Goal: Information Seeking & Learning: Check status

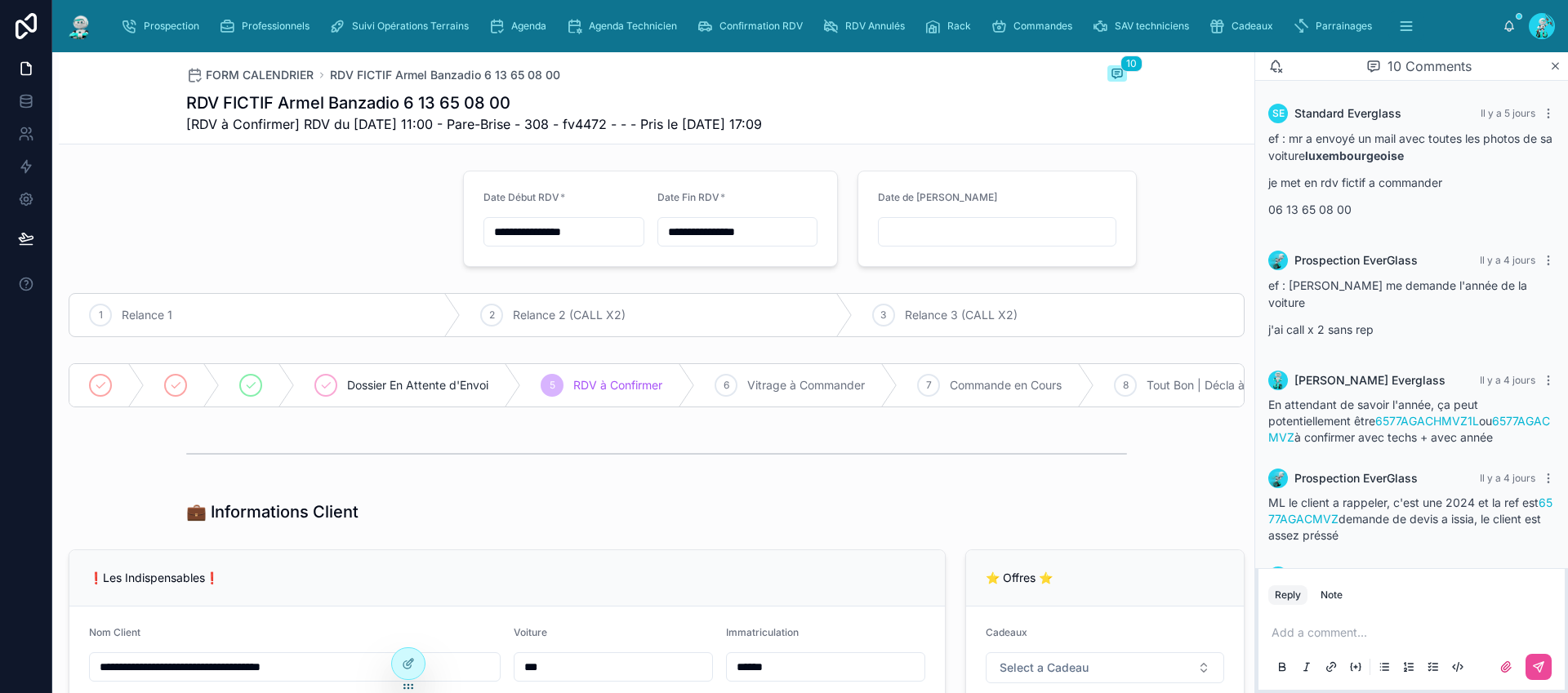
scroll to position [768, 0]
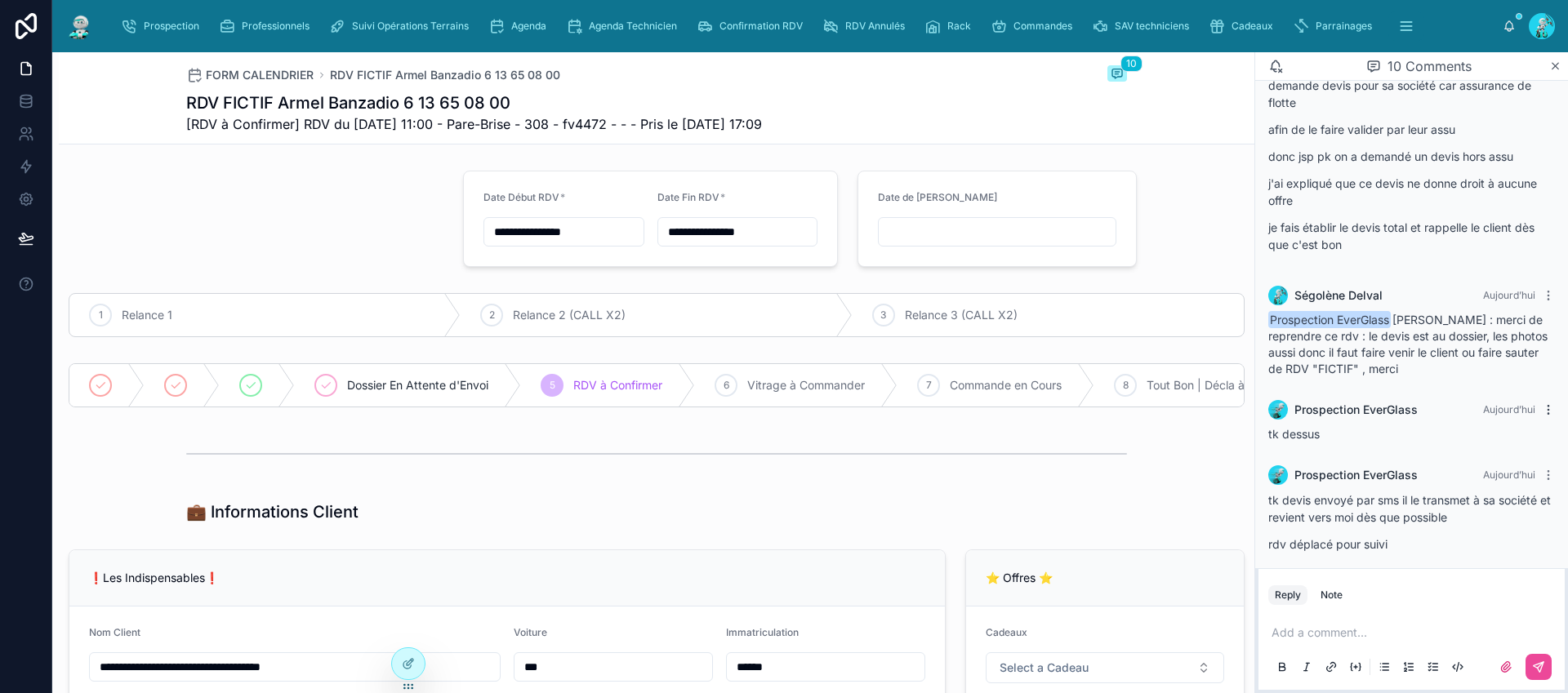
click at [1548, 409] on icon at bounding box center [1548, 409] width 1 height 1
click at [1531, 366] on span "Delete comment" at bounding box center [1517, 363] width 76 height 13
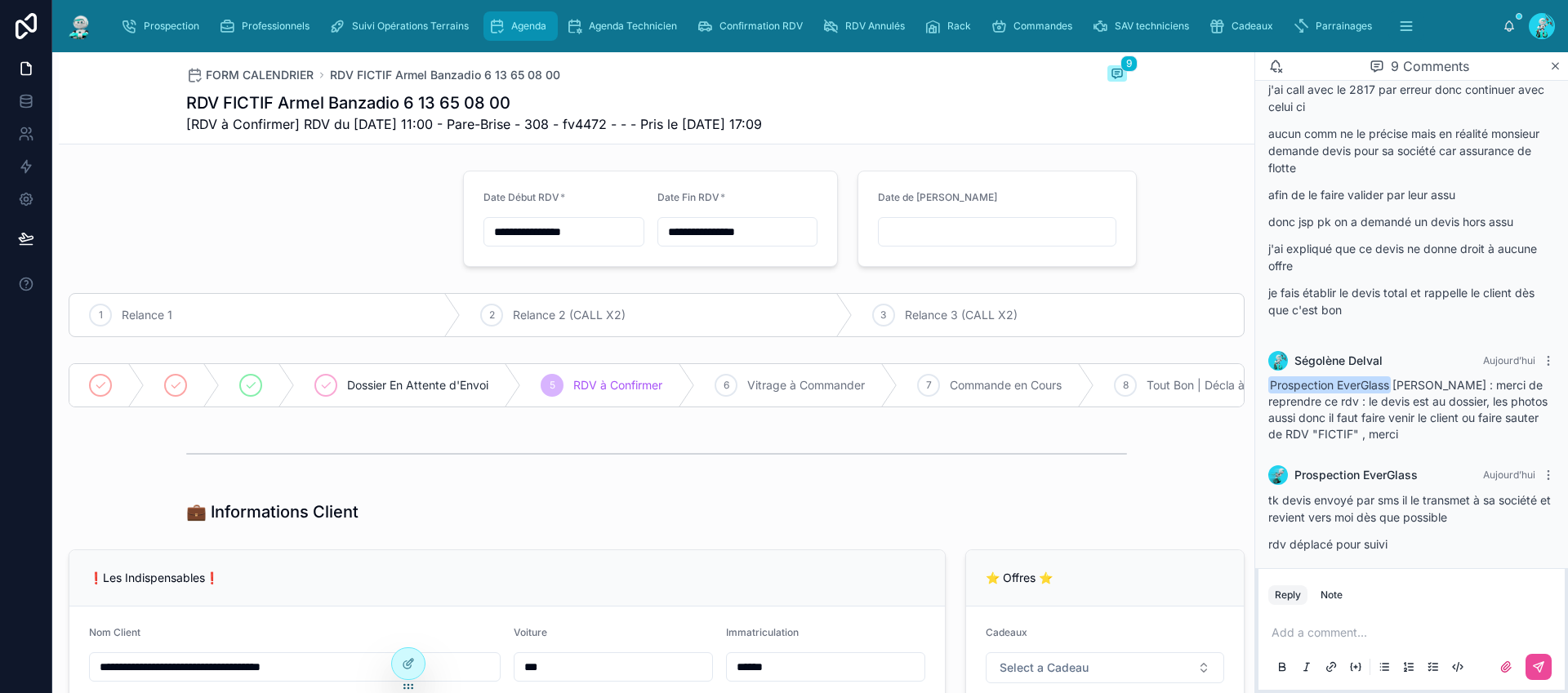
click at [528, 28] on span "Agenda" at bounding box center [529, 26] width 36 height 13
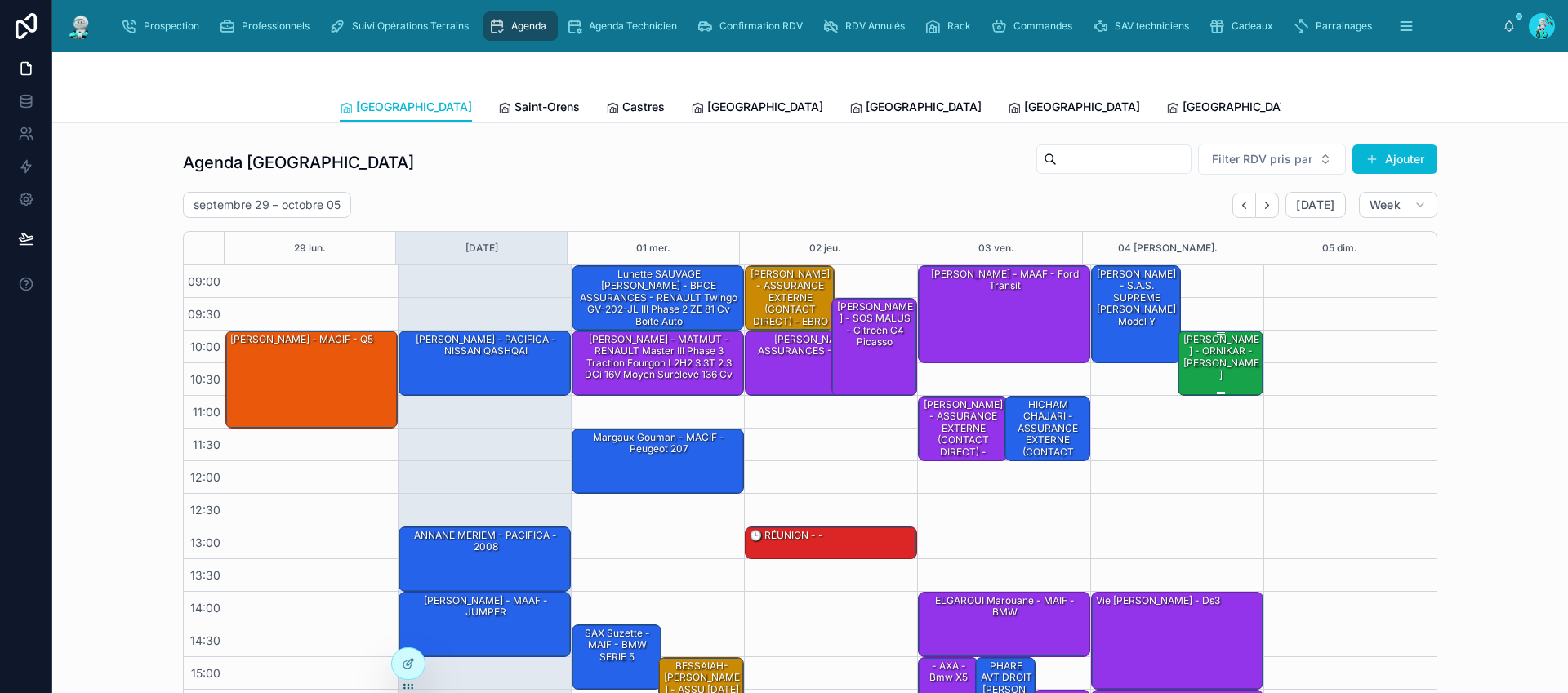
click at [1202, 367] on div "BADRI Hanen - ORNIKAR - Zoé Renault" at bounding box center [1222, 357] width 82 height 51
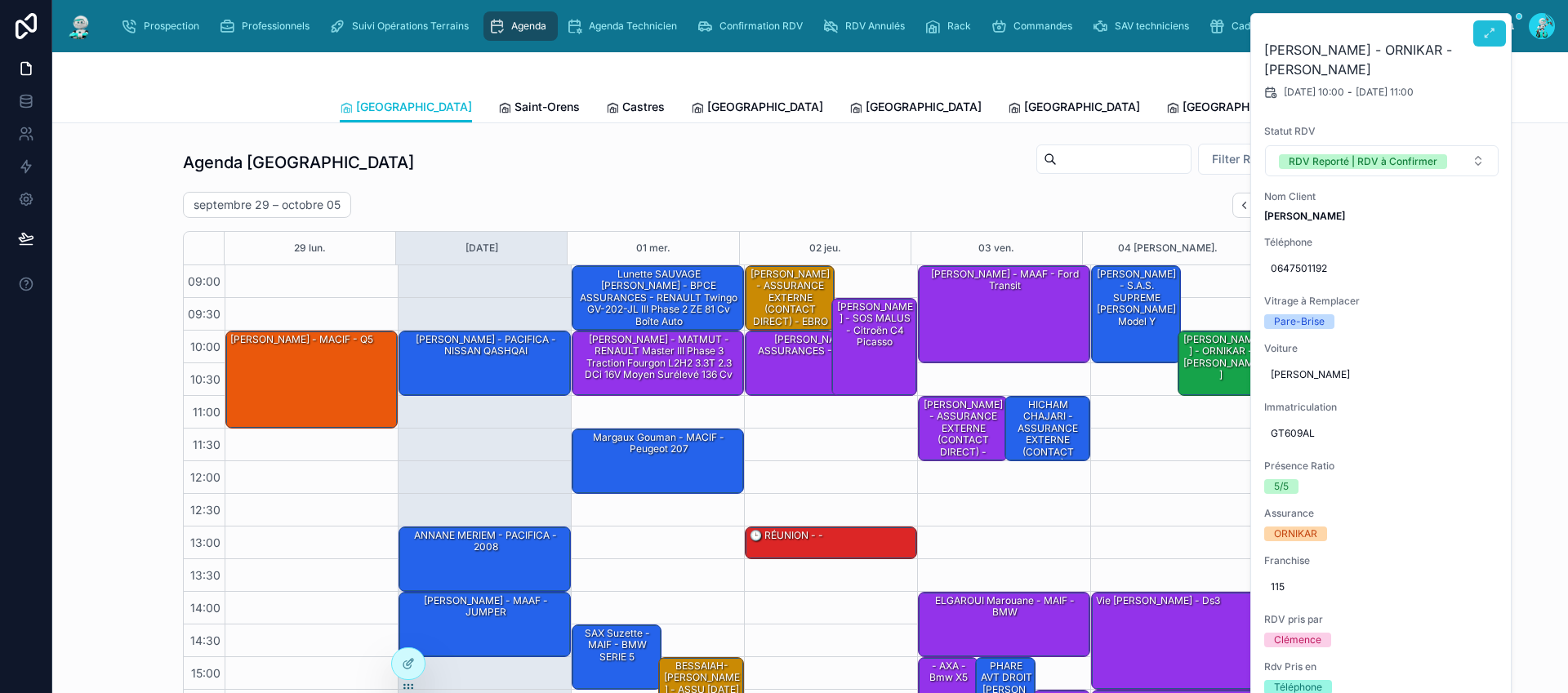
click at [1483, 38] on icon at bounding box center [1489, 33] width 13 height 13
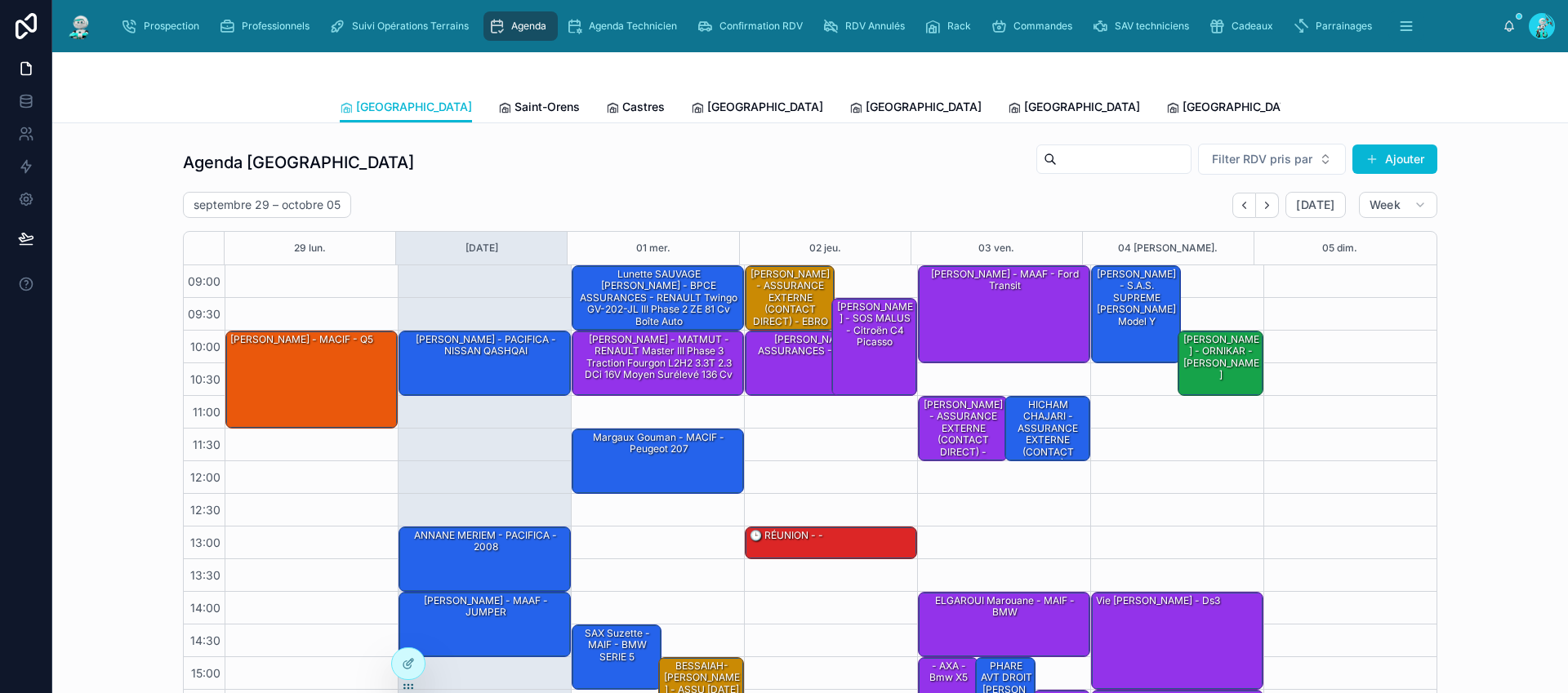
scroll to position [136, 0]
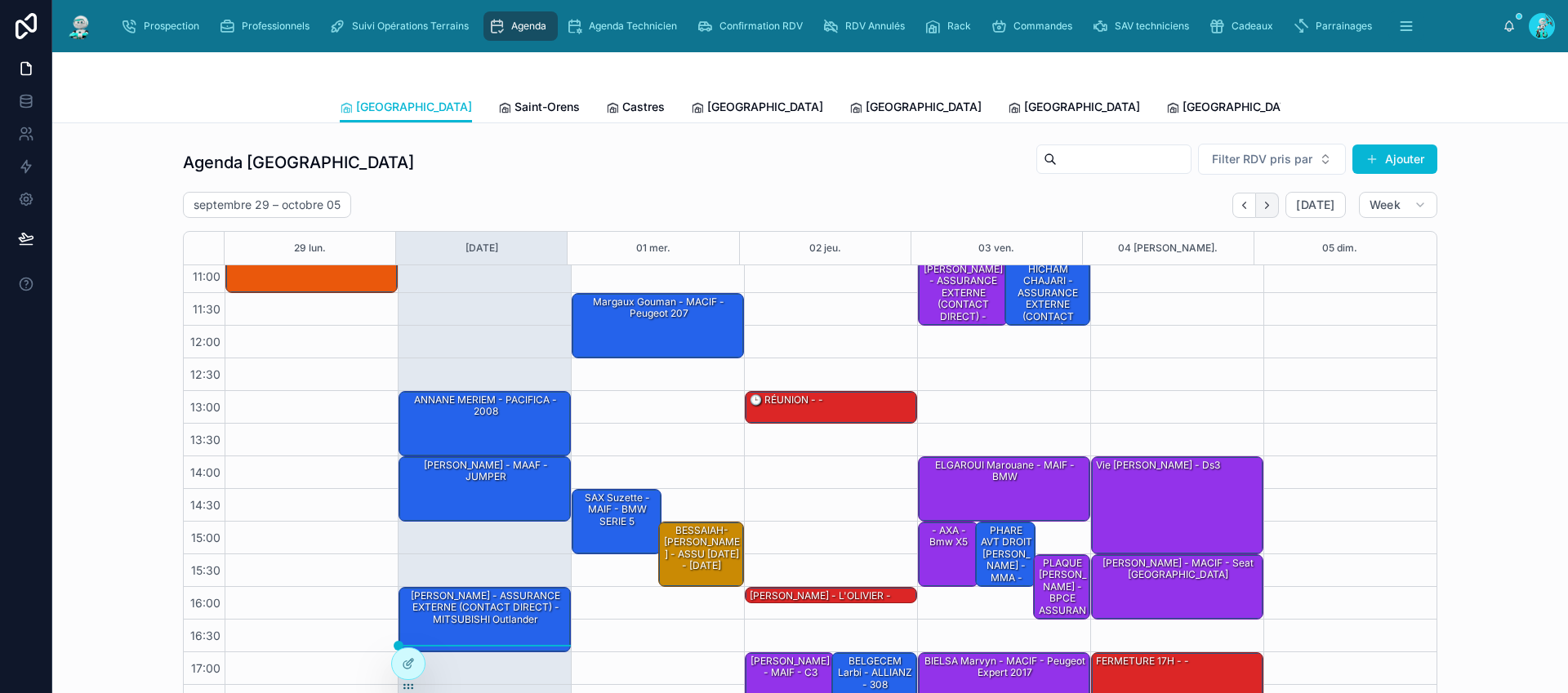
click at [1264, 205] on icon "Next" at bounding box center [1267, 205] width 12 height 12
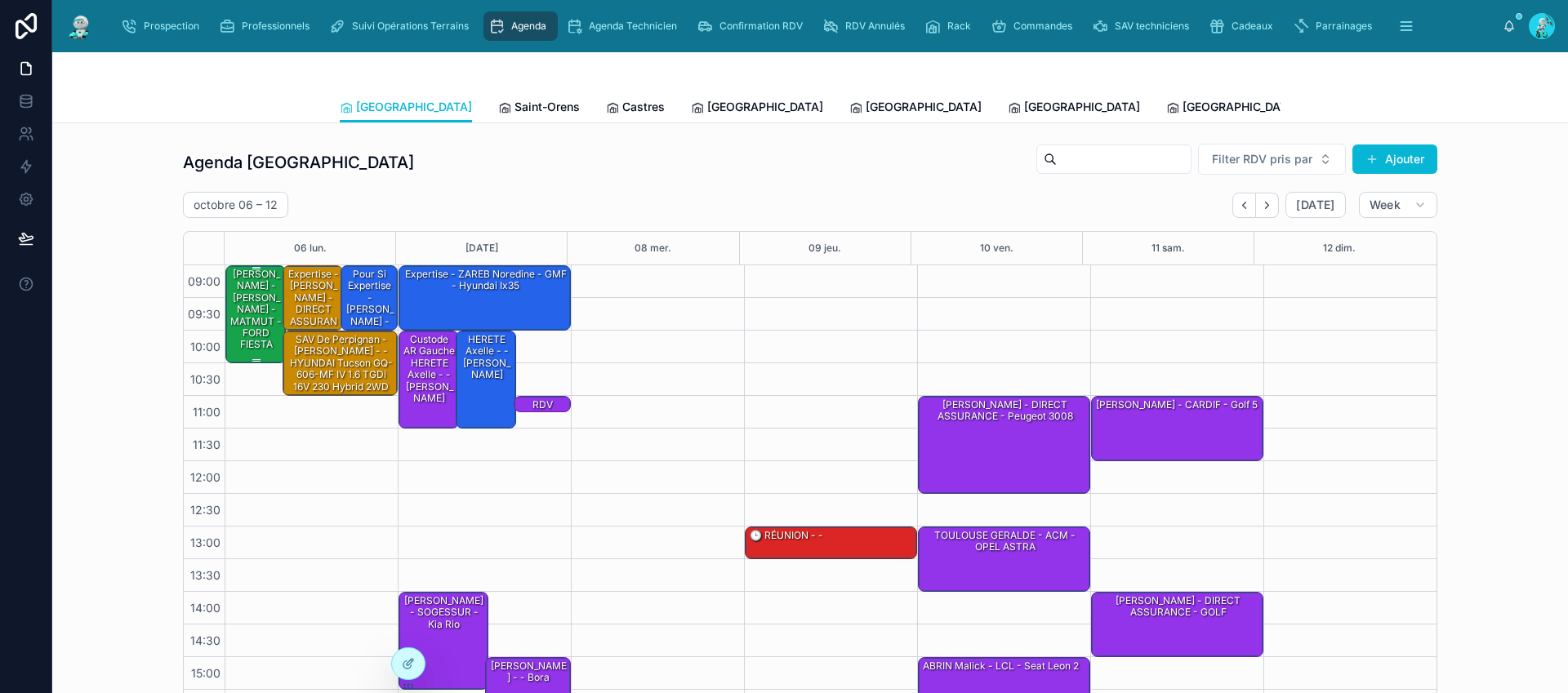
click at [238, 322] on div "SUKIASYAN TIGRAN - ARSEN STEPANOV - MATMUT - FORD FIESTA" at bounding box center [257, 310] width 56 height 86
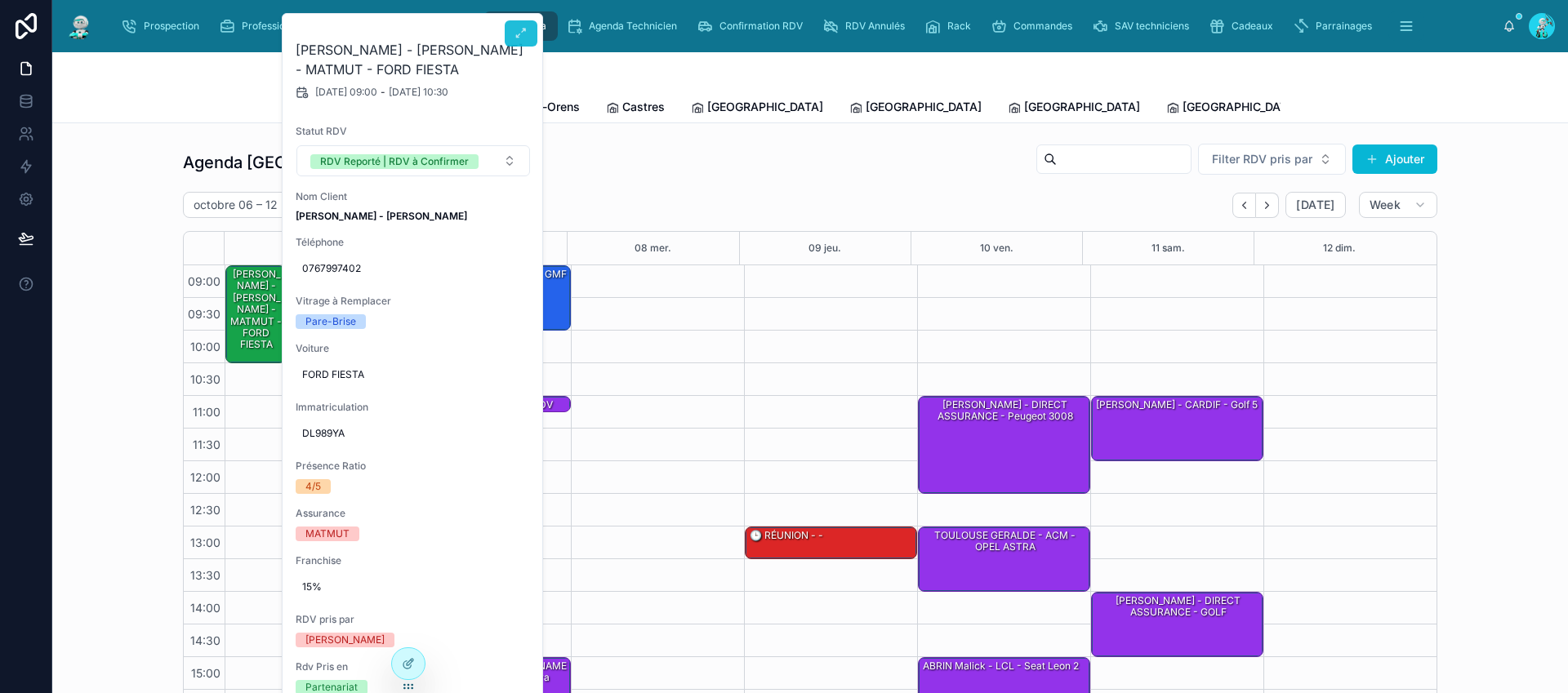
click at [520, 35] on icon at bounding box center [520, 33] width 13 height 13
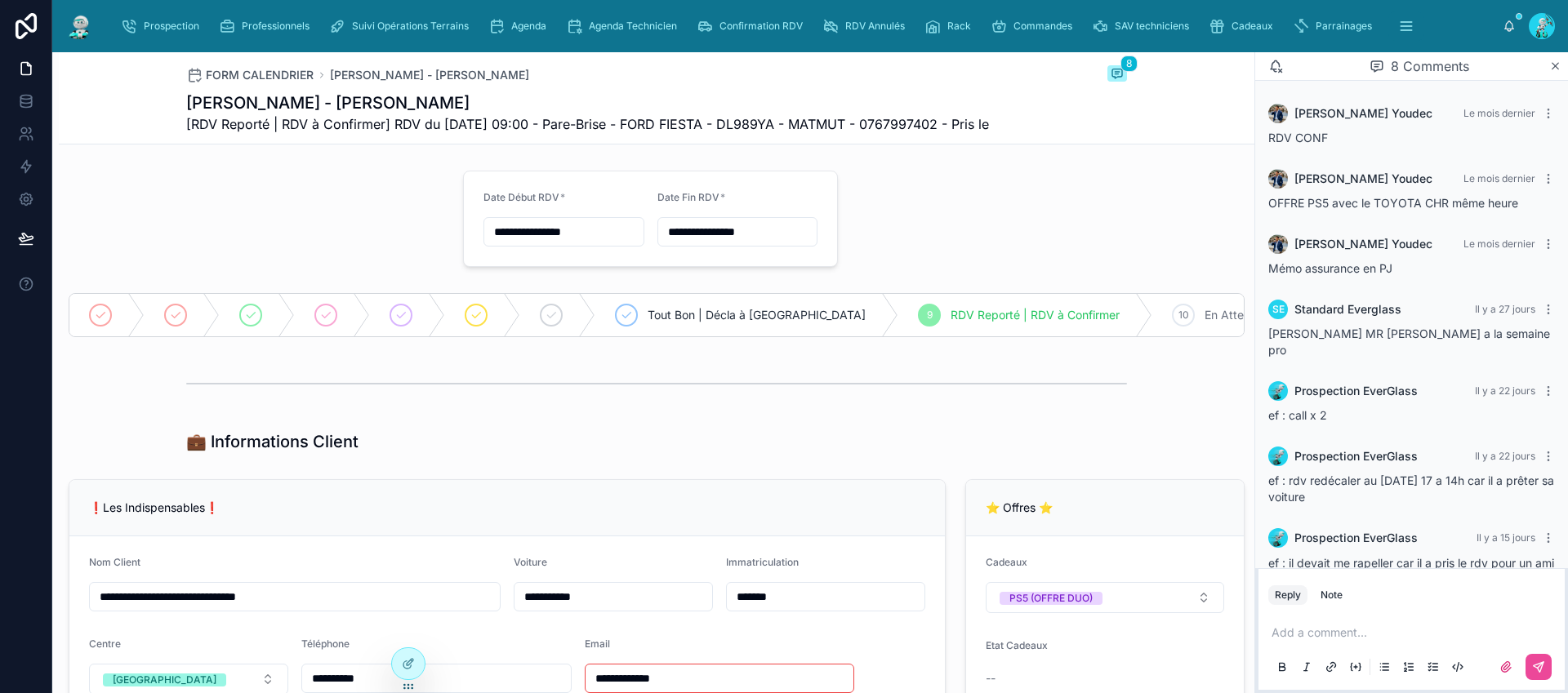
scroll to position [178, 0]
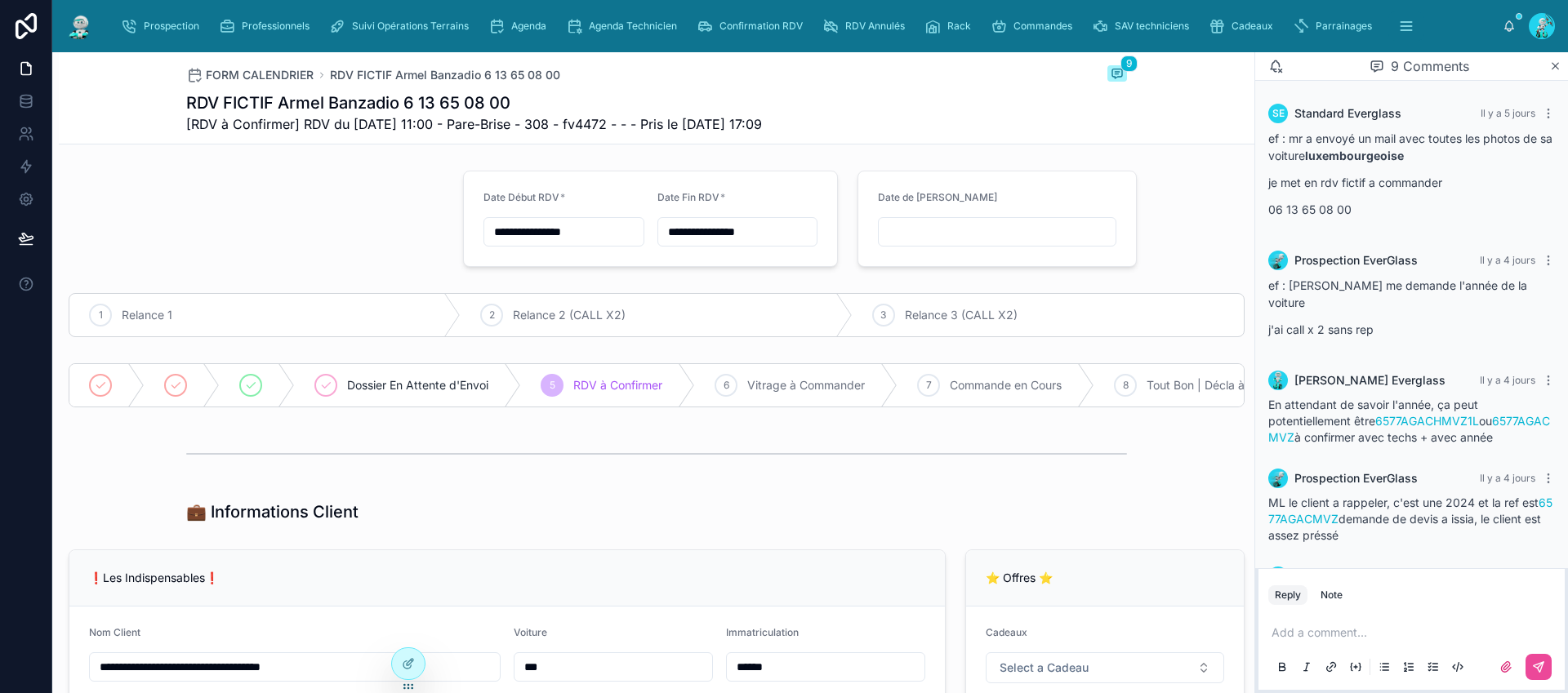
scroll to position [484, 0]
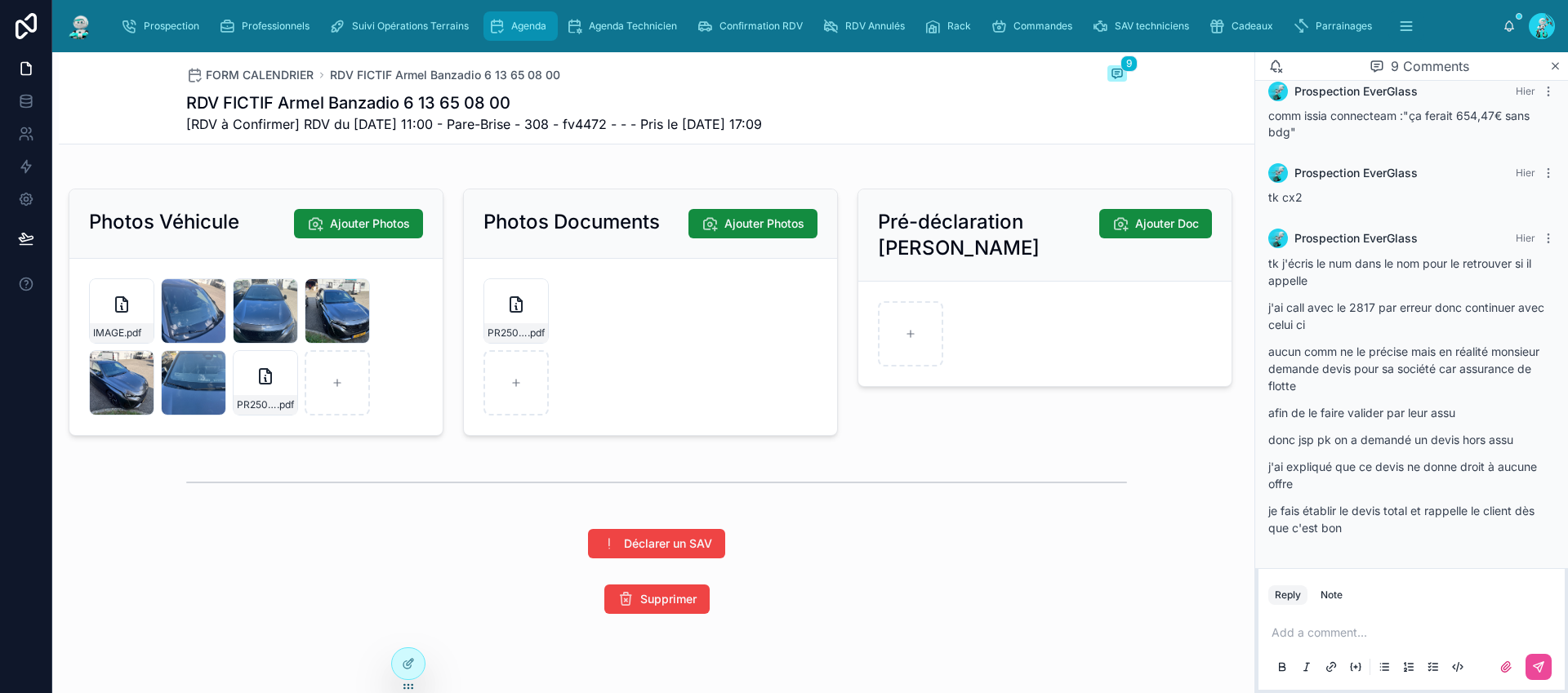
click at [541, 21] on span "Agenda" at bounding box center [529, 26] width 36 height 13
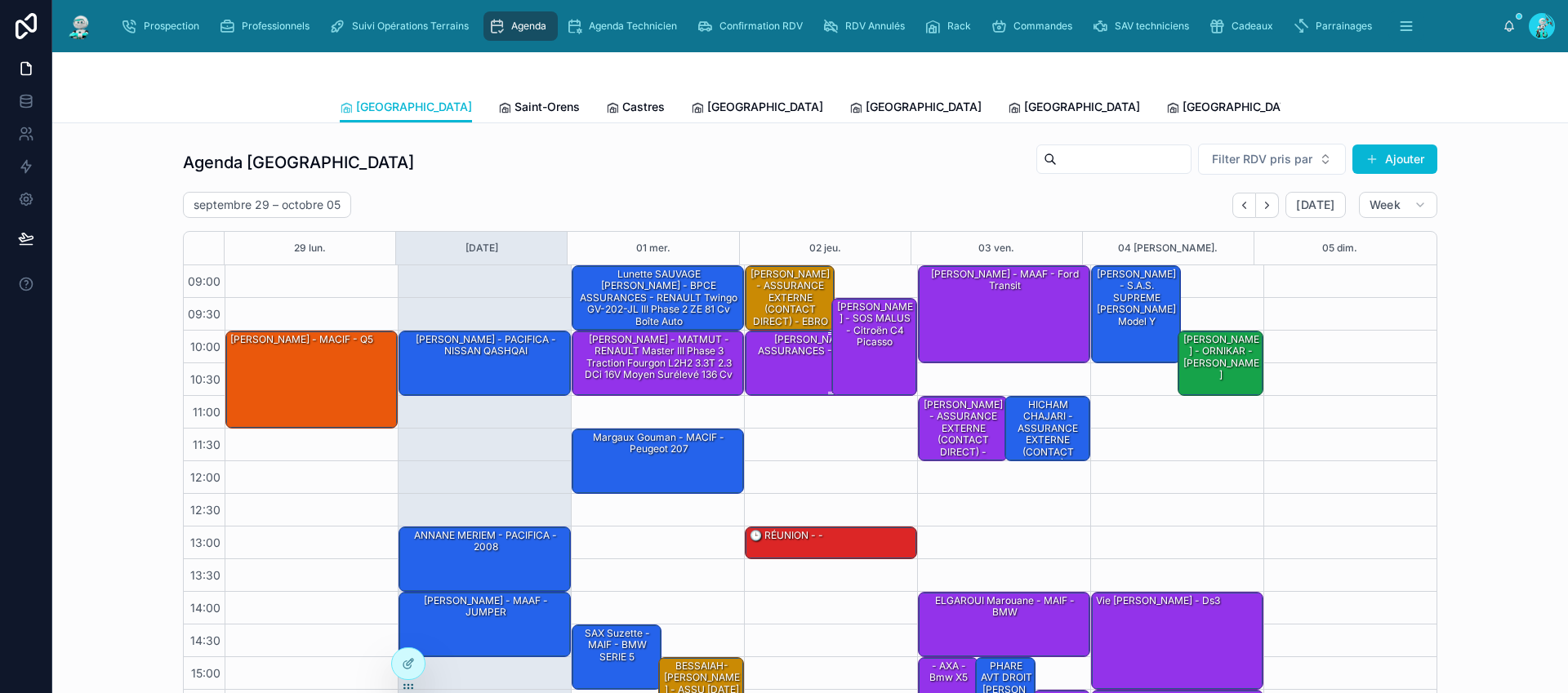
click at [804, 364] on div "Zamoo Henriette - BPCE ASSURANCES - Chevrolet aveo" at bounding box center [832, 362] width 168 height 62
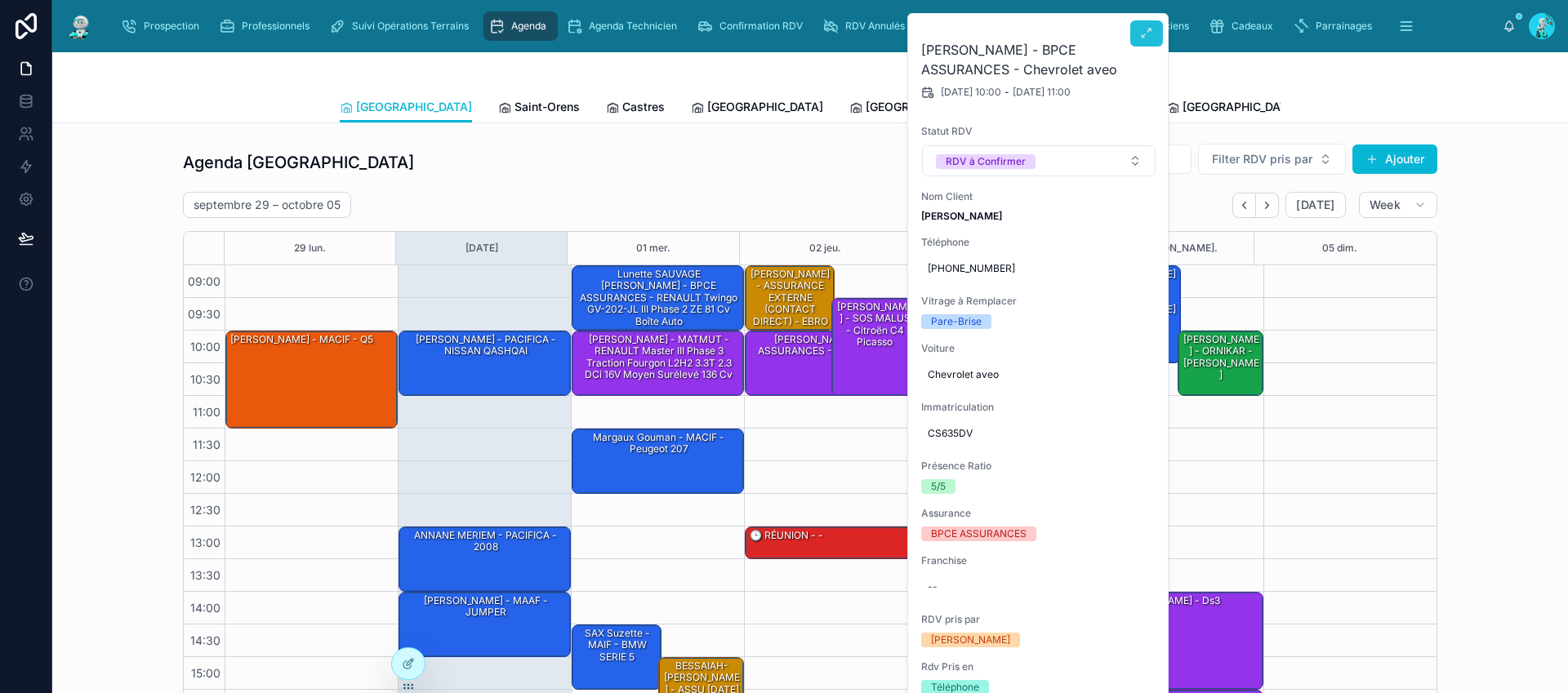
click at [1154, 28] on button at bounding box center [1146, 33] width 33 height 26
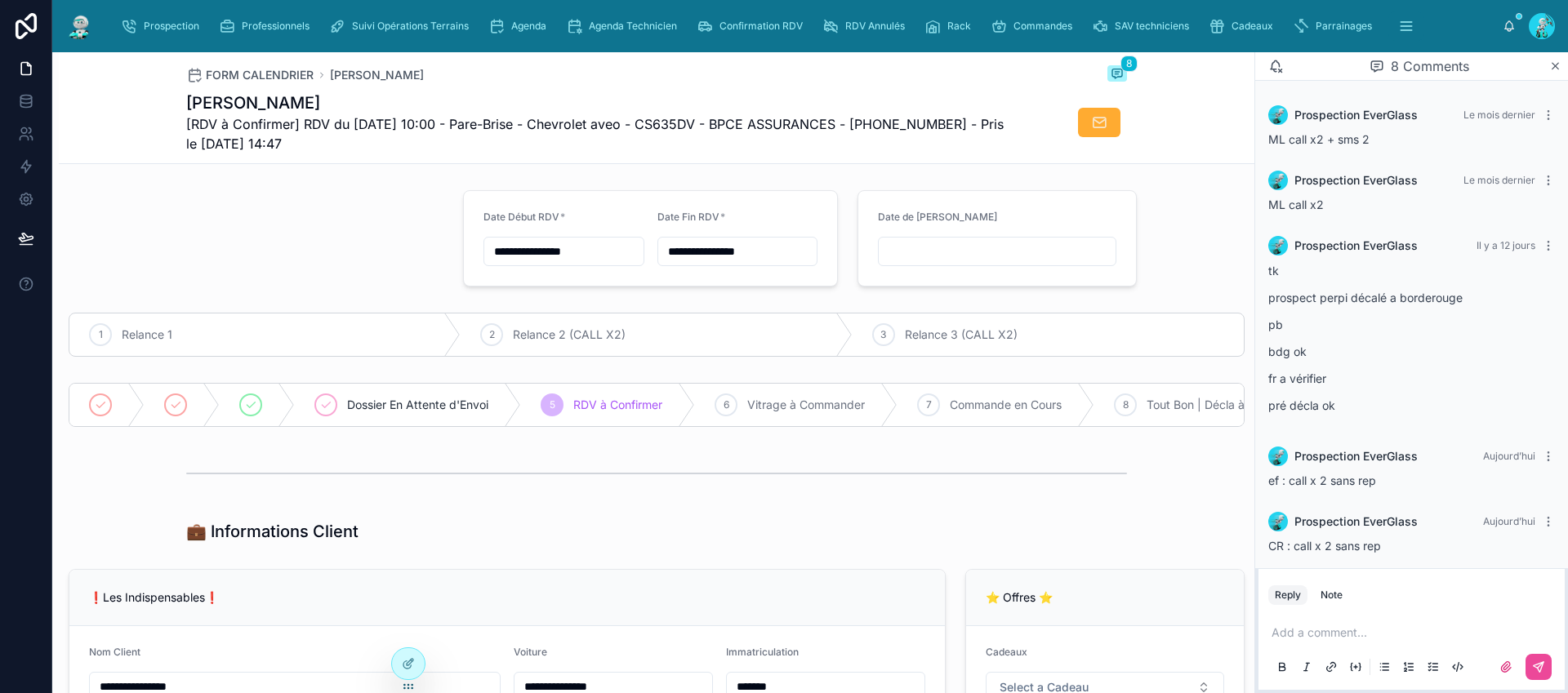
scroll to position [219, 0]
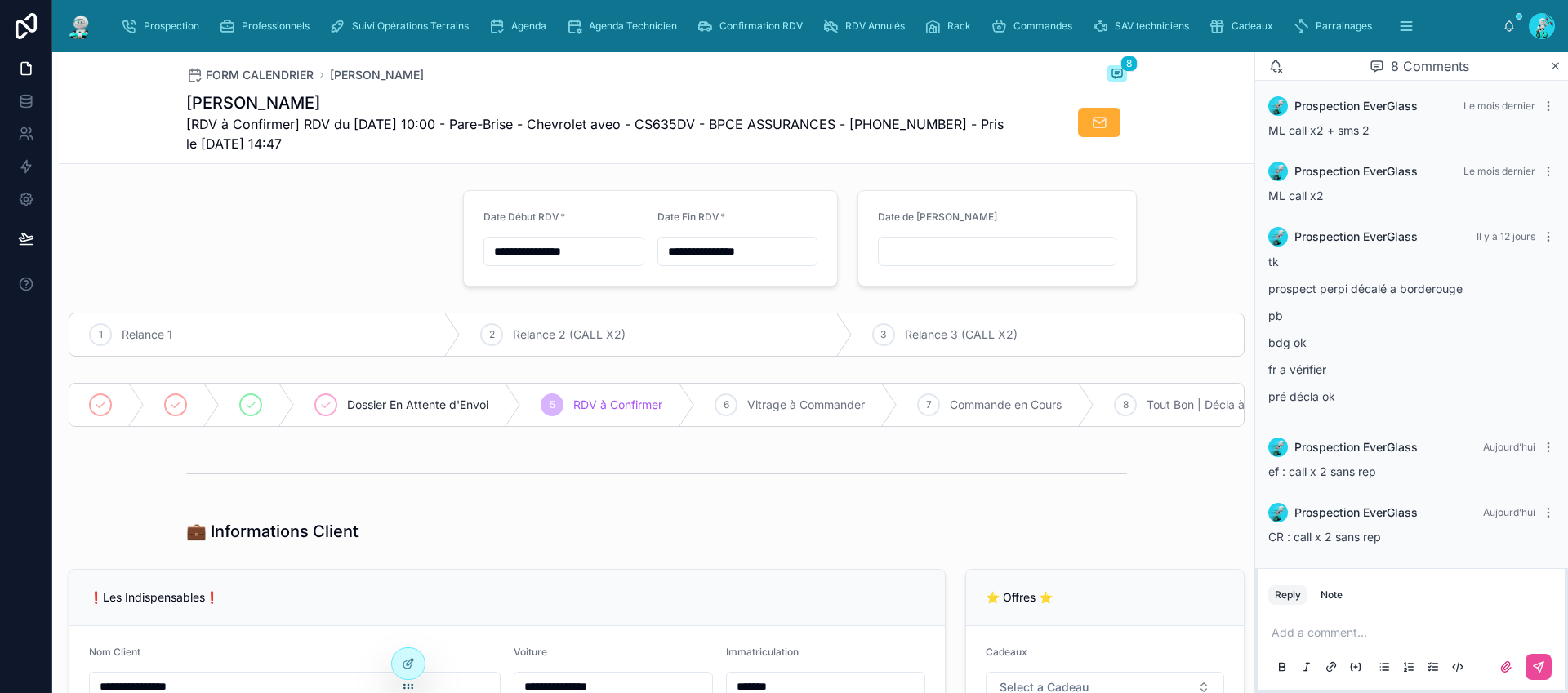
click at [1335, 626] on p at bounding box center [1414, 633] width 287 height 16
drag, startPoint x: 1461, startPoint y: 289, endPoint x: 1255, endPoint y: 287, distance: 206.0
click at [1255, 287] on div "Prospection EverGlass Le mois dernier ML mme occupée, demande a etre rappeler p…" at bounding box center [1412, 223] width 313 height 690
copy p "prospect perpi décalé a borderouge"
click at [1379, 636] on p "**********" at bounding box center [1414, 633] width 287 height 16
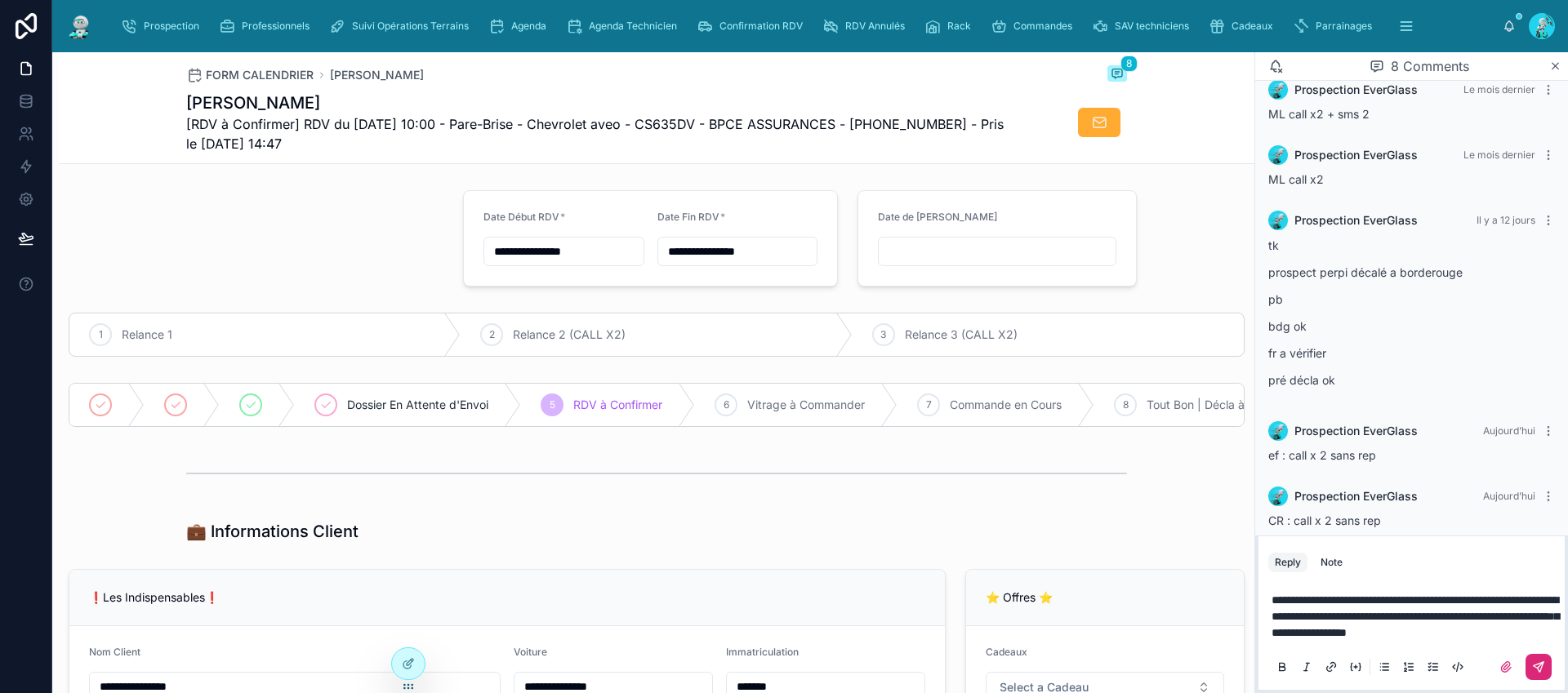
click at [1537, 668] on icon at bounding box center [1538, 666] width 10 height 10
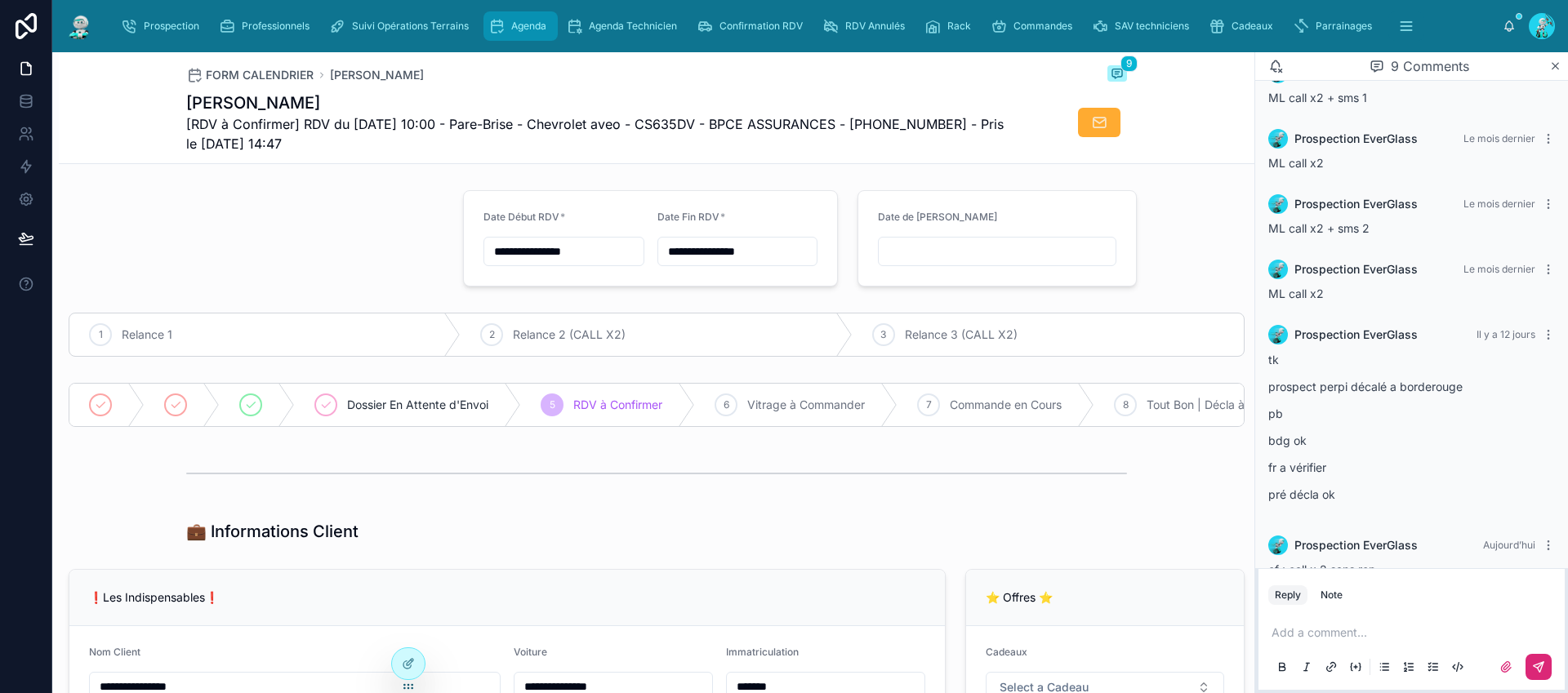
click at [542, 20] on span "Agenda" at bounding box center [529, 26] width 36 height 13
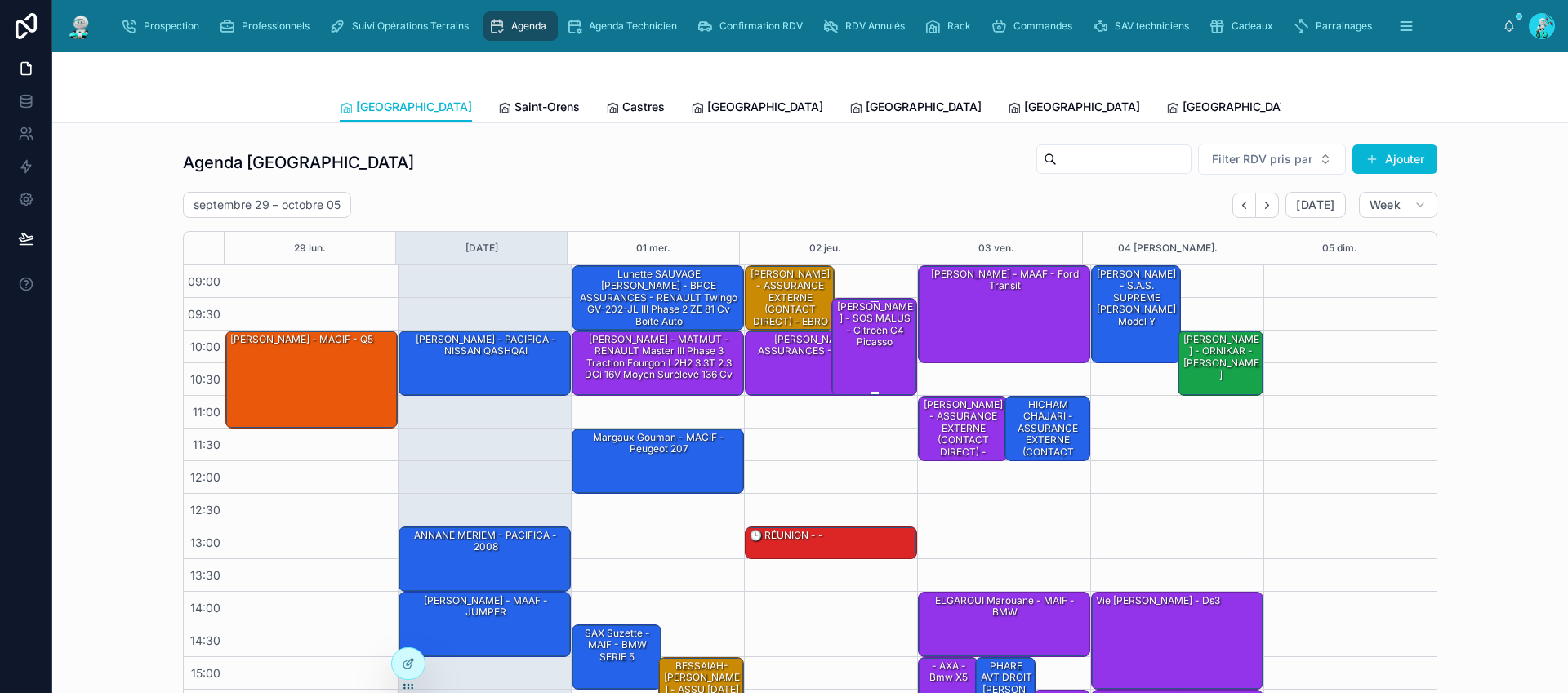
click at [855, 359] on div "LETROT Emilie - SOS MALUS - Citroën C4 Picasso" at bounding box center [875, 346] width 82 height 95
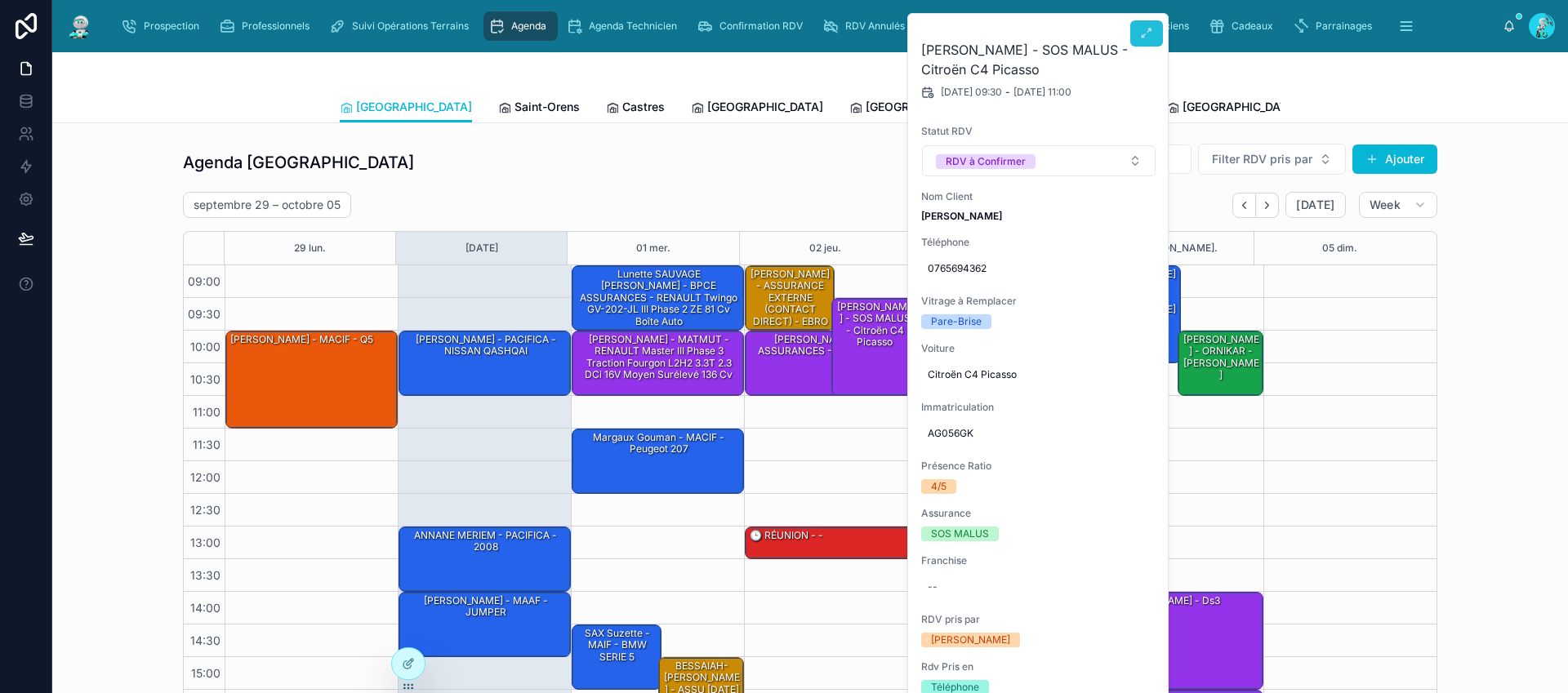
click at [1148, 34] on icon at bounding box center [1146, 33] width 13 height 13
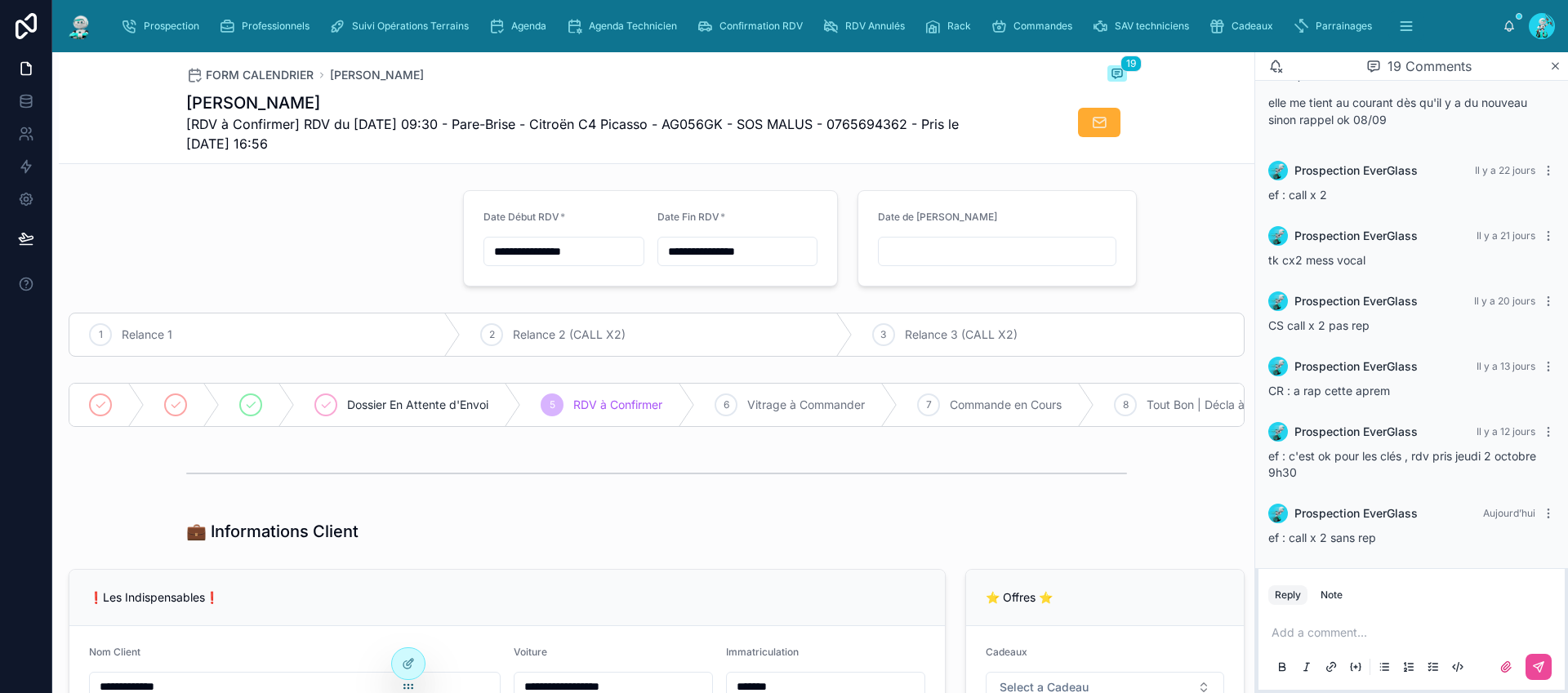
scroll to position [1225, 0]
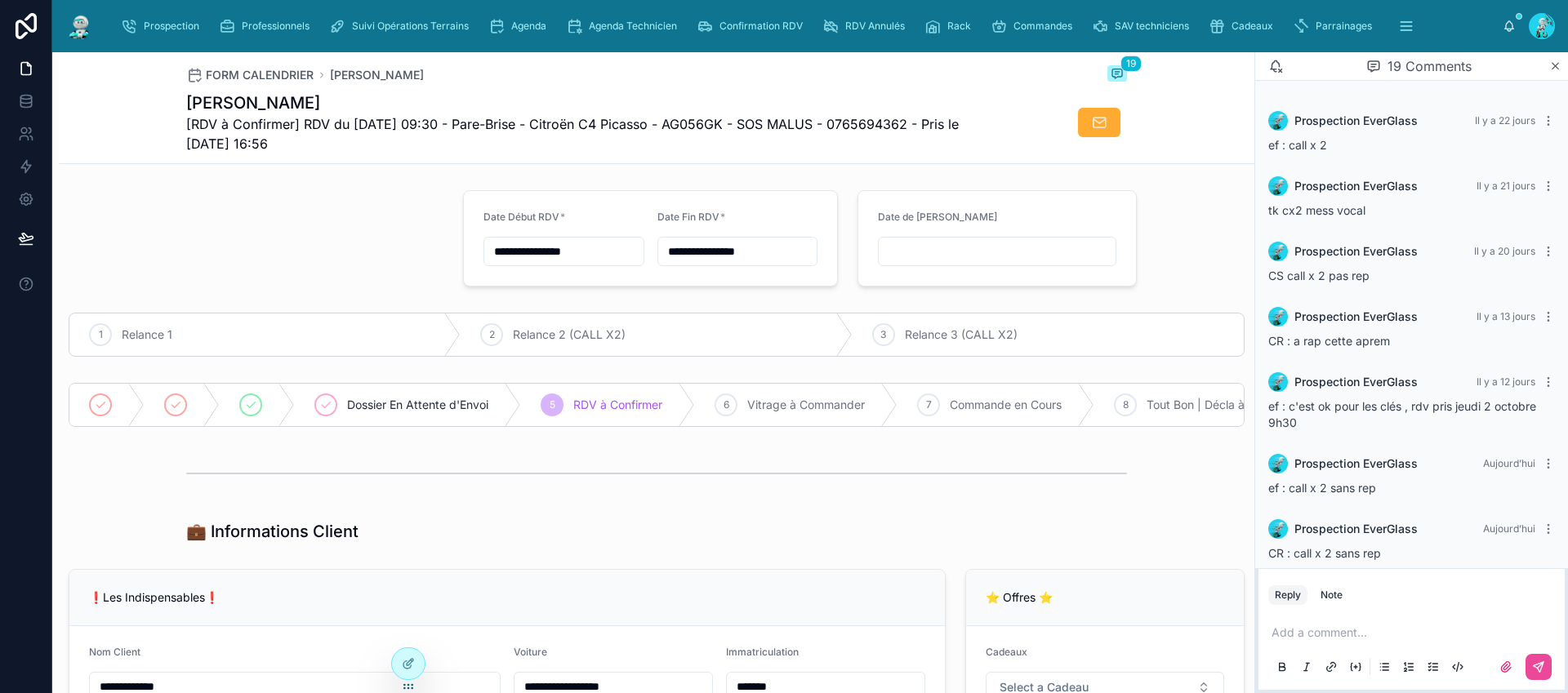
click at [1291, 633] on p at bounding box center [1414, 633] width 287 height 16
click at [511, 28] on span "Agenda" at bounding box center [529, 26] width 36 height 13
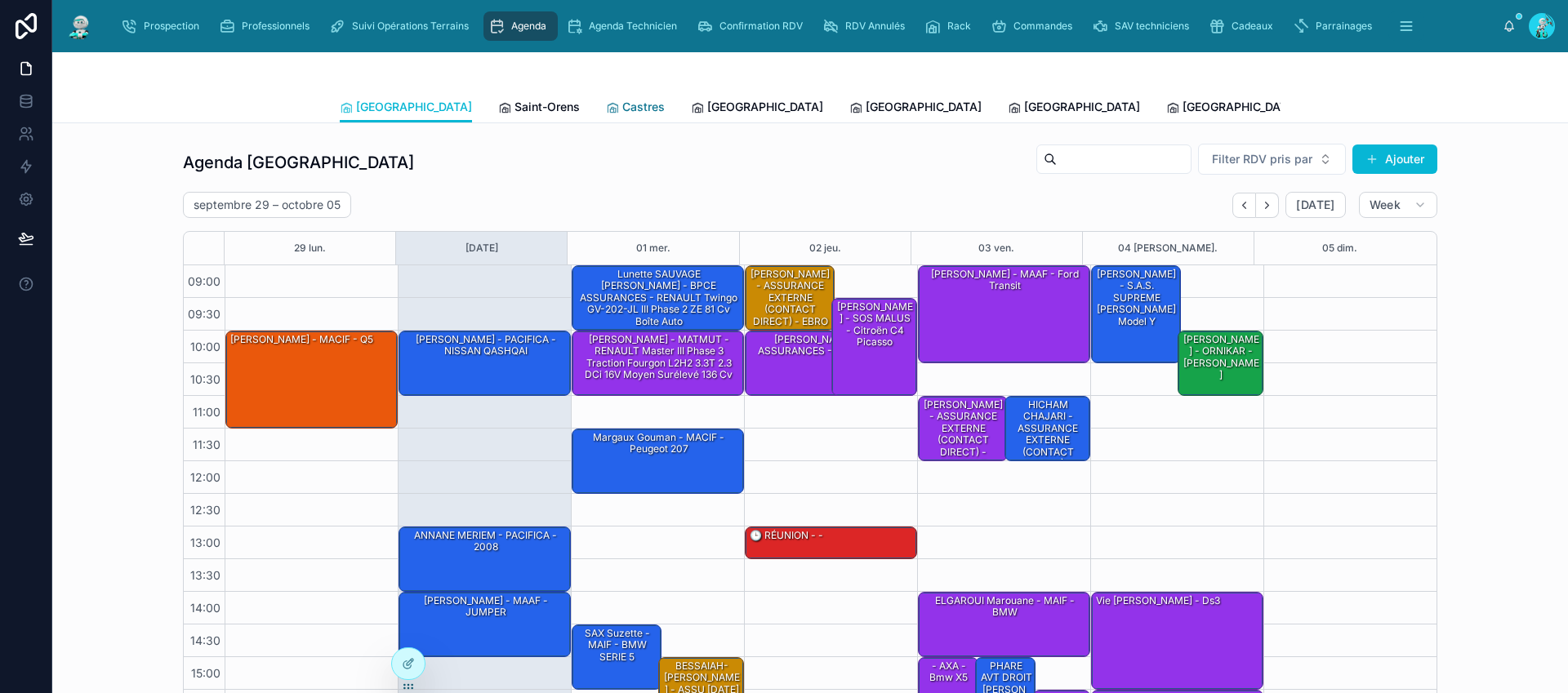
click at [622, 106] on span "Castres" at bounding box center [644, 106] width 43 height 16
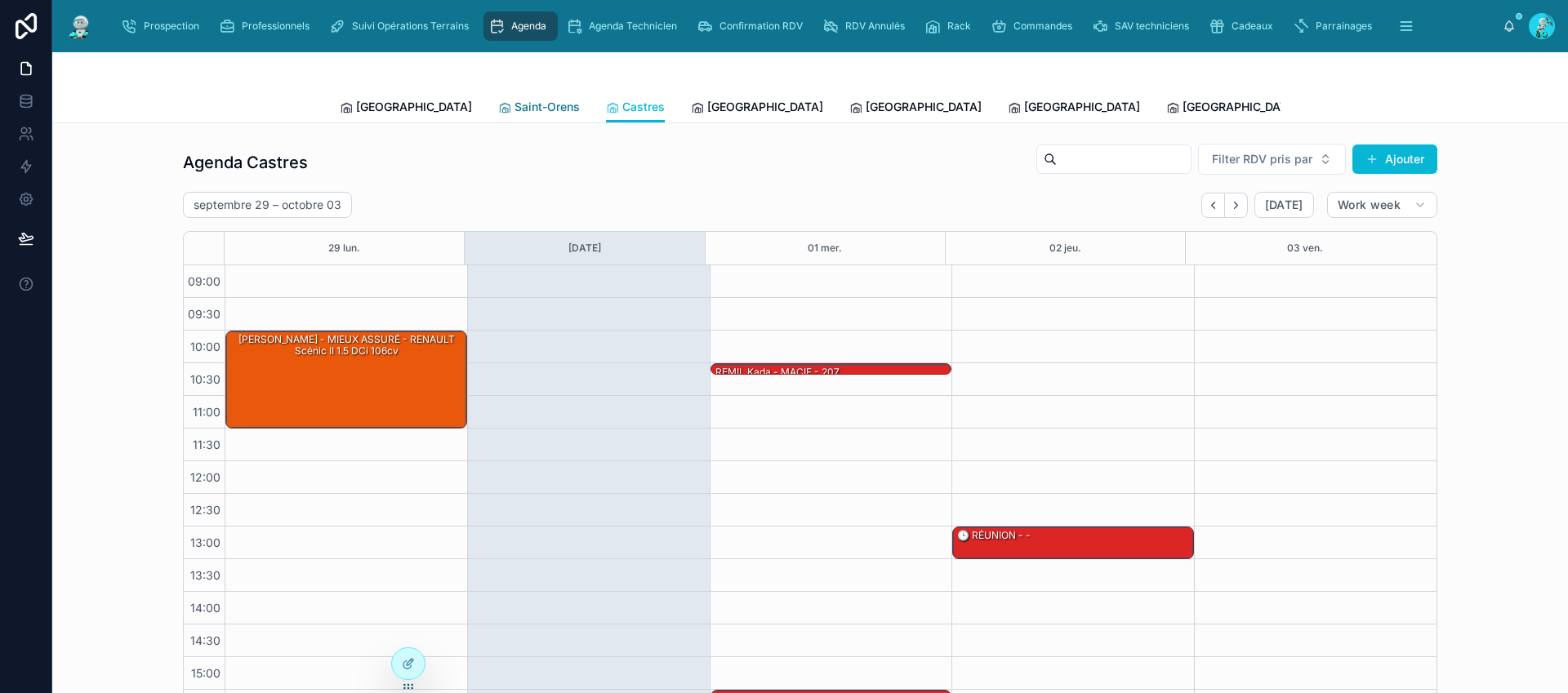
click at [514, 104] on span "Saint-Orens" at bounding box center [547, 106] width 66 height 16
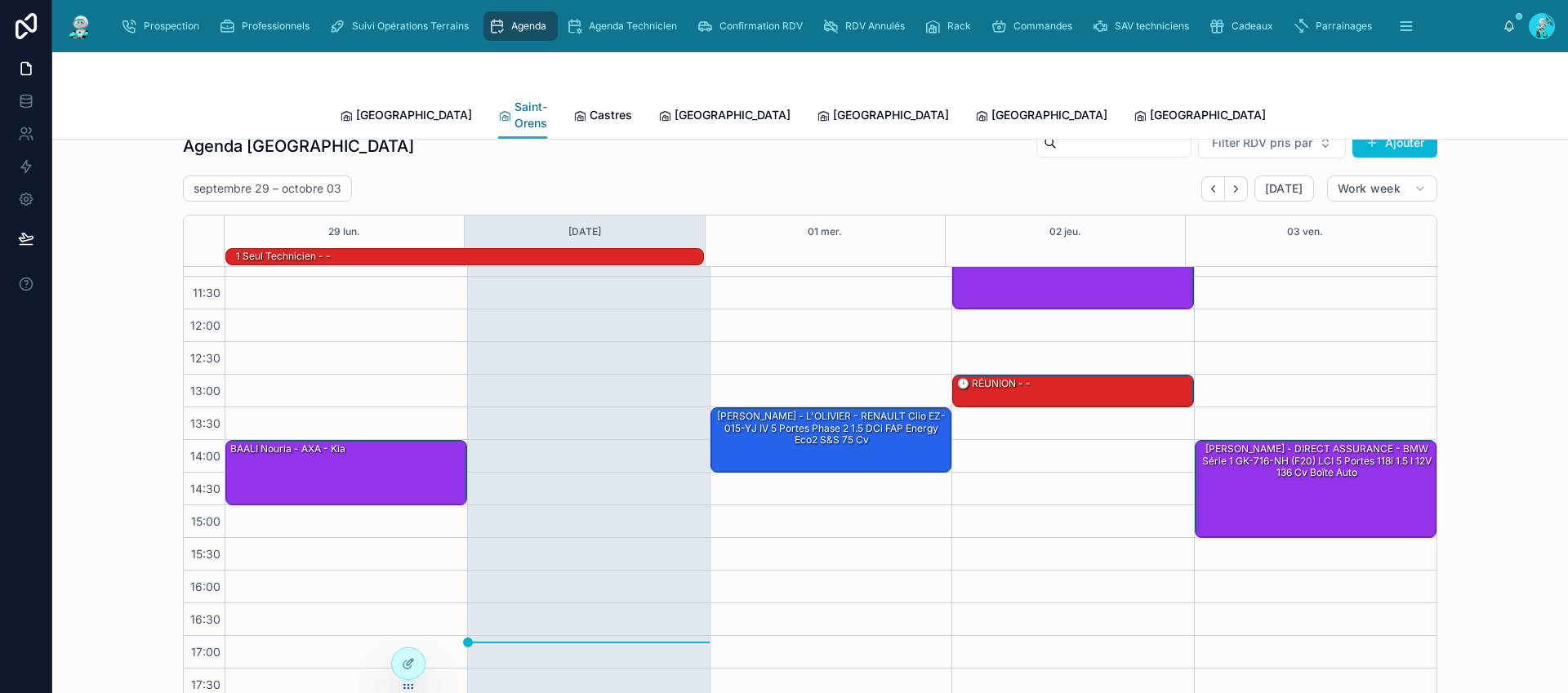
scroll to position [52, 0]
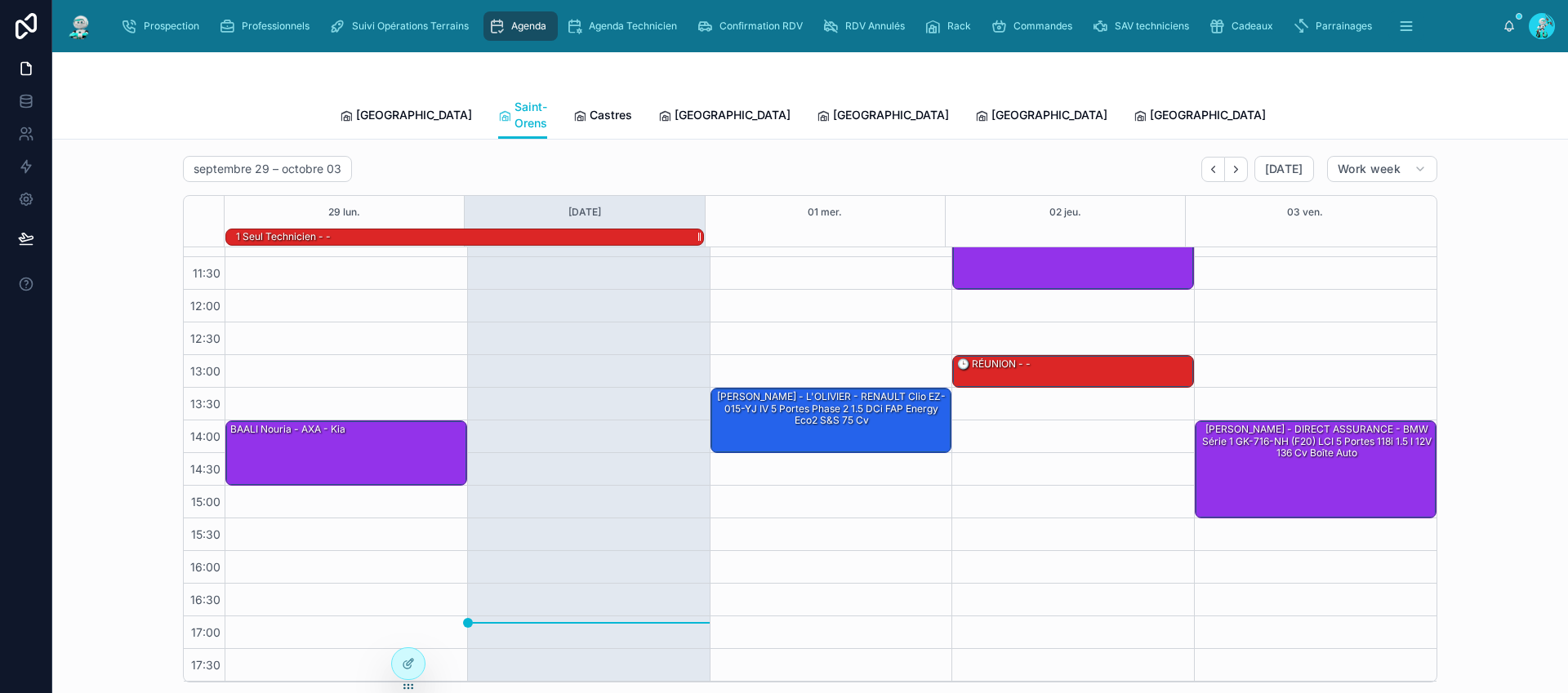
click at [606, 229] on div "1 seul technicien - -" at bounding box center [469, 236] width 469 height 15
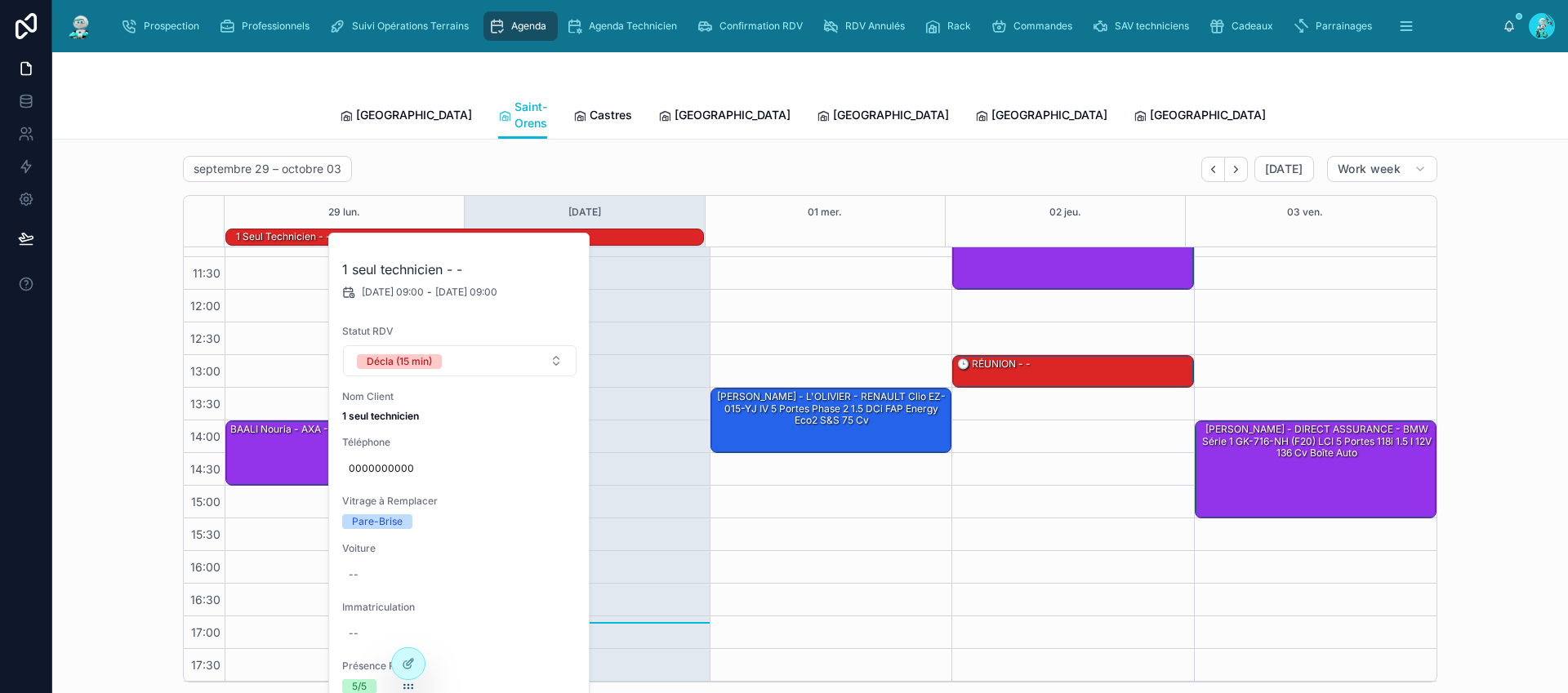
click at [1308, 106] on span "Michel" at bounding box center [1355, 114] width 94 height 16
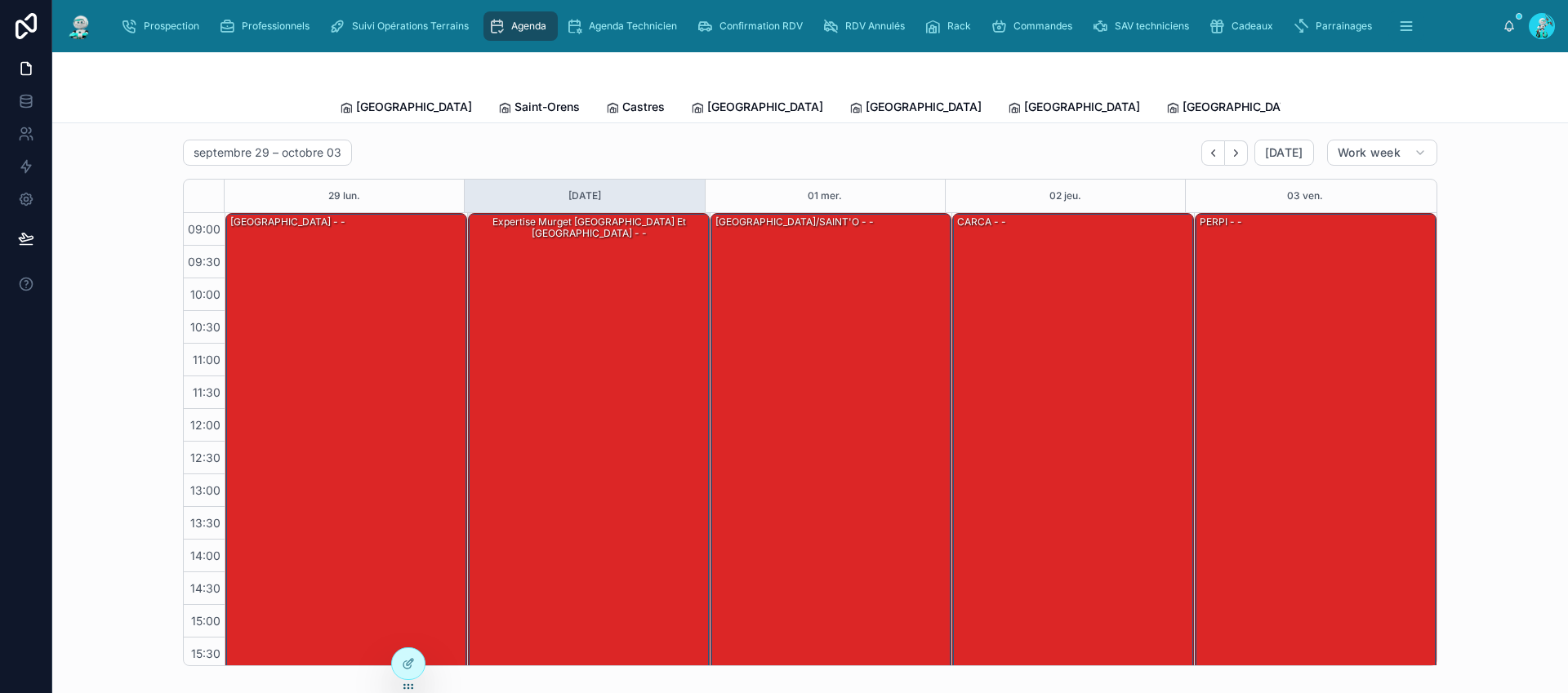
click at [530, 28] on span "Agenda" at bounding box center [529, 26] width 36 height 13
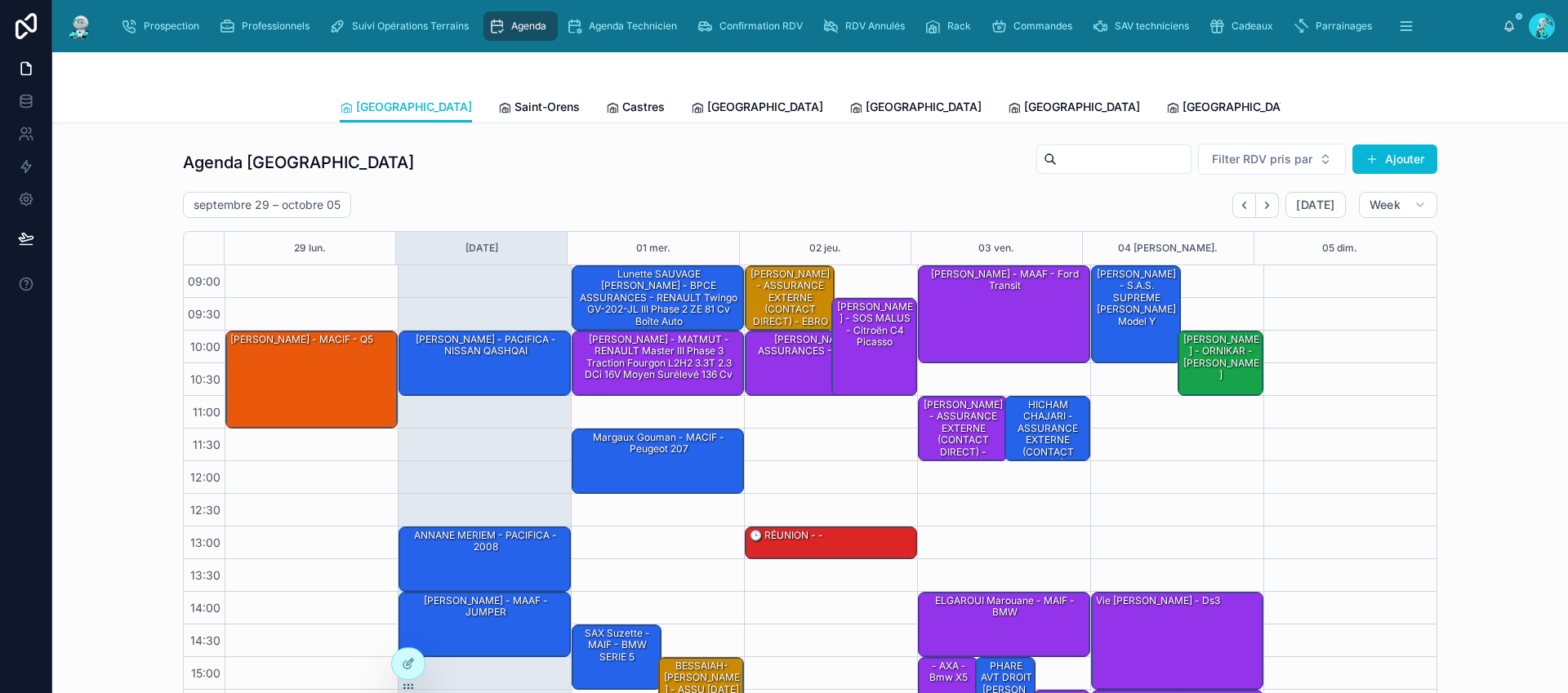
scroll to position [136, 0]
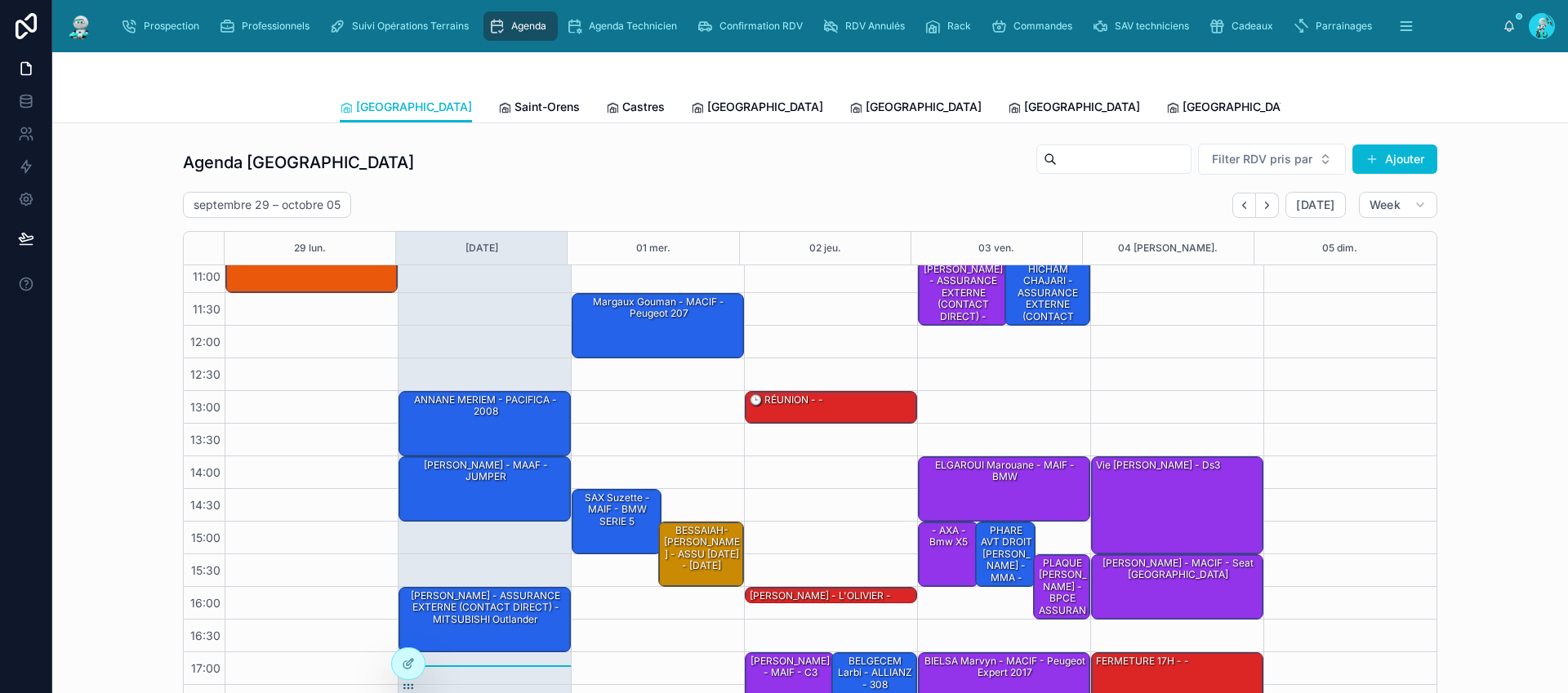
click at [1477, 100] on span "Tous Centres" at bounding box center [1513, 106] width 72 height 16
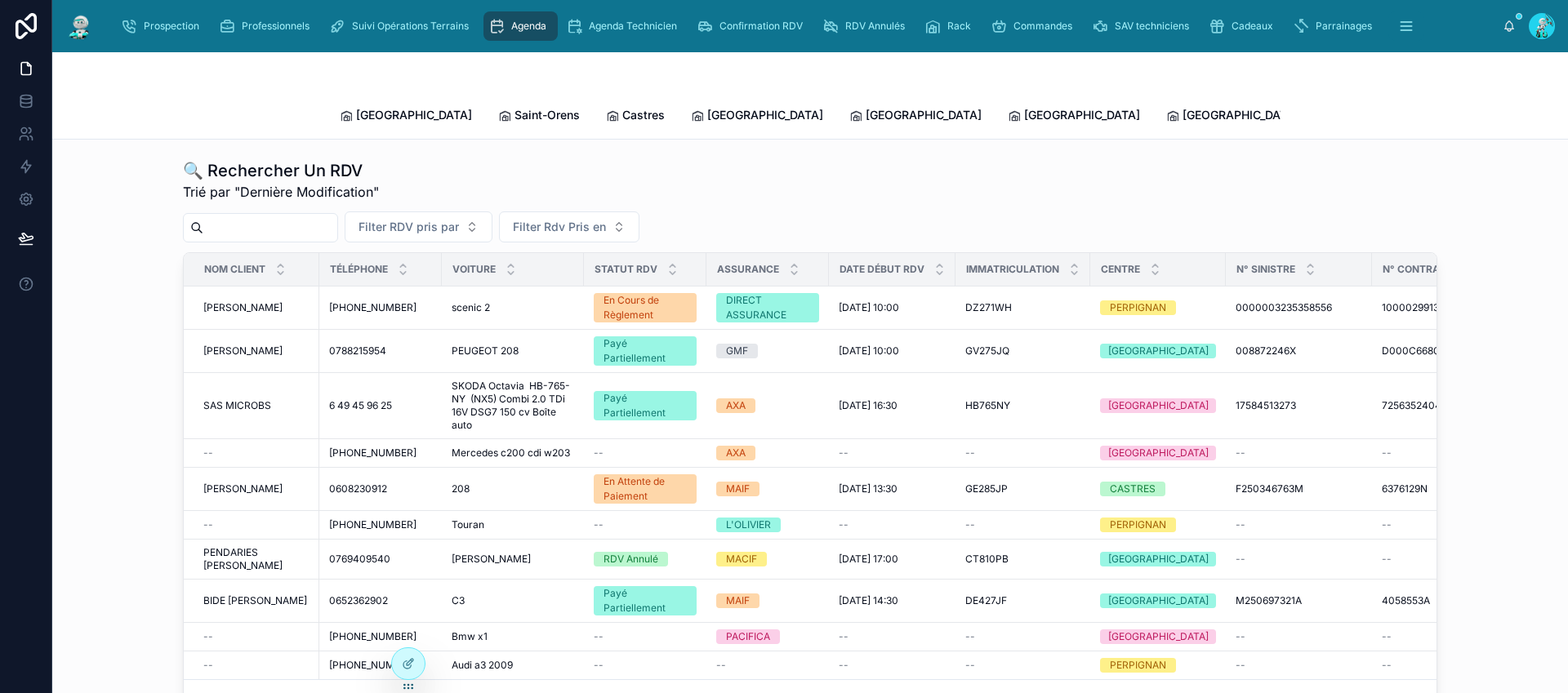
click at [281, 217] on input "text" at bounding box center [270, 228] width 134 height 23
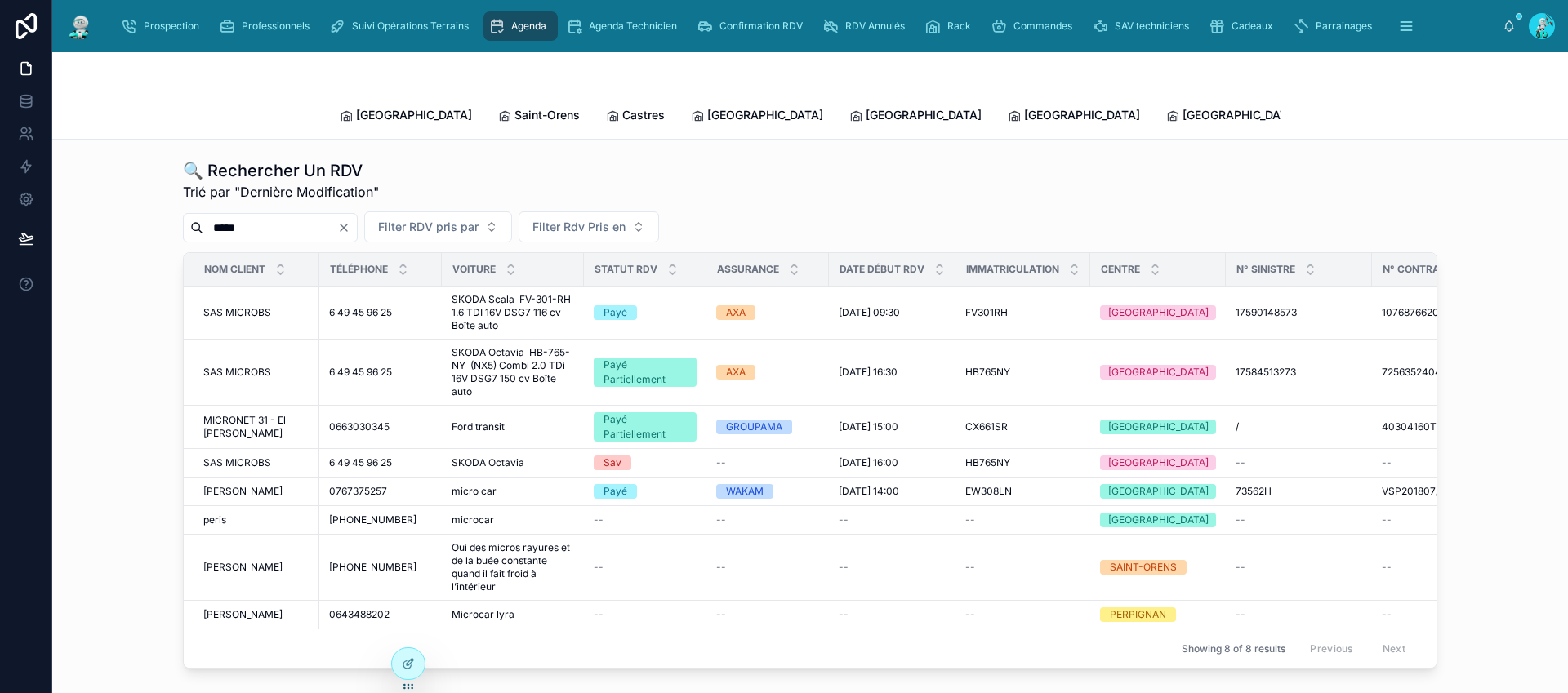
drag, startPoint x: 297, startPoint y: 207, endPoint x: 168, endPoint y: 188, distance: 130.4
click at [168, 188] on div "🔍 Rechercher Un RDV Trié par "Dernière Modification" ***** Filter RDV pris par …" at bounding box center [811, 413] width 1490 height 523
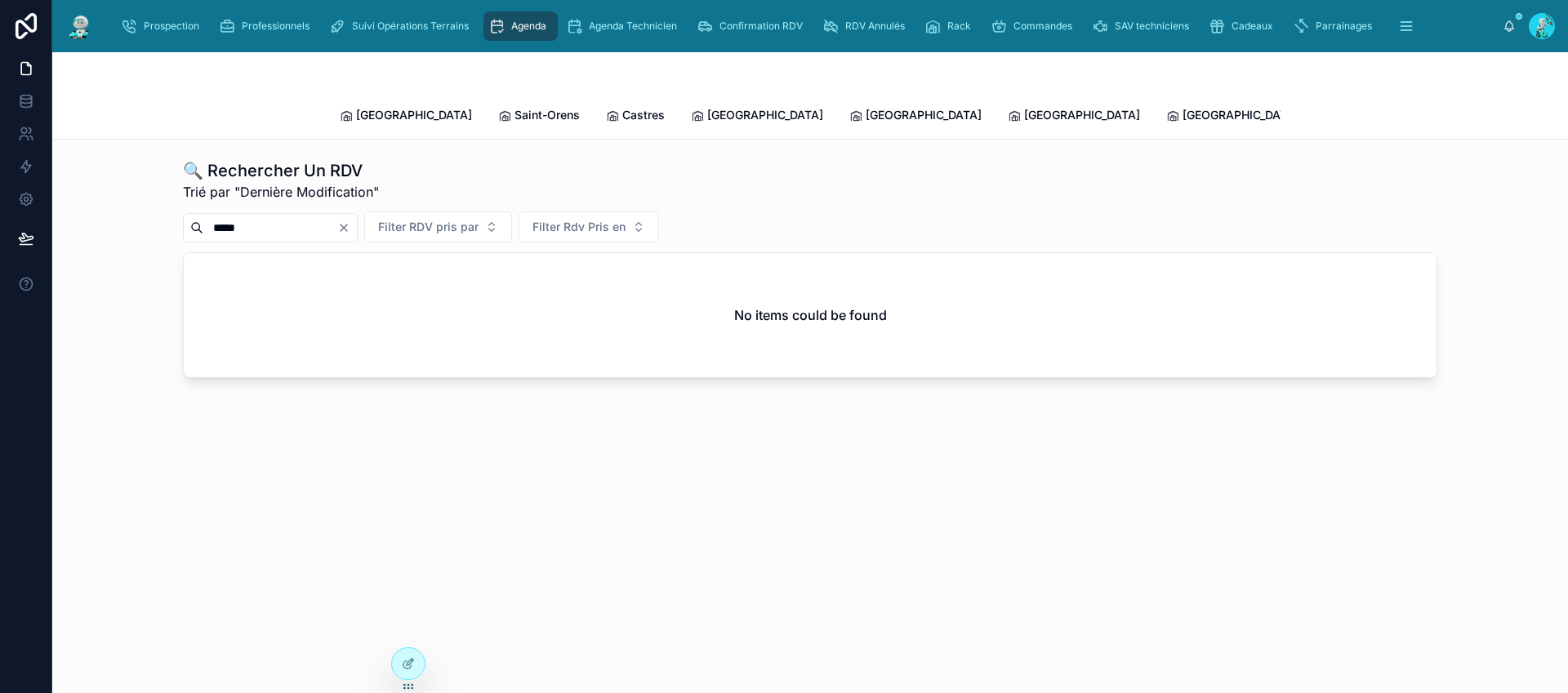
click at [228, 217] on input "*****" at bounding box center [270, 228] width 134 height 23
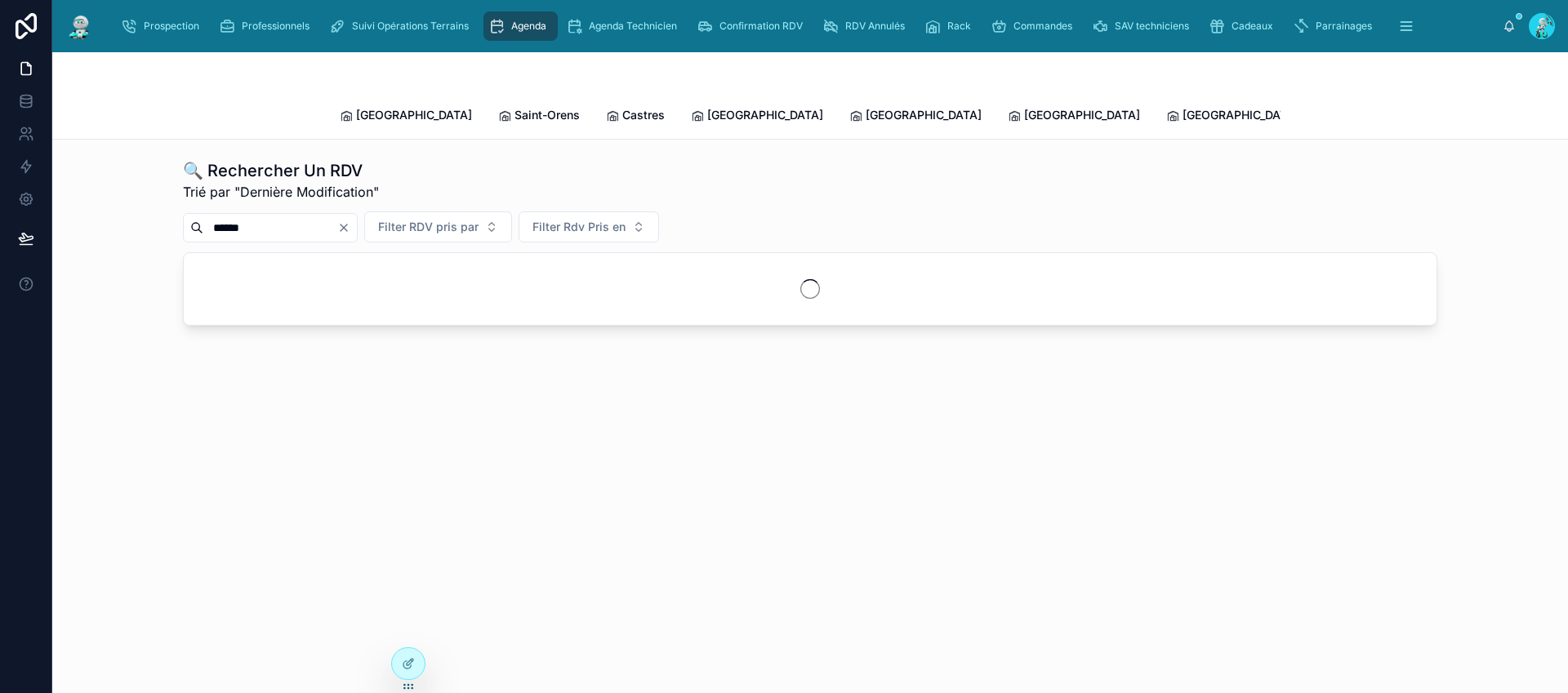
click at [275, 217] on input "******" at bounding box center [270, 228] width 134 height 23
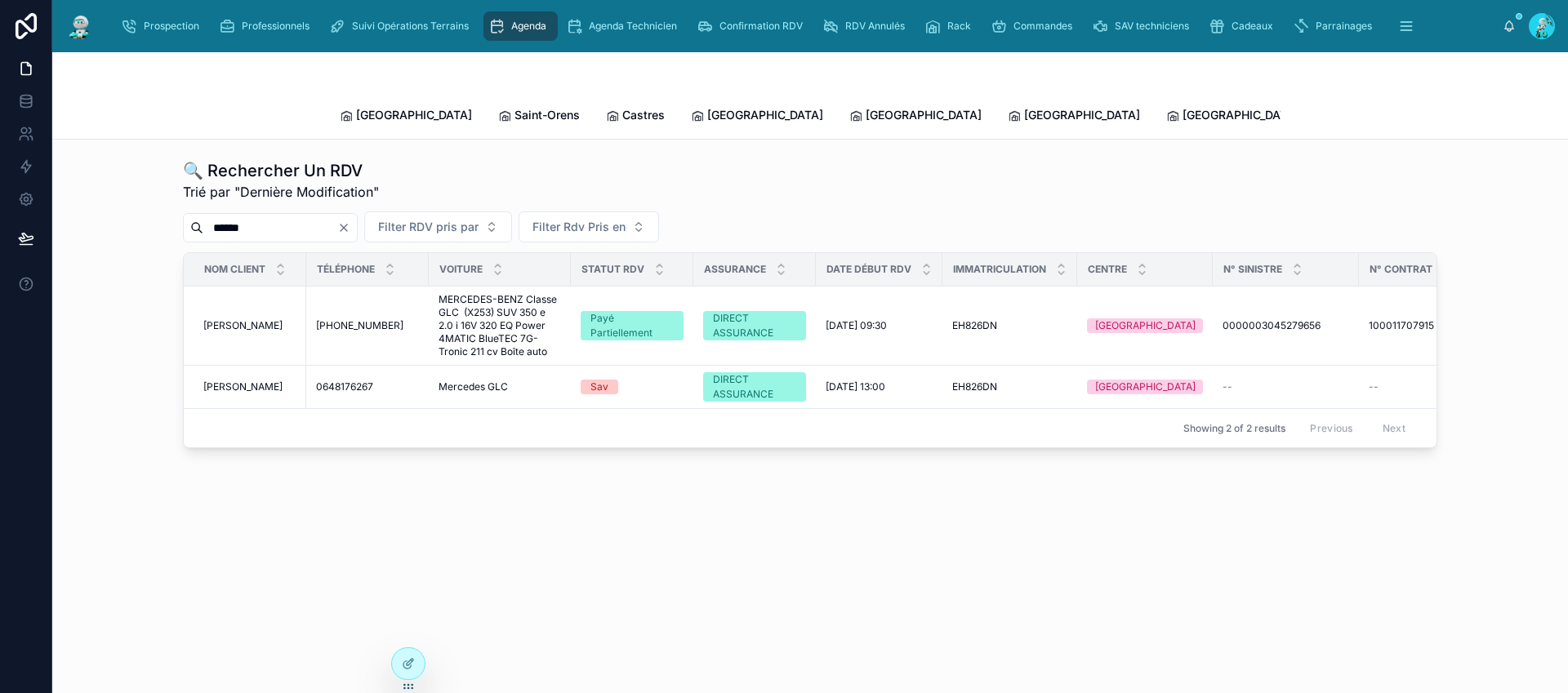
type input "******"
click at [812, 180] on div "🔍 Rechercher Un RDV Trié par "Dernière Modification"" at bounding box center [810, 180] width 1255 height 43
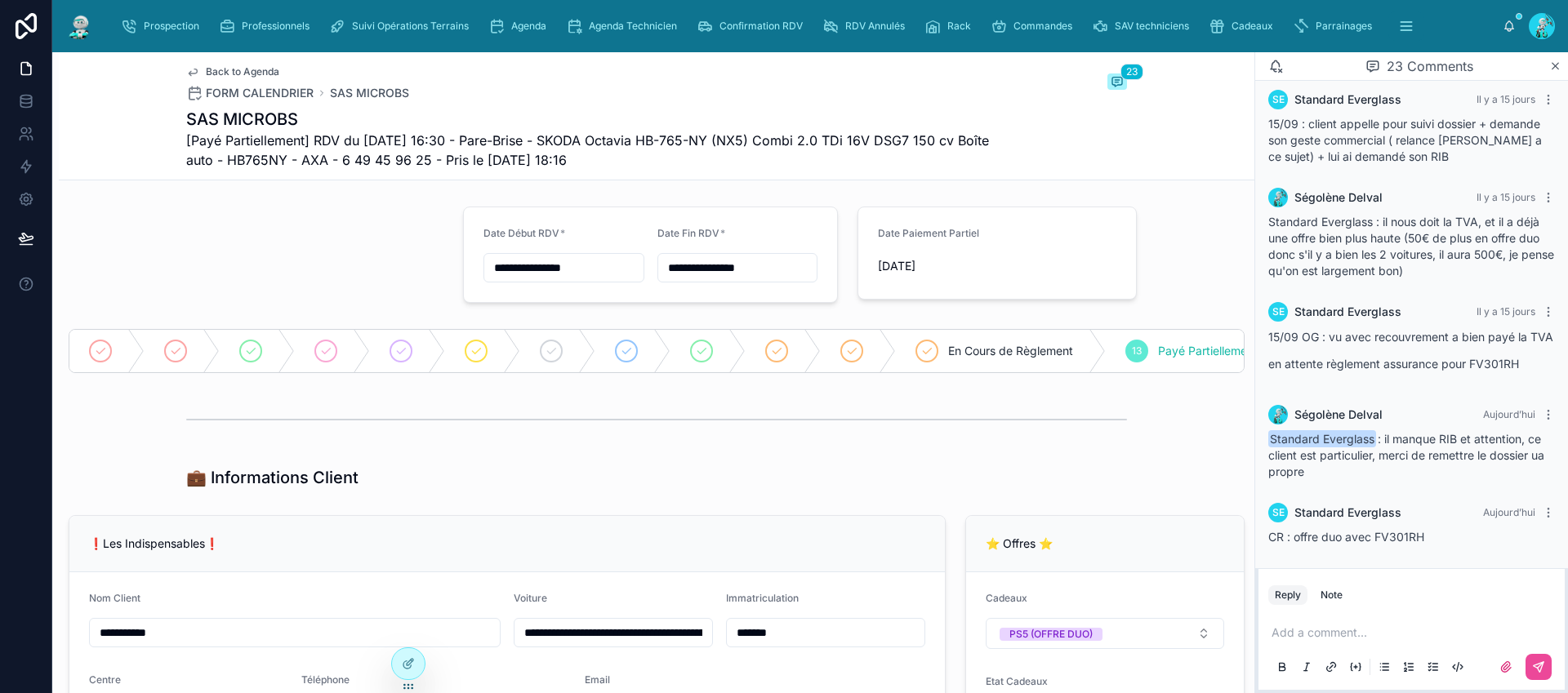
scroll to position [0, 172]
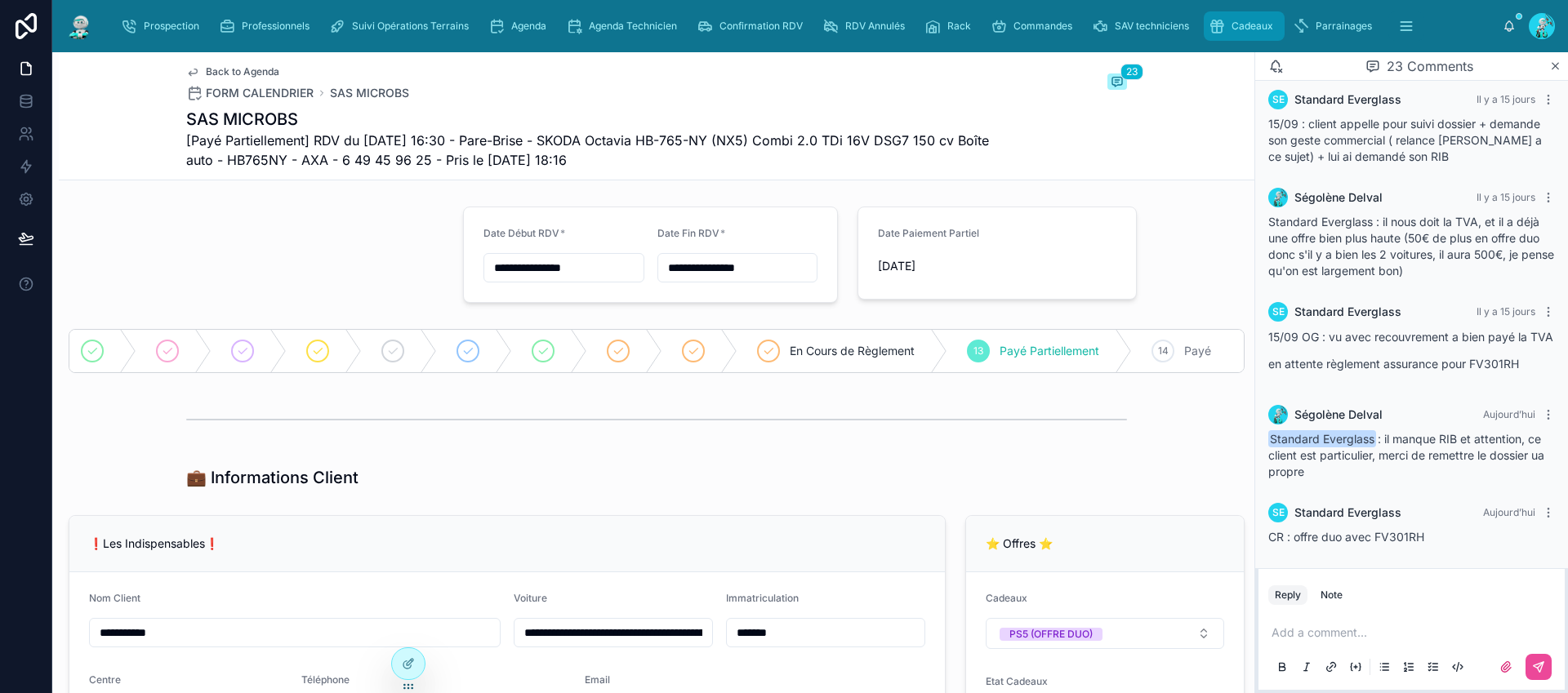
click at [1245, 20] on span "Cadeaux" at bounding box center [1252, 26] width 42 height 13
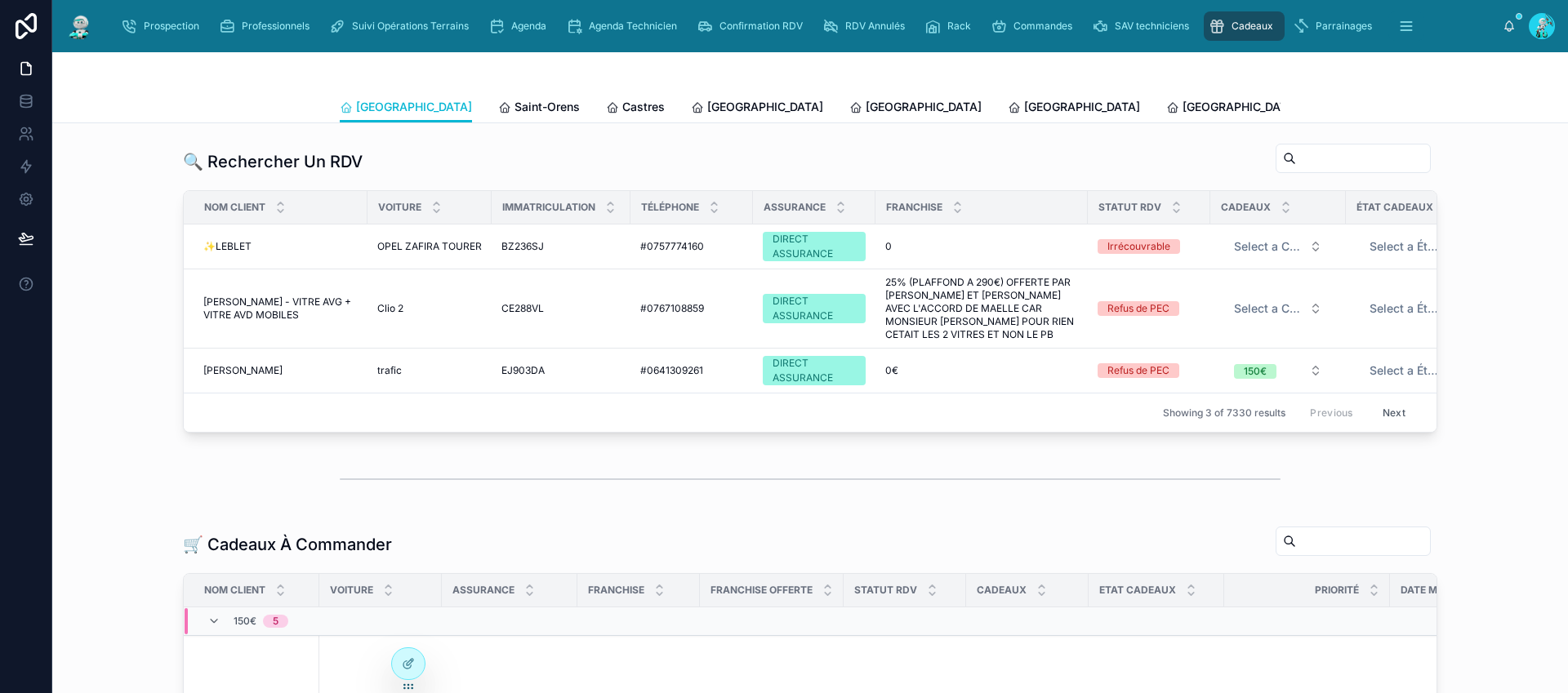
click at [1486, 102] on span "Tous Centres" at bounding box center [1522, 106] width 72 height 16
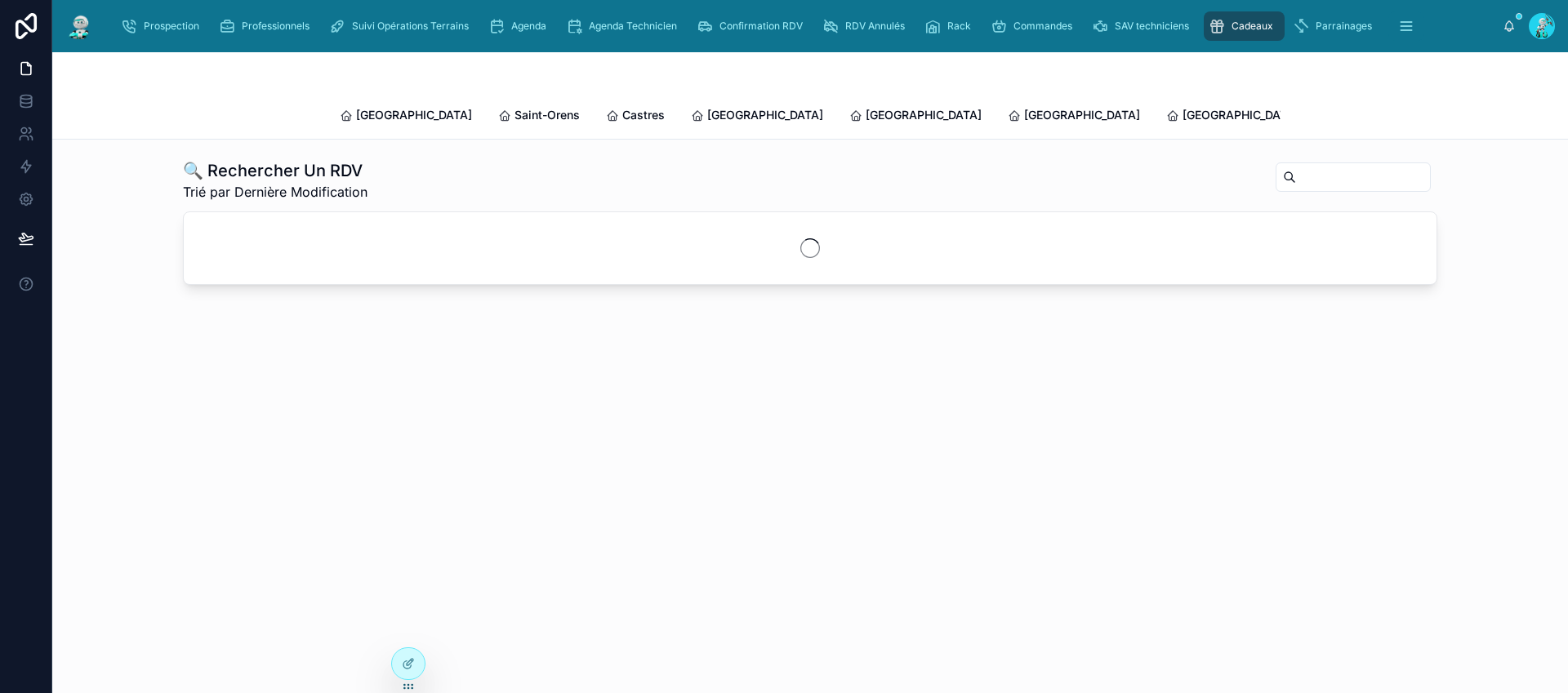
click at [1298, 166] on input "text" at bounding box center [1363, 177] width 134 height 23
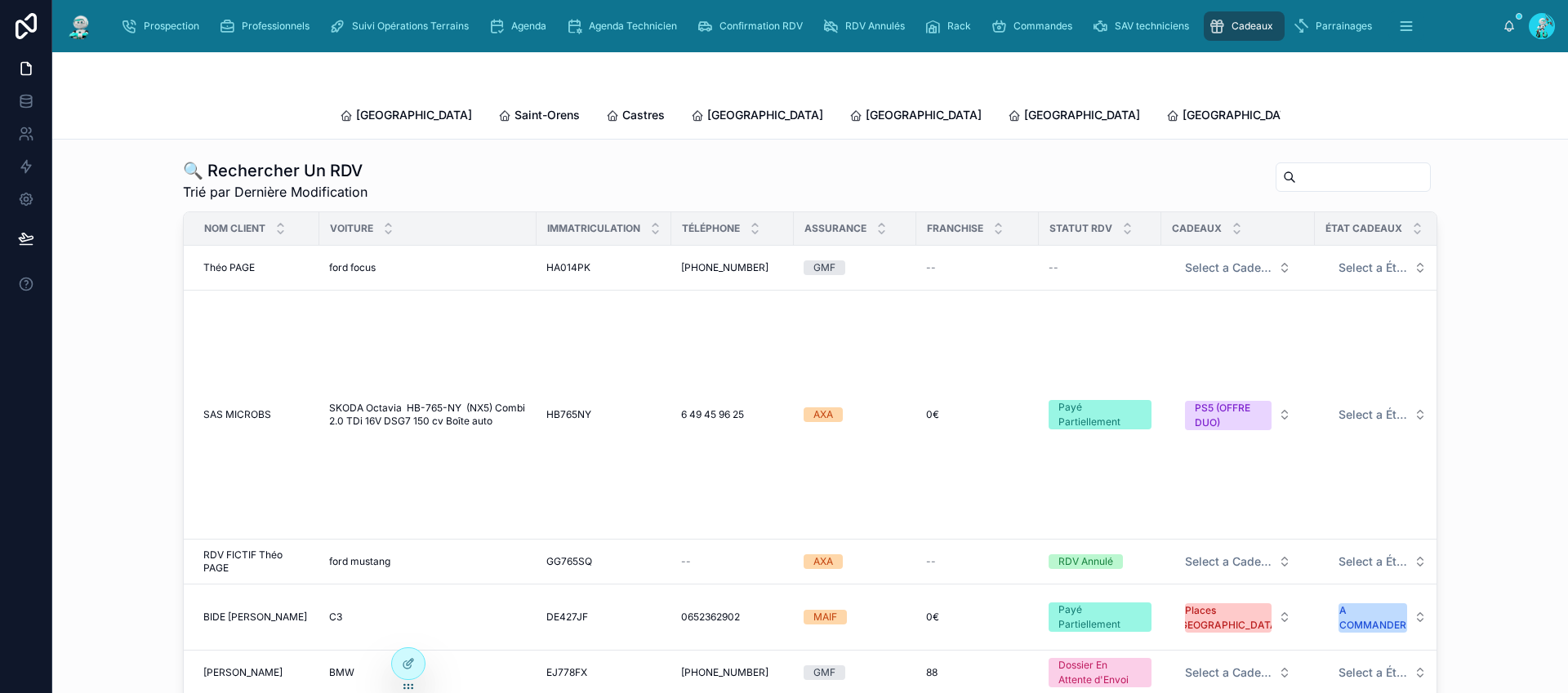
paste input "*******"
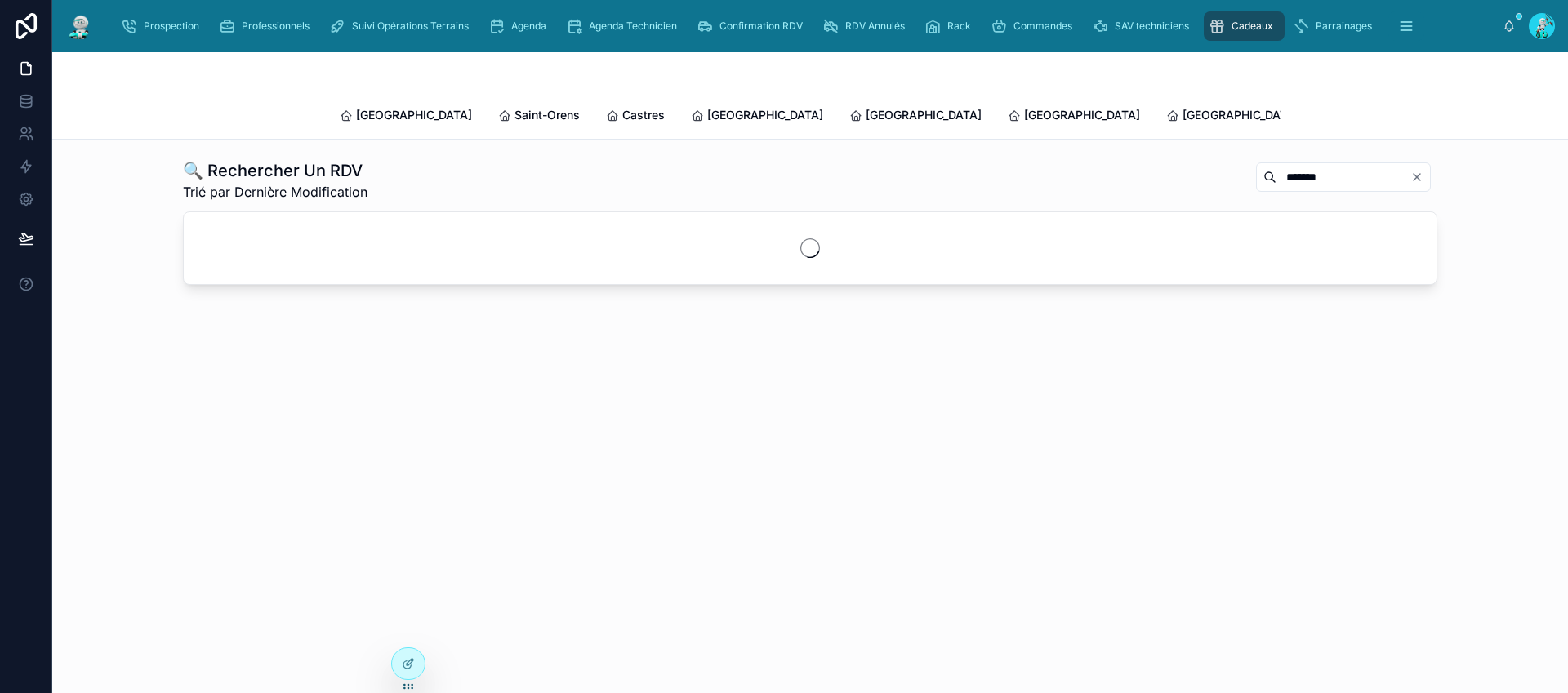
type input "*******"
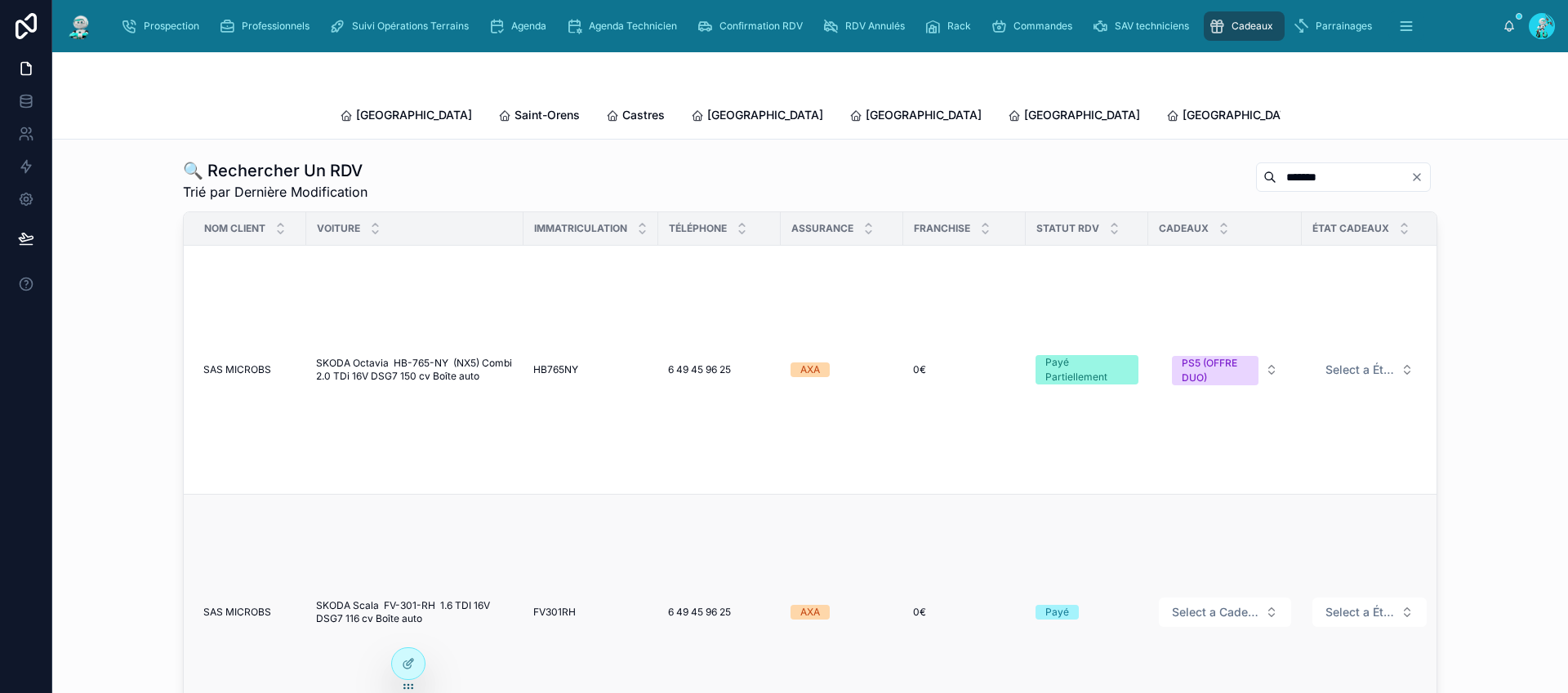
click at [558, 605] on span "FV301RH" at bounding box center [555, 611] width 43 height 13
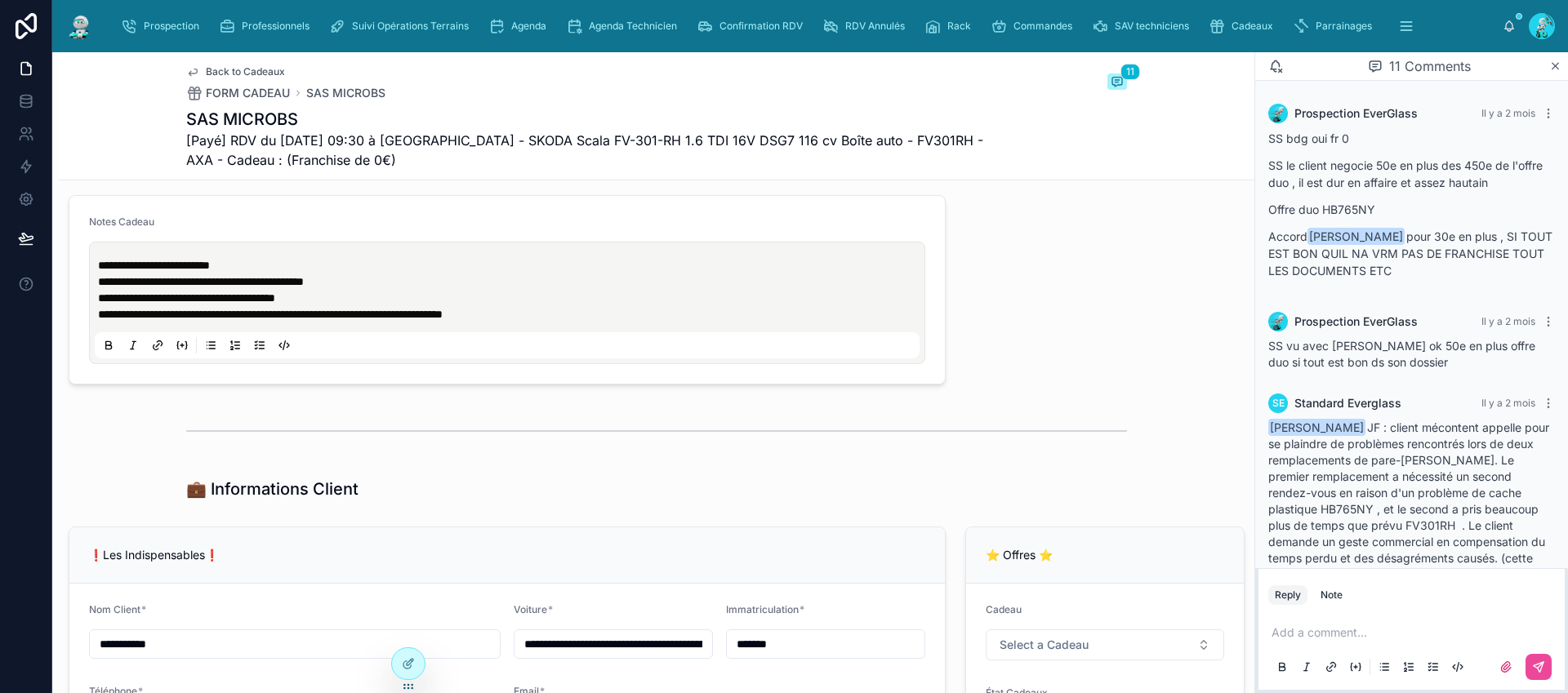
scroll to position [1036, 0]
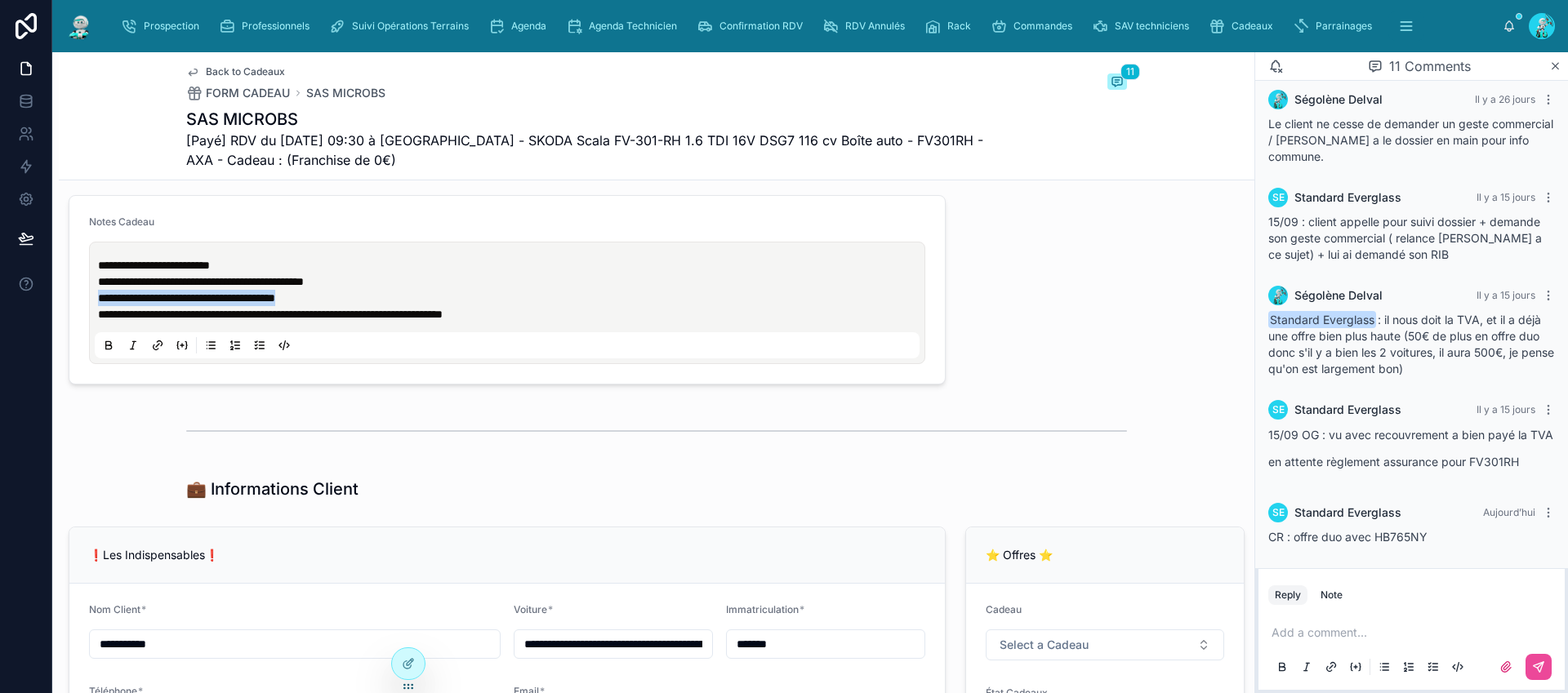
drag, startPoint x: 362, startPoint y: 301, endPoint x: 88, endPoint y: 293, distance: 274.1
click at [89, 293] on div "**********" at bounding box center [507, 303] width 836 height 122
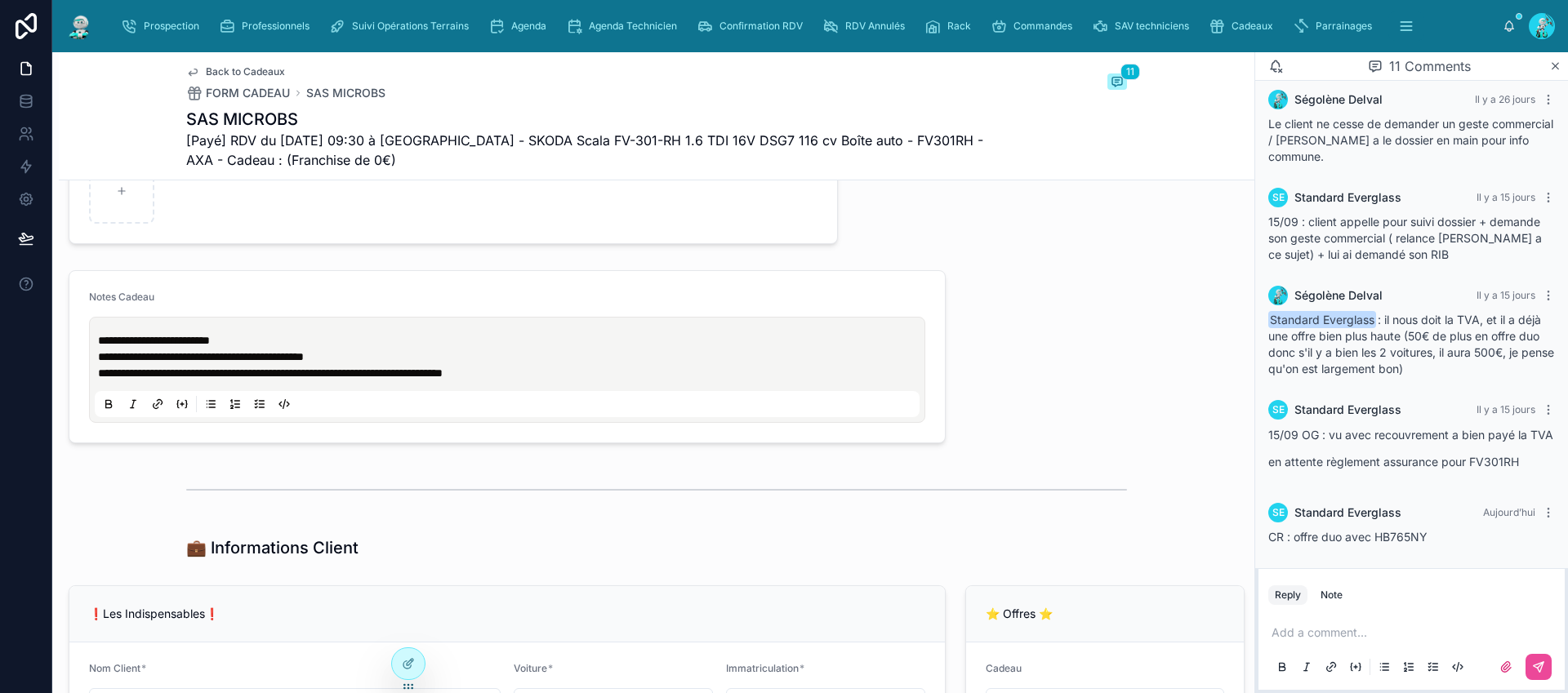
scroll to position [1077, 0]
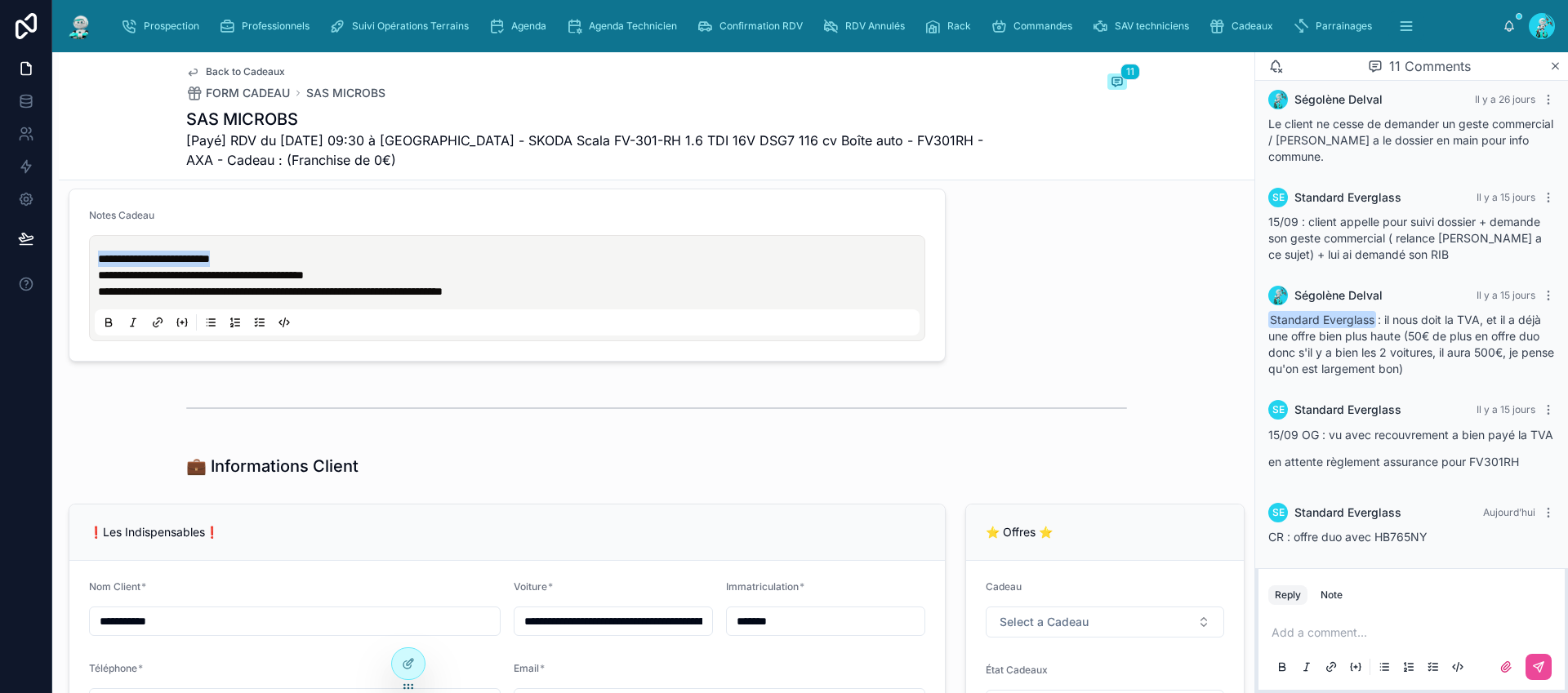
drag, startPoint x: 275, startPoint y: 259, endPoint x: 52, endPoint y: 250, distance: 223.2
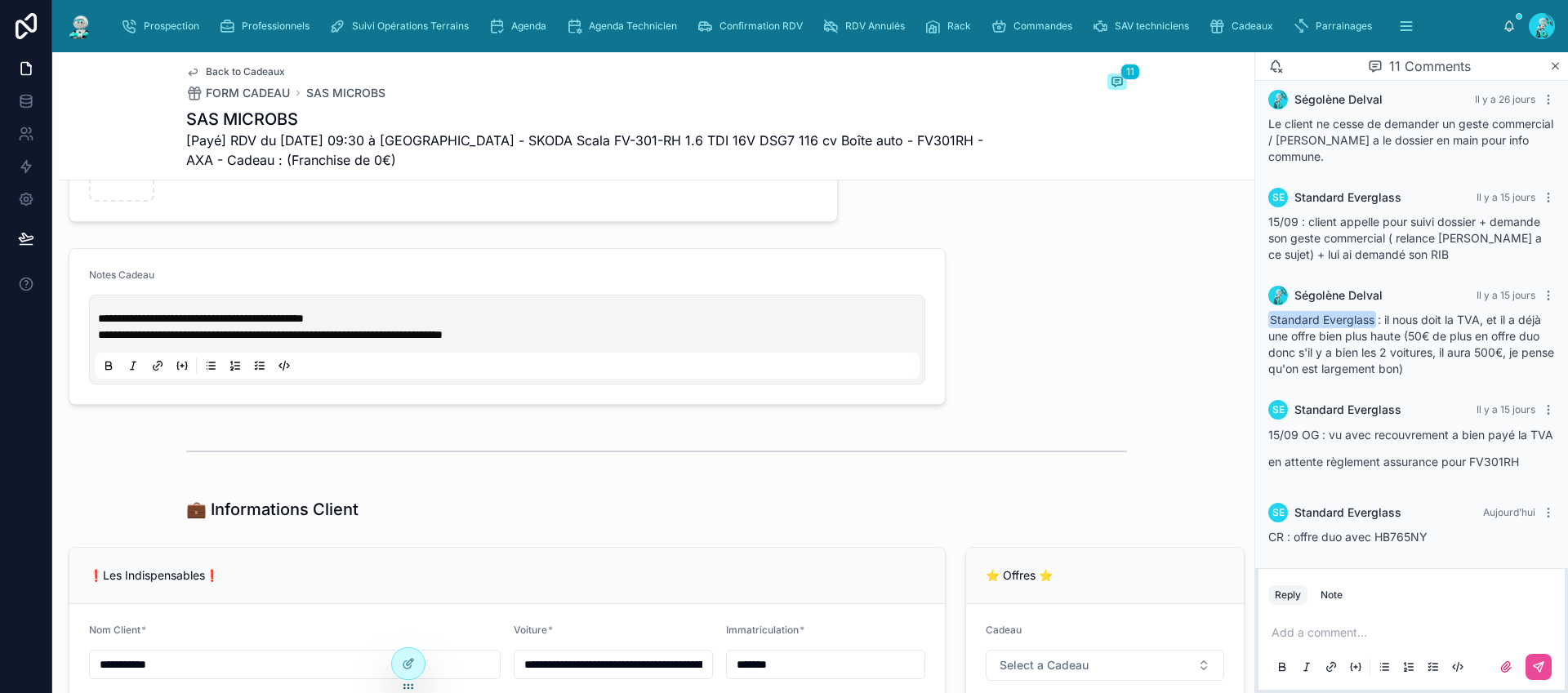
scroll to position [996, 0]
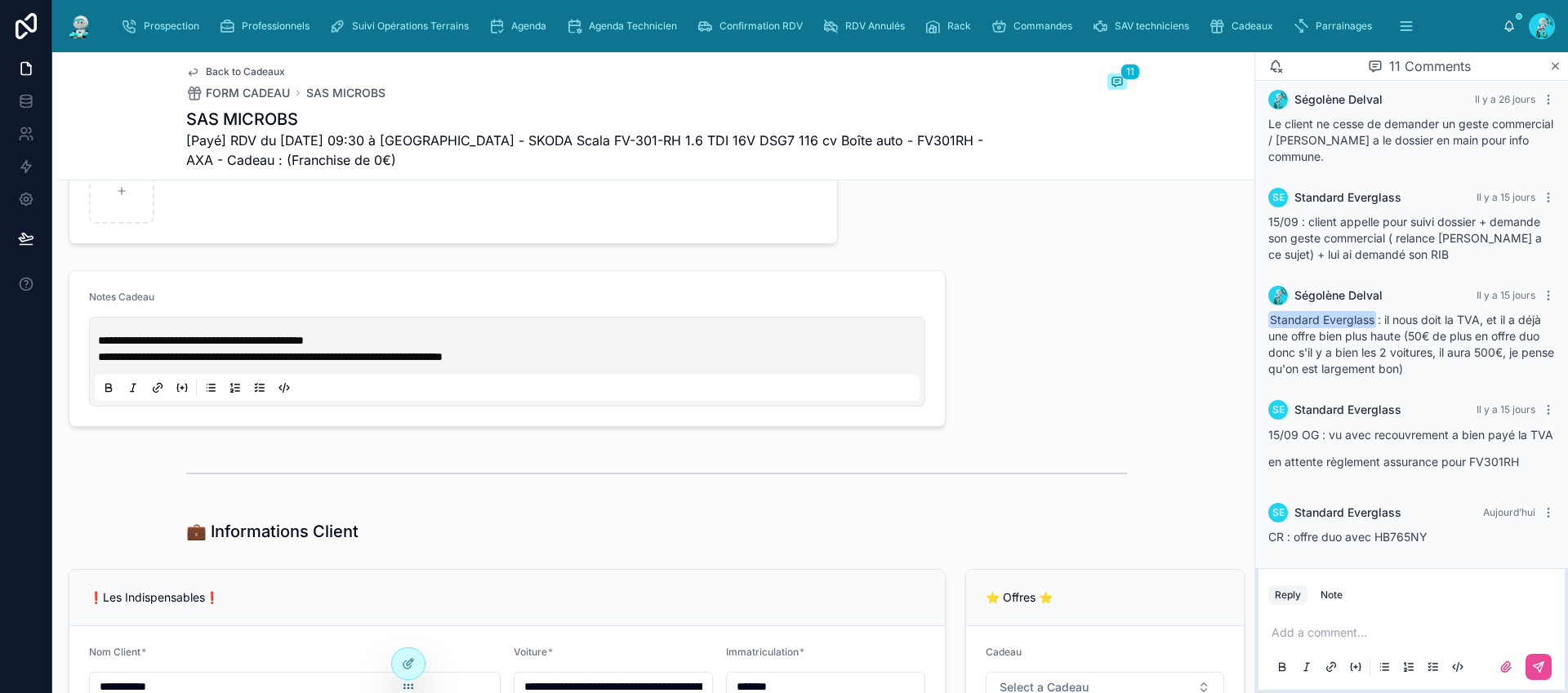
click at [433, 347] on p "**********" at bounding box center [510, 340] width 825 height 16
drag, startPoint x: 1522, startPoint y: 461, endPoint x: 1267, endPoint y: 461, distance: 255.0
click at [1268, 461] on p "en attente règlement assurance pour FV301RH" at bounding box center [1411, 461] width 287 height 17
copy p "en attente règlement assurance pour FV301RH"
click at [417, 343] on p "**********" at bounding box center [510, 340] width 825 height 16
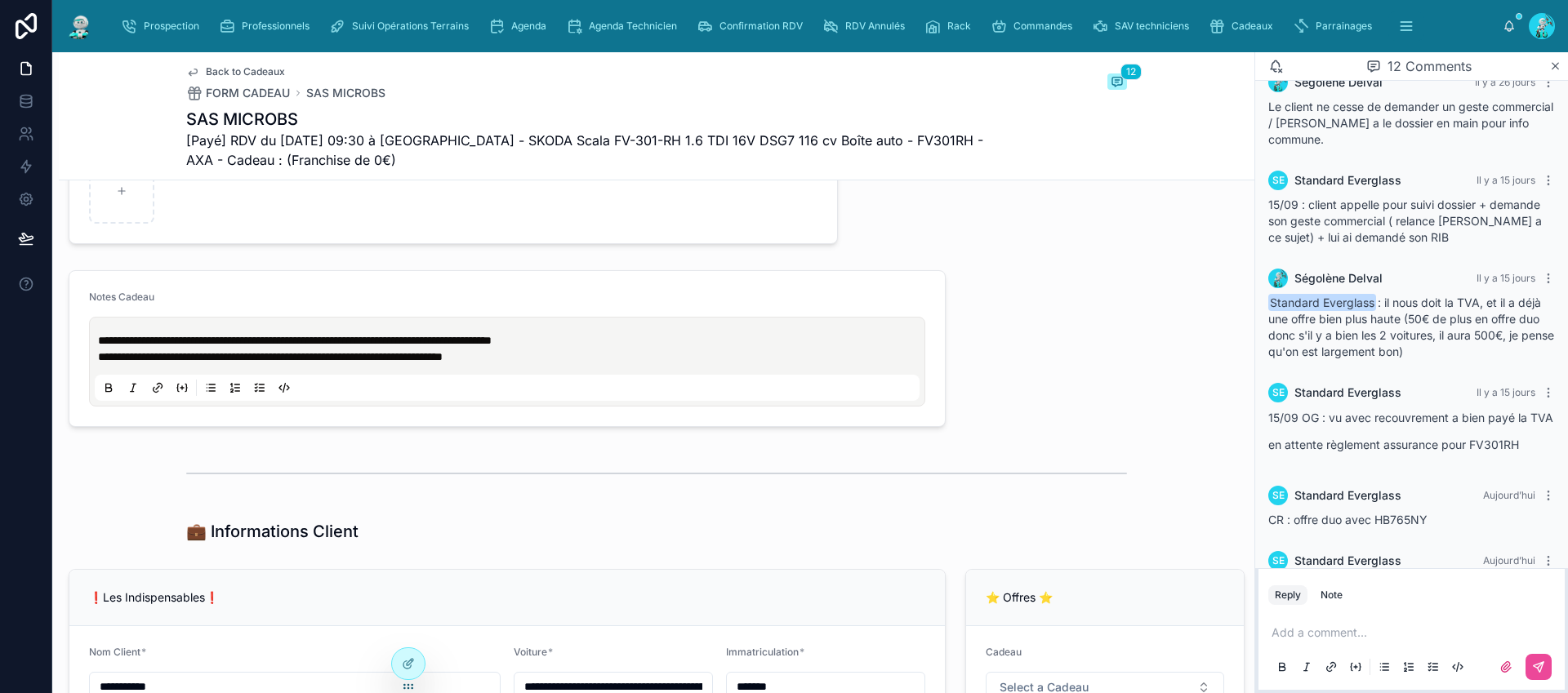
click at [99, 336] on span "**********" at bounding box center [294, 340] width 393 height 12
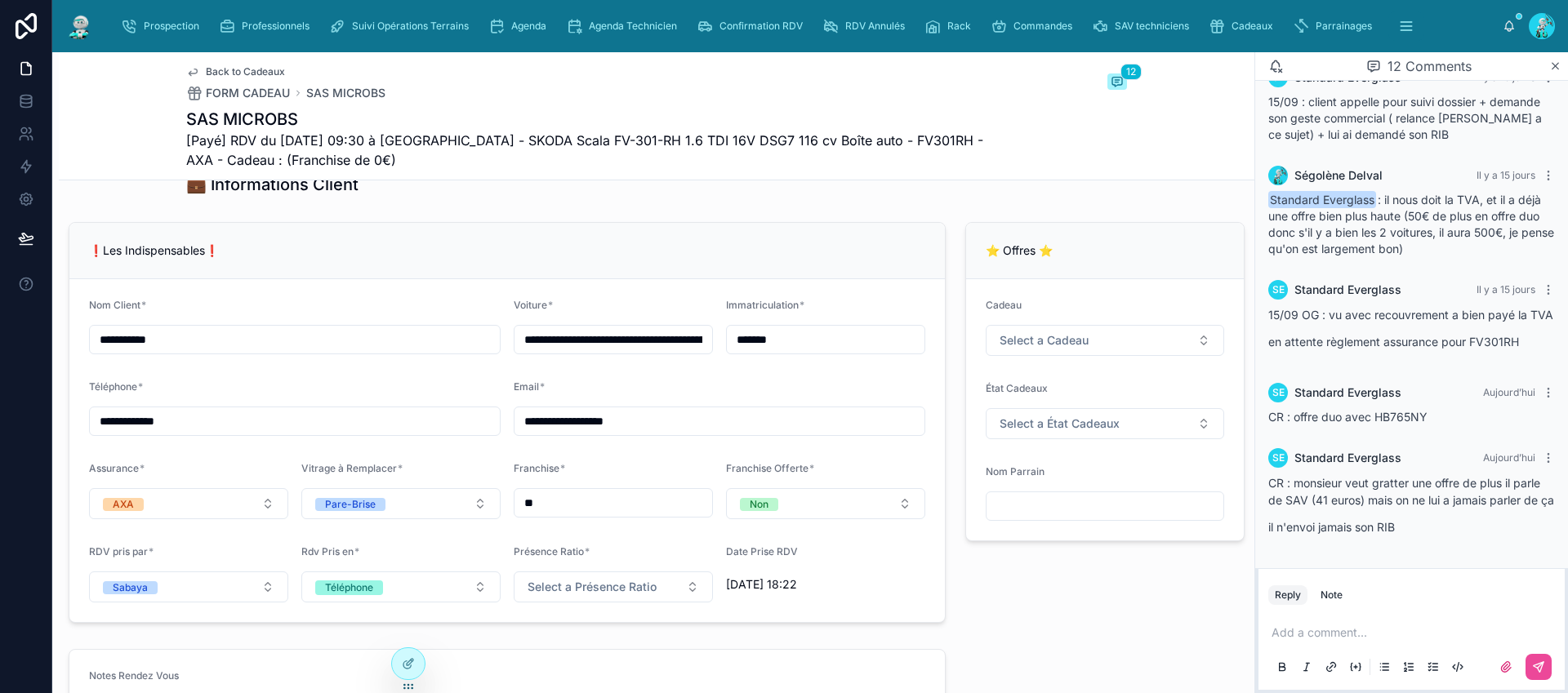
scroll to position [1406, 0]
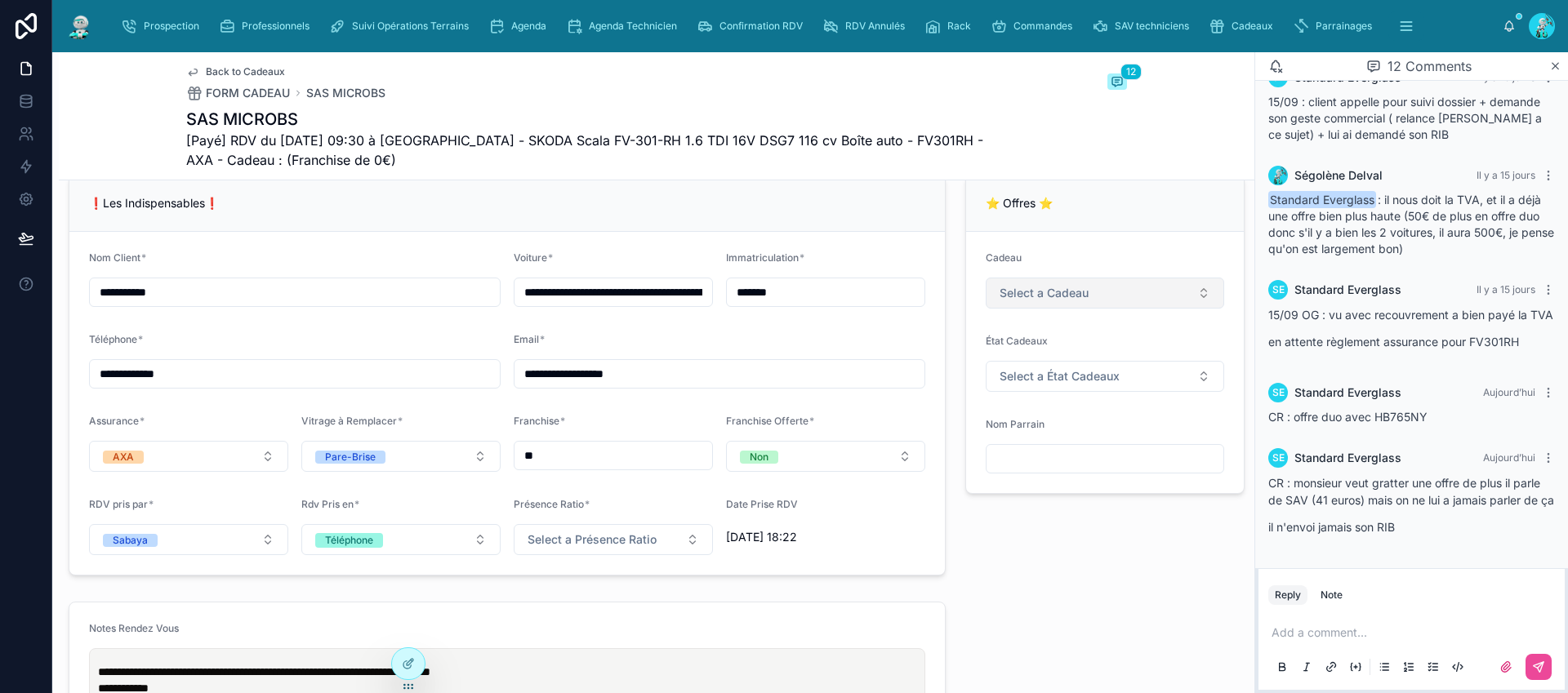
click at [1106, 296] on button "Select a Cadeau" at bounding box center [1105, 293] width 239 height 31
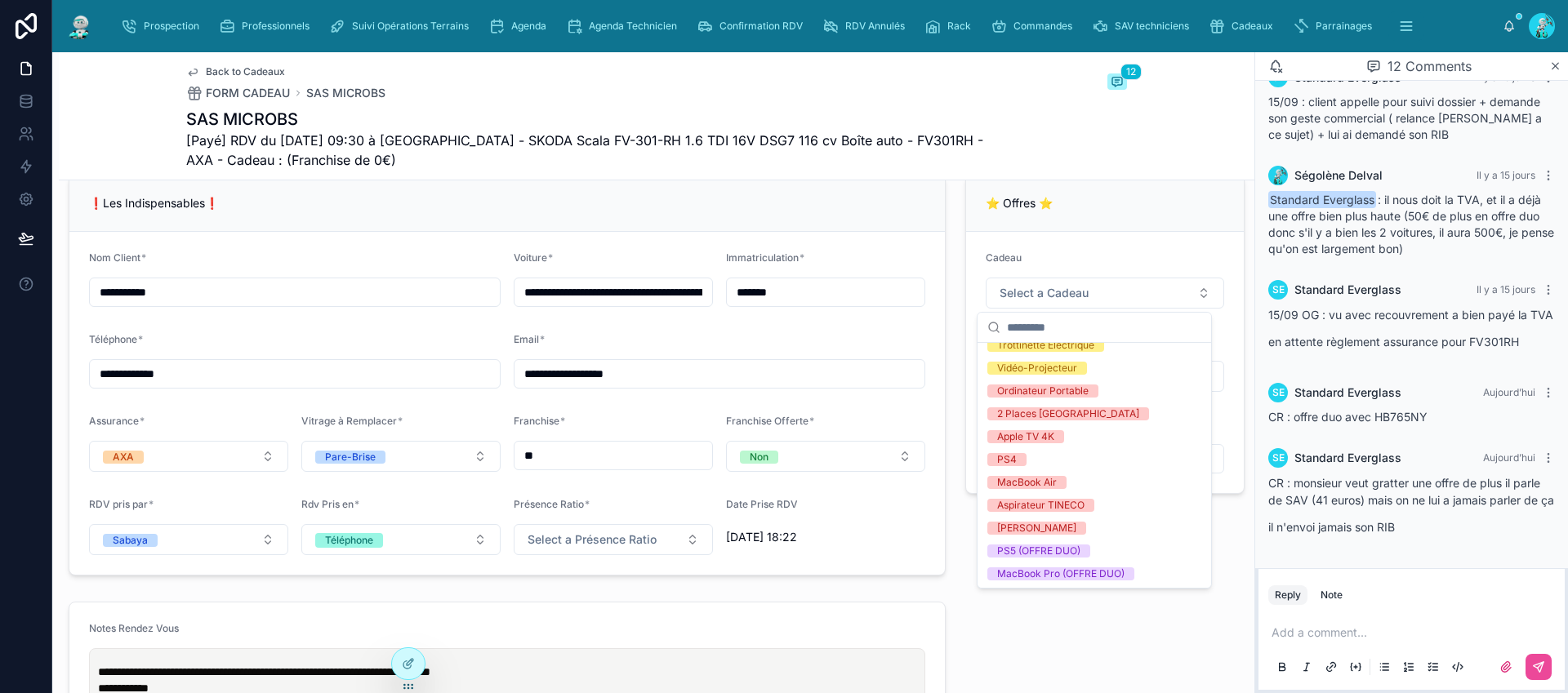
scroll to position [311, 0]
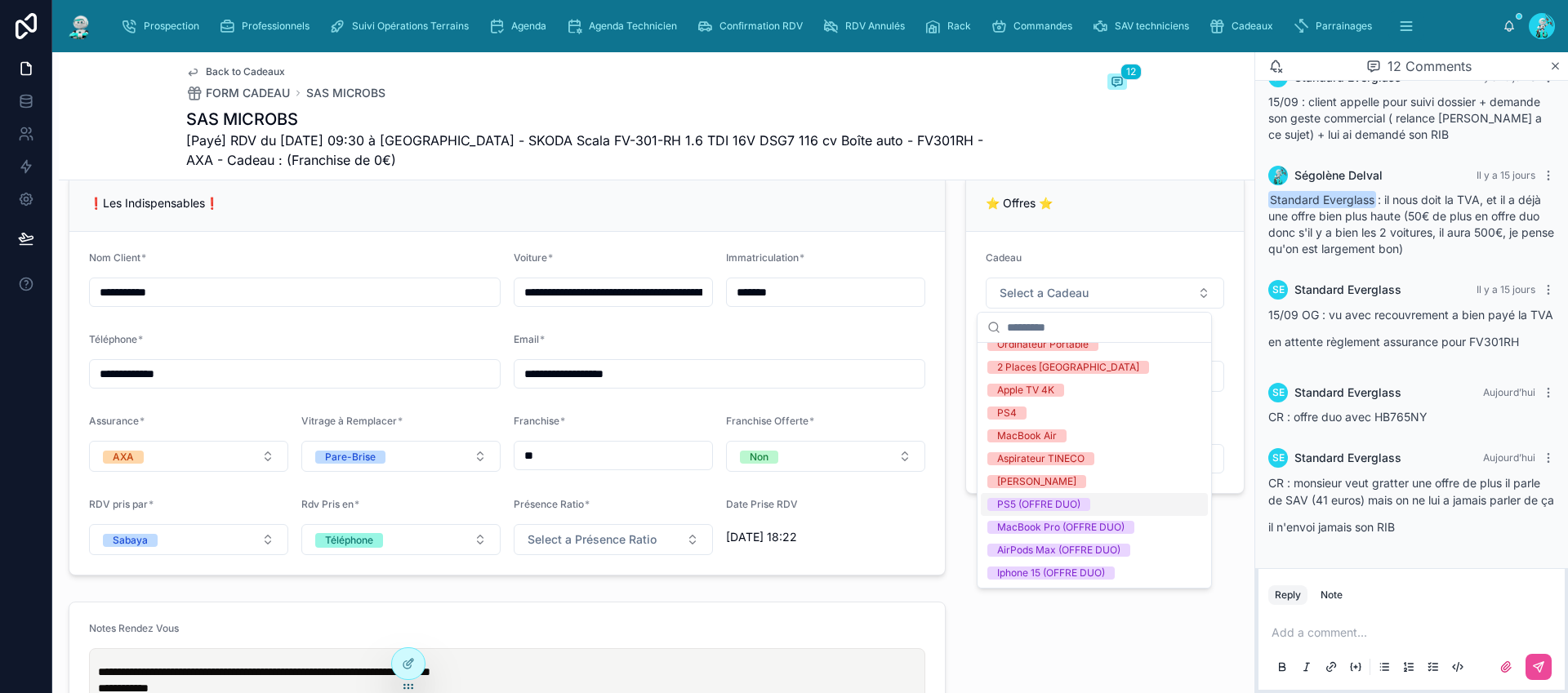
click at [1157, 507] on div "PS5 (OFFRE DUO)" at bounding box center [1095, 505] width 227 height 23
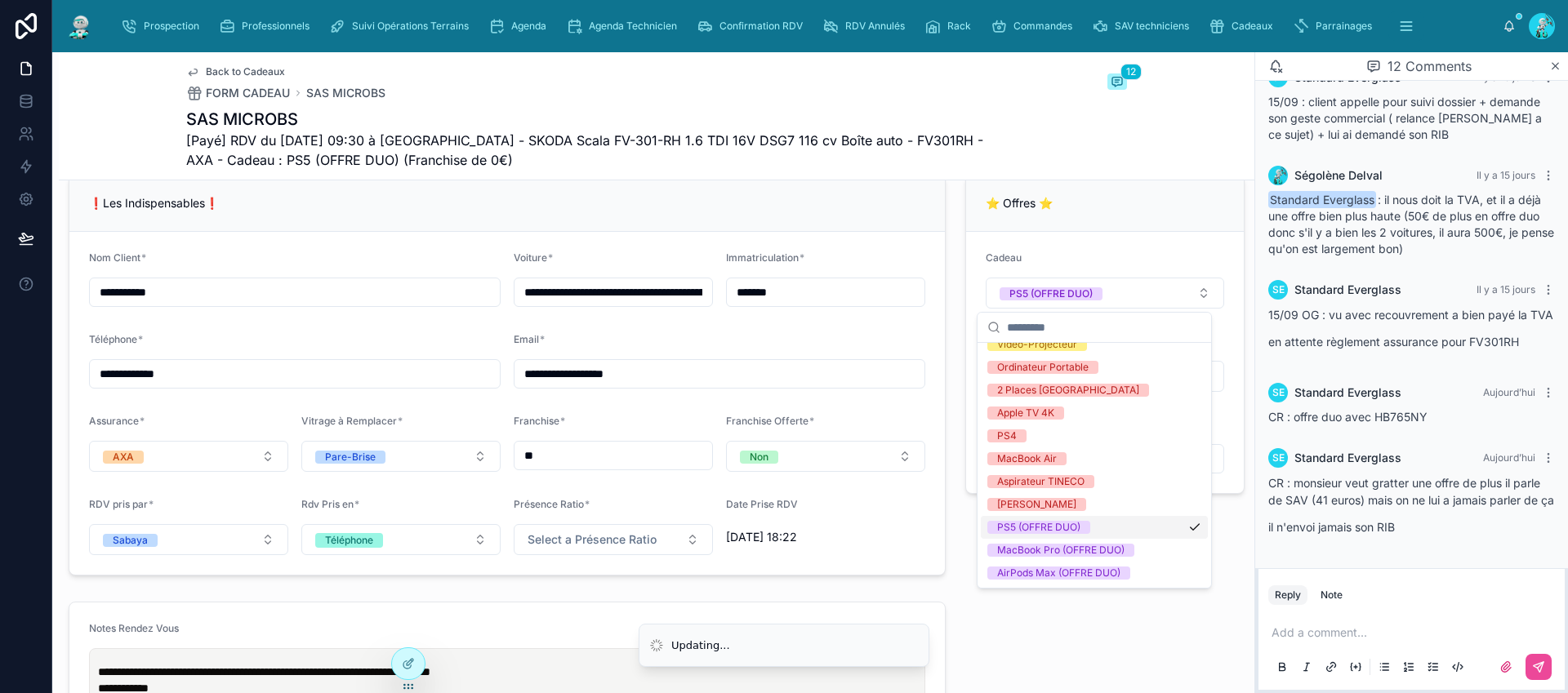
scroll to position [333, 0]
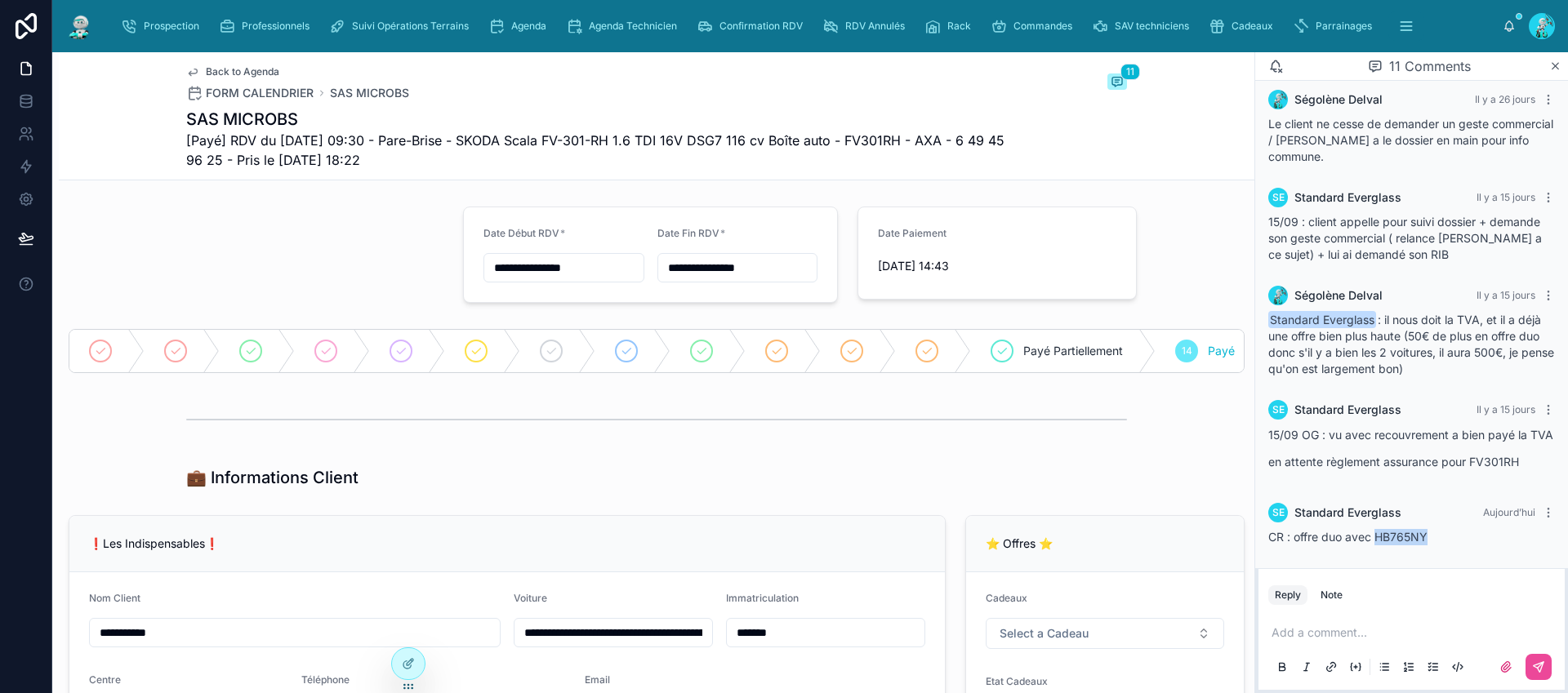
drag, startPoint x: 1430, startPoint y: 534, endPoint x: 1376, endPoint y: 533, distance: 54.0
click at [1376, 533] on div "CR : offre duo avec HB765NY" at bounding box center [1411, 537] width 287 height 16
copy span "HB765NY"
click at [1244, 25] on span "Cadeaux" at bounding box center [1252, 26] width 42 height 13
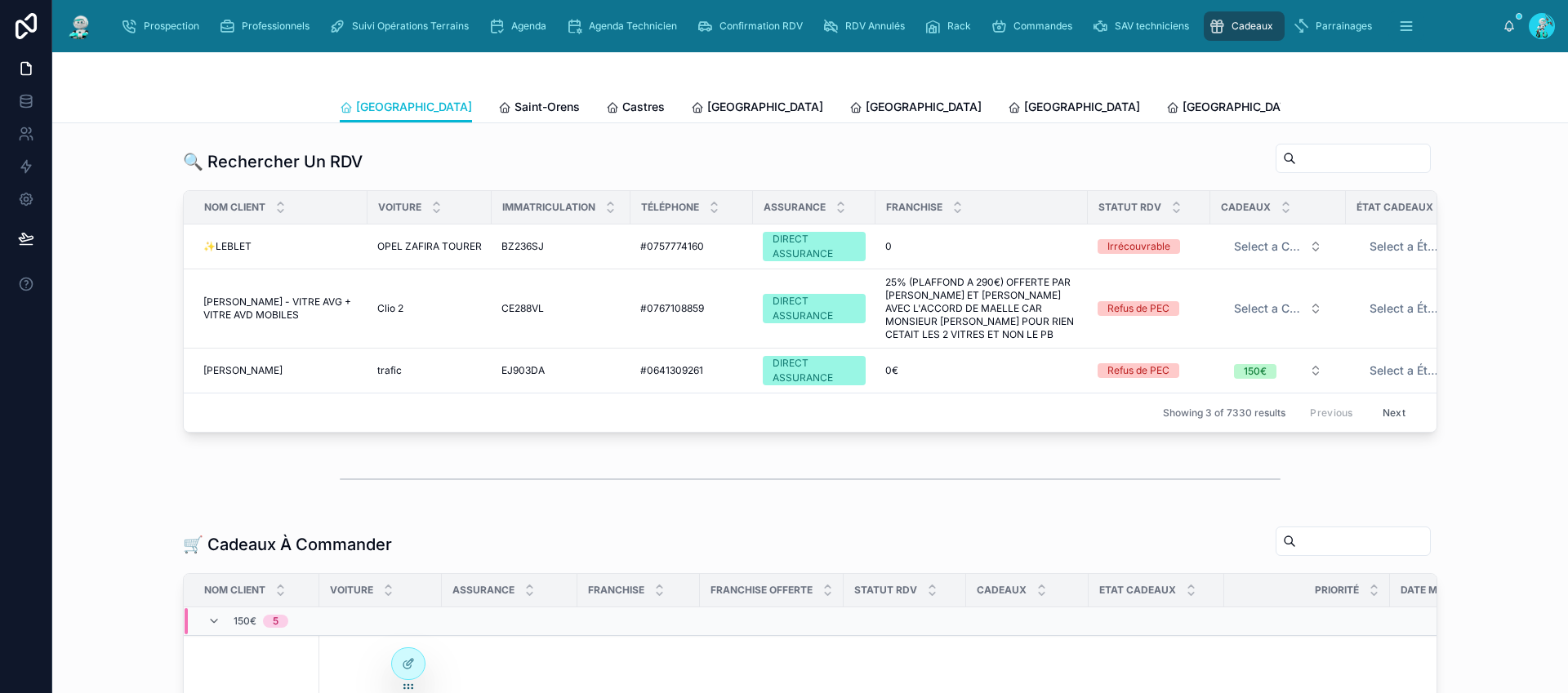
click at [1486, 108] on span "Tous Centres" at bounding box center [1522, 106] width 72 height 16
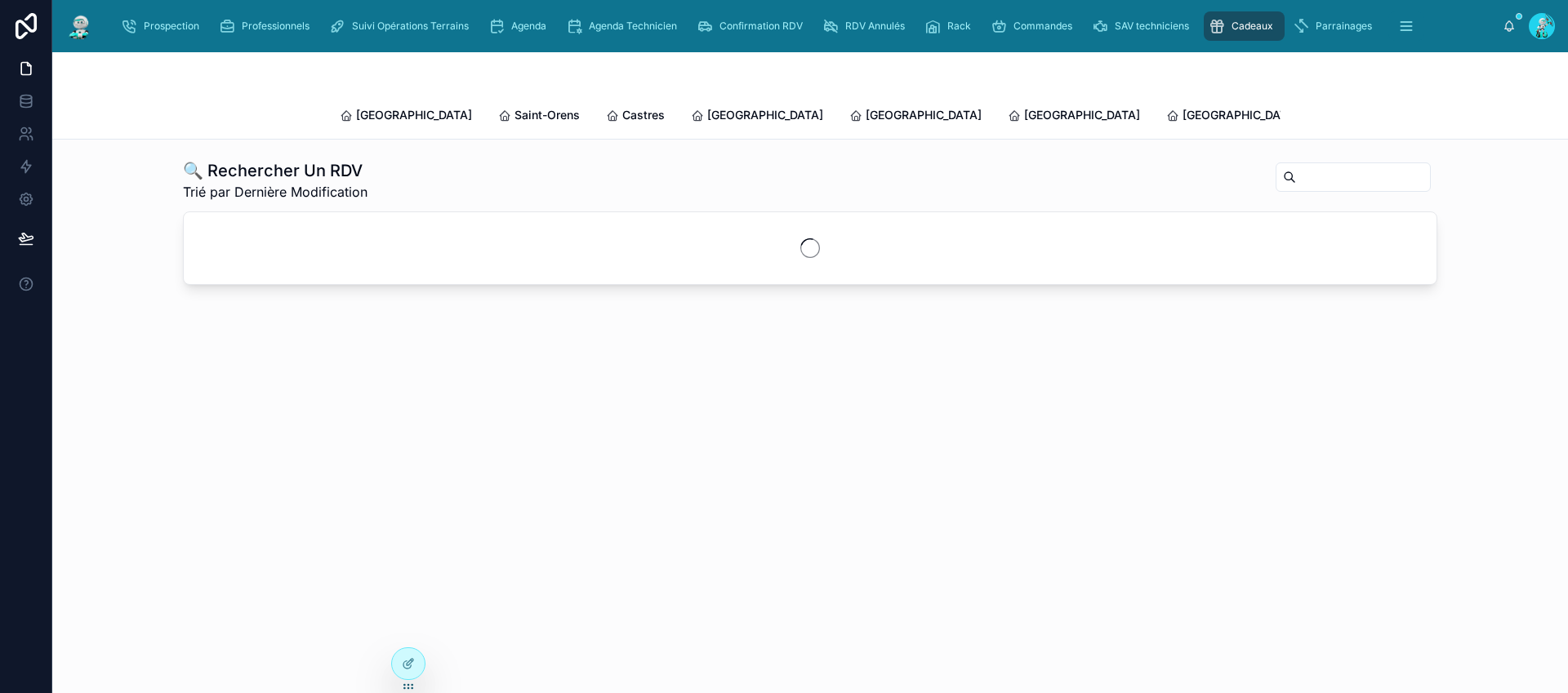
click at [1300, 166] on input "text" at bounding box center [1363, 177] width 134 height 23
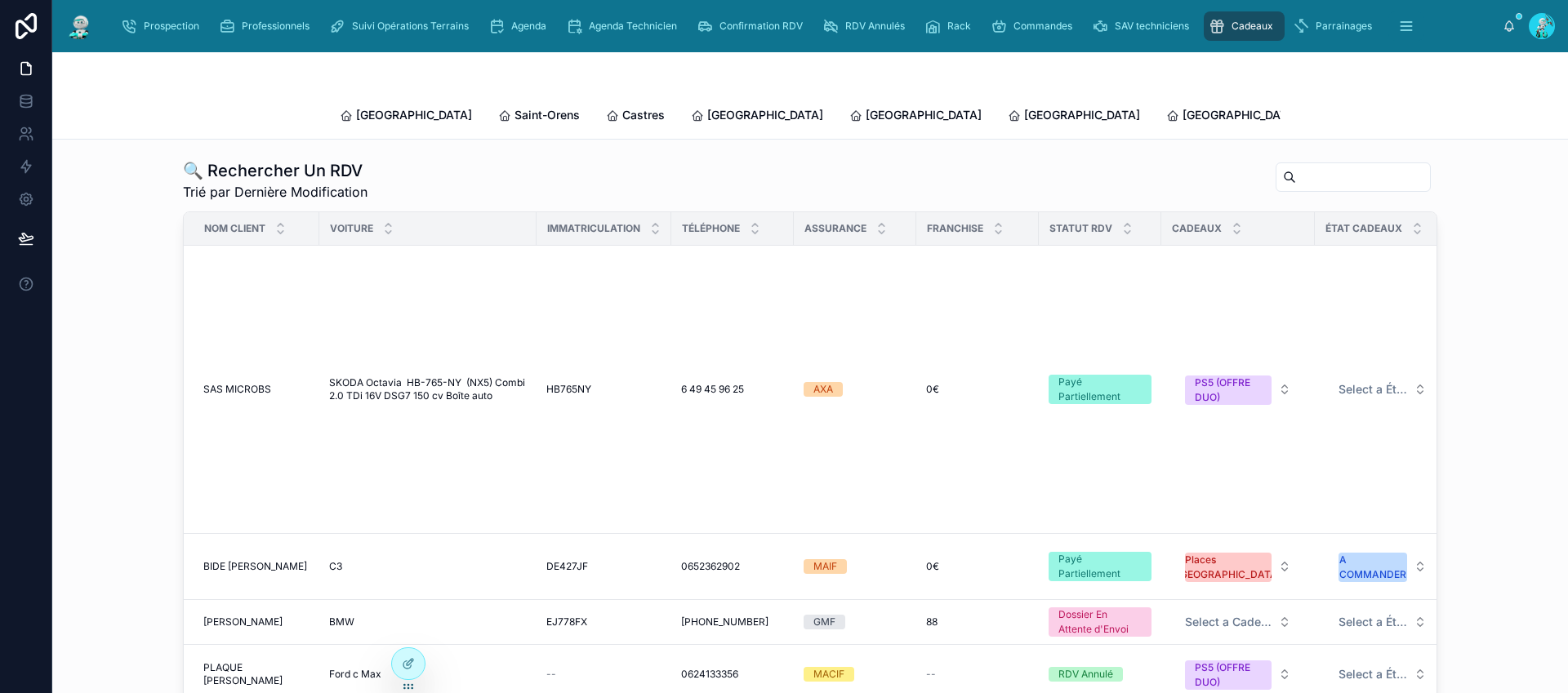
paste input "*******"
type input "*******"
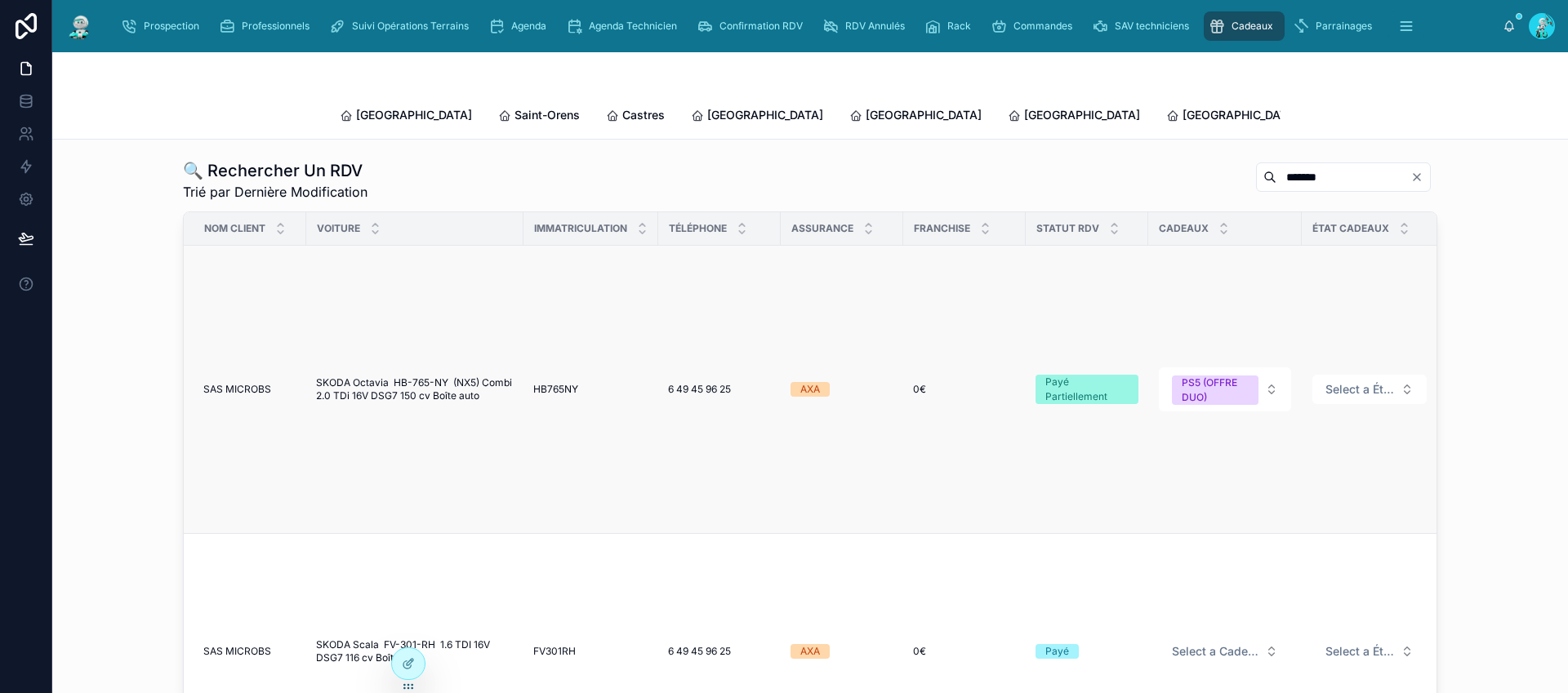
click at [962, 382] on div "0€ 0€" at bounding box center [964, 389] width 103 height 13
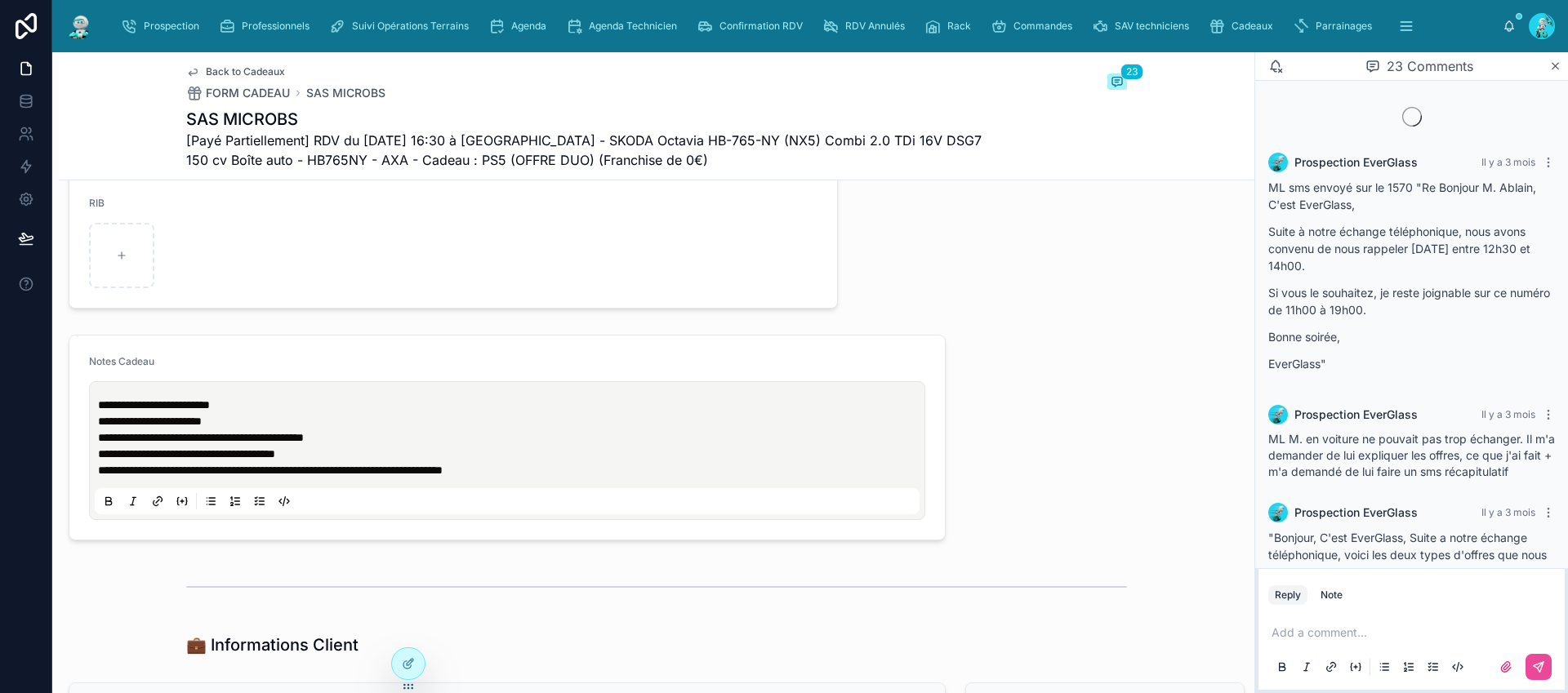
scroll to position [2001, 0]
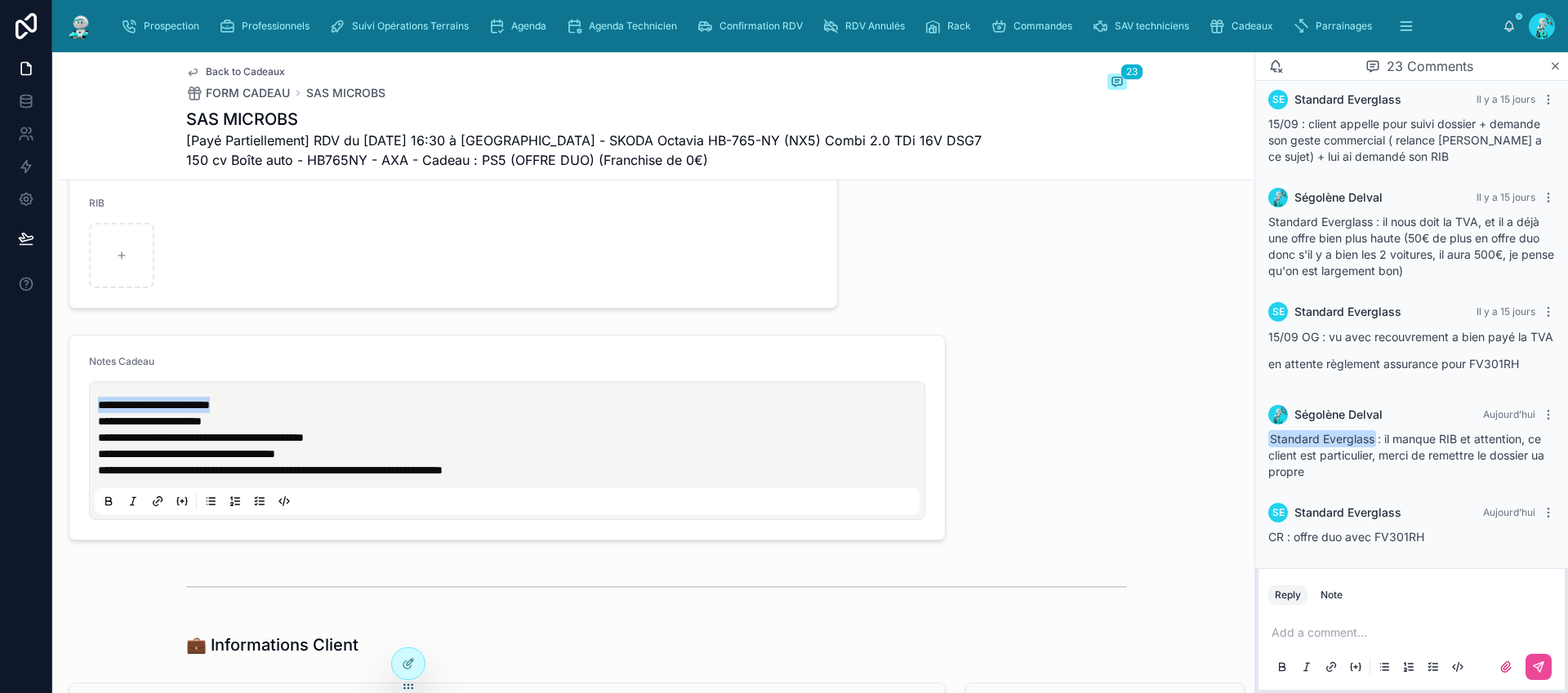
drag, startPoint x: 269, startPoint y: 420, endPoint x: 75, endPoint y: 411, distance: 194.2
click at [75, 411] on form "**********" at bounding box center [507, 437] width 875 height 204
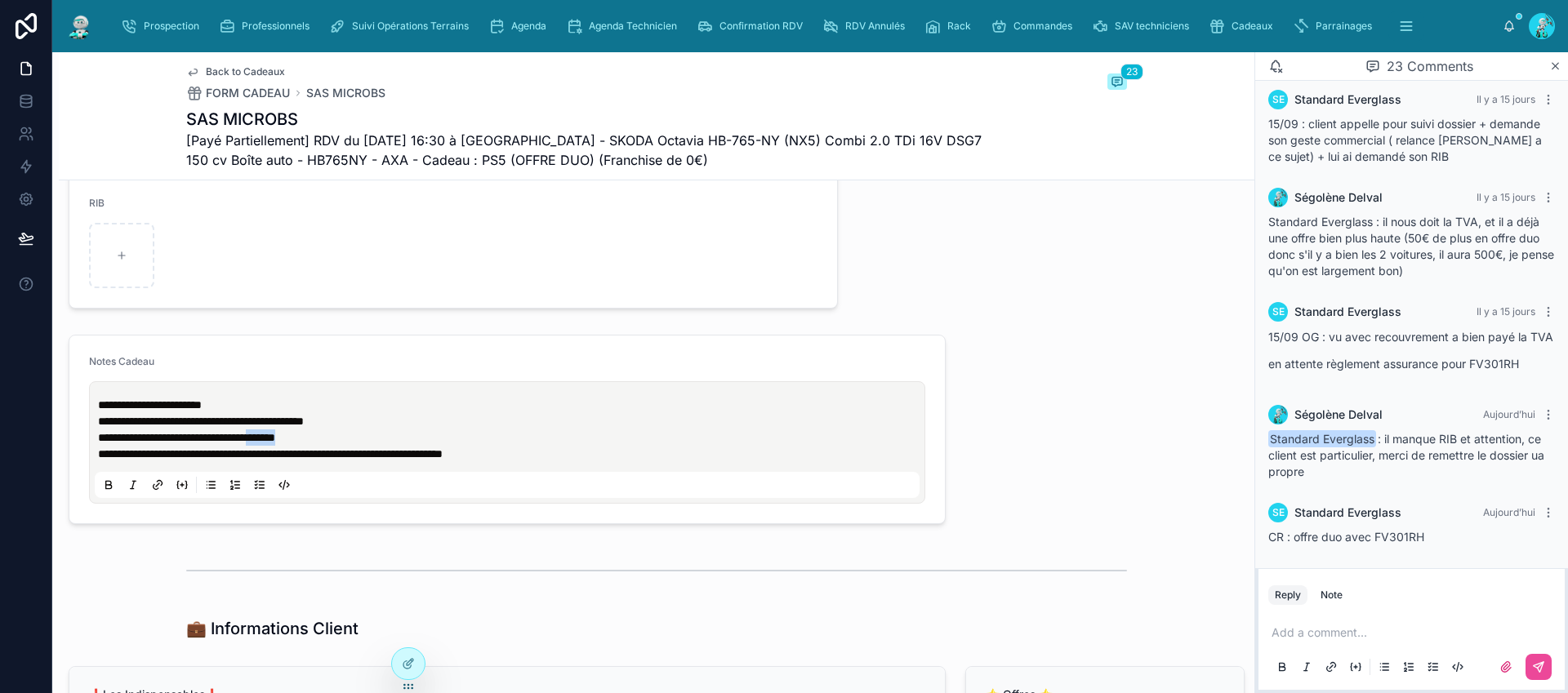
drag, startPoint x: 351, startPoint y: 449, endPoint x: 302, endPoint y: 447, distance: 49.0
click at [302, 445] on p "**********" at bounding box center [510, 437] width 825 height 16
copy span "*******"
click at [367, 445] on p "**********" at bounding box center [510, 437] width 825 height 16
drag, startPoint x: 367, startPoint y: 446, endPoint x: 68, endPoint y: 443, distance: 299.0
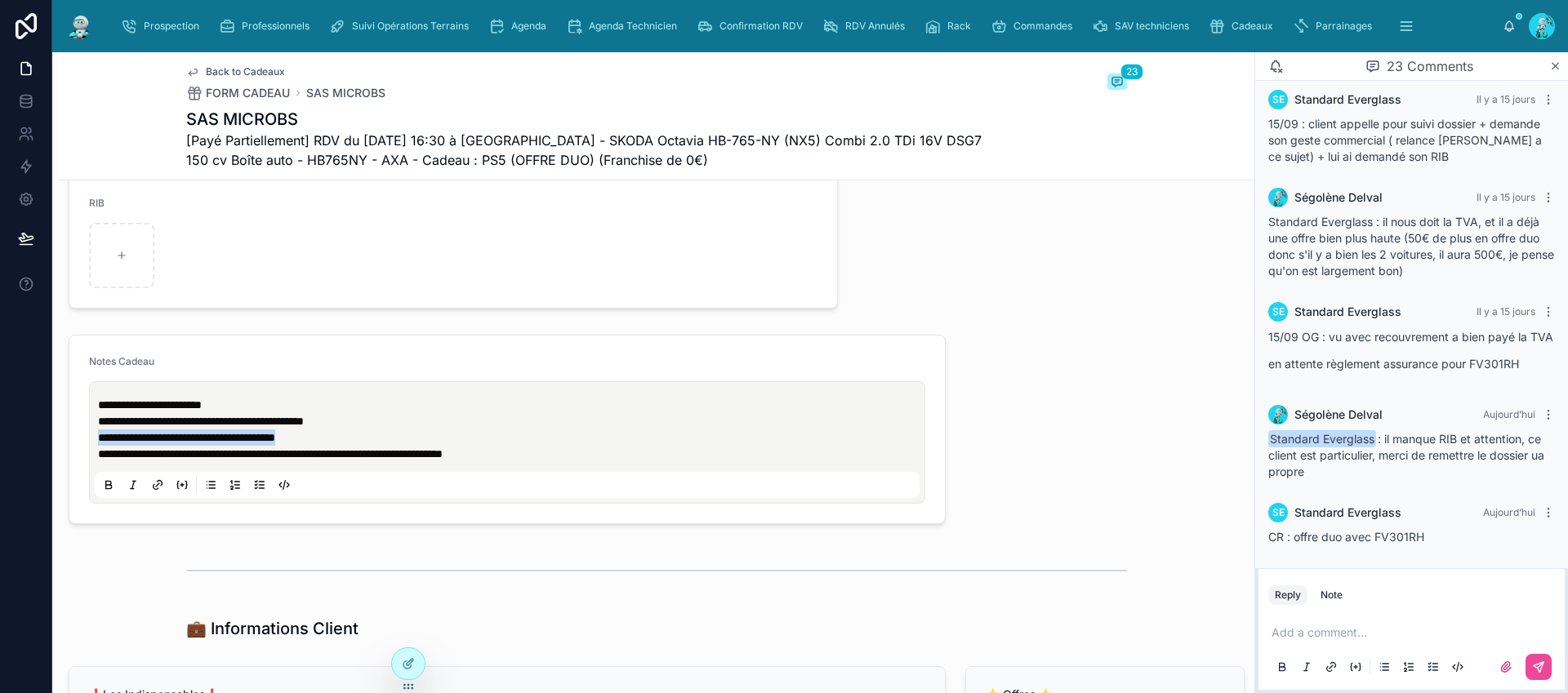
click at [69, 443] on form "**********" at bounding box center [507, 429] width 875 height 188
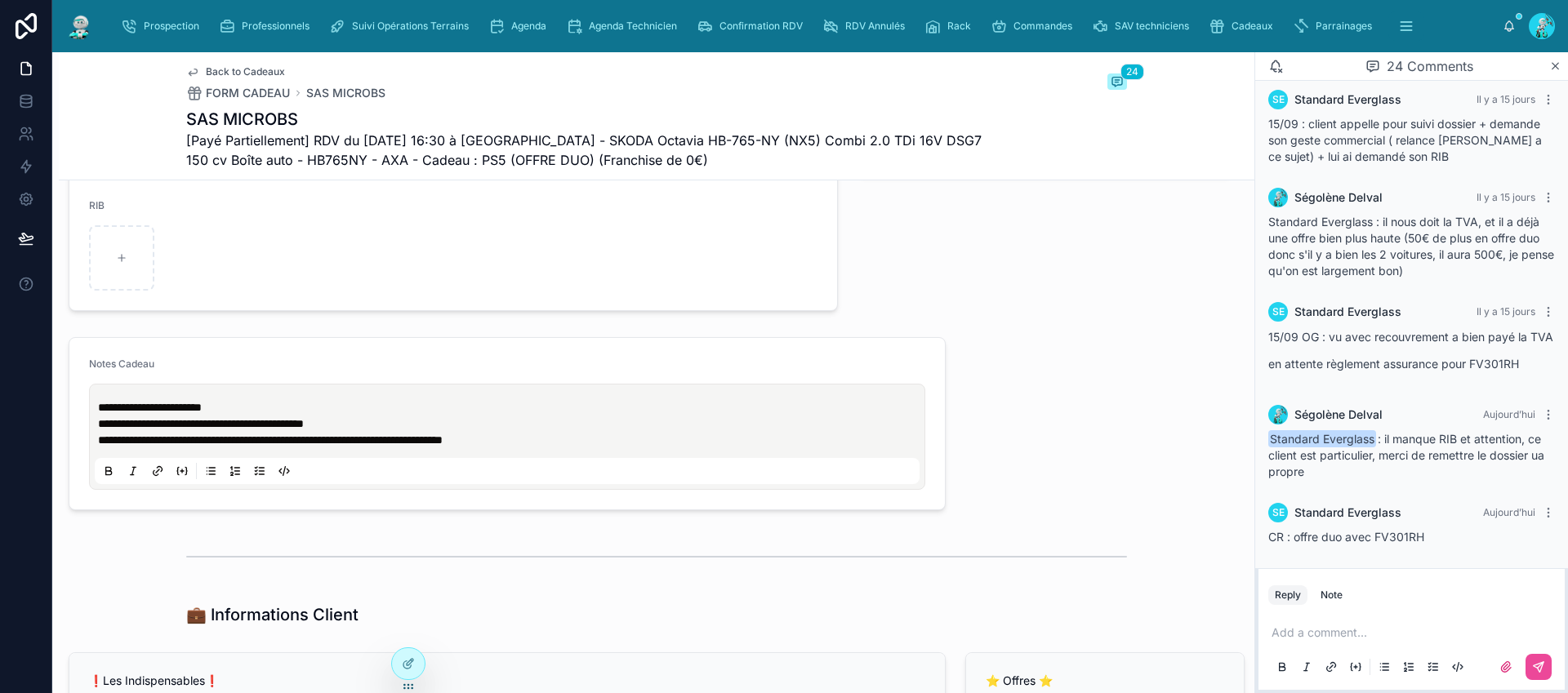
scroll to position [1098, 0]
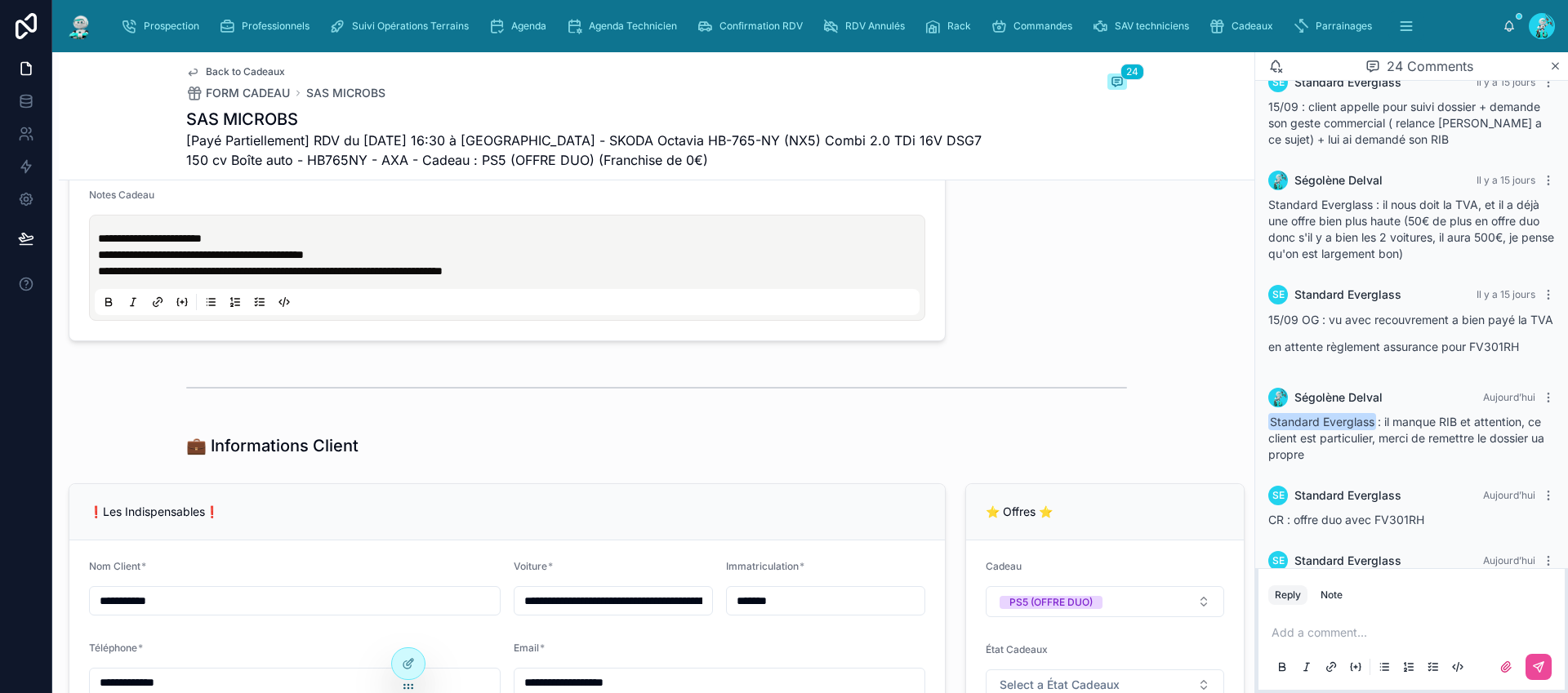
click at [396, 259] on p "**********" at bounding box center [510, 255] width 825 height 16
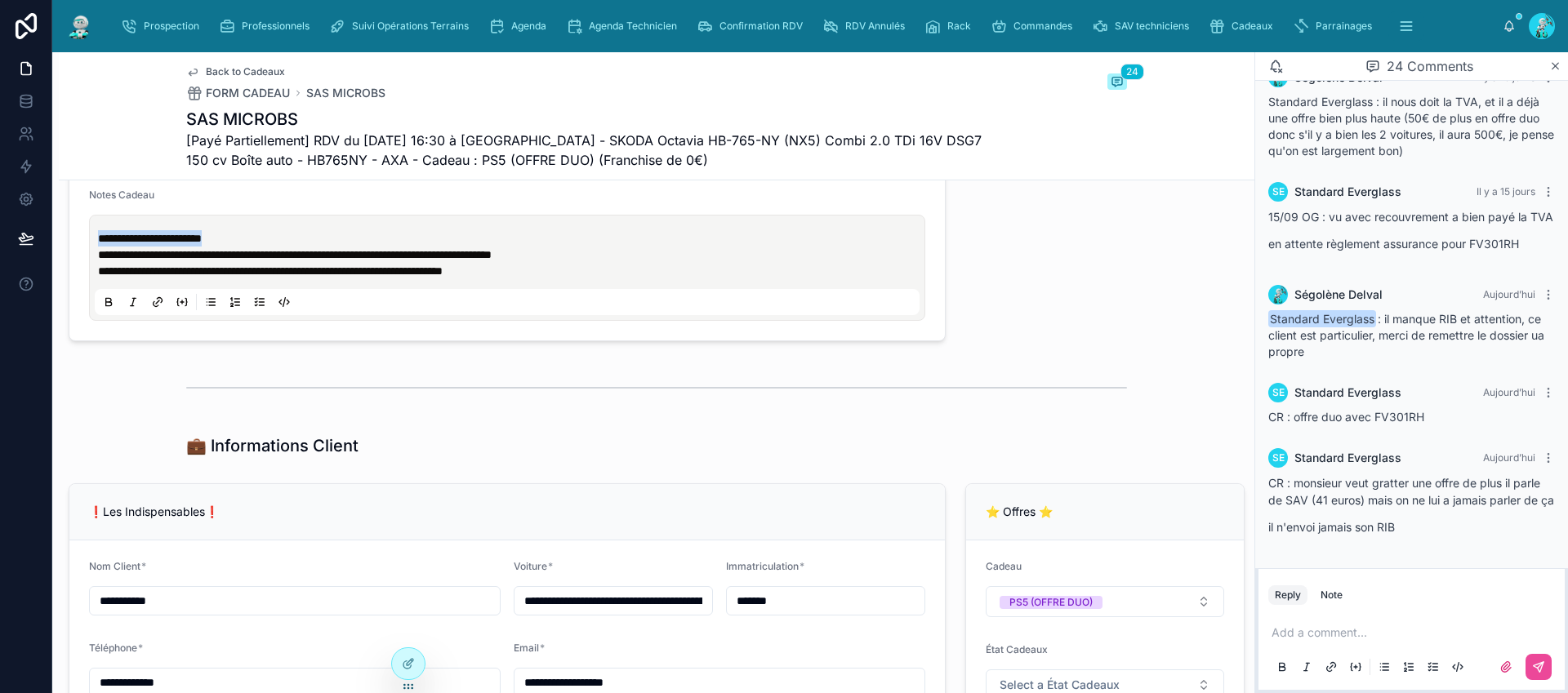
drag, startPoint x: 257, startPoint y: 249, endPoint x: 96, endPoint y: 243, distance: 161.1
click at [96, 243] on div "**********" at bounding box center [507, 267] width 825 height 95
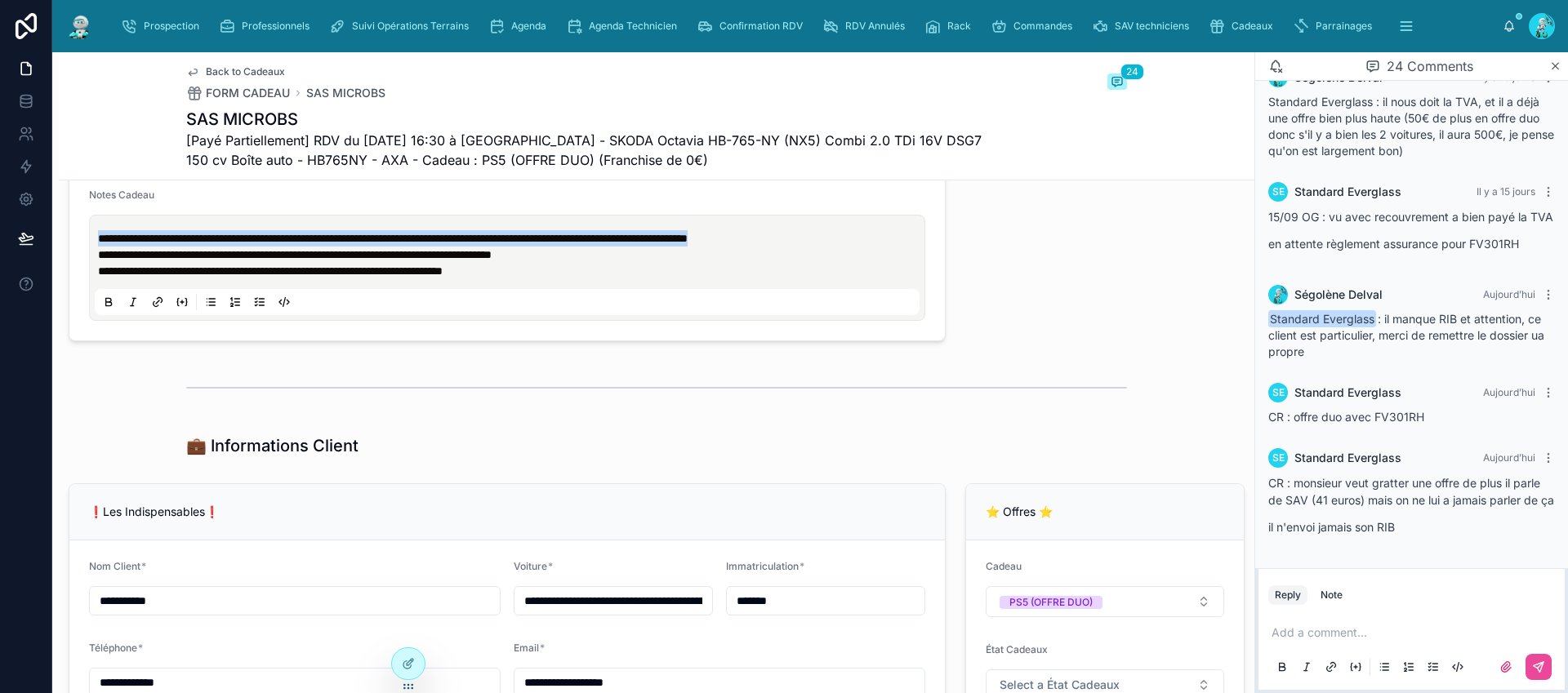
drag, startPoint x: 884, startPoint y: 249, endPoint x: 97, endPoint y: 239, distance: 787.1
click at [97, 239] on div "**********" at bounding box center [507, 267] width 825 height 95
copy div "**********"
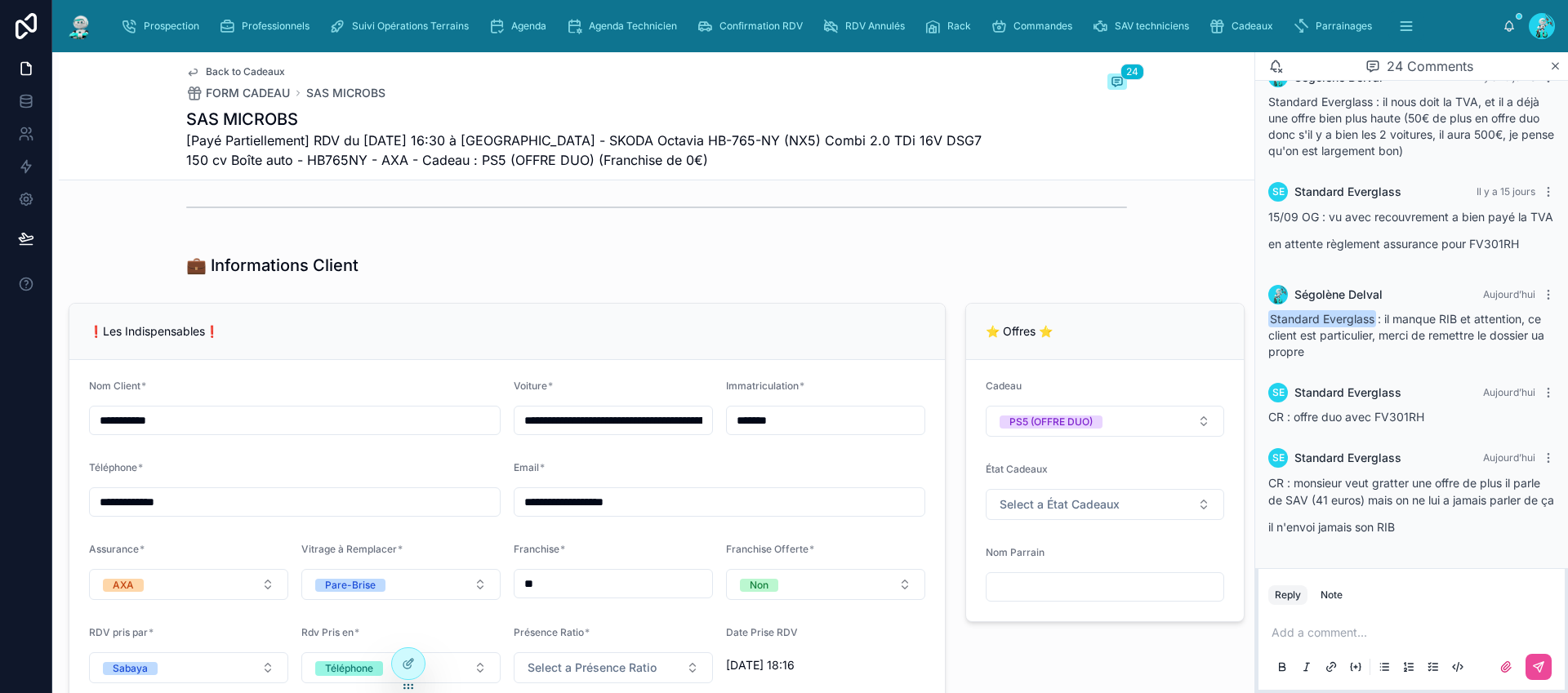
scroll to position [1272, 0]
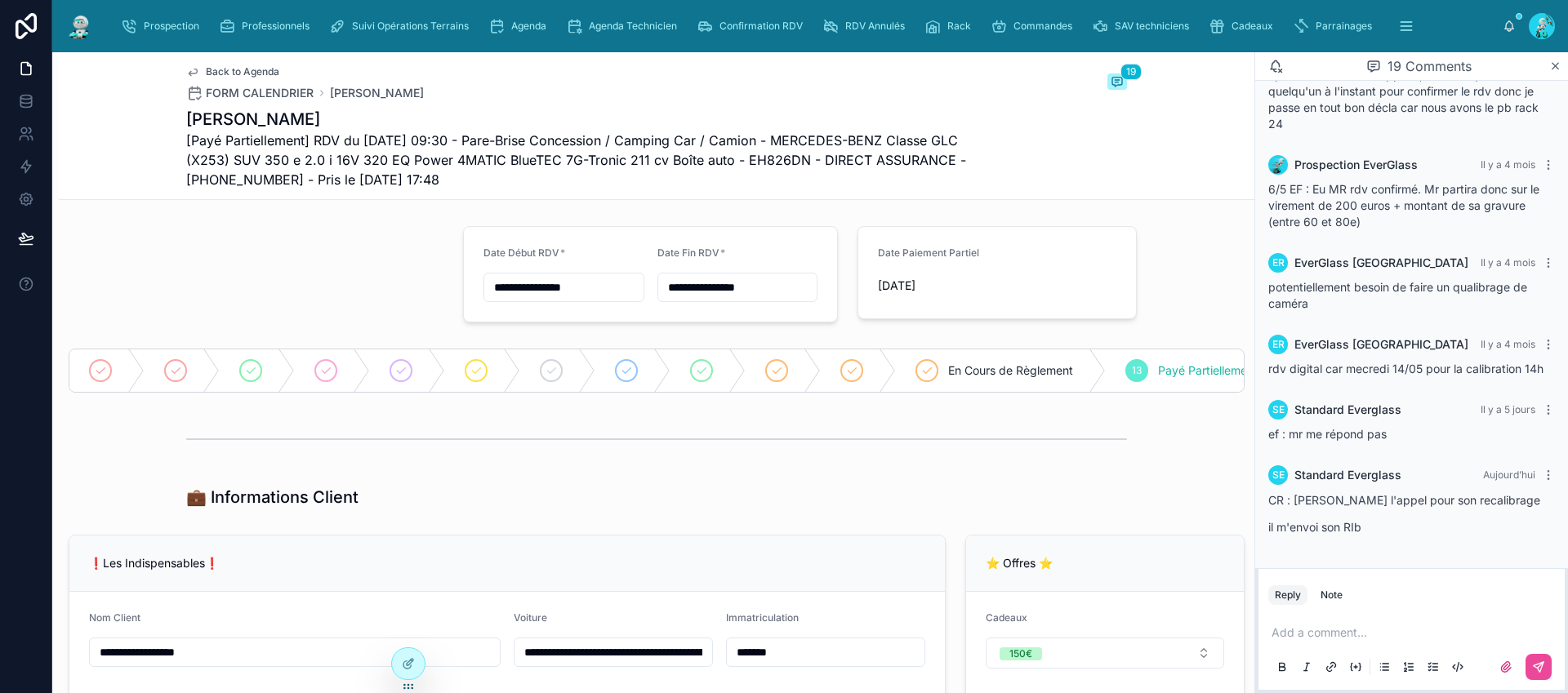
scroll to position [1353, 0]
drag, startPoint x: 796, startPoint y: 161, endPoint x: 732, endPoint y: 154, distance: 64.4
click at [732, 154] on span "[Payé Partiellement] RDV du [DATE] 09:30 - Pare-Brise Concession / Camping Car …" at bounding box center [596, 160] width 819 height 59
copy span "EH826DN"
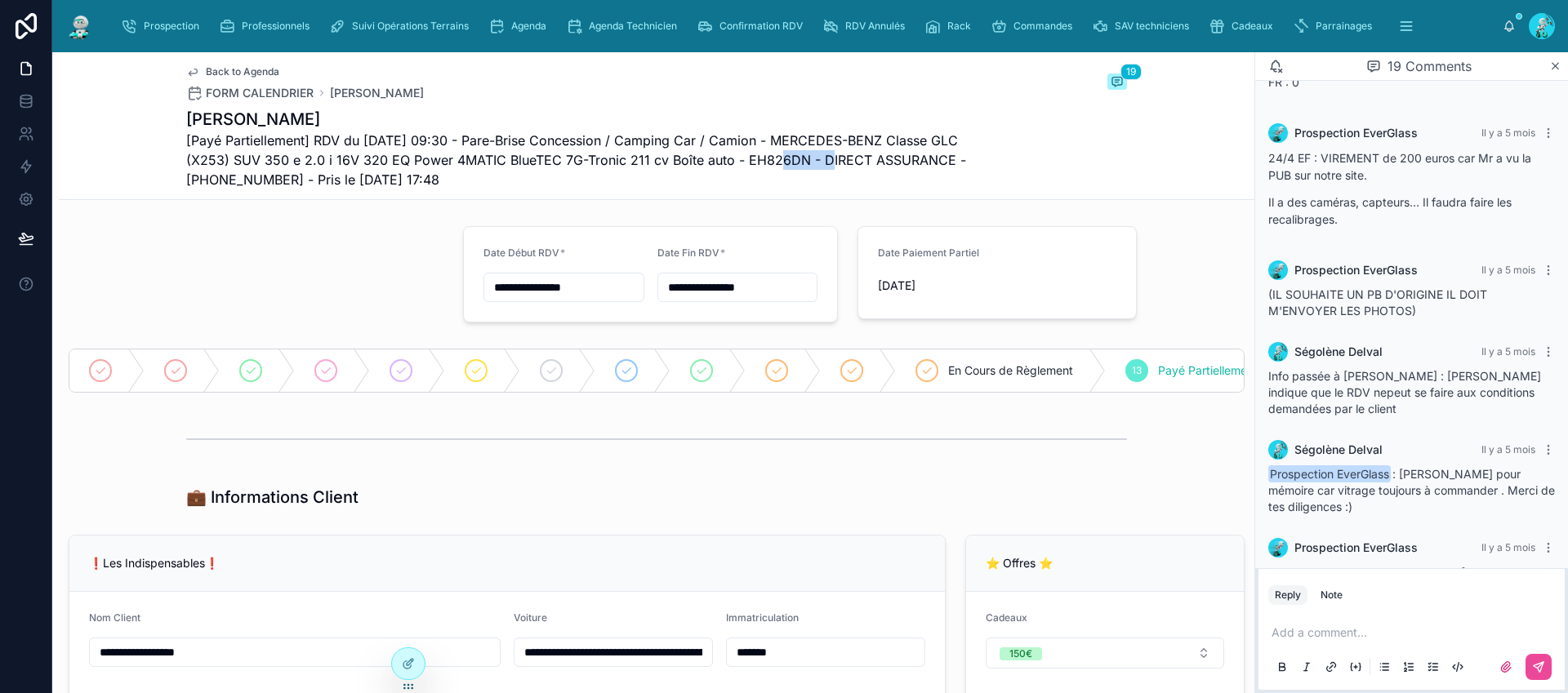
scroll to position [381, 0]
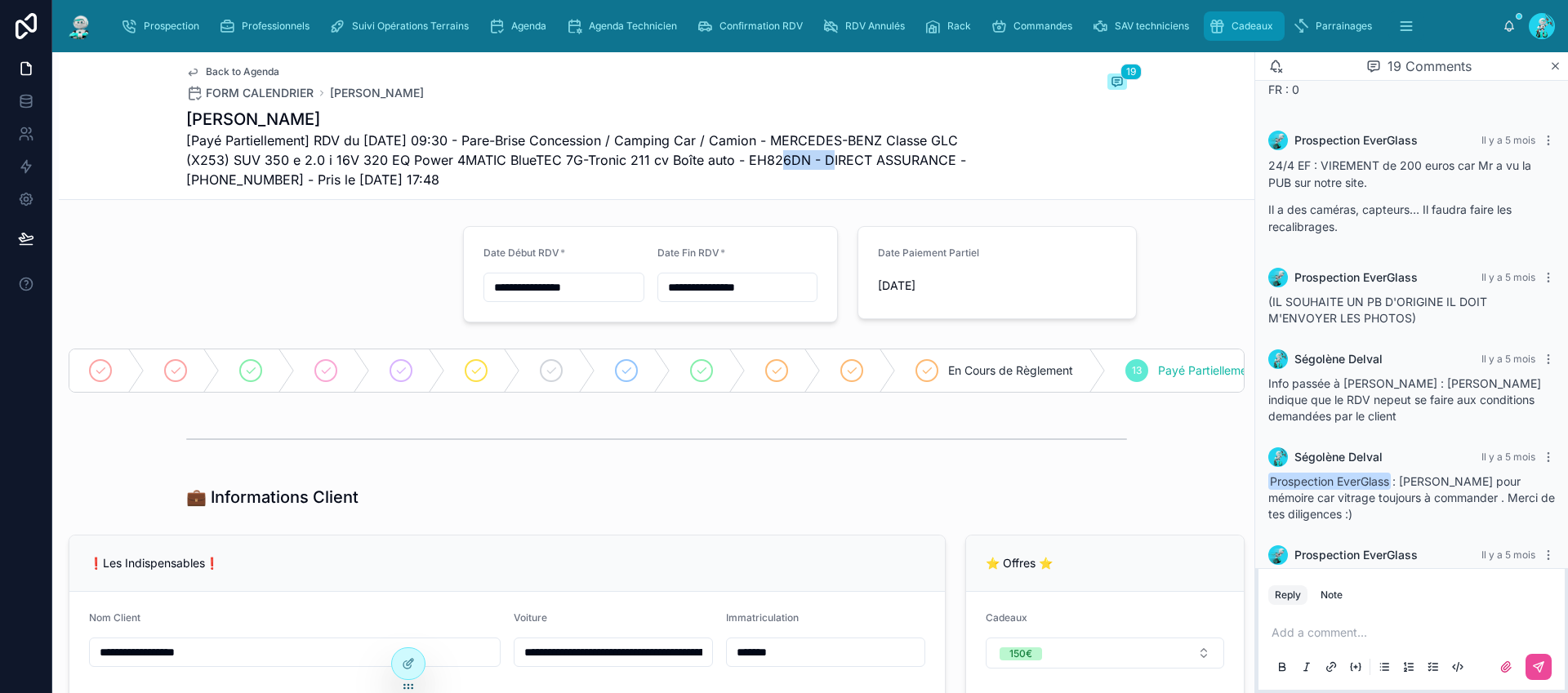
click at [1255, 26] on span "Cadeaux" at bounding box center [1252, 26] width 42 height 13
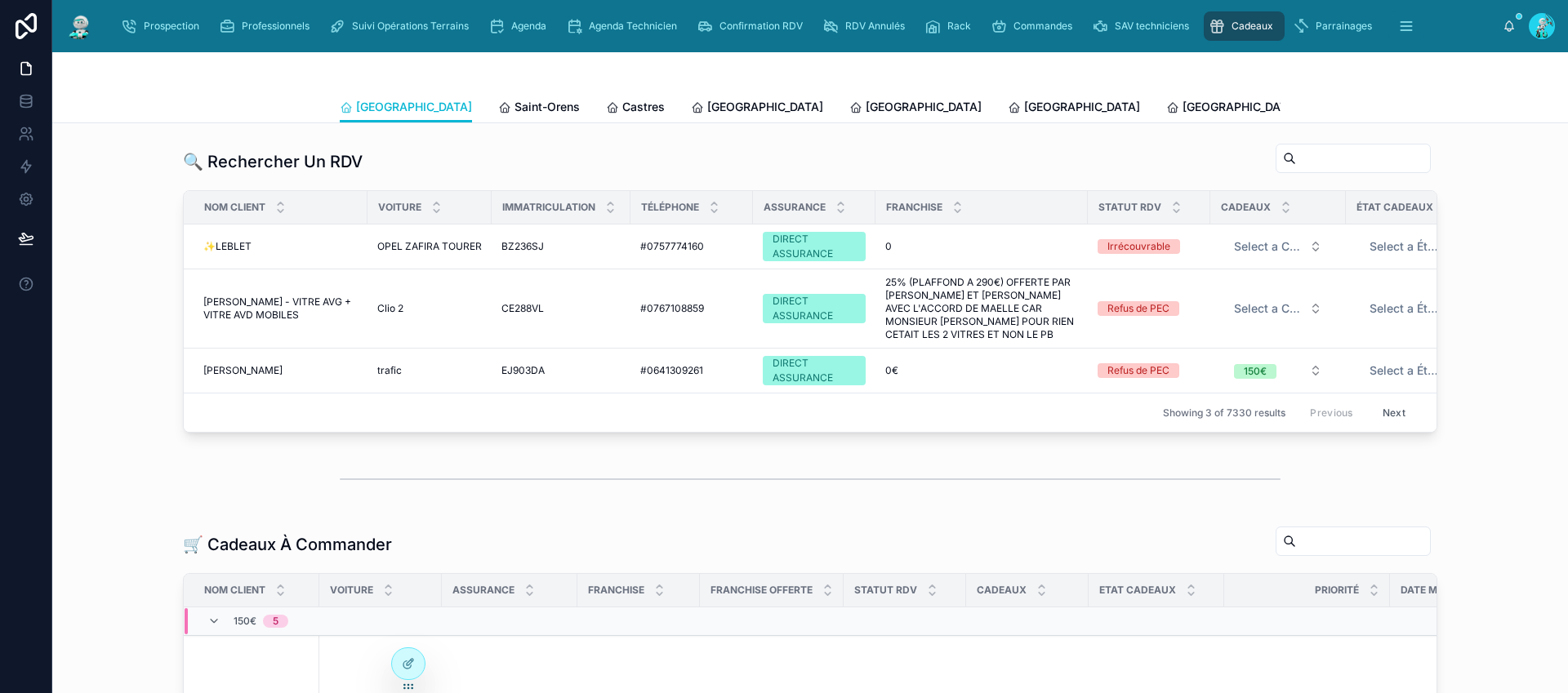
click at [1486, 101] on span "Tous Centres" at bounding box center [1522, 106] width 72 height 16
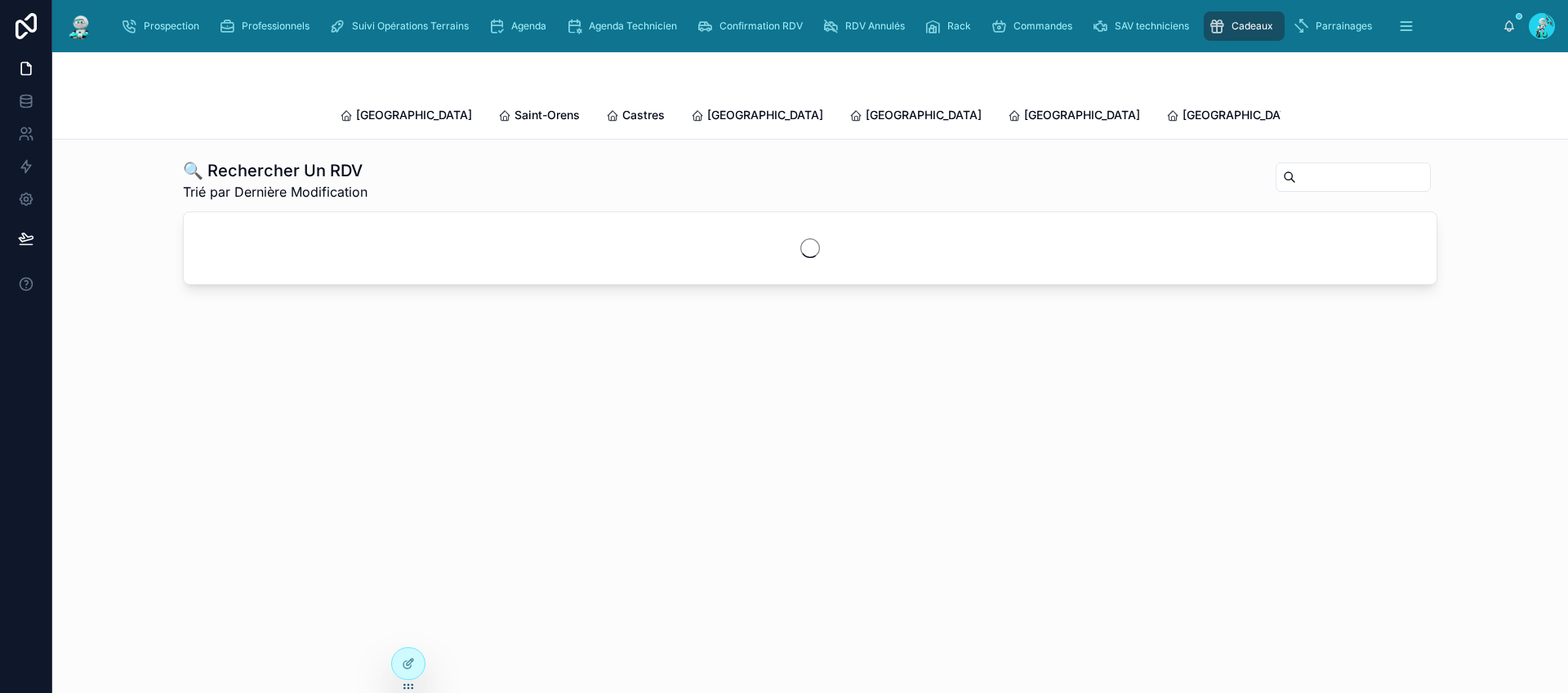
click at [1296, 166] on input "text" at bounding box center [1363, 177] width 134 height 23
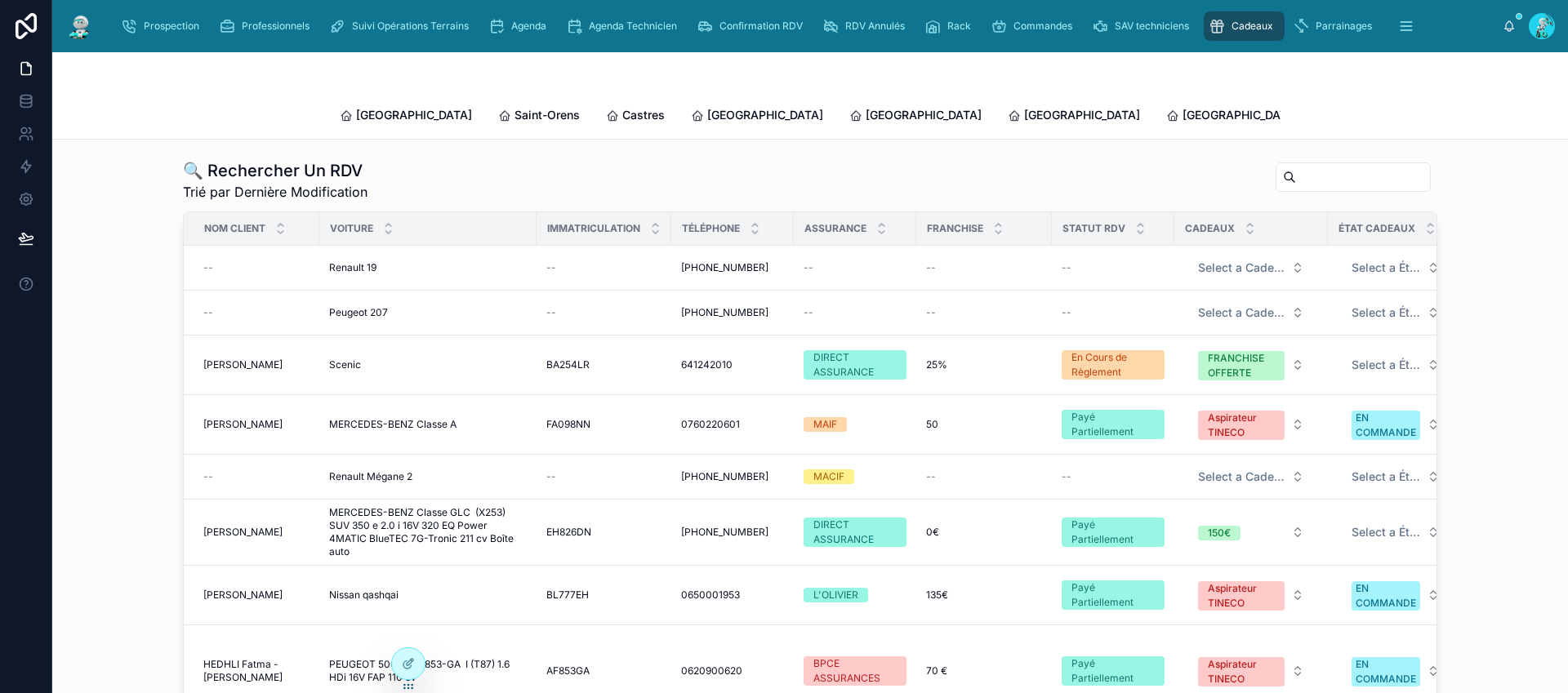
paste input "*******"
type input "*******"
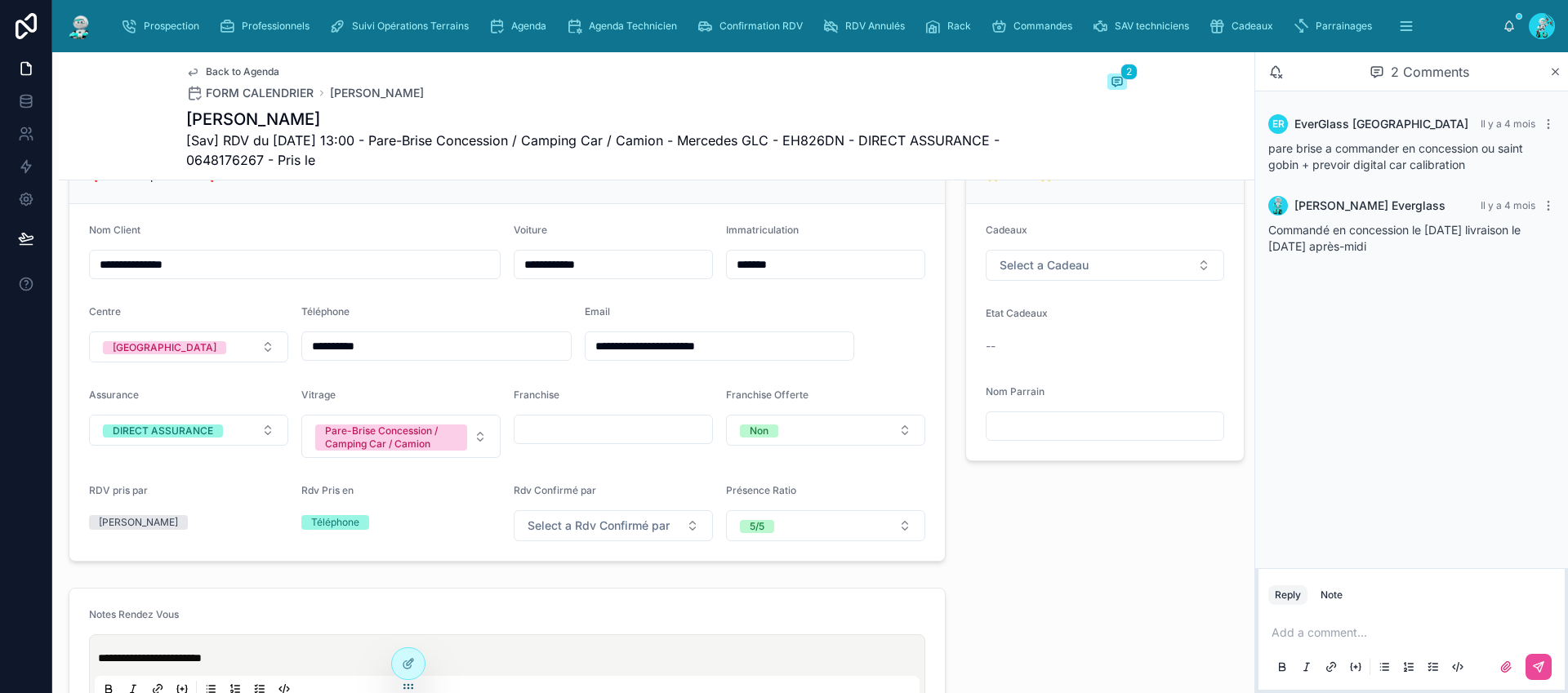
scroll to position [300, 0]
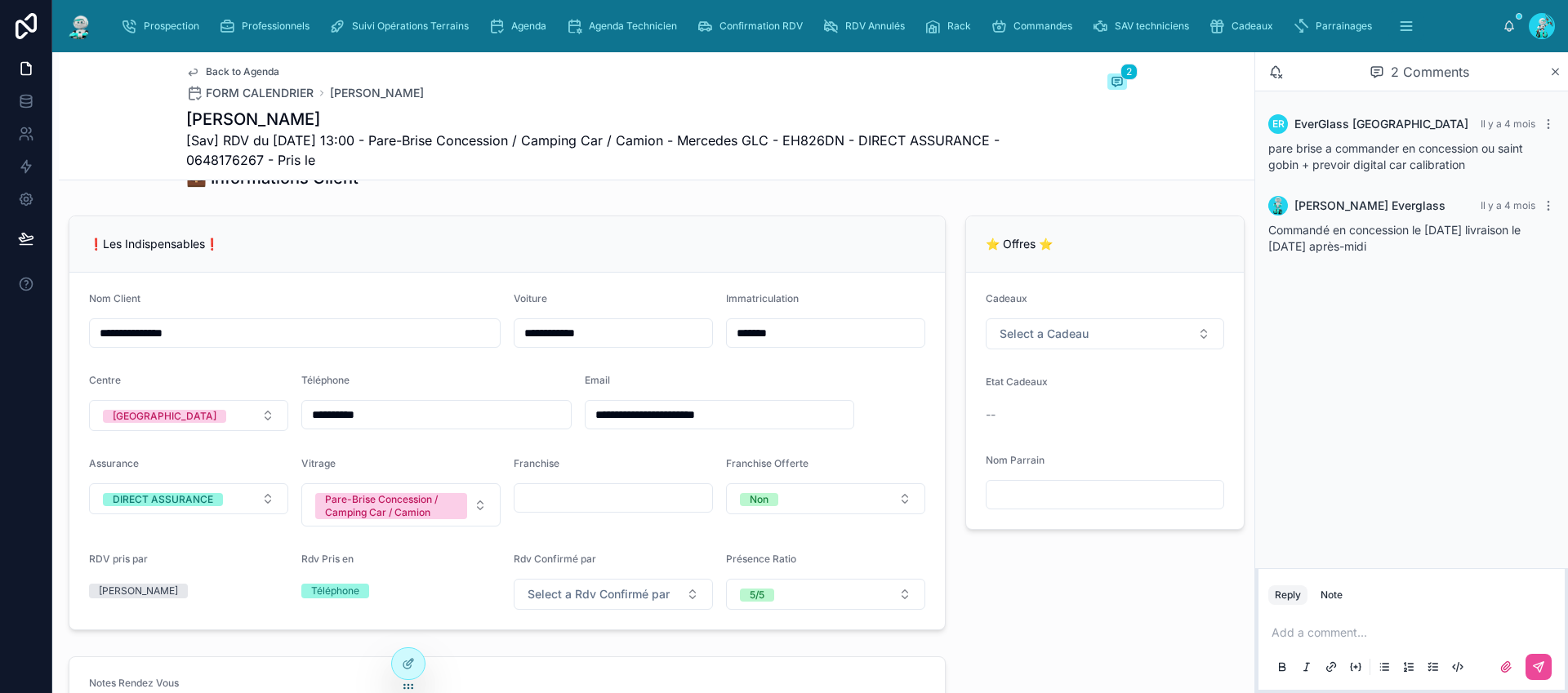
drag, startPoint x: 590, startPoint y: 425, endPoint x: 780, endPoint y: 432, distance: 190.1
click at [780, 426] on input "**********" at bounding box center [719, 414] width 269 height 23
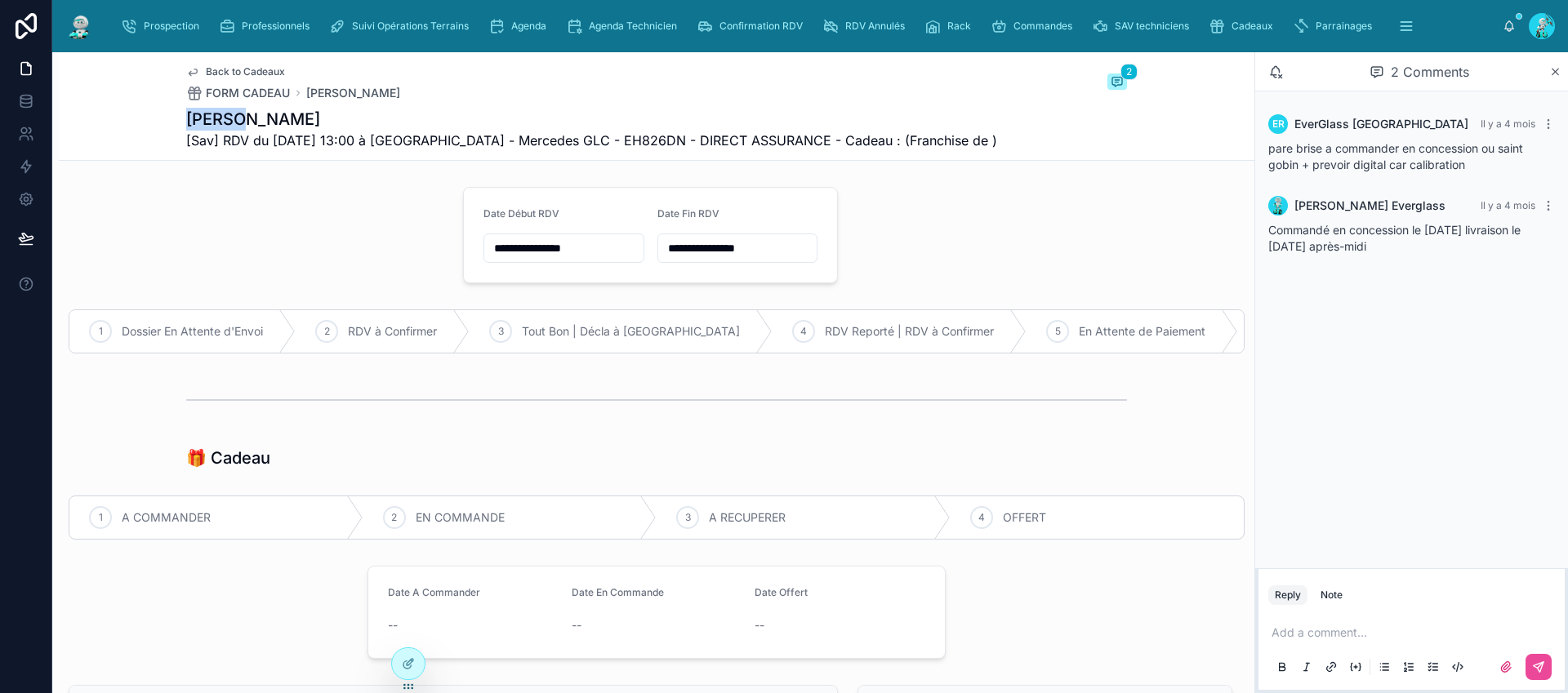
drag, startPoint x: 248, startPoint y: 121, endPoint x: 178, endPoint y: 120, distance: 70.0
click at [178, 120] on div "Back to Cadeaux FORM CADEAU GUEGEN Mahodann 2 GUEGEN Mahodann [Sav] RDV du 27/0…" at bounding box center [656, 106] width 1196 height 108
copy h1 "GUEGEN"
click at [502, 27] on icon "scrollable content" at bounding box center [496, 26] width 16 height 16
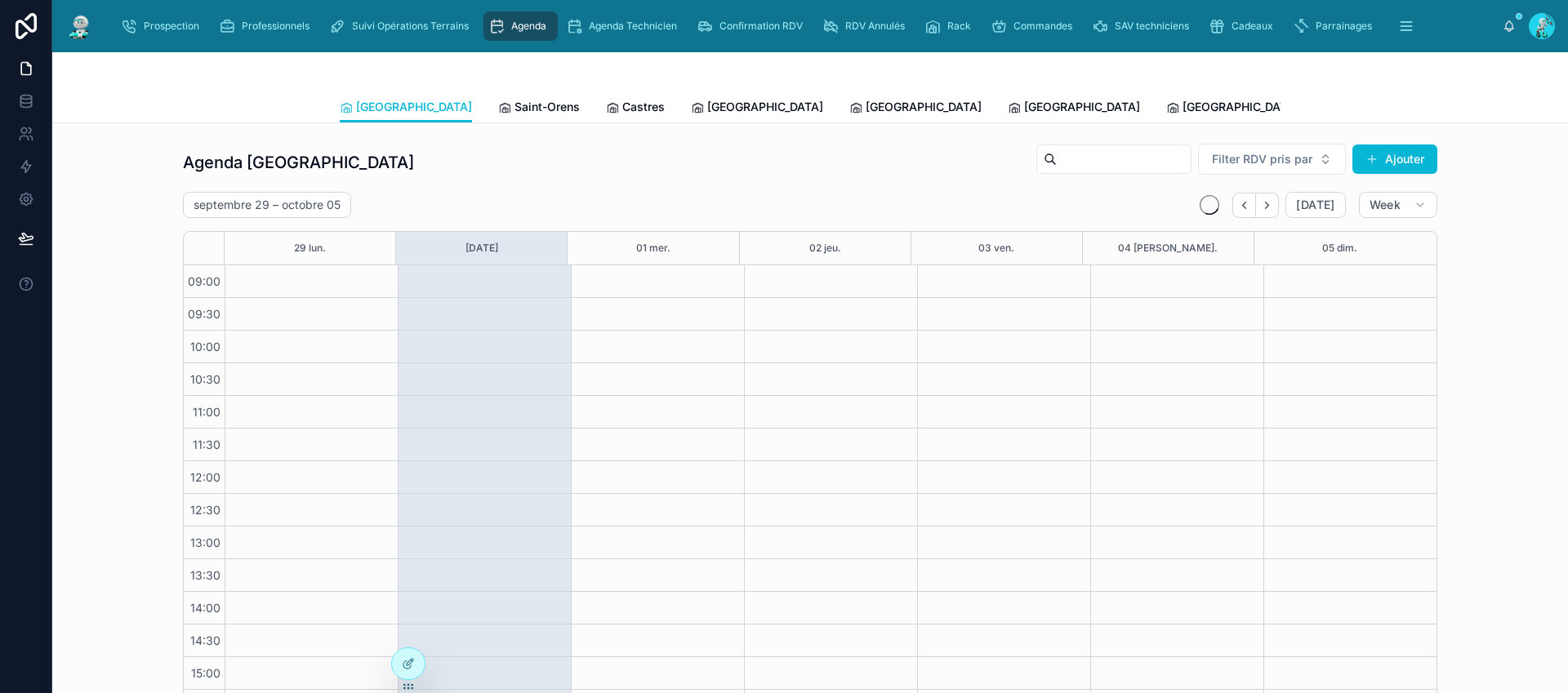
scroll to position [136, 0]
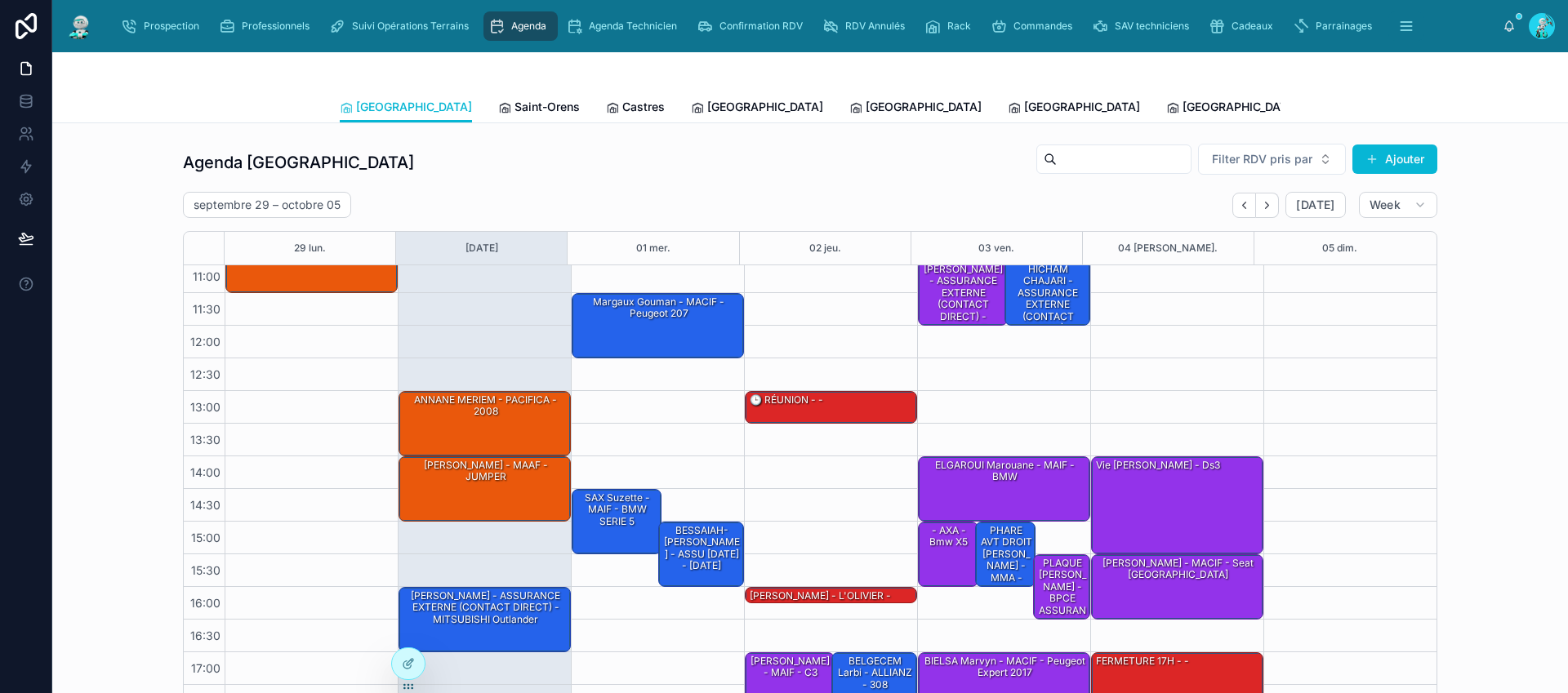
click at [1477, 101] on span "Tous Centres" at bounding box center [1513, 106] width 72 height 16
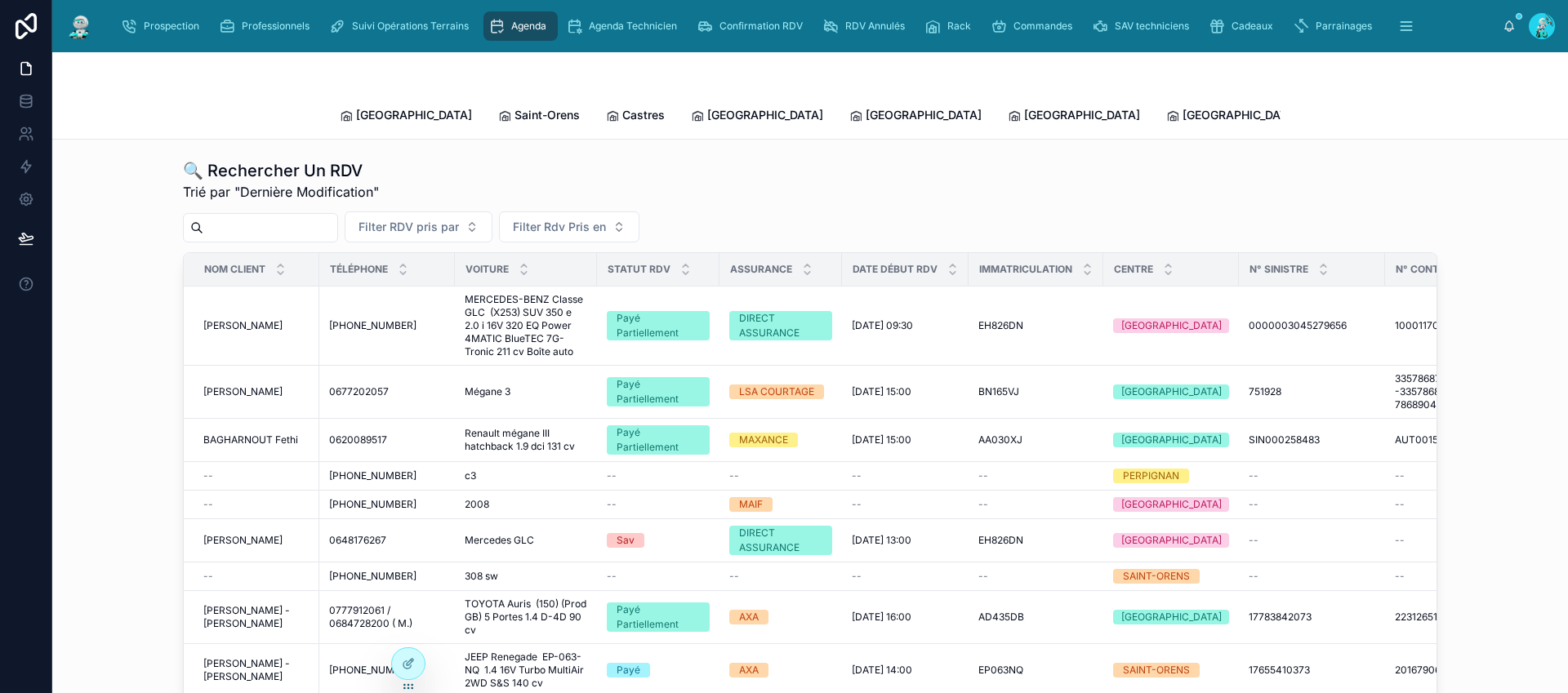
click at [287, 217] on input "text" at bounding box center [270, 228] width 134 height 23
paste input "******"
type input "******"
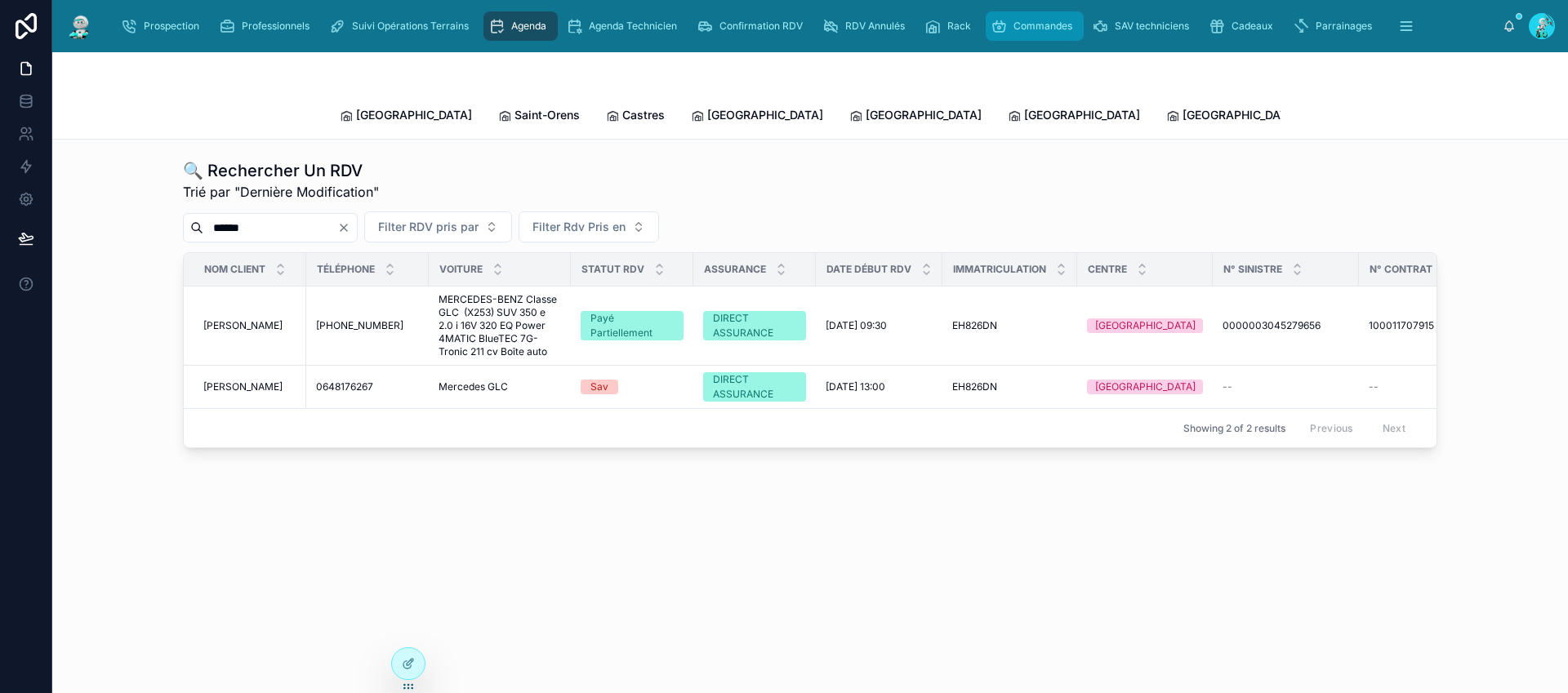
click at [1046, 28] on span "Commandes" at bounding box center [1042, 26] width 59 height 13
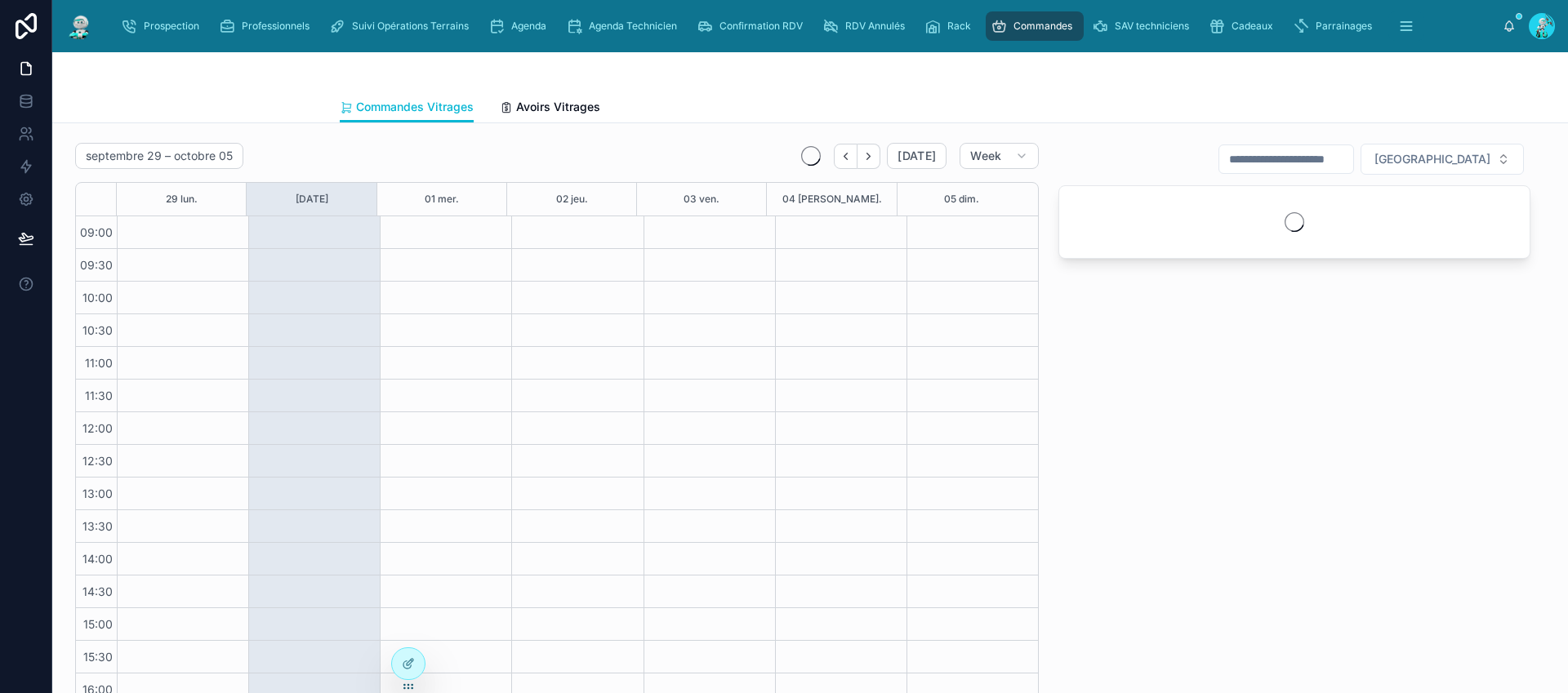
scroll to position [86, 0]
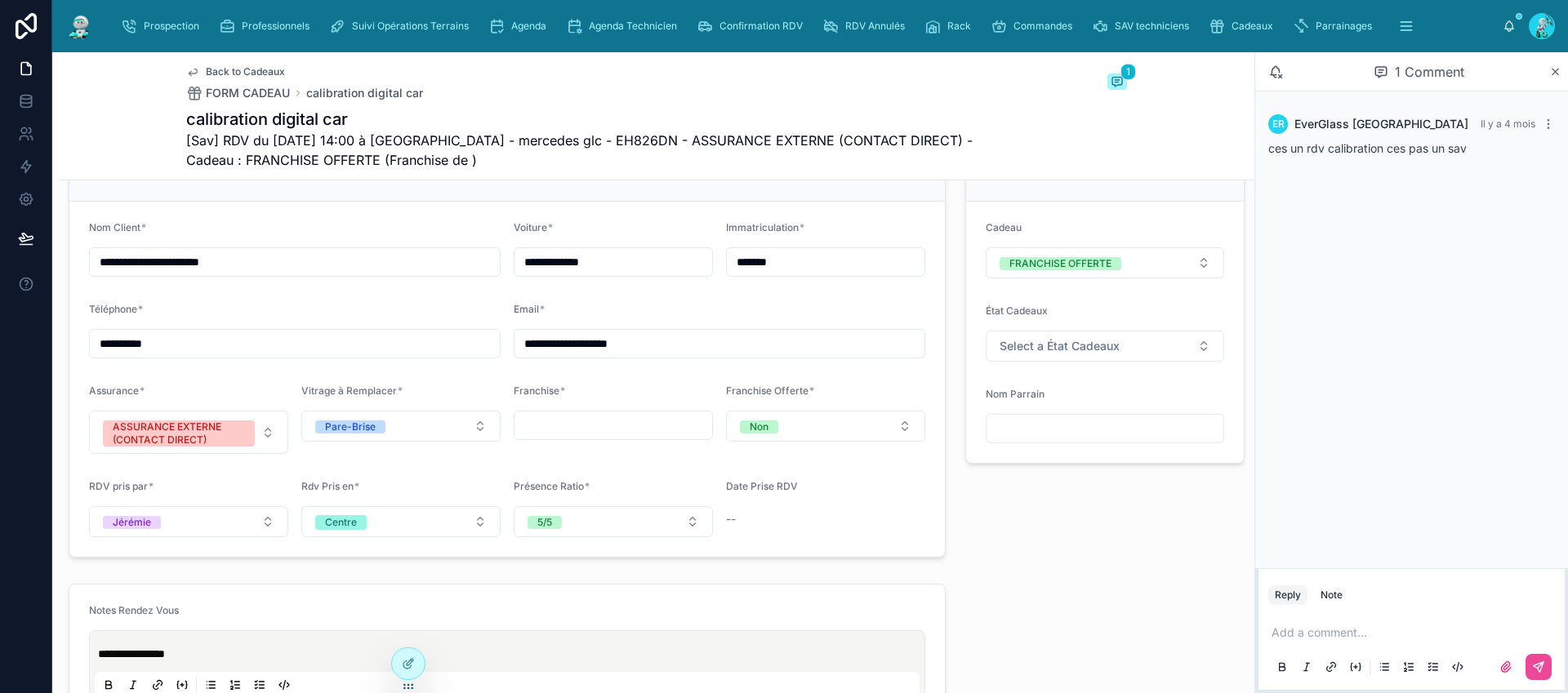
scroll to position [1221, 0]
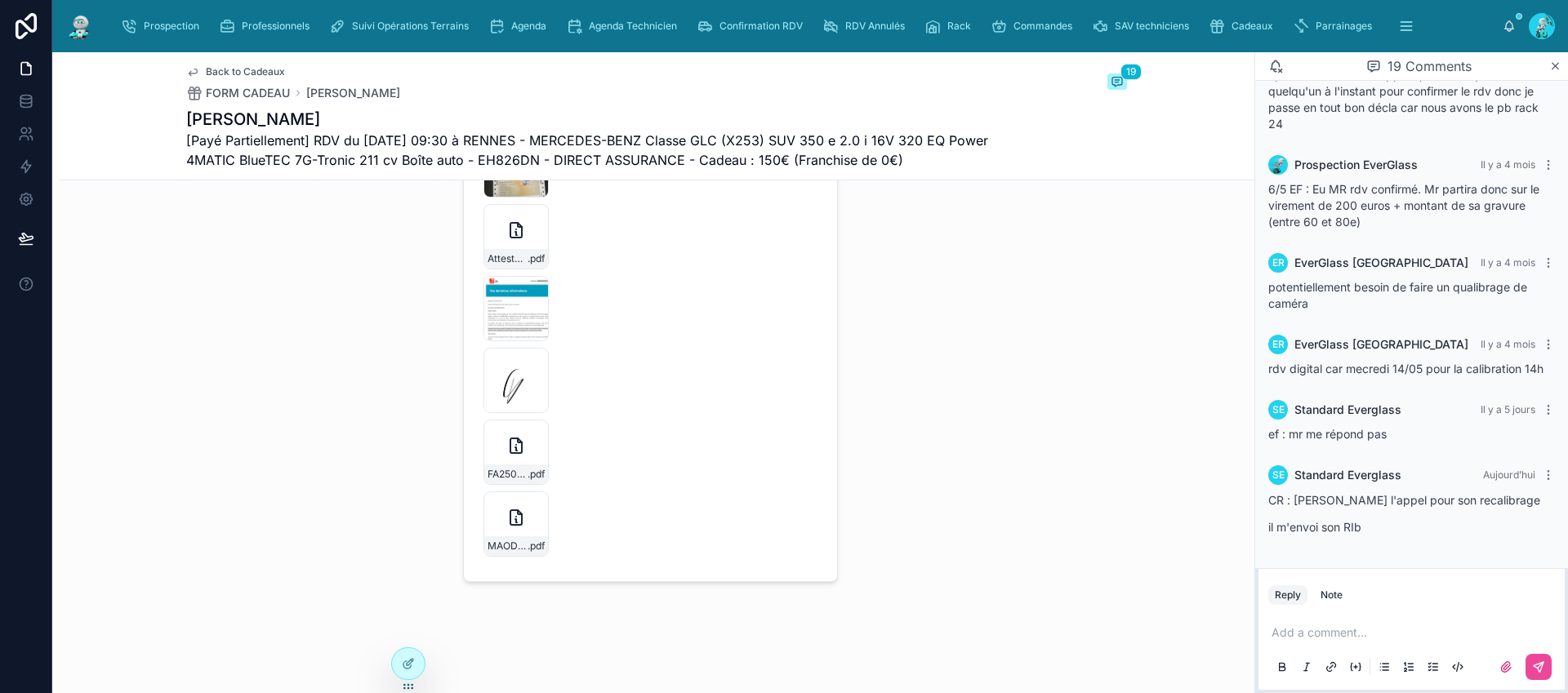
scroll to position [3516, 0]
click at [511, 452] on icon at bounding box center [516, 445] width 12 height 15
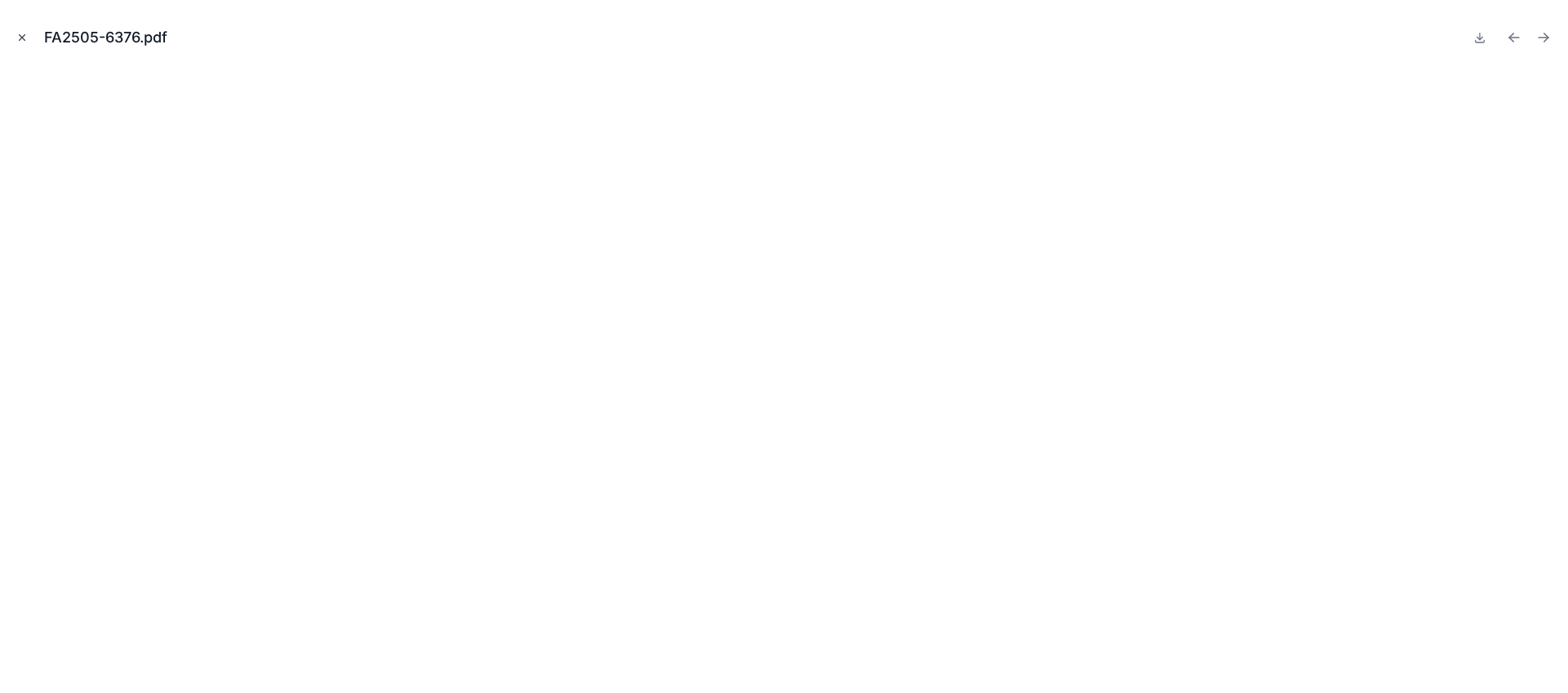
click at [26, 39] on icon "Close modal" at bounding box center [21, 37] width 12 height 12
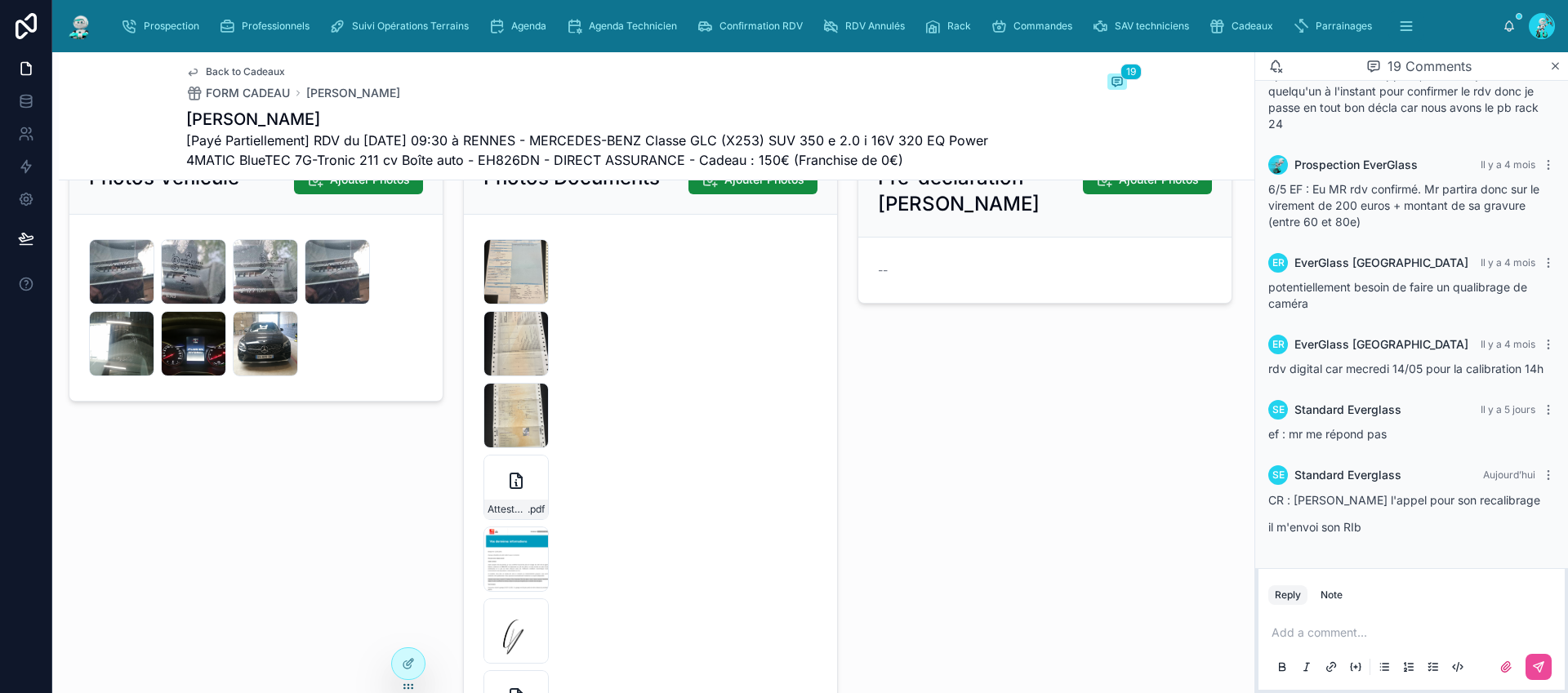
scroll to position [3290, 0]
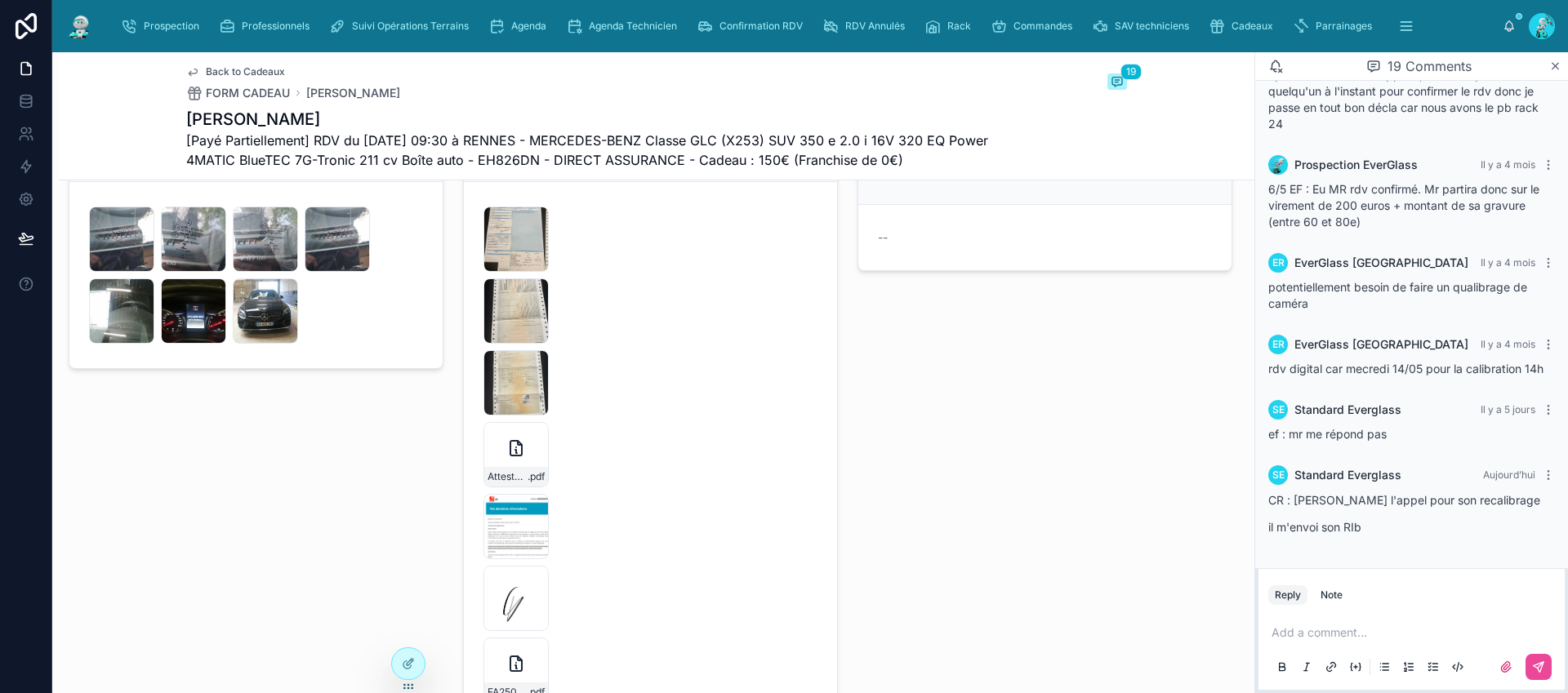
click at [495, 470] on div "Attestation-d'assurance .pdf" at bounding box center [517, 455] width 66 height 66
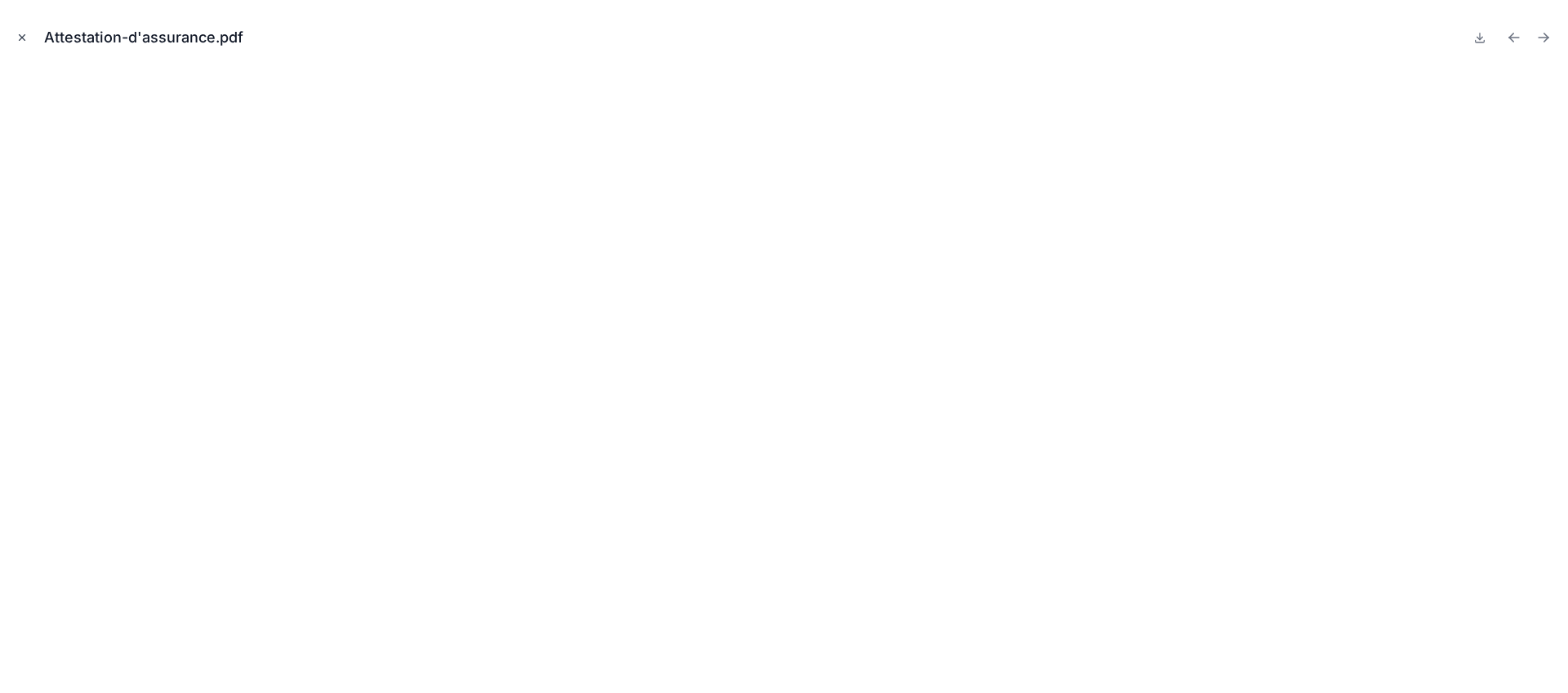
click at [19, 37] on icon "Close modal" at bounding box center [21, 37] width 12 height 12
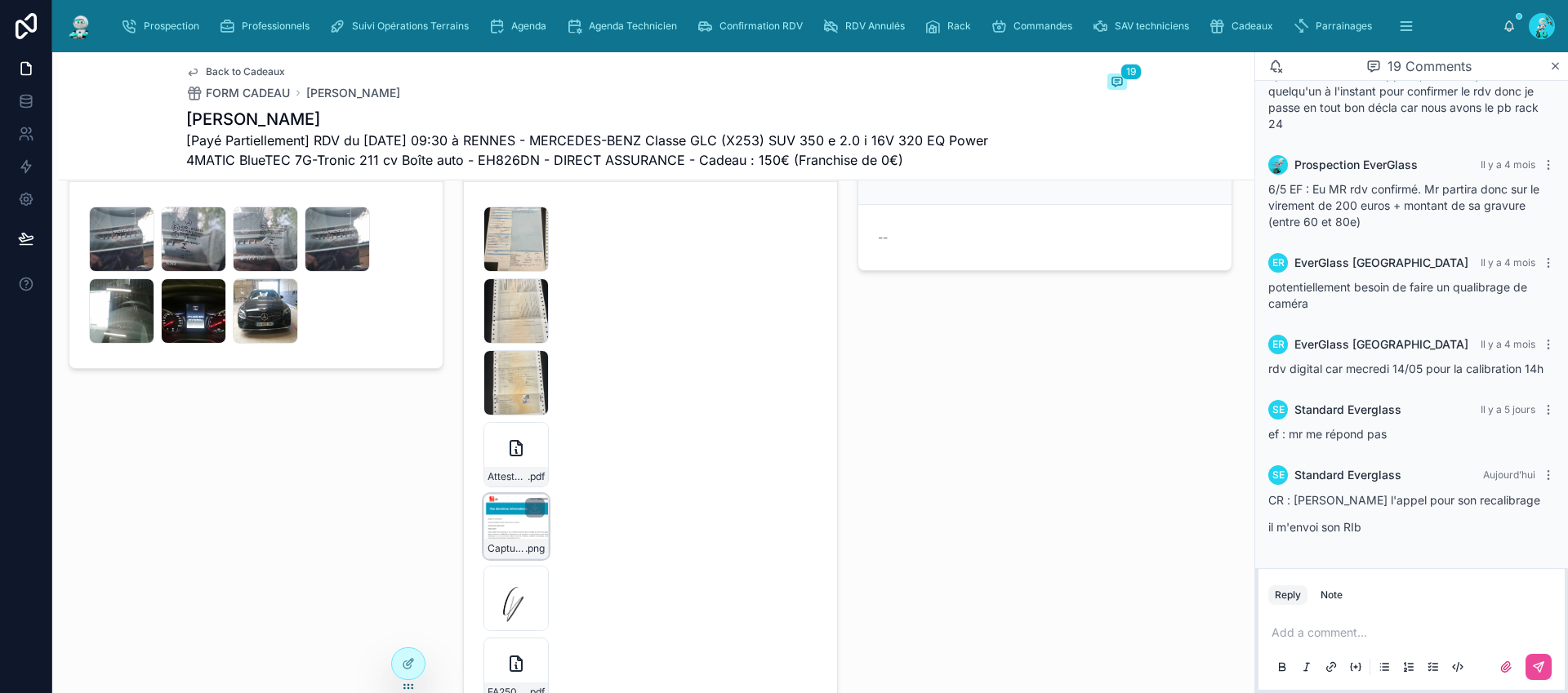
click at [513, 532] on div "Capture-d’écran-2025-05-06-165536 .png" at bounding box center [517, 526] width 66 height 66
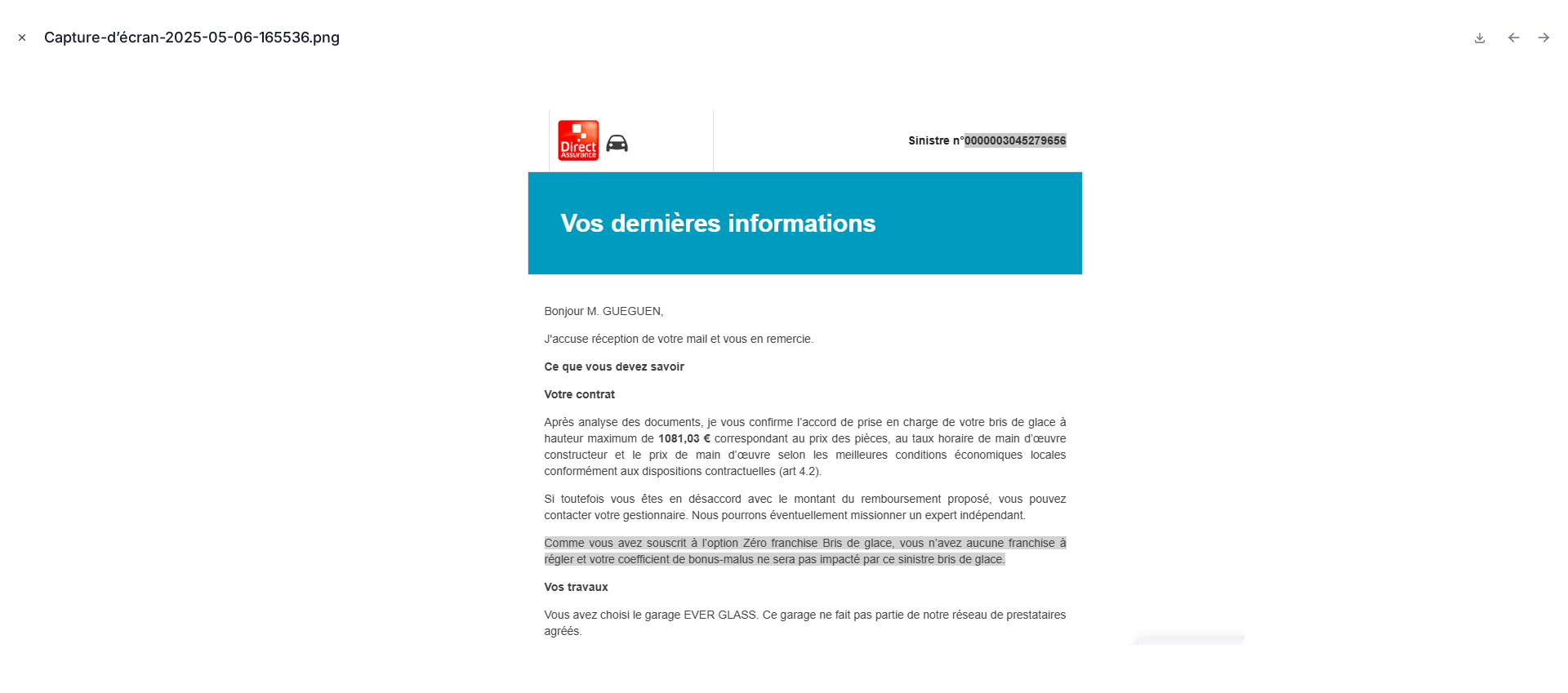
click at [23, 39] on icon "Close modal" at bounding box center [21, 37] width 12 height 12
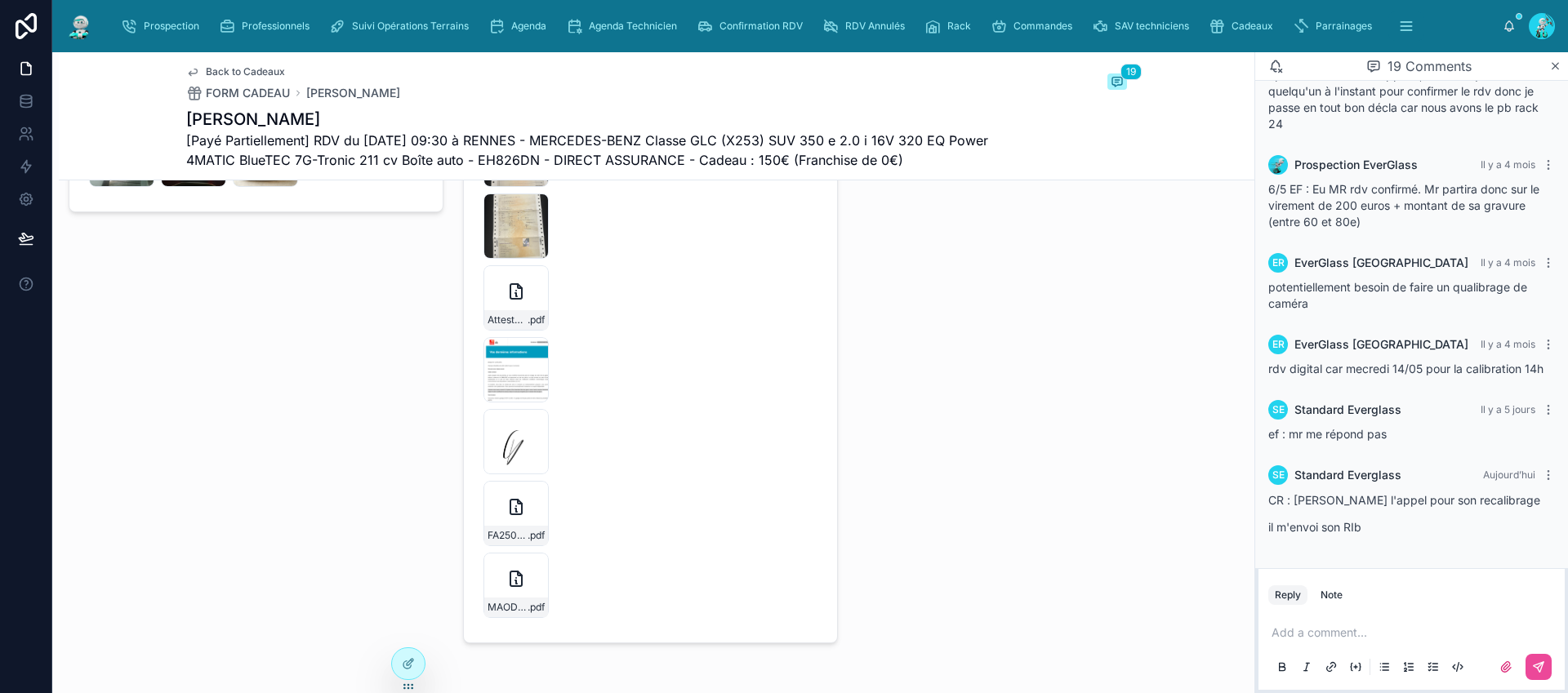
scroll to position [3520, 0]
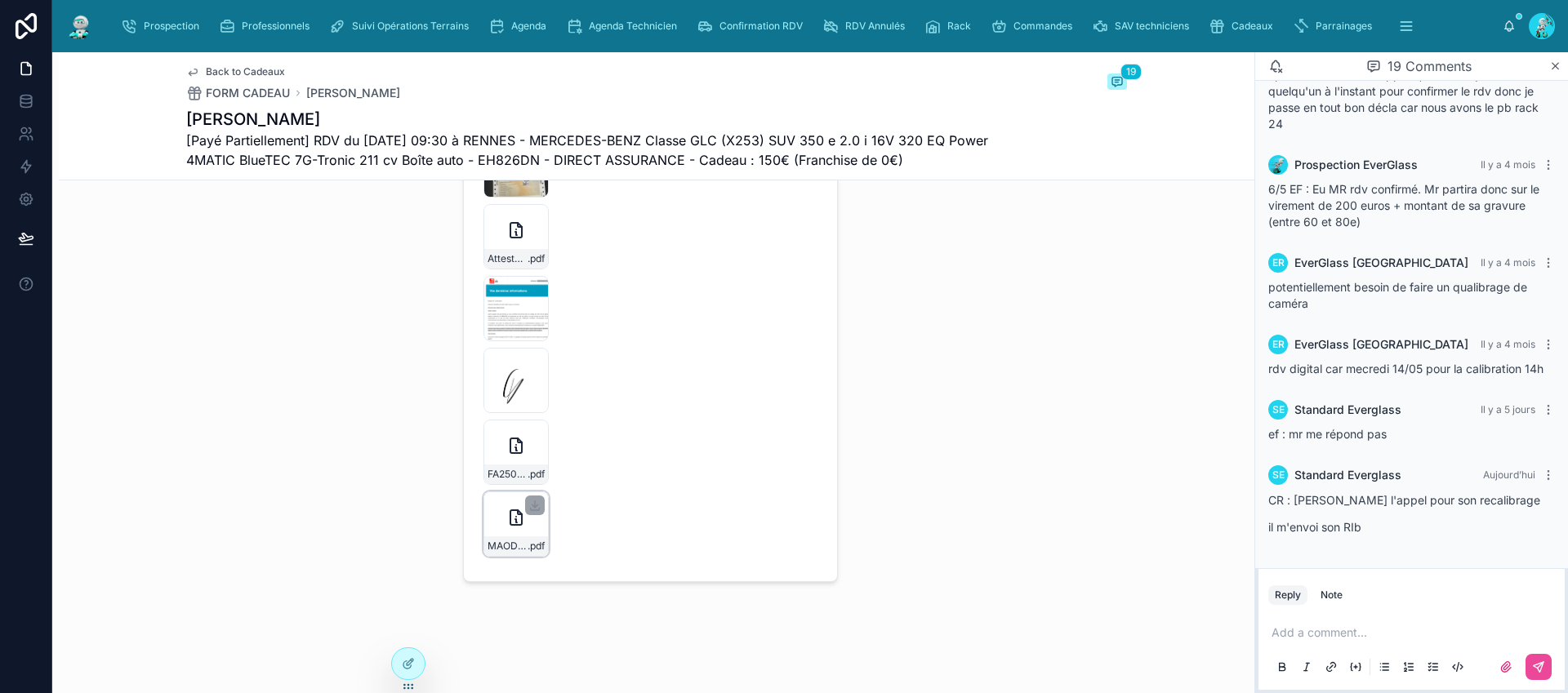
click at [500, 530] on div "MAODANN-GUEGUEN---FA2505-6376_. .pdf" at bounding box center [517, 524] width 66 height 66
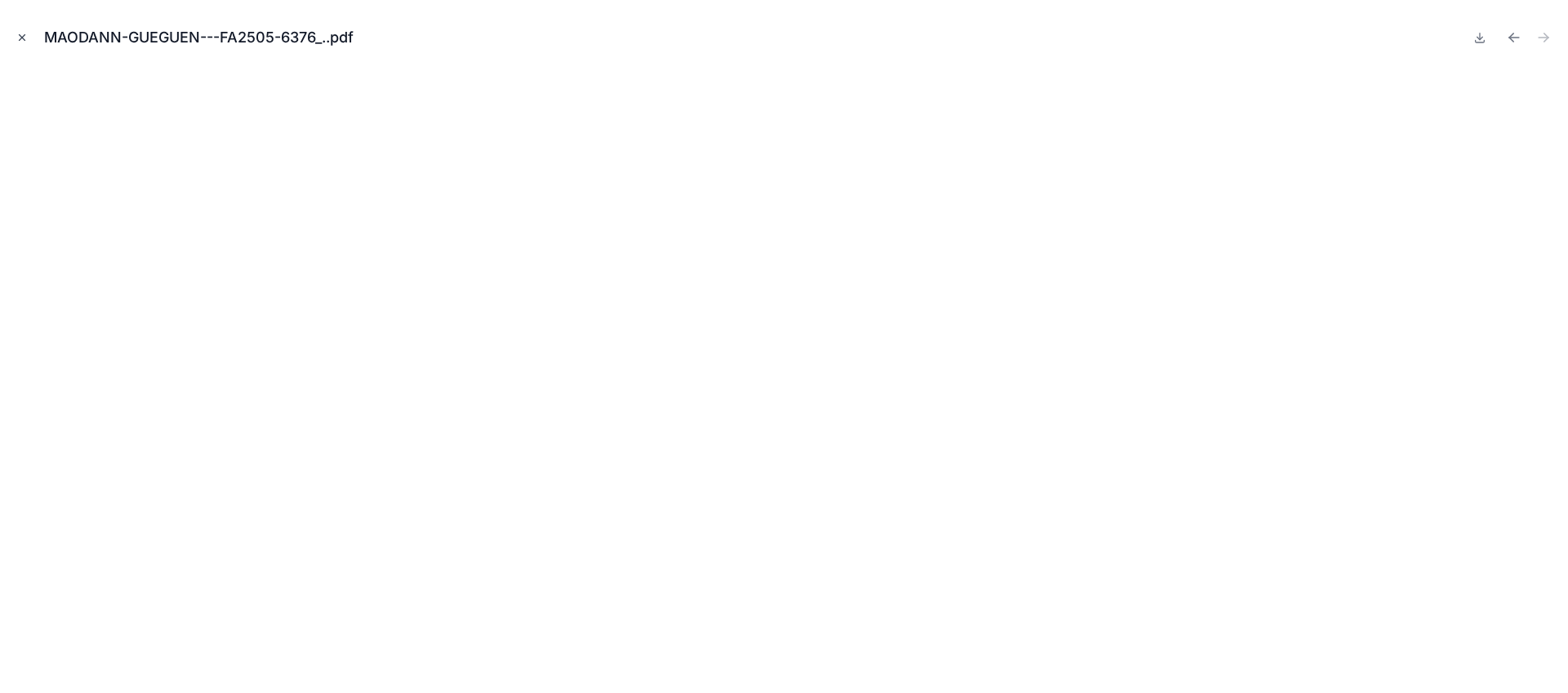
click at [21, 38] on icon "Close modal" at bounding box center [22, 38] width 5 height 5
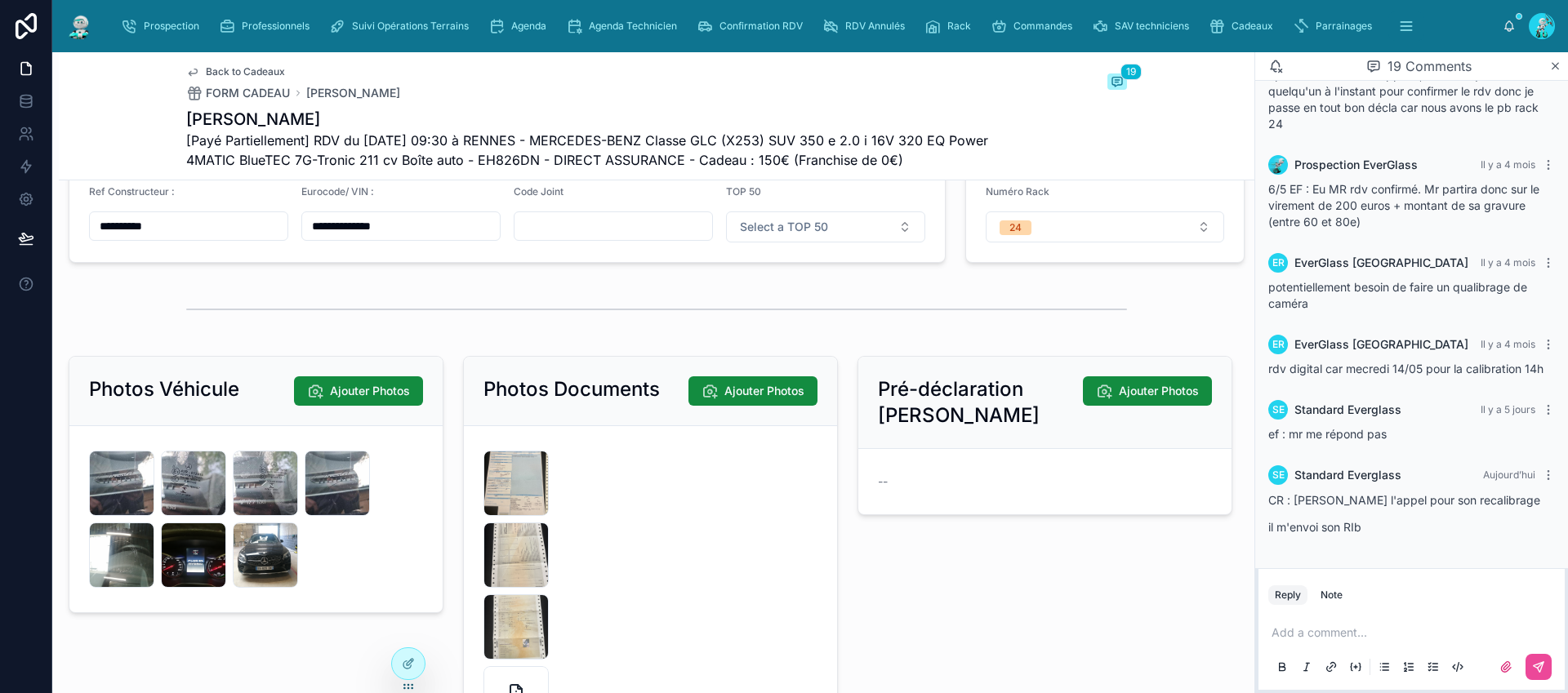
scroll to position [3019, 0]
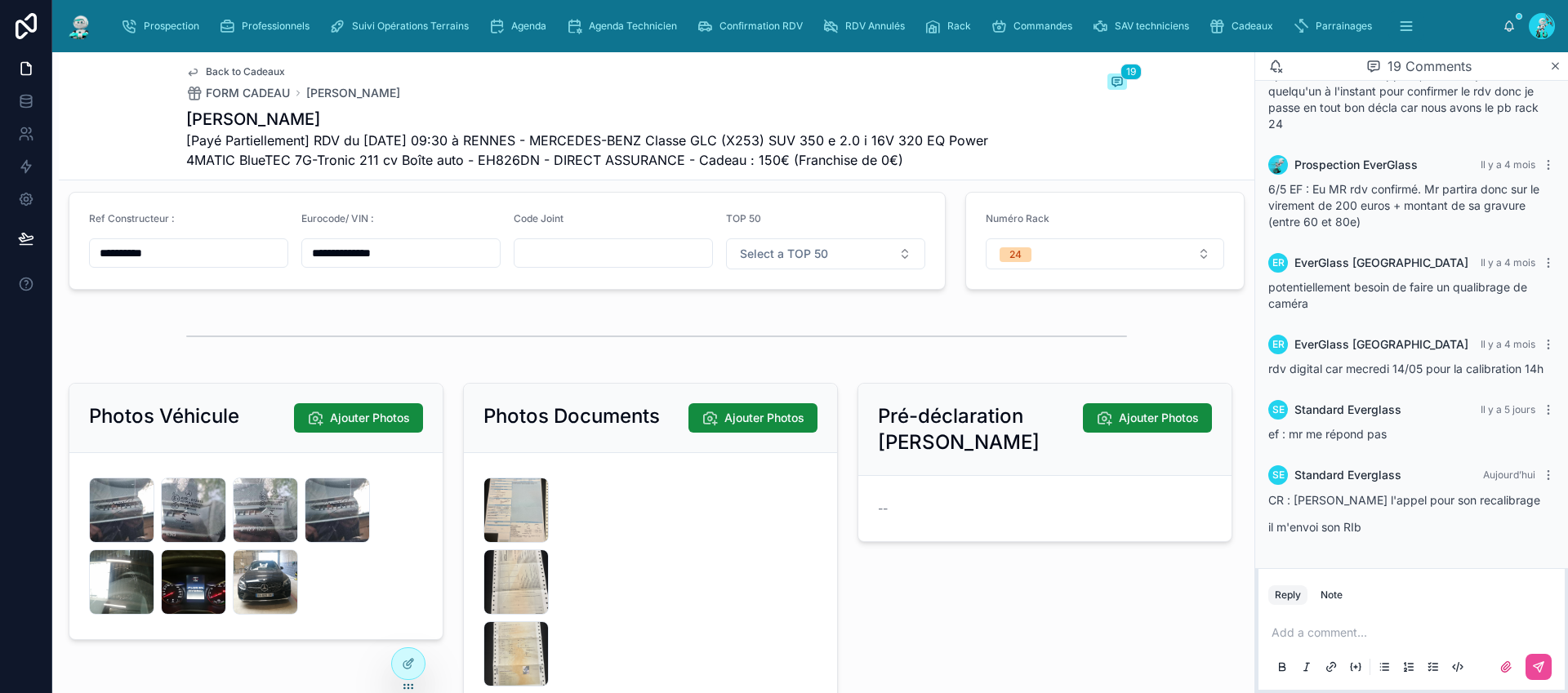
click at [1298, 629] on p at bounding box center [1414, 633] width 287 height 16
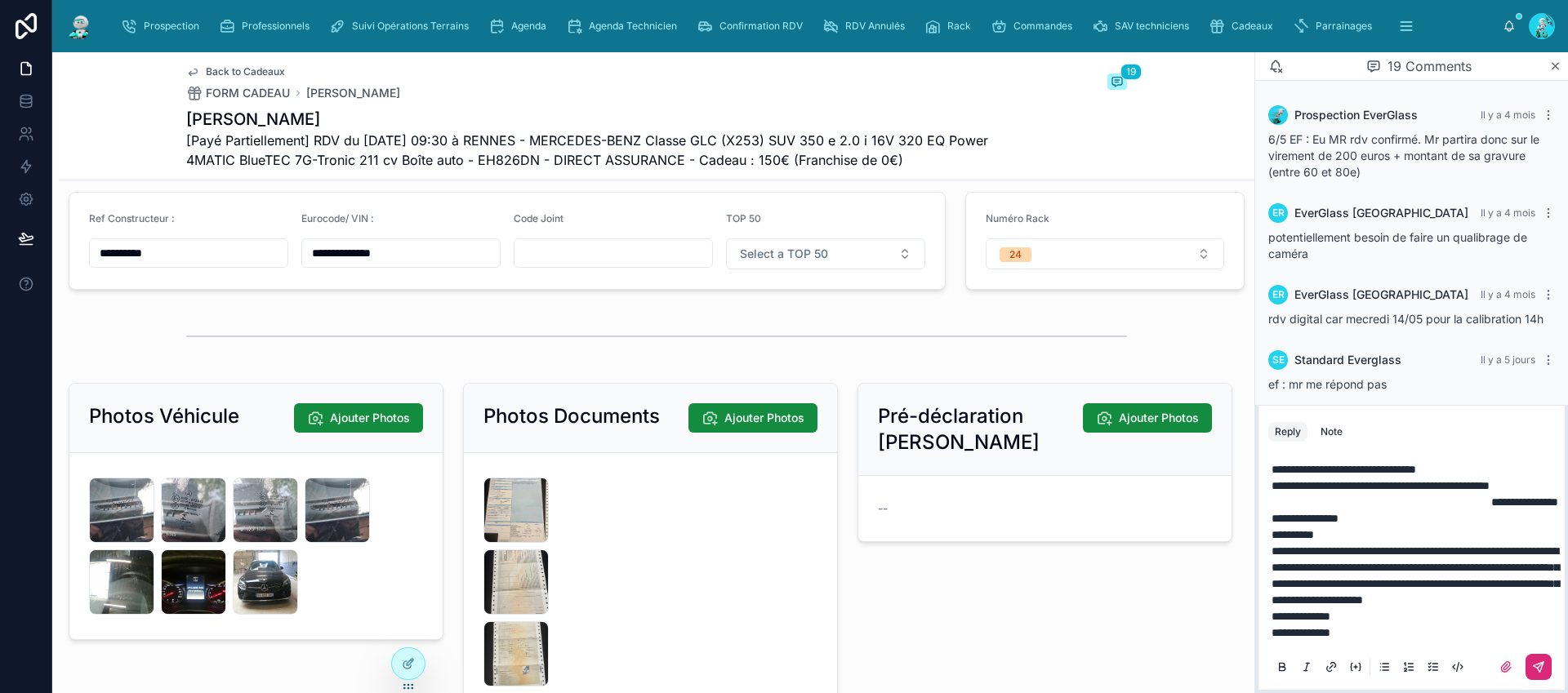
click at [1546, 674] on button at bounding box center [1538, 666] width 26 height 26
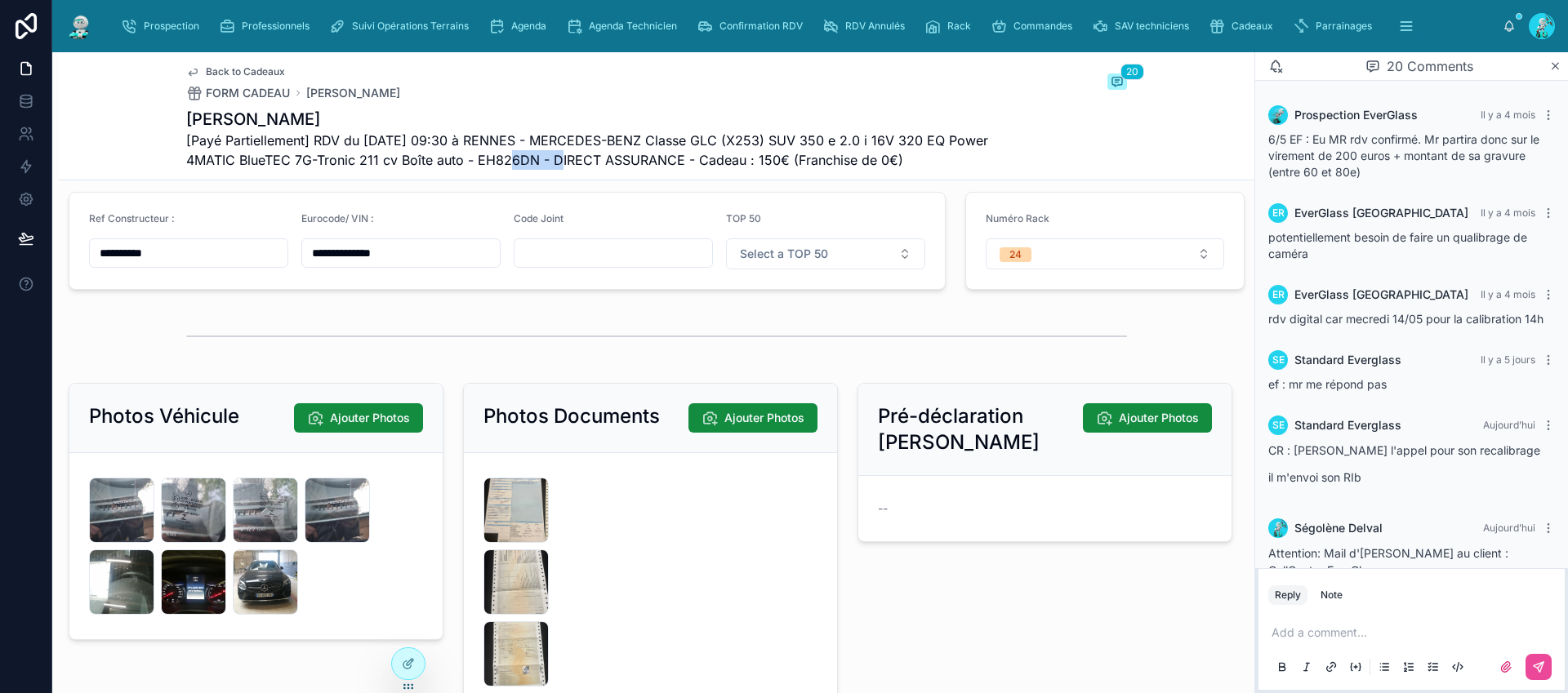
drag, startPoint x: 574, startPoint y: 159, endPoint x: 515, endPoint y: 157, distance: 59.0
click at [515, 157] on span "[Payé Partiellement] RDV du 08/05/2025 09:30 à RENNES - MERCEDES-BENZ Classe GL…" at bounding box center [596, 150] width 819 height 39
copy span "EH826DN"
click at [1242, 27] on span "Cadeaux" at bounding box center [1252, 26] width 42 height 13
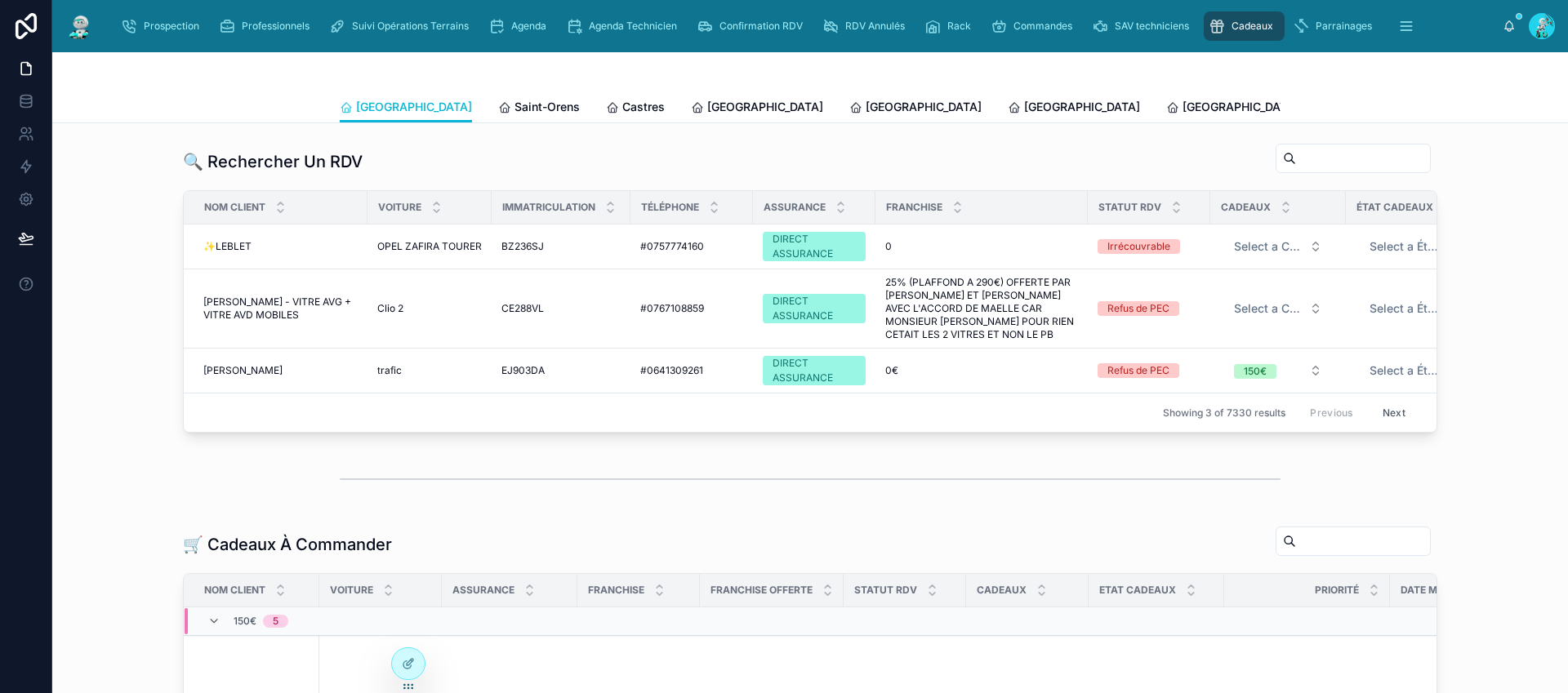
click at [1486, 107] on span "Tous Centres" at bounding box center [1522, 106] width 72 height 16
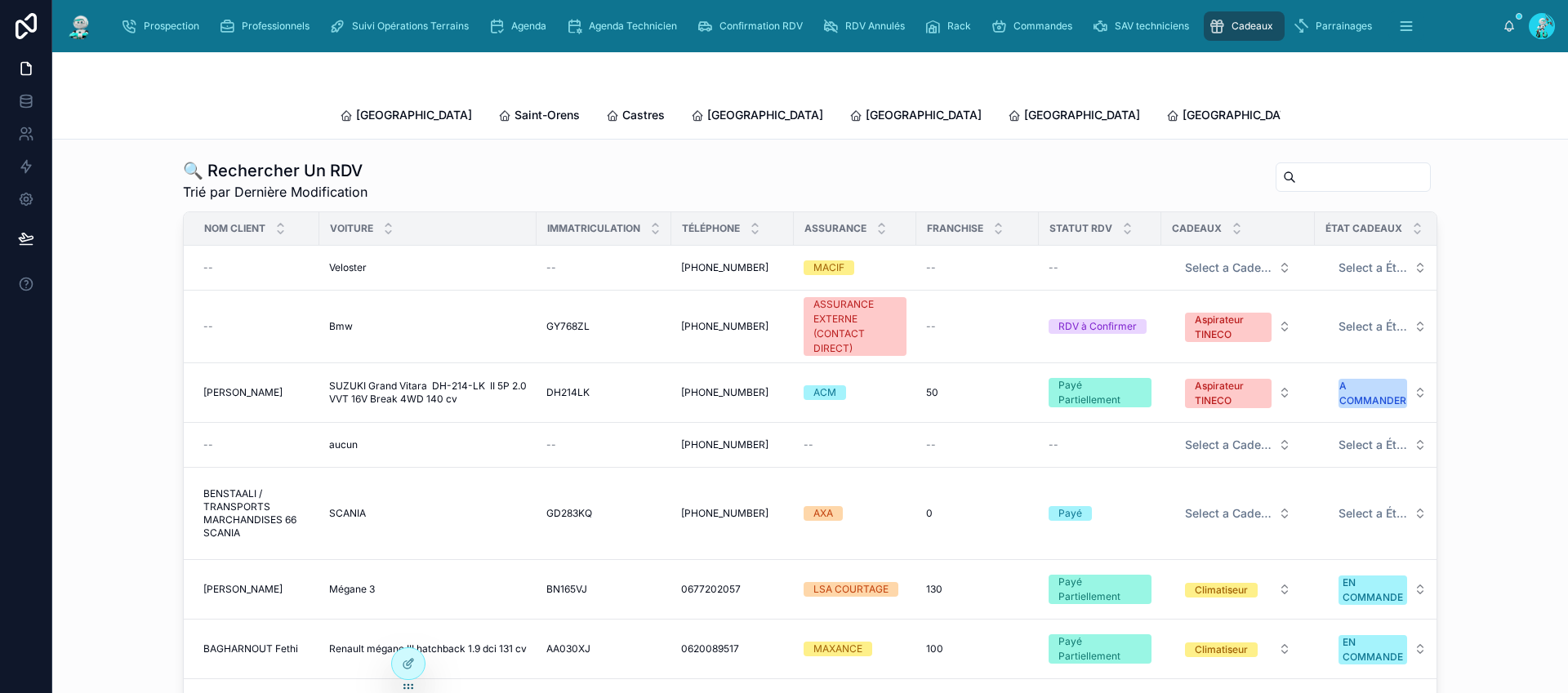
click at [1296, 166] on input "text" at bounding box center [1363, 177] width 134 height 23
paste input "*******"
type input "*******"
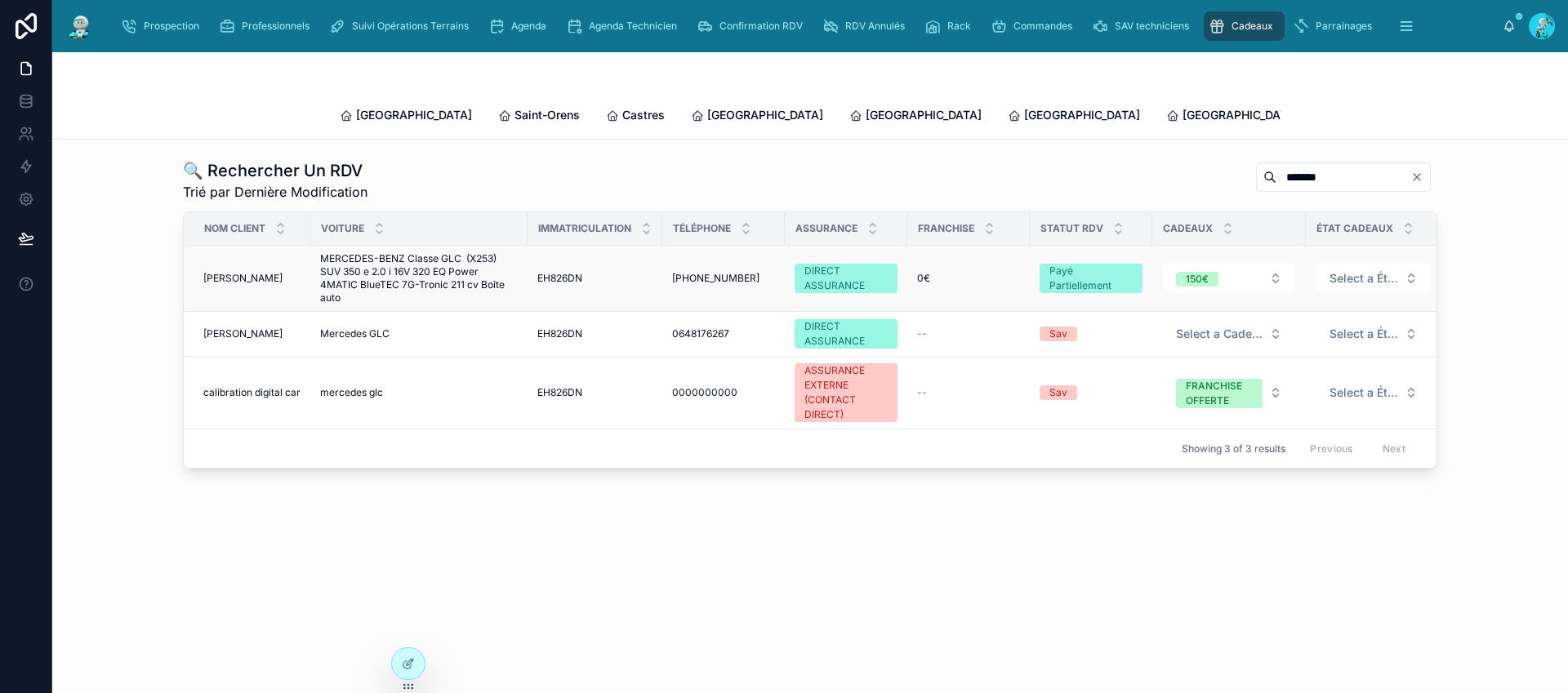
click at [669, 251] on td "+33648176267 +33648176267" at bounding box center [724, 279] width 123 height 67
click at [703, 272] on span "+33648176267" at bounding box center [716, 278] width 87 height 13
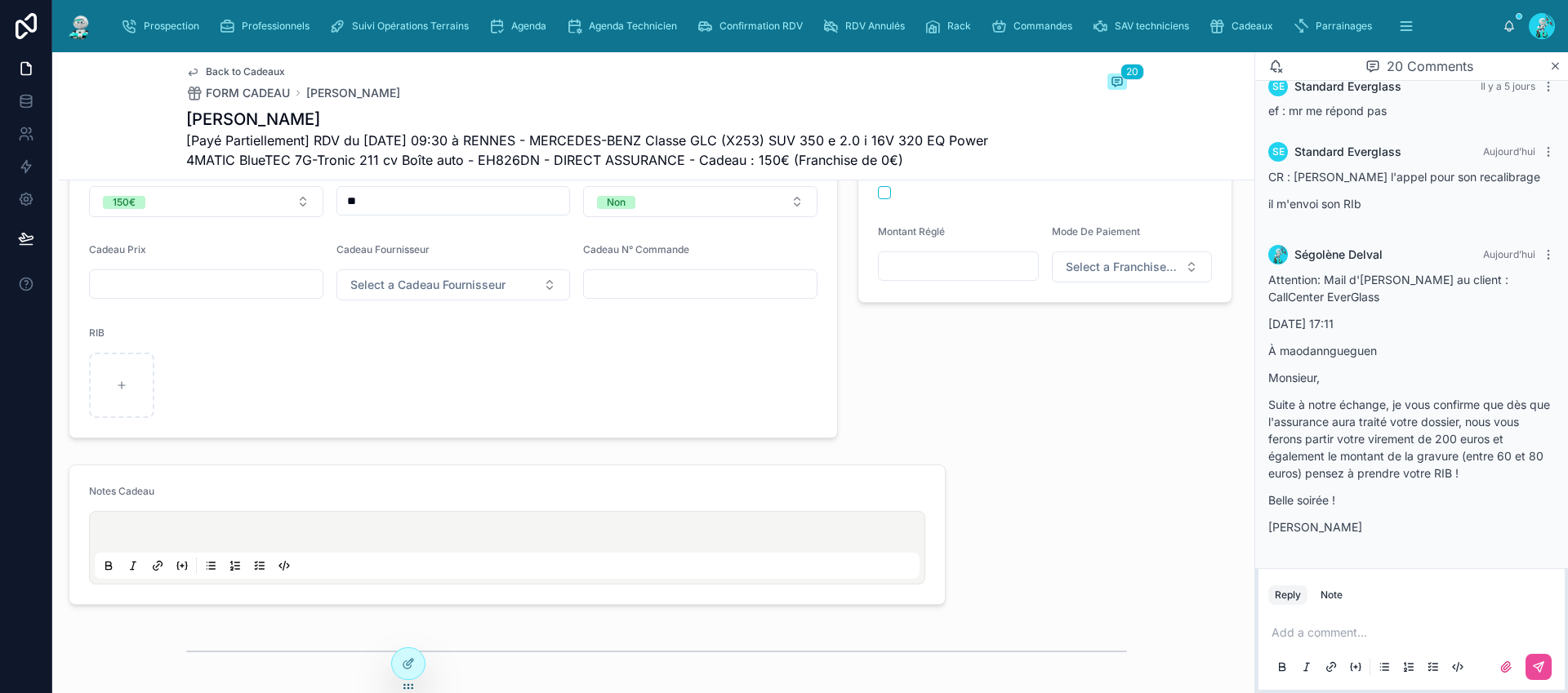
scroll to position [622, 0]
click at [471, 542] on p at bounding box center [510, 533] width 825 height 16
click at [472, 542] on p at bounding box center [510, 533] width 825 height 16
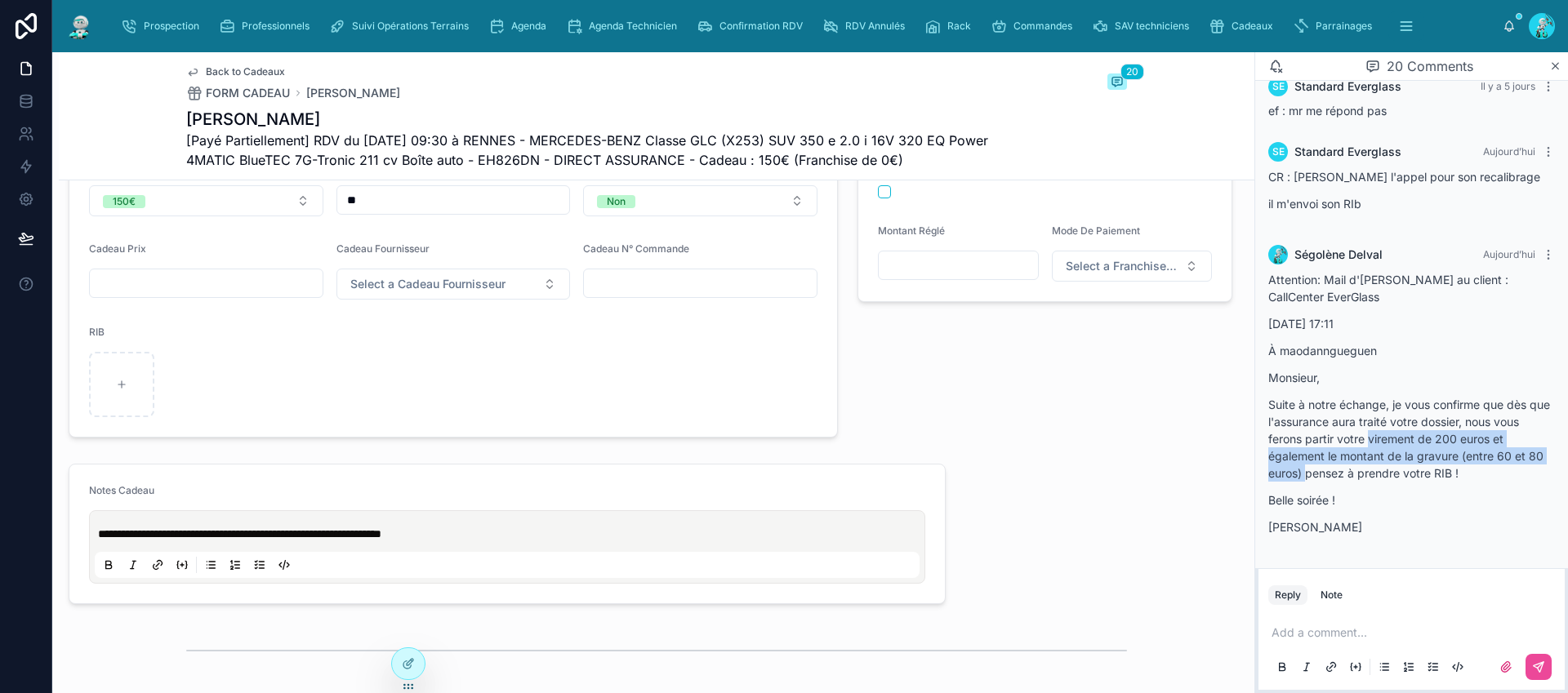
drag, startPoint x: 1326, startPoint y: 473, endPoint x: 1397, endPoint y: 441, distance: 77.9
click at [1397, 441] on p "Suite à notre échange, je vous confirme que dès que l'assurance aura traité vot…" at bounding box center [1411, 438] width 287 height 86
copy p "virement de 200 euros et également le montant de la gravure (entre 60 et 80 eur…"
click at [484, 542] on p "**********" at bounding box center [510, 533] width 825 height 16
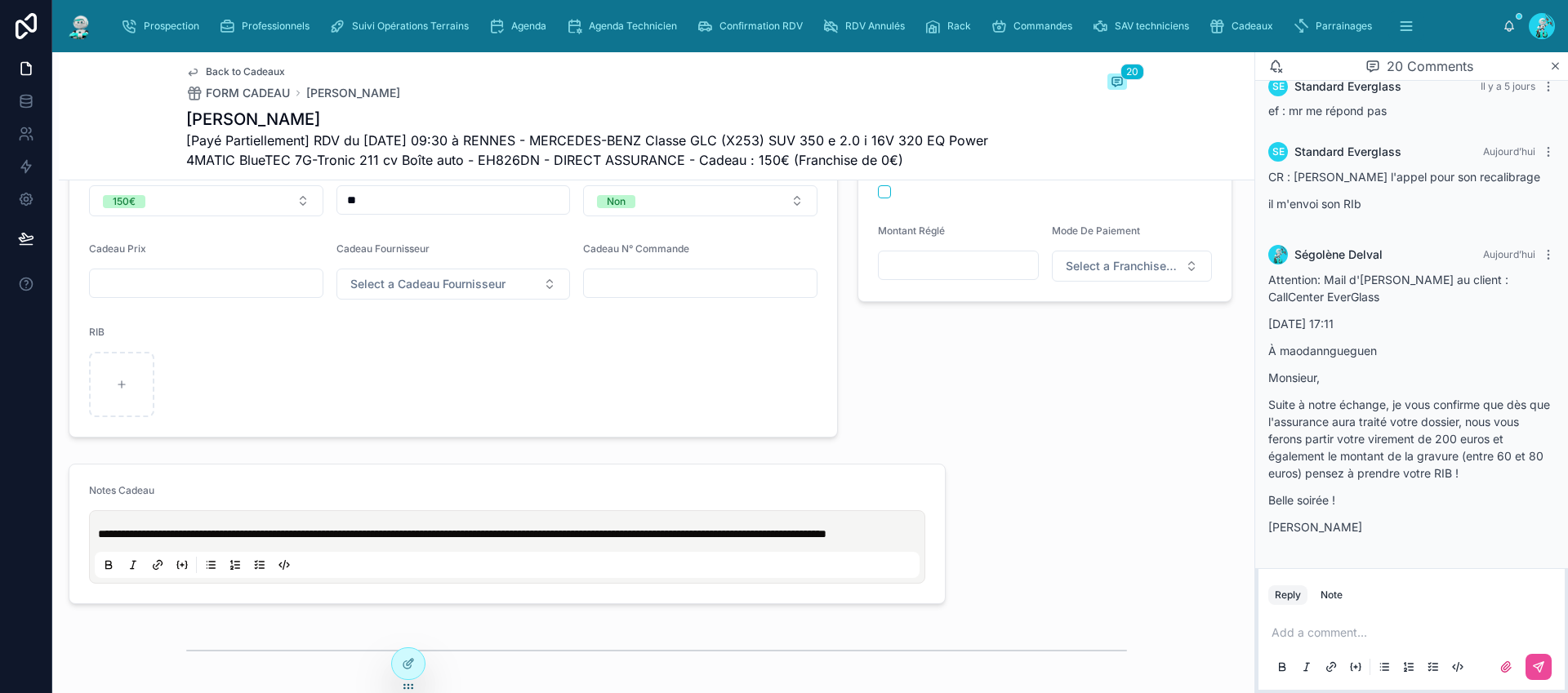
drag, startPoint x: 1368, startPoint y: 533, endPoint x: 1271, endPoint y: 276, distance: 274.7
click at [1271, 276] on div "Attention: Mail d'emma au client : CallCenter EverGlass 6 mai 2025 17:11 À maod…" at bounding box center [1411, 403] width 287 height 264
copy div "Attention: Mail d'emma au client : CallCenter EverGlass 6 mai 2025 17:11 À maod…"
click at [1542, 256] on icon at bounding box center [1548, 255] width 13 height 13
click at [1532, 224] on span "Delete comment" at bounding box center [1517, 224] width 76 height 13
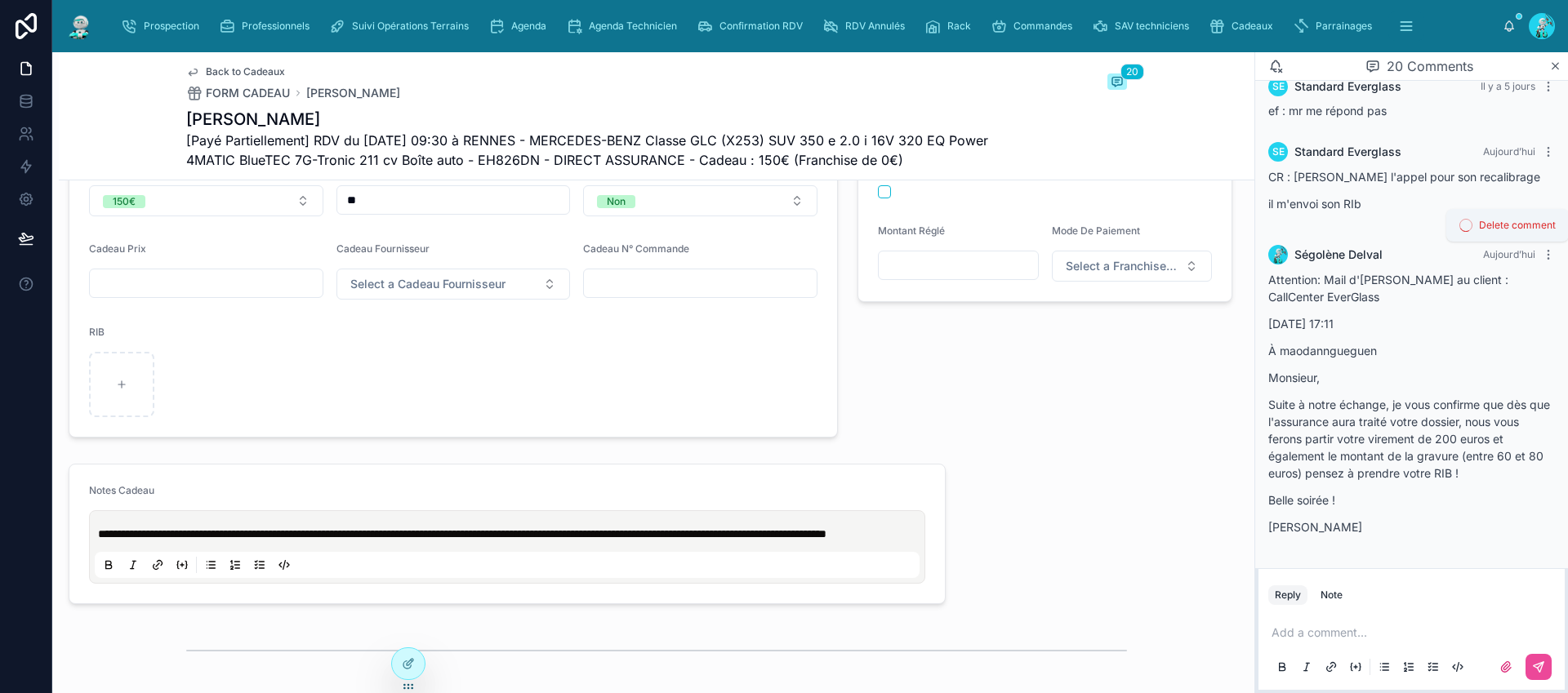
scroll to position [1367, 0]
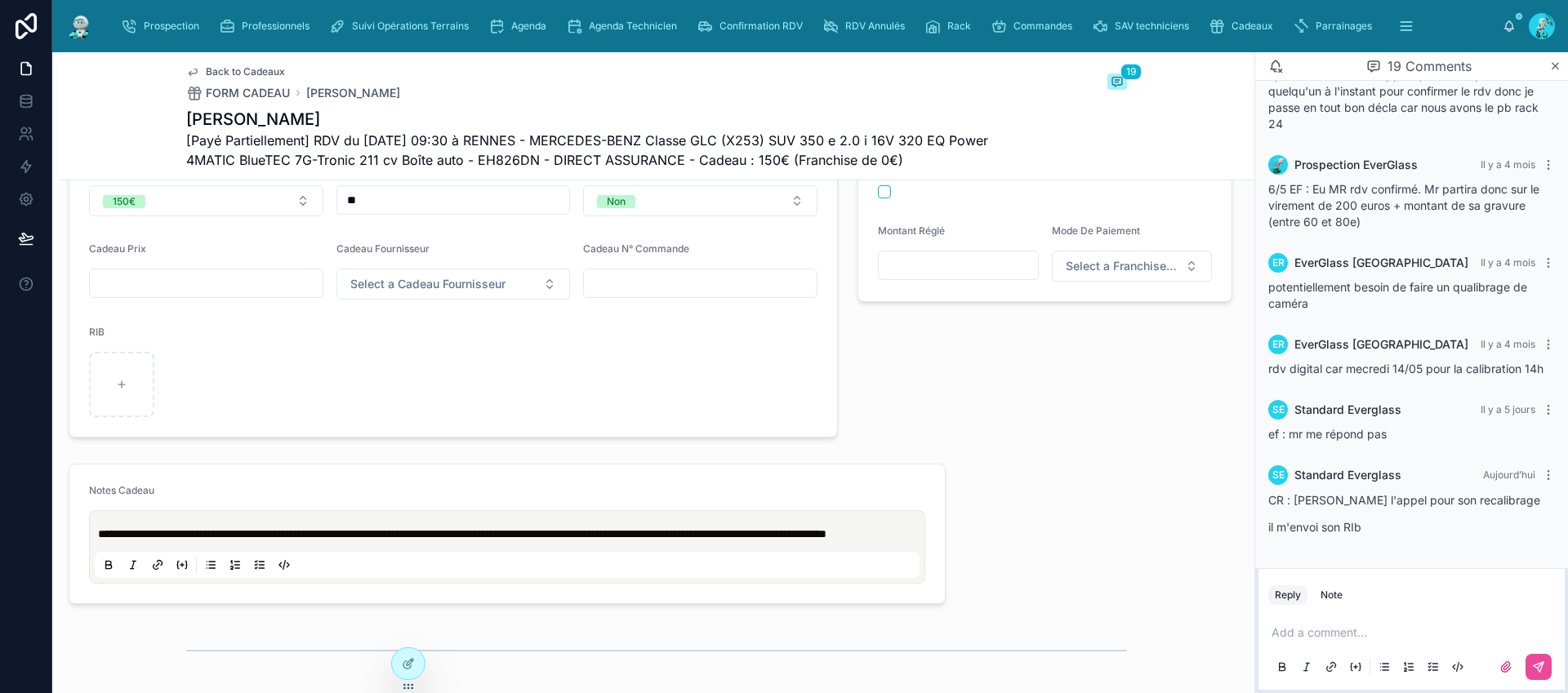
click at [1314, 637] on p at bounding box center [1414, 633] width 287 height 16
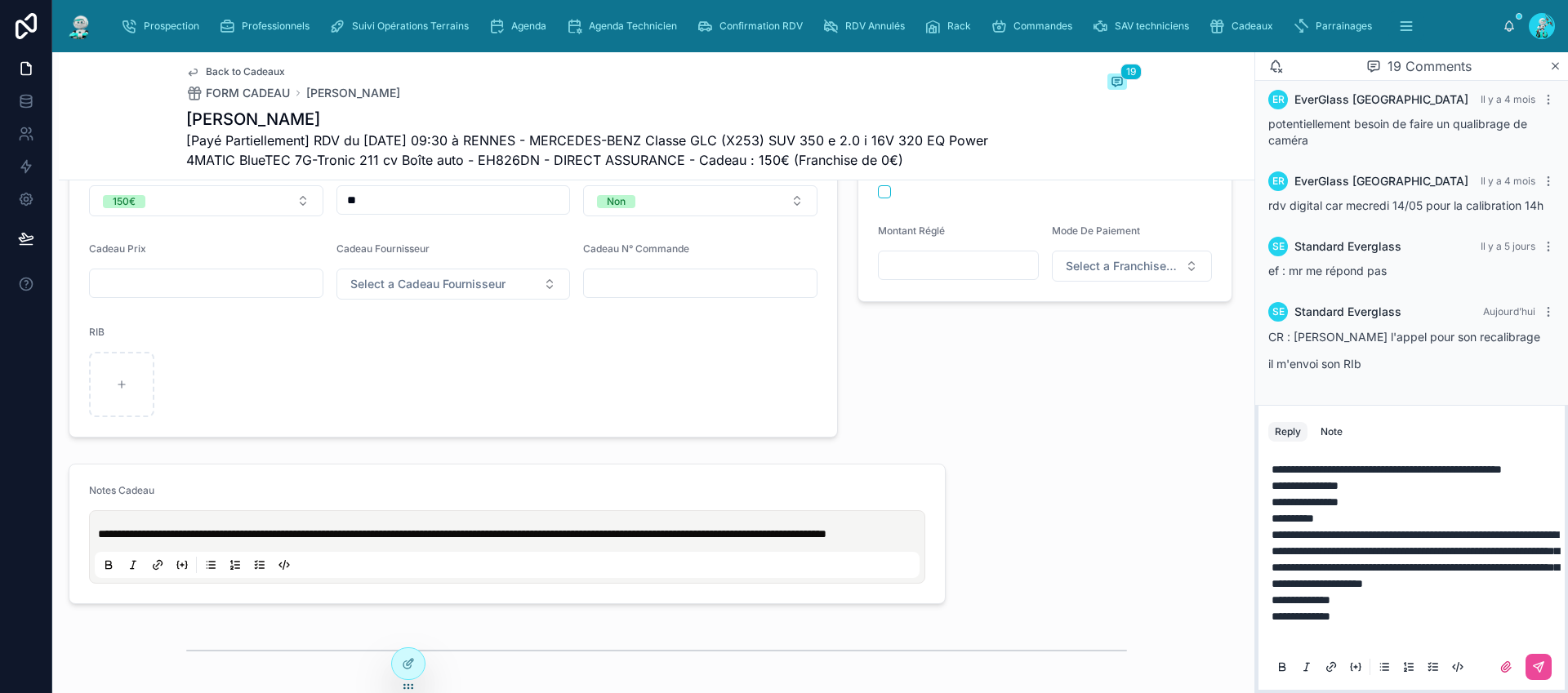
scroll to position [1579, 0]
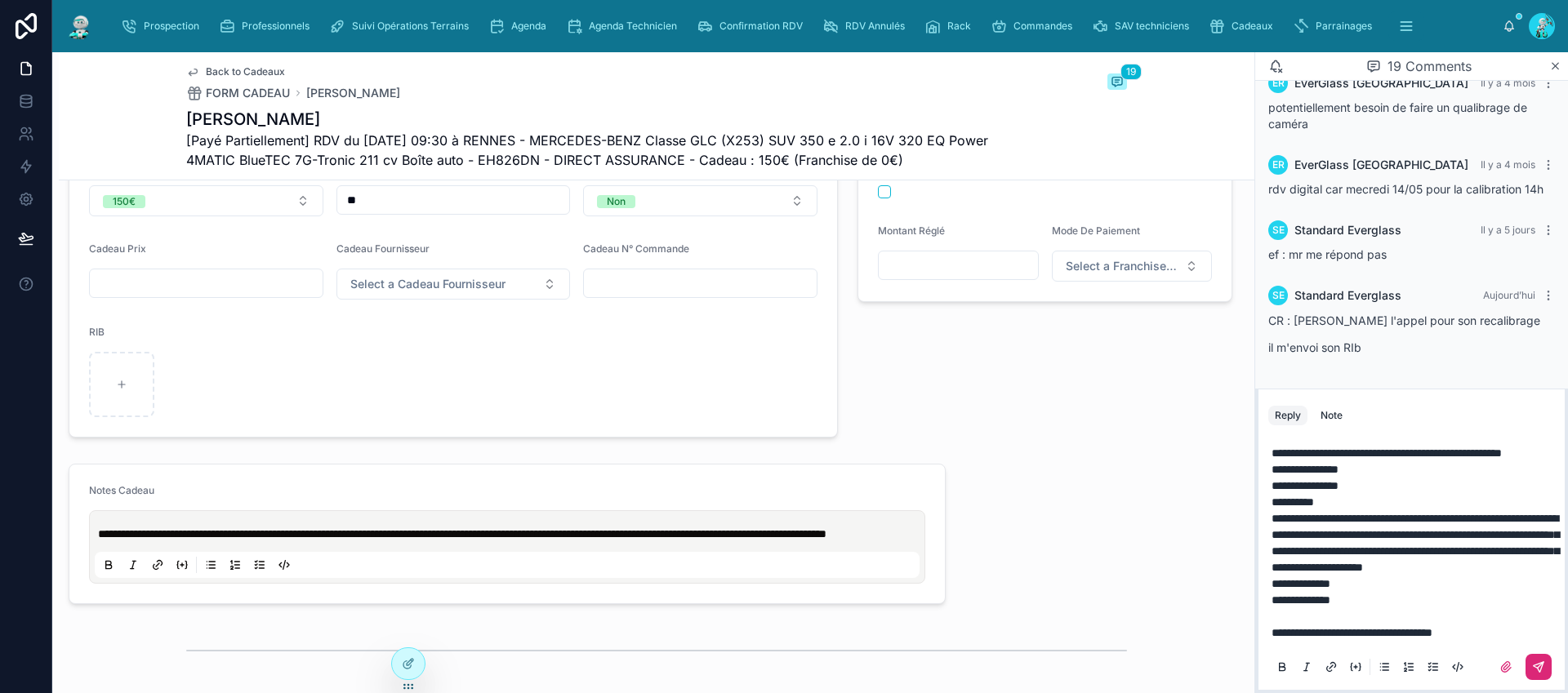
click at [1538, 661] on icon at bounding box center [1538, 666] width 13 height 13
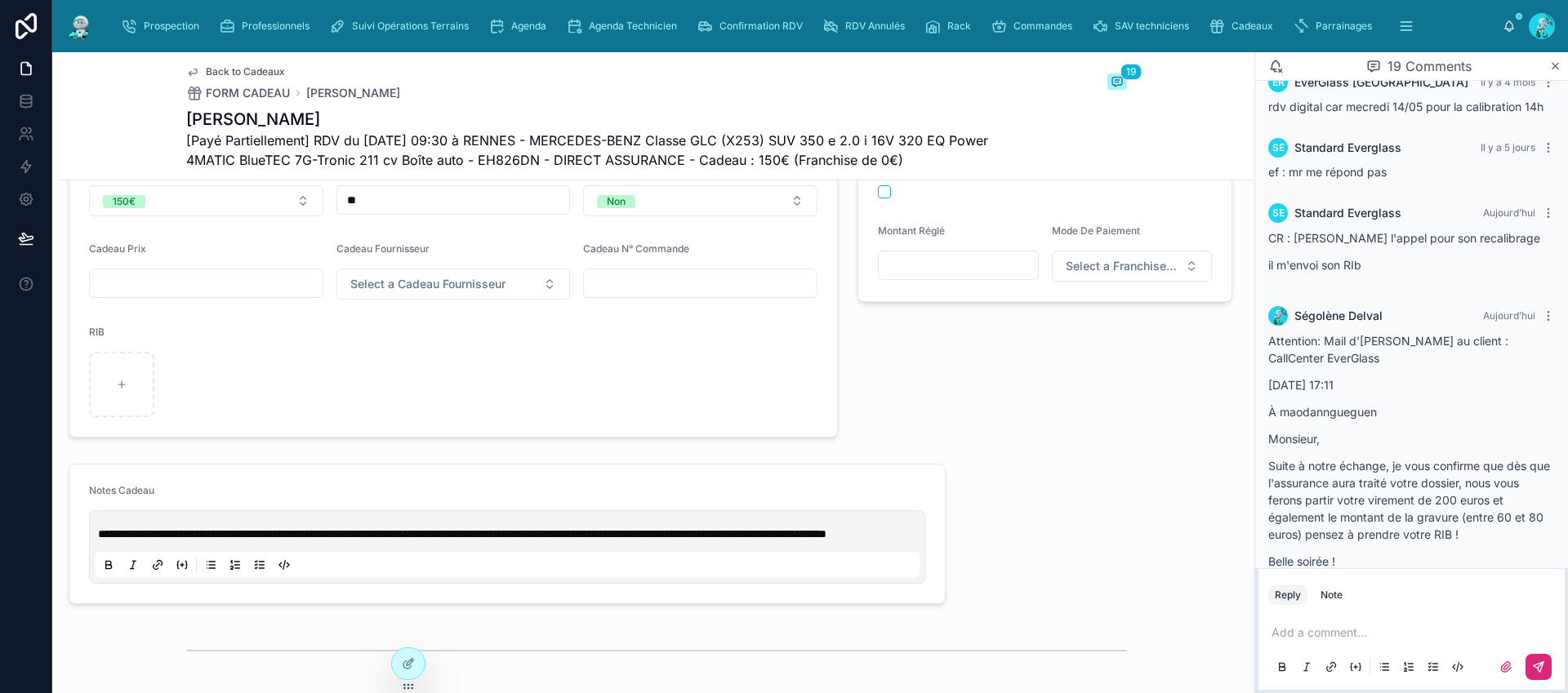
scroll to position [1690, 0]
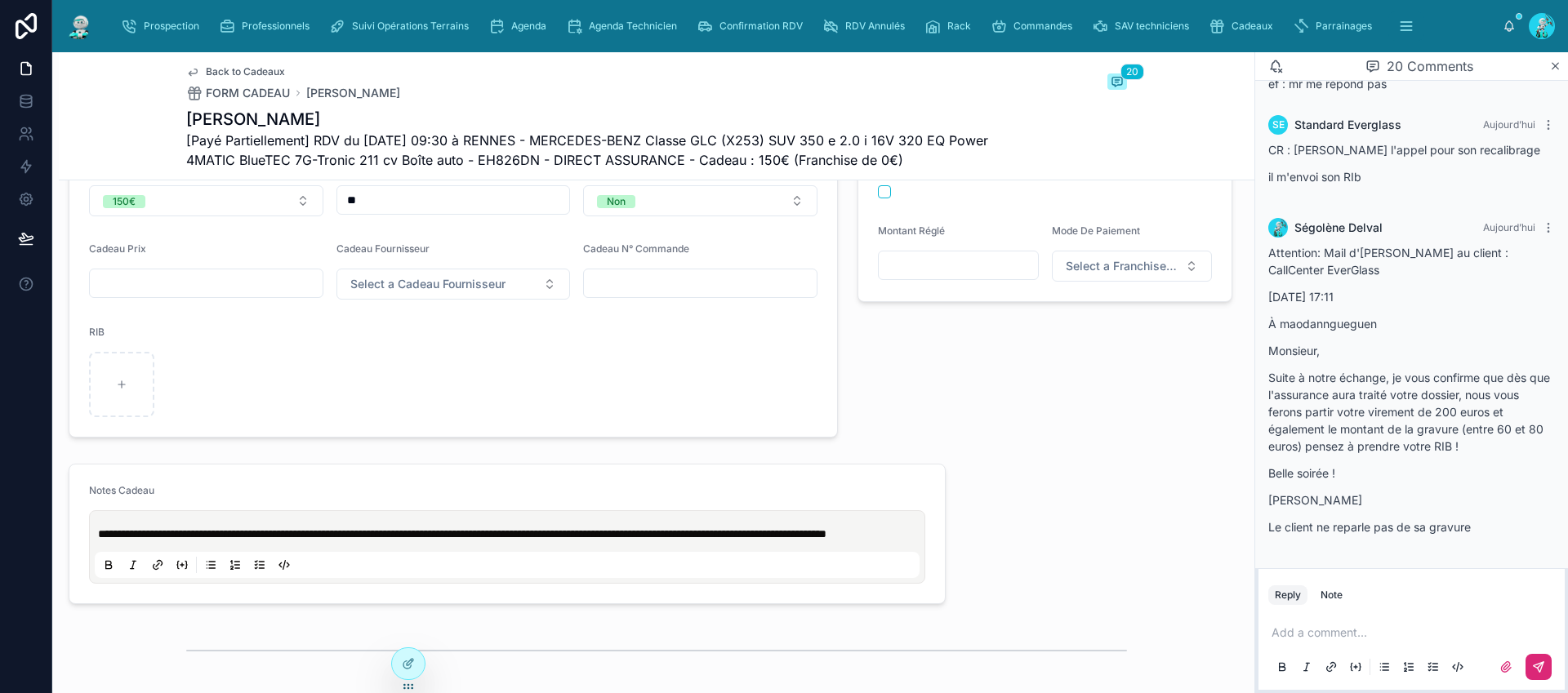
click at [257, 539] on span "**********" at bounding box center [462, 533] width 728 height 12
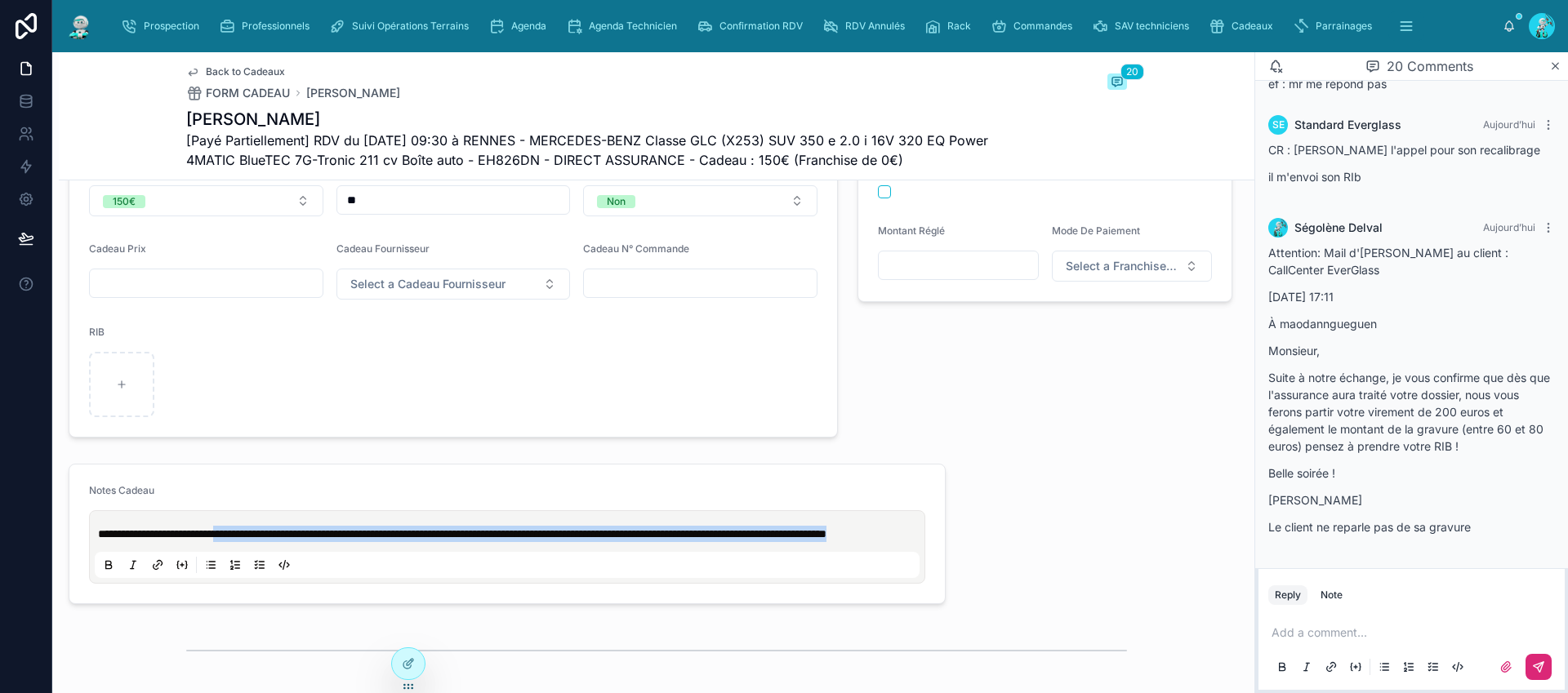
scroll to position [1340, 0]
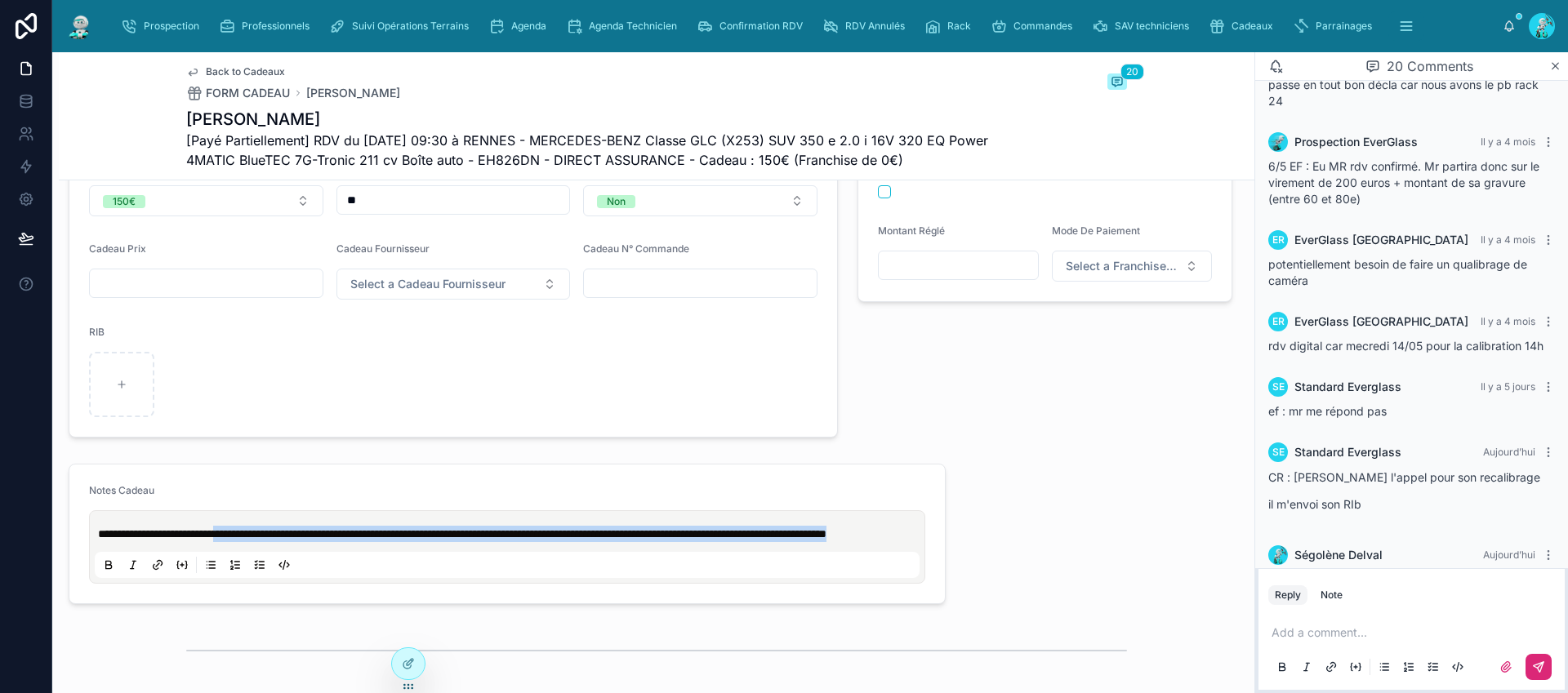
drag, startPoint x: 277, startPoint y: 562, endPoint x: 259, endPoint y: 541, distance: 27.7
click at [259, 541] on p "**********" at bounding box center [510, 533] width 825 height 16
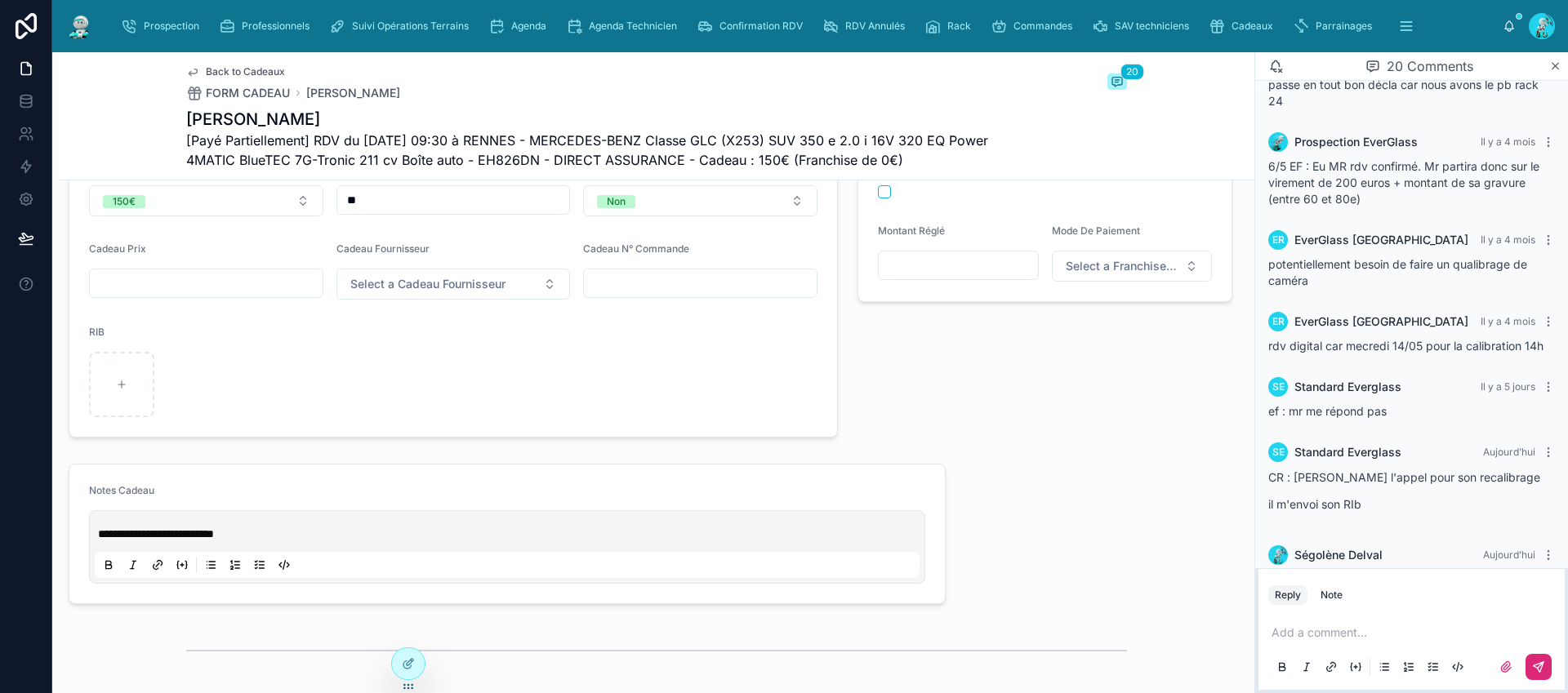
click at [1136, 444] on div "🤝 Le Client vient le récupérer 🤝 Franchise Payée Montant Réglé Mode De Paiement…" at bounding box center [1045, 260] width 394 height 368
drag, startPoint x: 1065, startPoint y: 554, endPoint x: 1081, endPoint y: 555, distance: 16.0
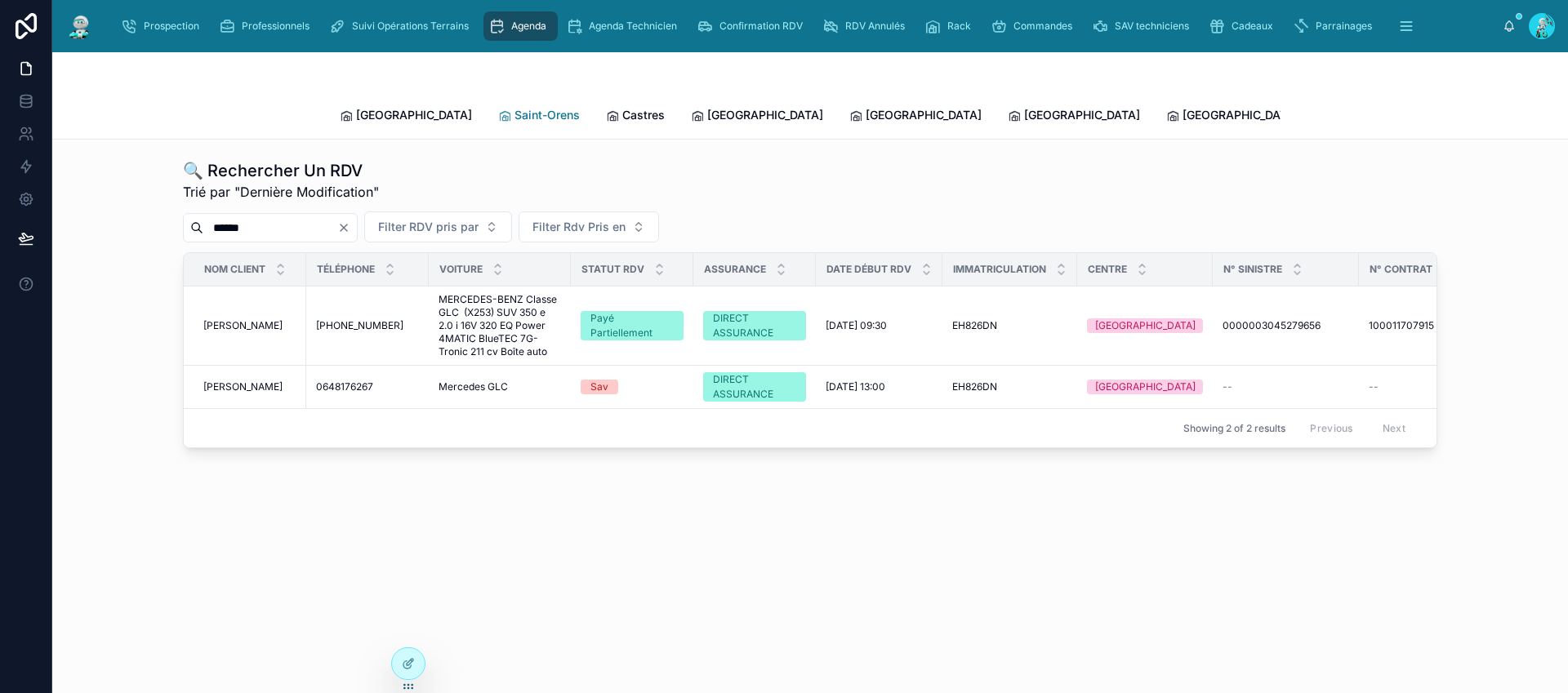
click at [514, 106] on span "Saint-Orens" at bounding box center [547, 114] width 66 height 16
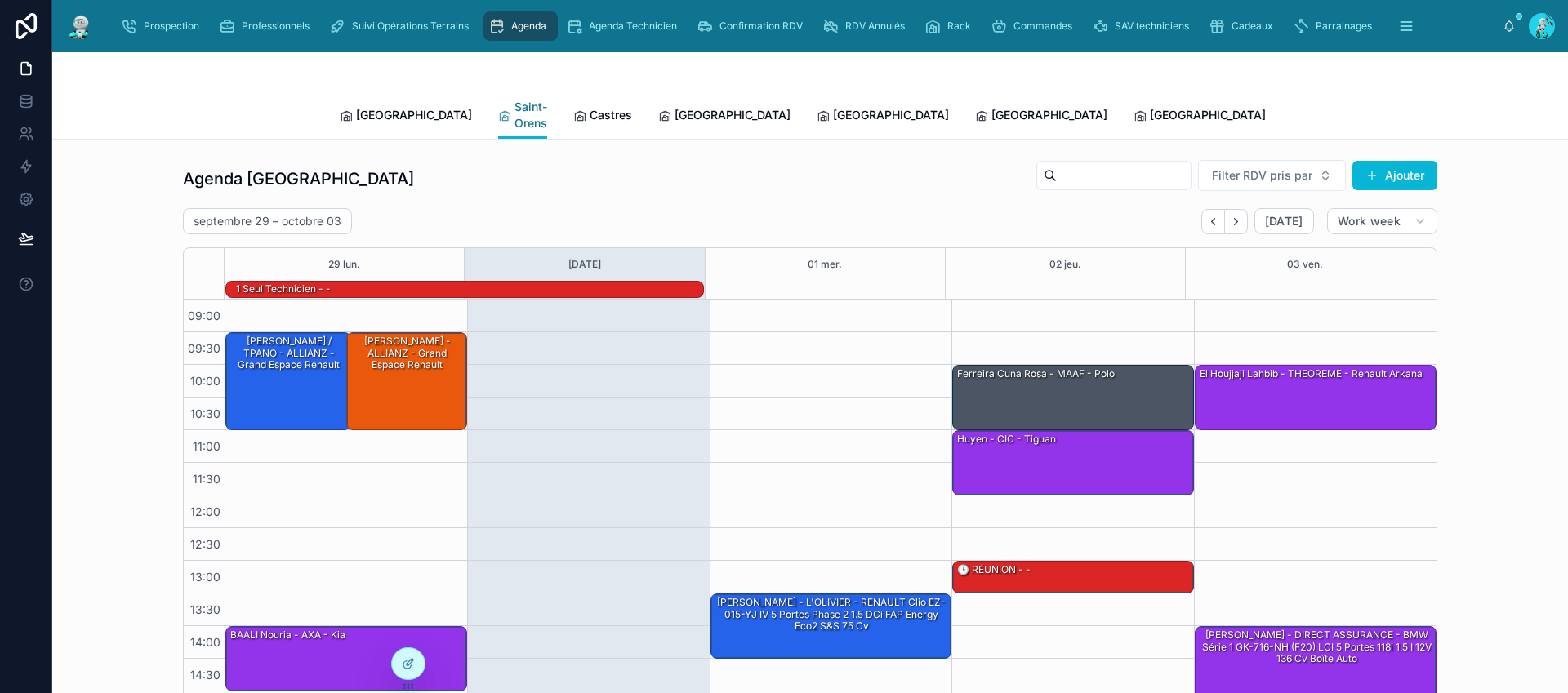
scroll to position [154, 0]
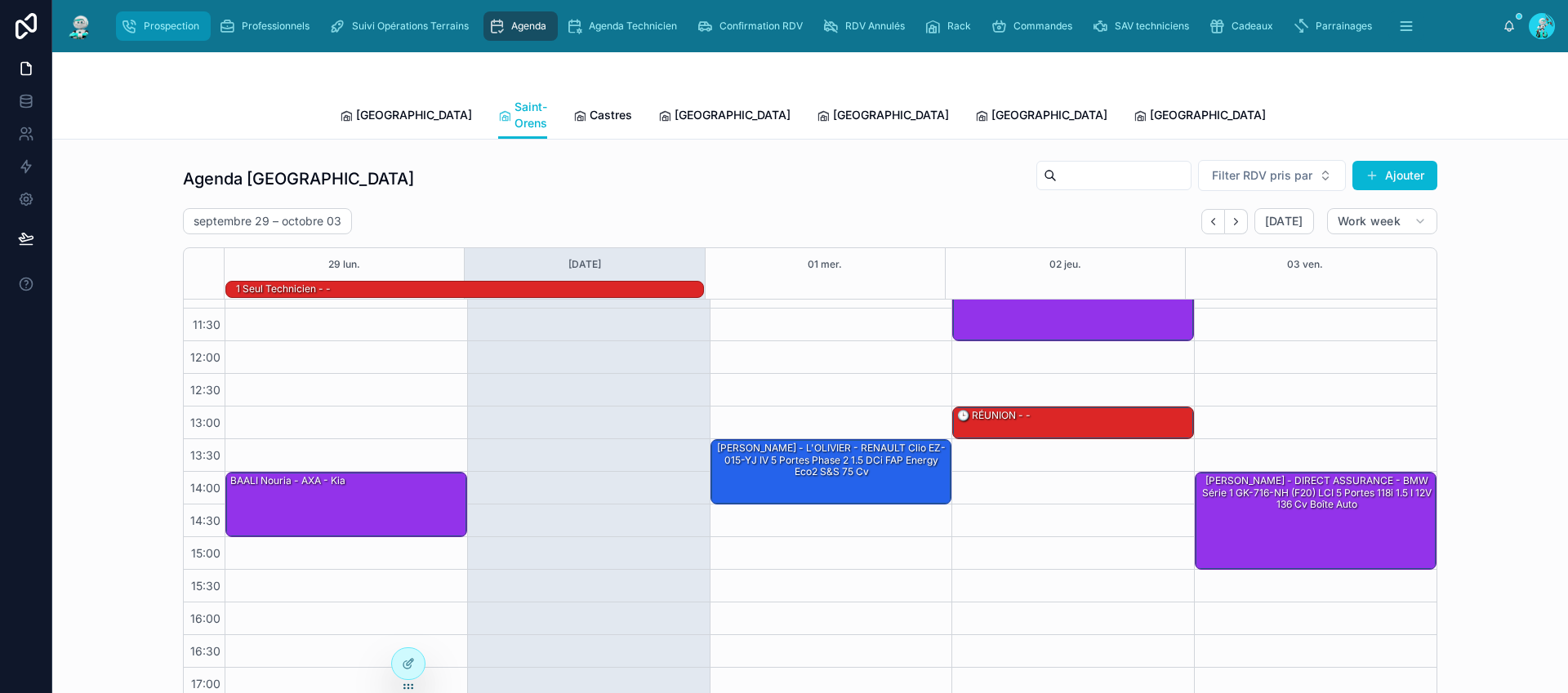
click at [157, 12] on link "Prospection" at bounding box center [163, 26] width 95 height 29
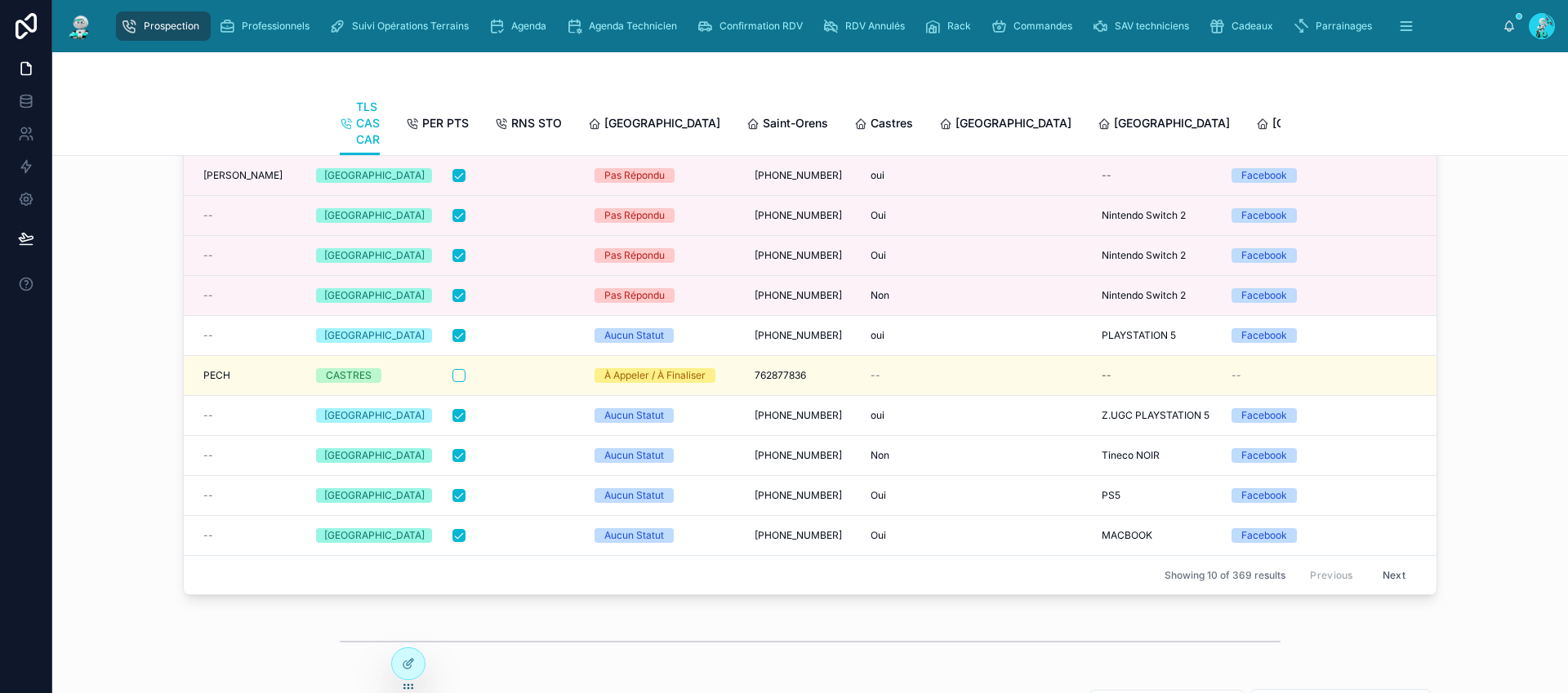
scroll to position [102, 0]
click at [1396, 587] on button "Next" at bounding box center [1394, 574] width 46 height 26
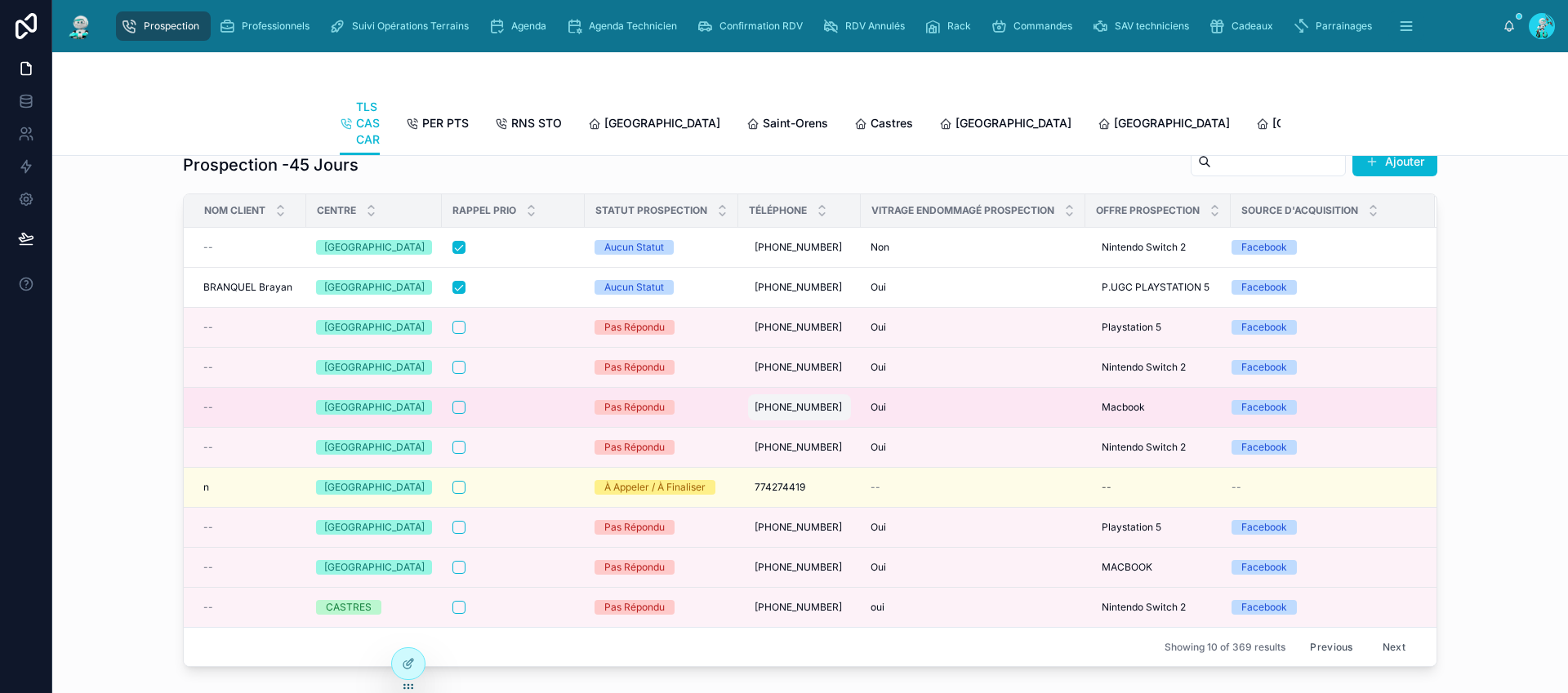
scroll to position [3, 0]
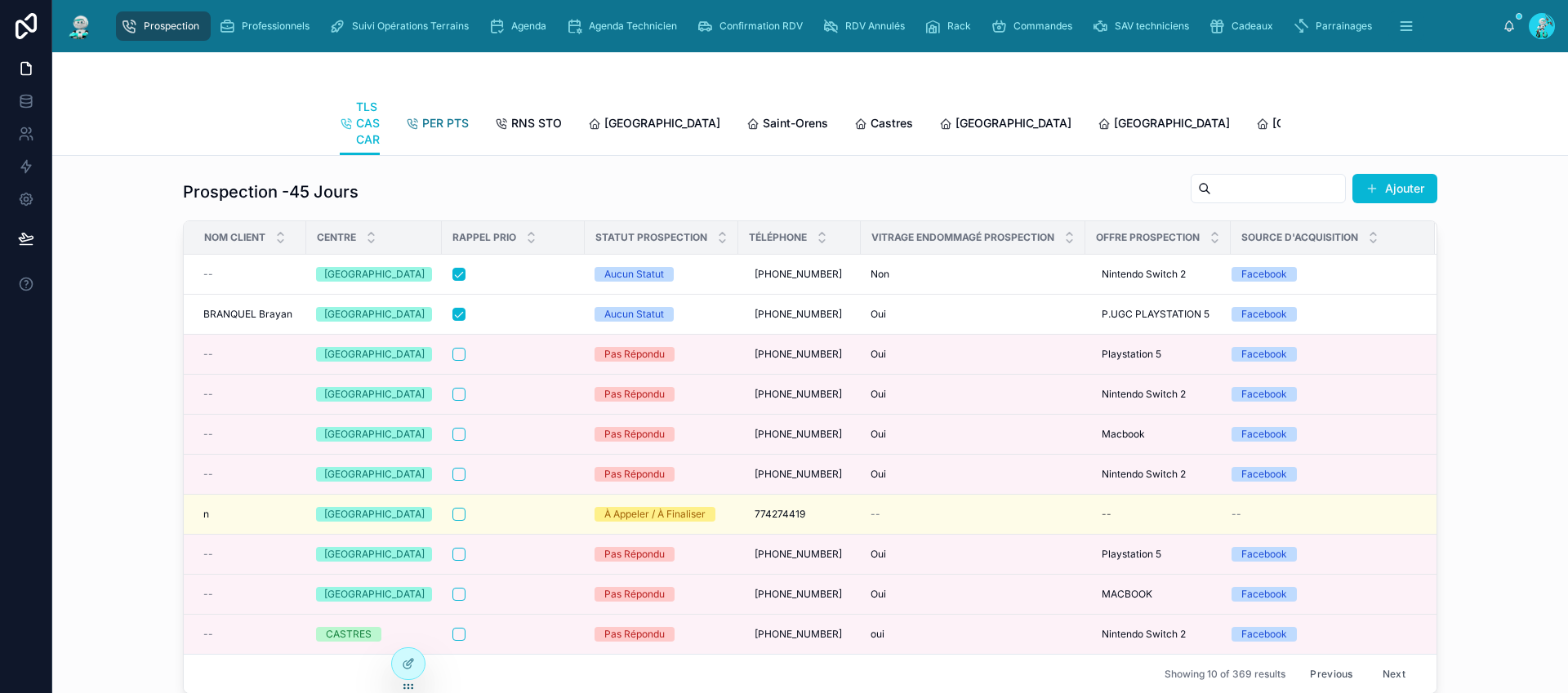
click at [456, 120] on span "PER PTS" at bounding box center [446, 123] width 46 height 16
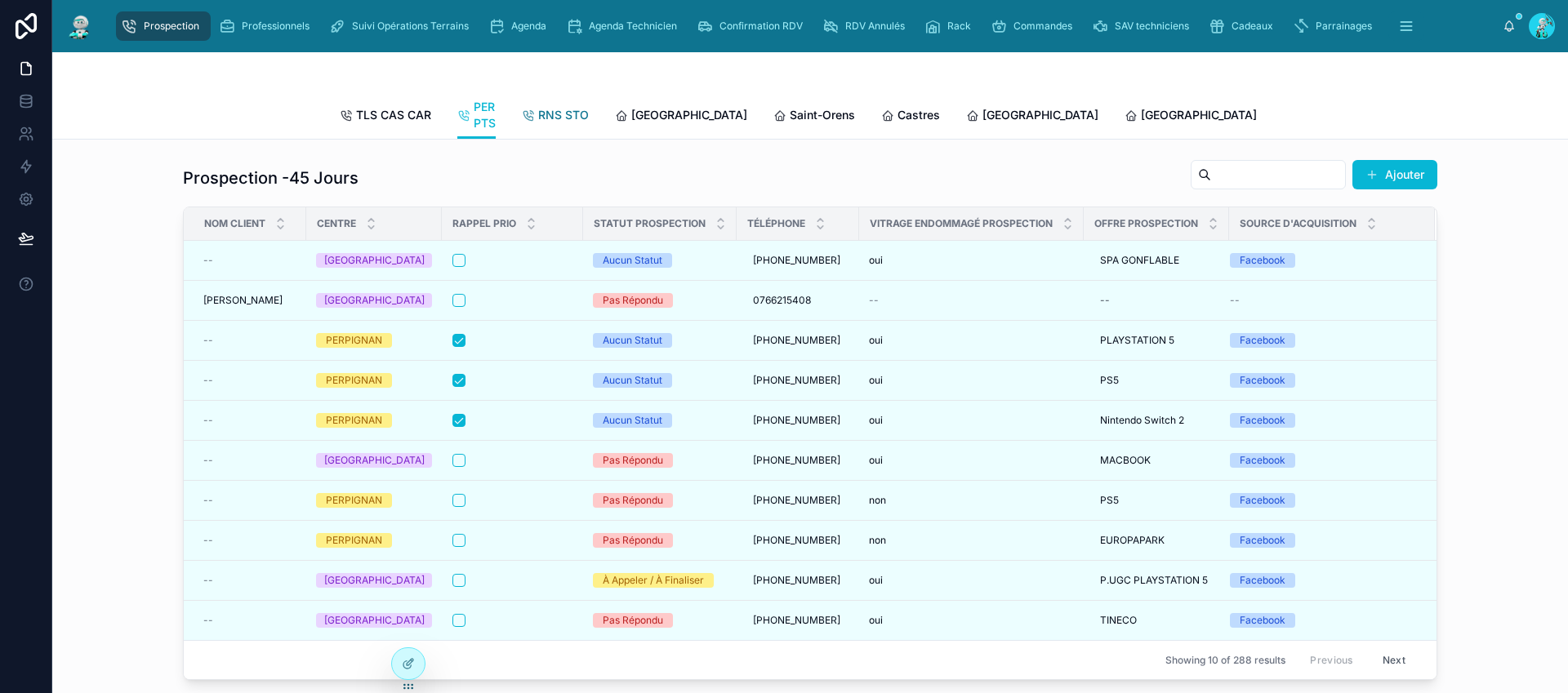
click at [569, 112] on span "RNS STO" at bounding box center [563, 114] width 51 height 16
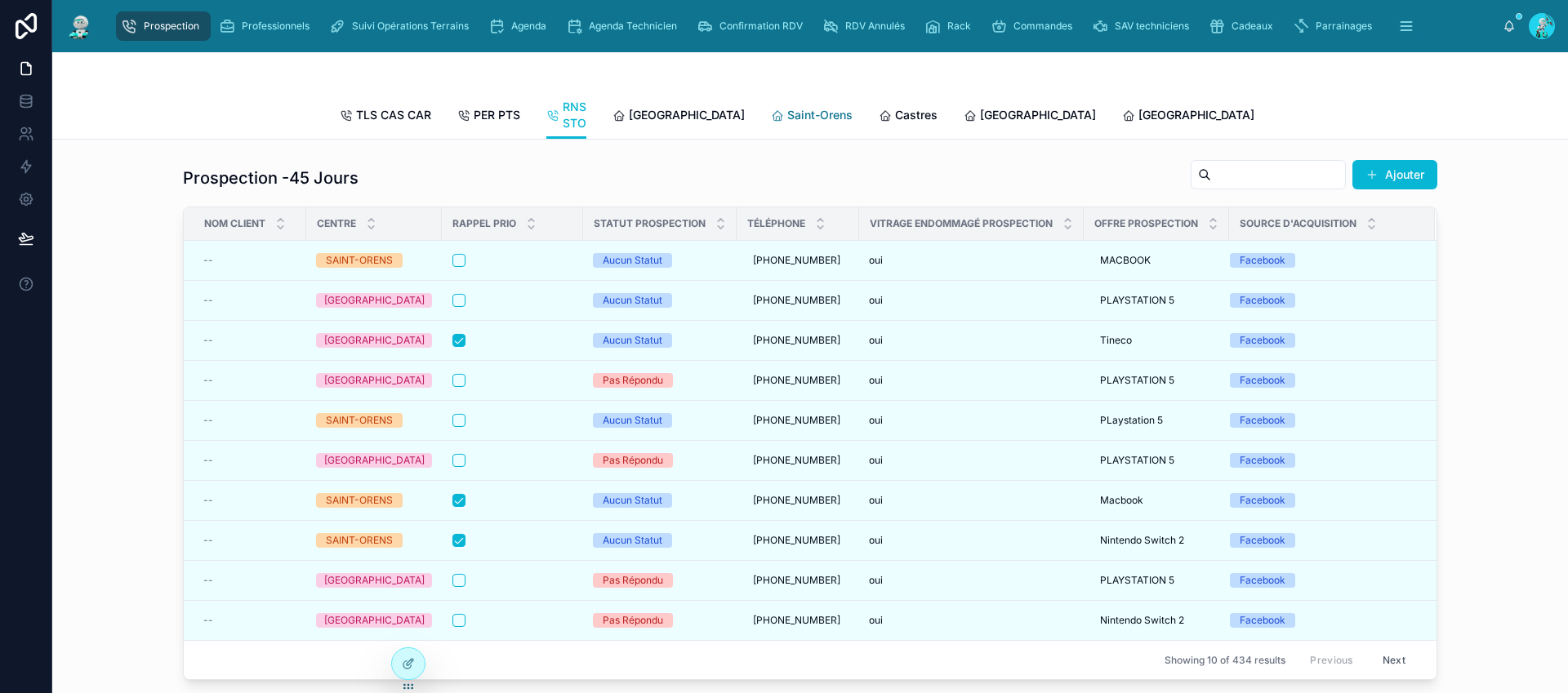
click at [788, 112] on span "Saint-Orens" at bounding box center [820, 114] width 66 height 16
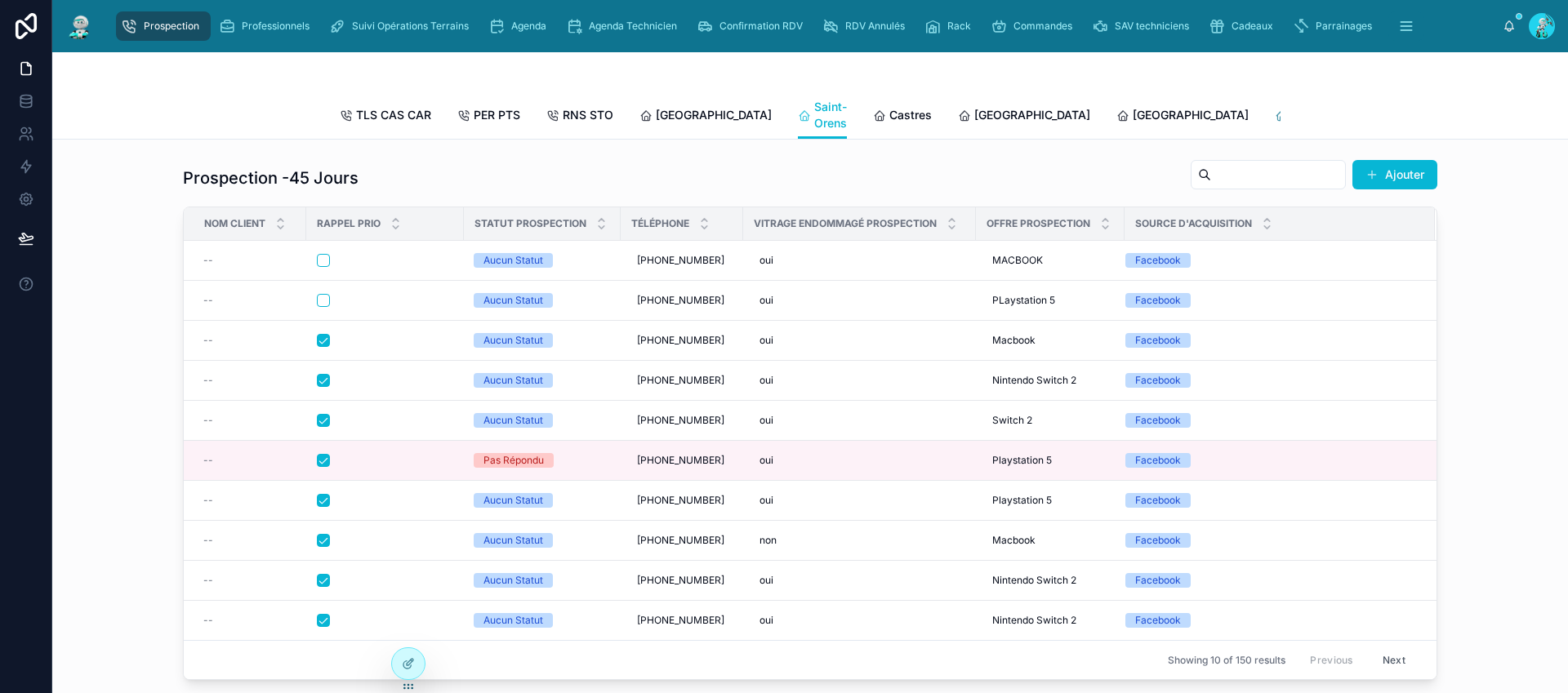
click at [1291, 110] on span "Rennes" at bounding box center [1349, 114] width 116 height 16
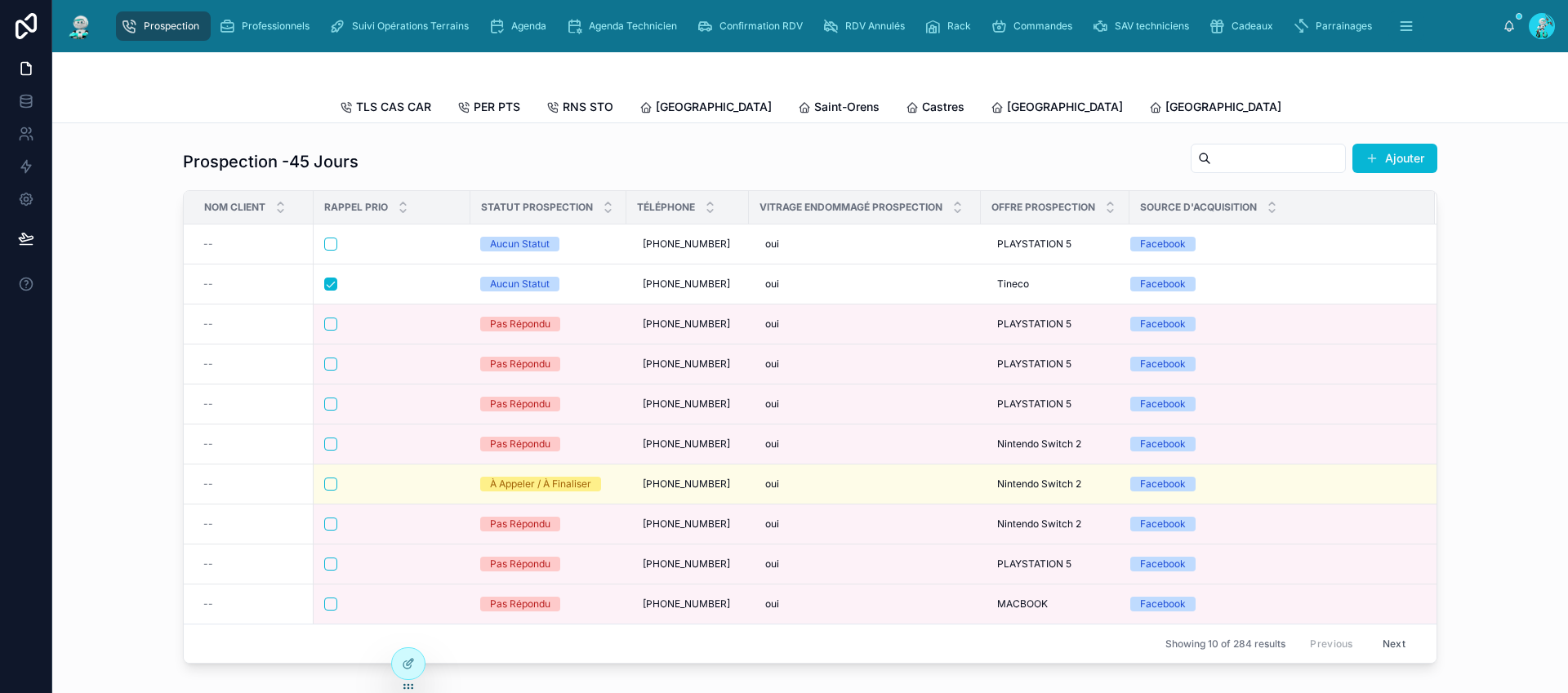
click at [1482, 107] on span "Poitiers" at bounding box center [1540, 106] width 116 height 16
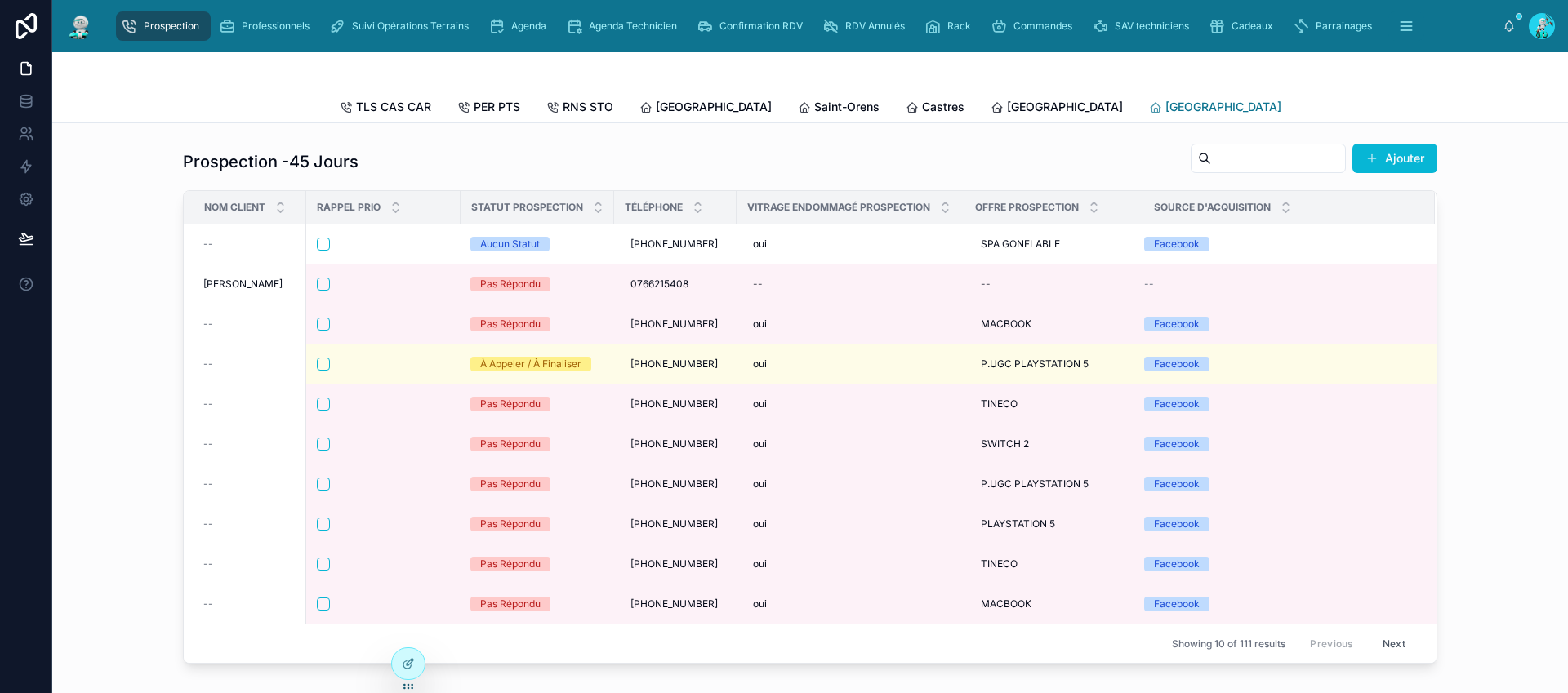
click at [1166, 108] on span "Perpignan" at bounding box center [1224, 106] width 116 height 16
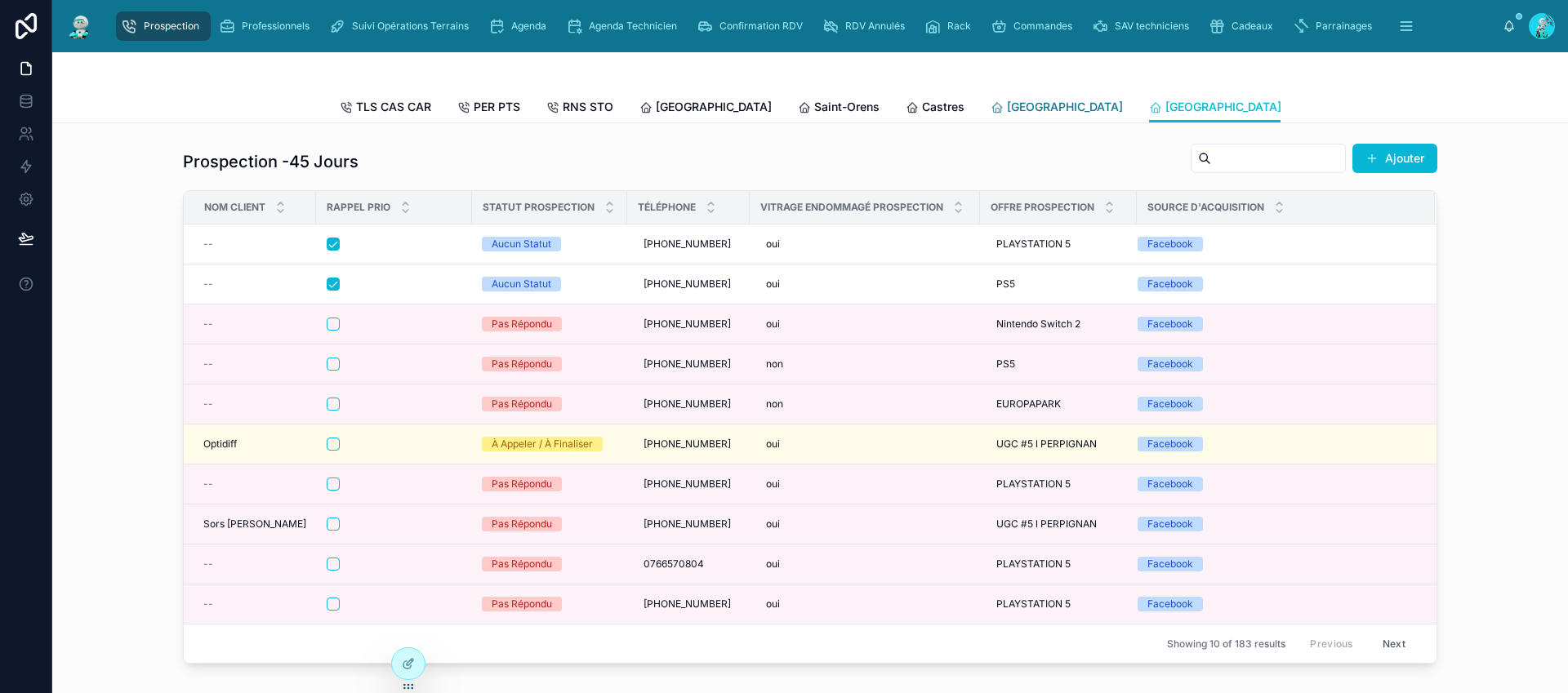
click at [1007, 106] on span "Carcassonne" at bounding box center [1065, 106] width 116 height 16
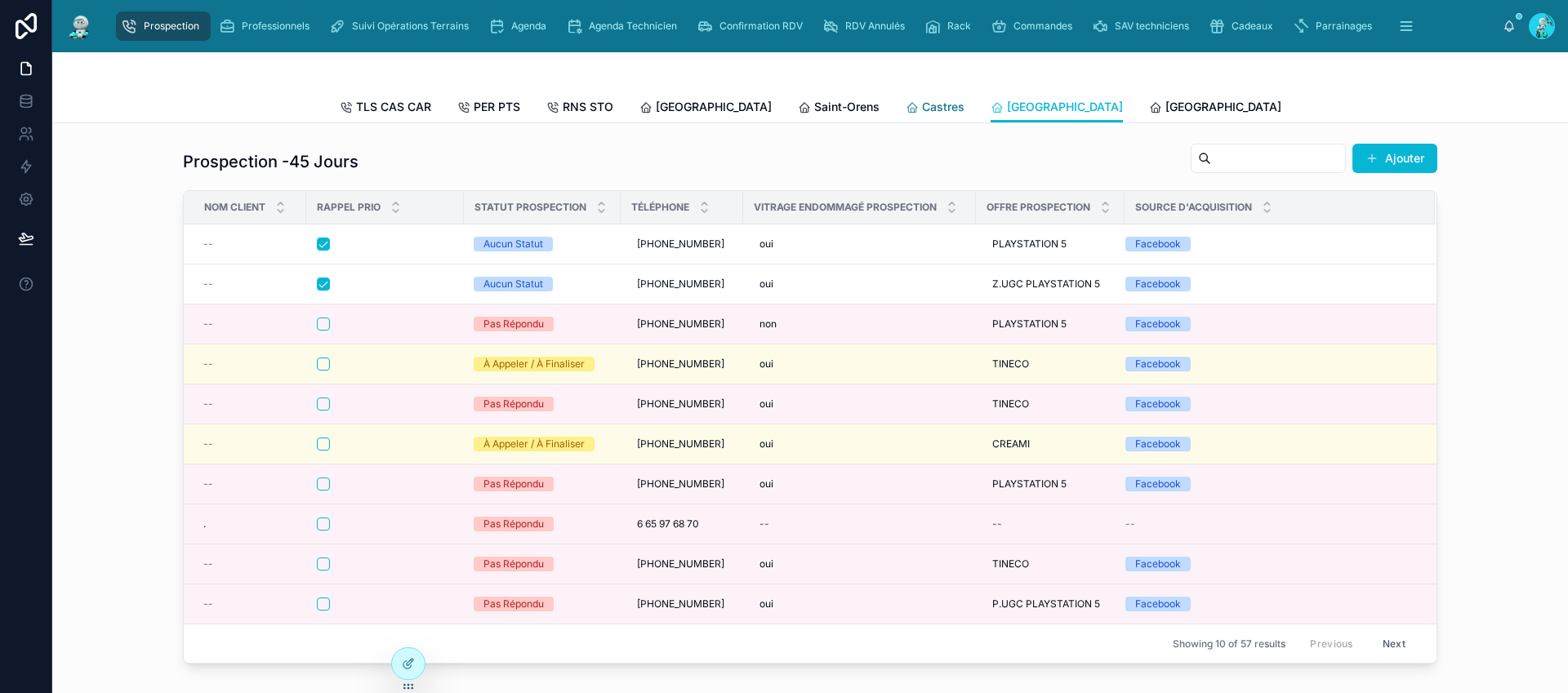
click at [922, 106] on span "Castres" at bounding box center [943, 106] width 43 height 16
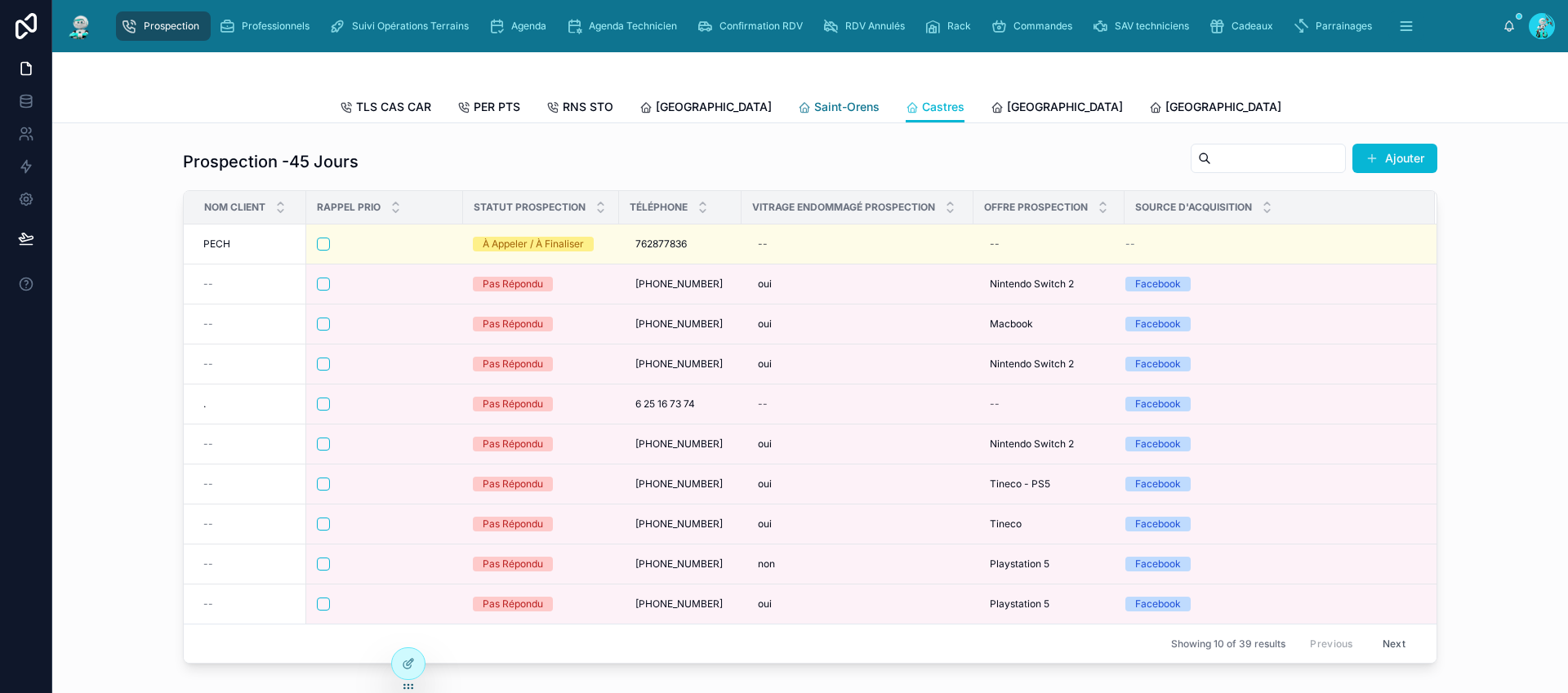
click at [814, 111] on span "Saint-Orens" at bounding box center [847, 106] width 66 height 16
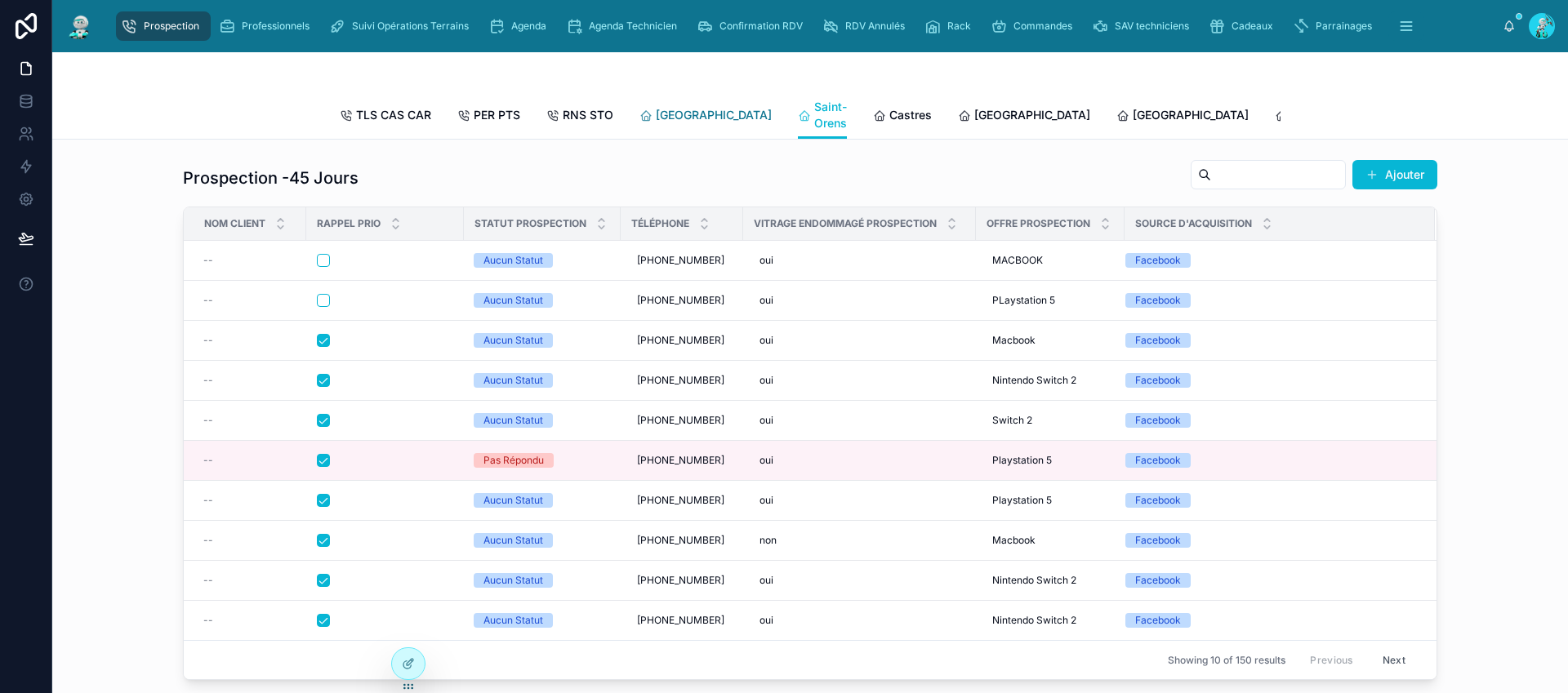
click at [667, 117] on span "Toulouse" at bounding box center [714, 114] width 116 height 16
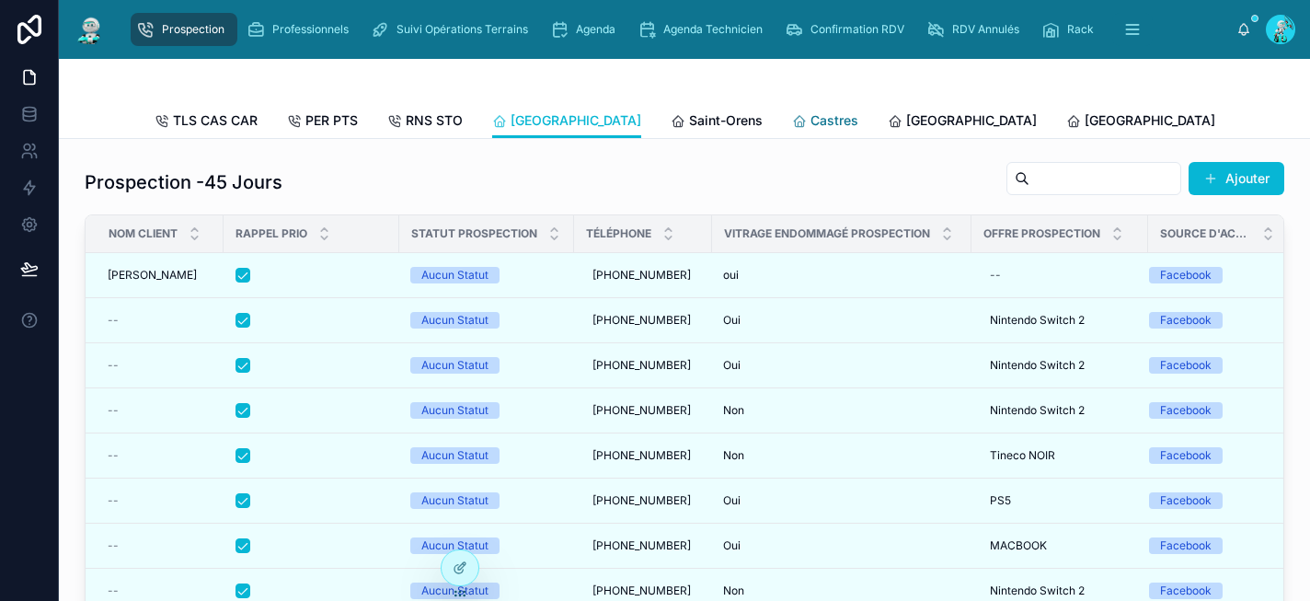
click at [810, 120] on span "Castres" at bounding box center [834, 120] width 48 height 18
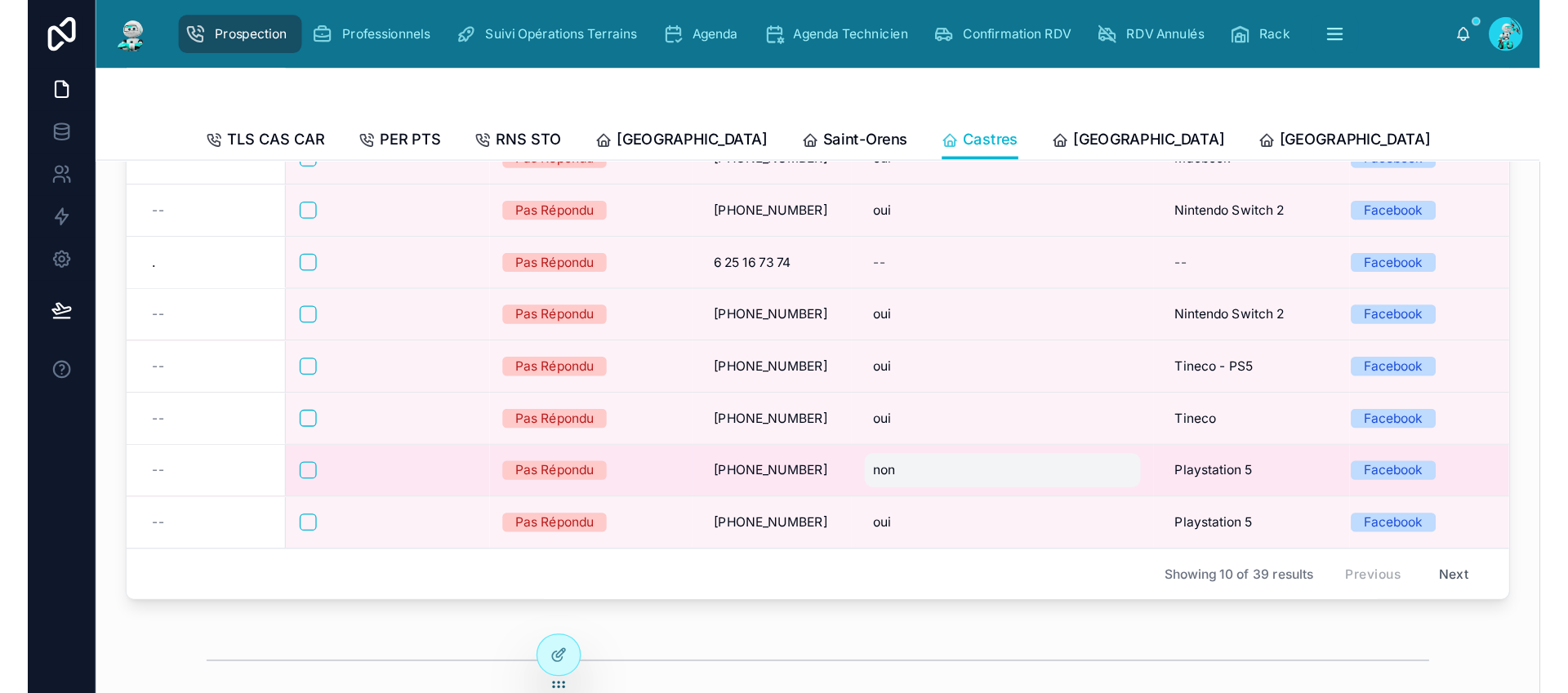
scroll to position [476, 0]
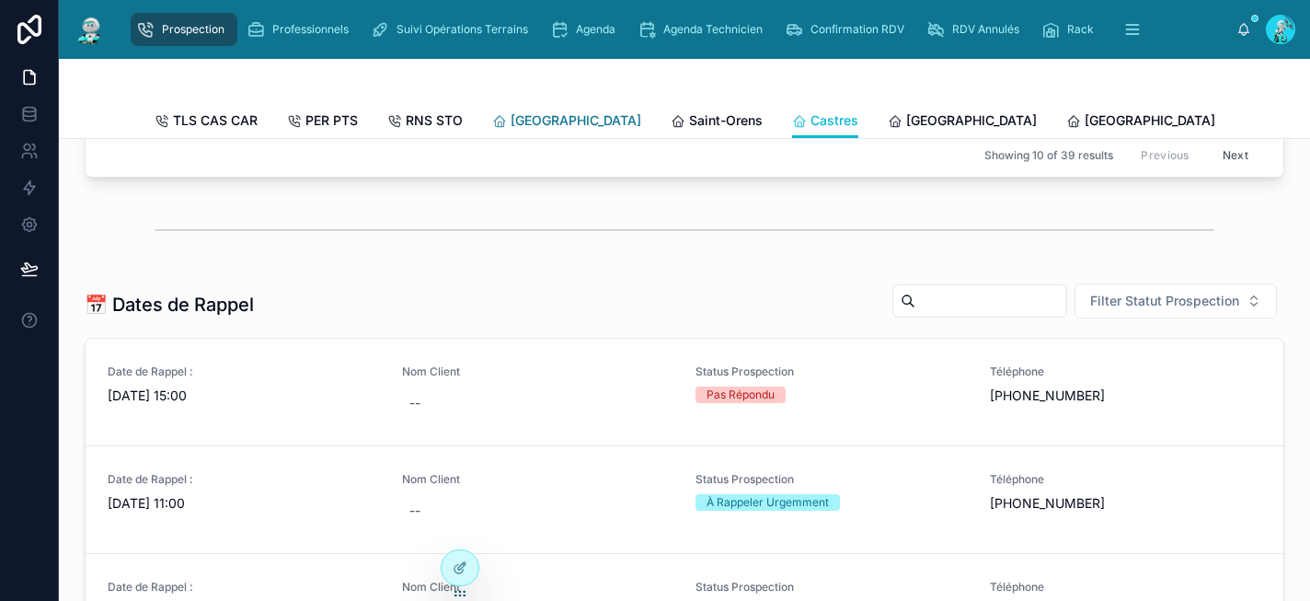
click at [548, 123] on span "[GEOGRAPHIC_DATA]" at bounding box center [575, 120] width 131 height 18
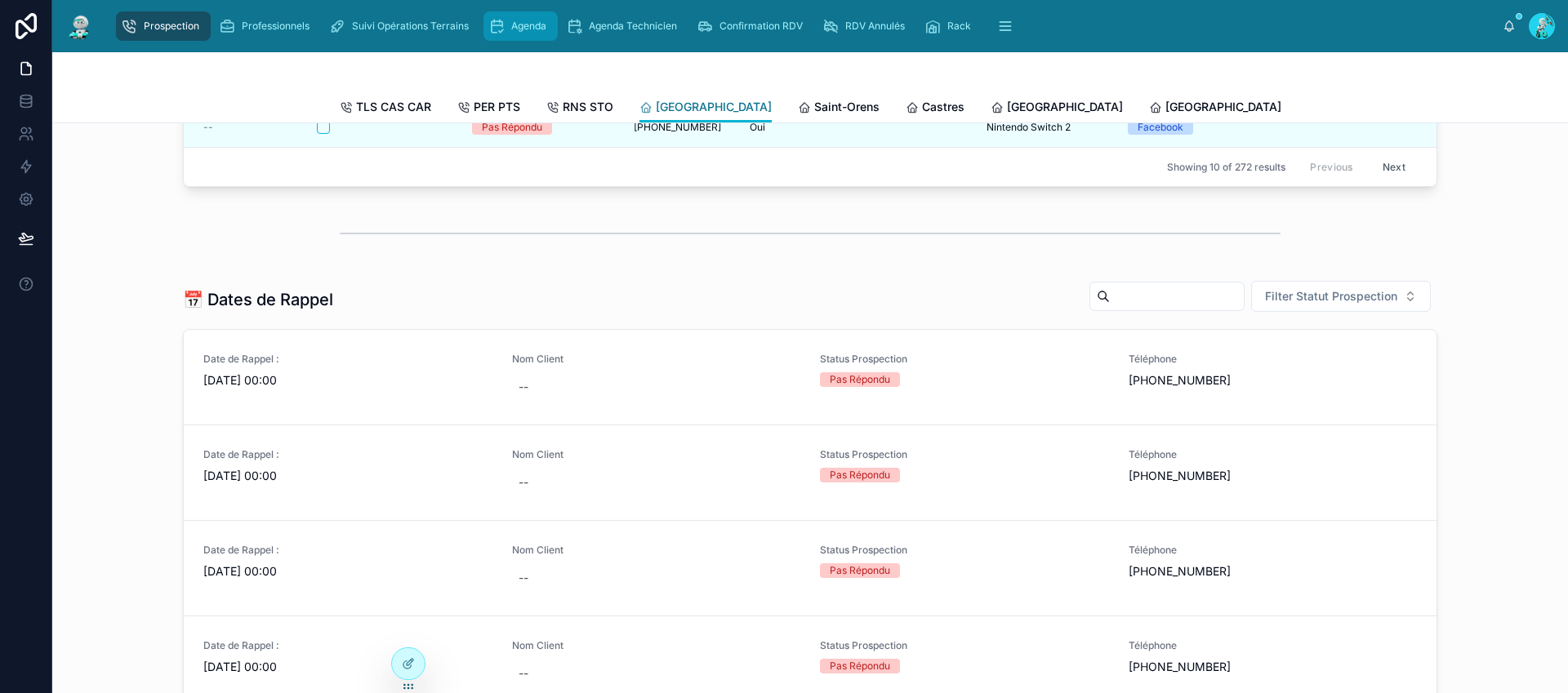
scroll to position [477, 0]
click at [814, 102] on span "Saint-Orens" at bounding box center [847, 106] width 66 height 16
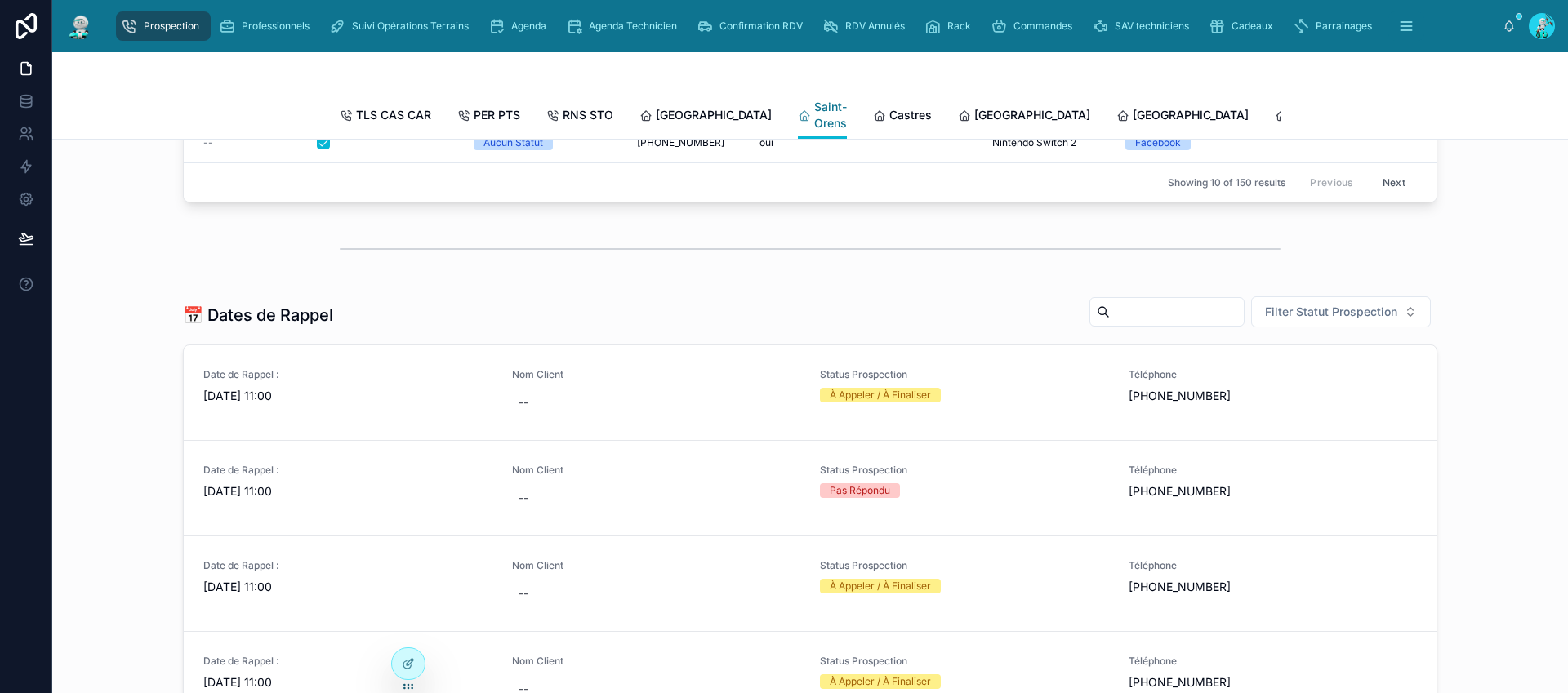
scroll to position [493, 0]
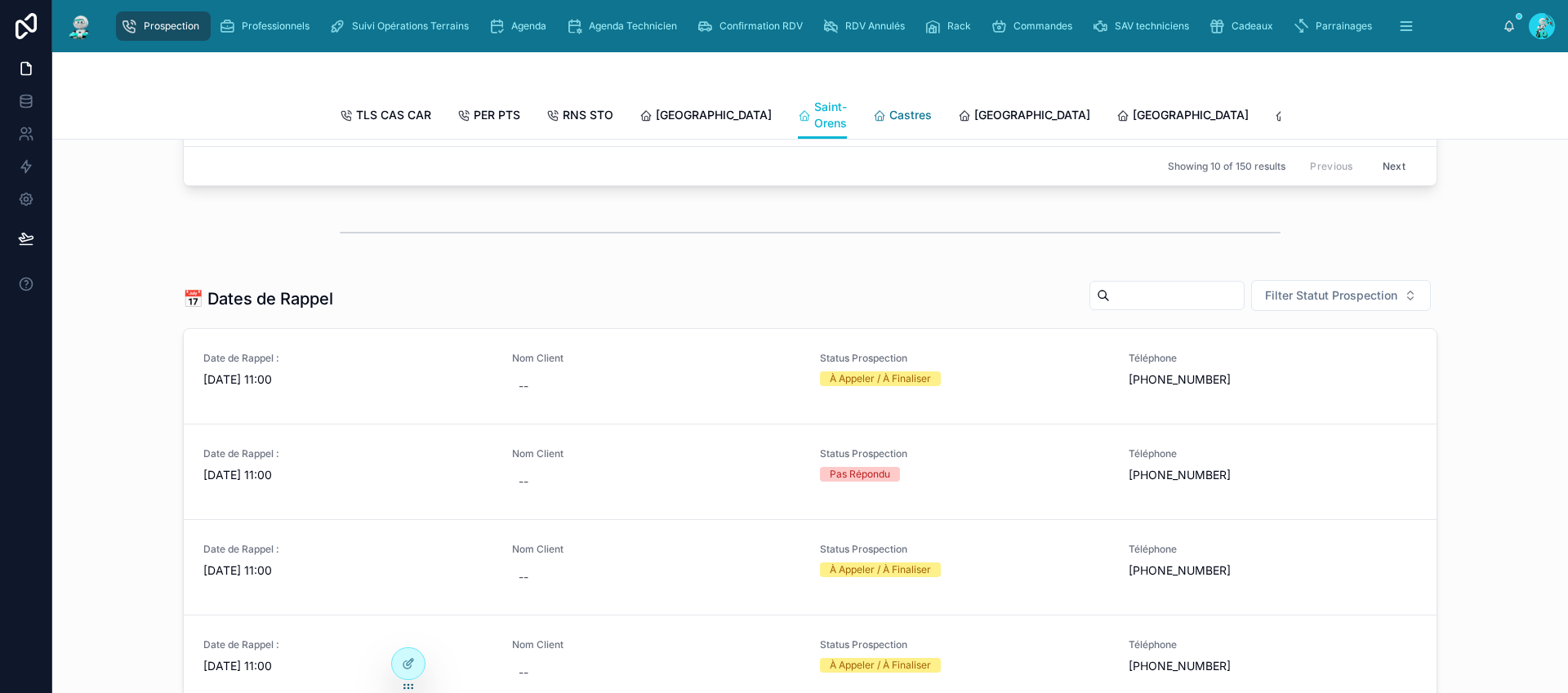
click at [890, 117] on span "Castres" at bounding box center [911, 114] width 43 height 16
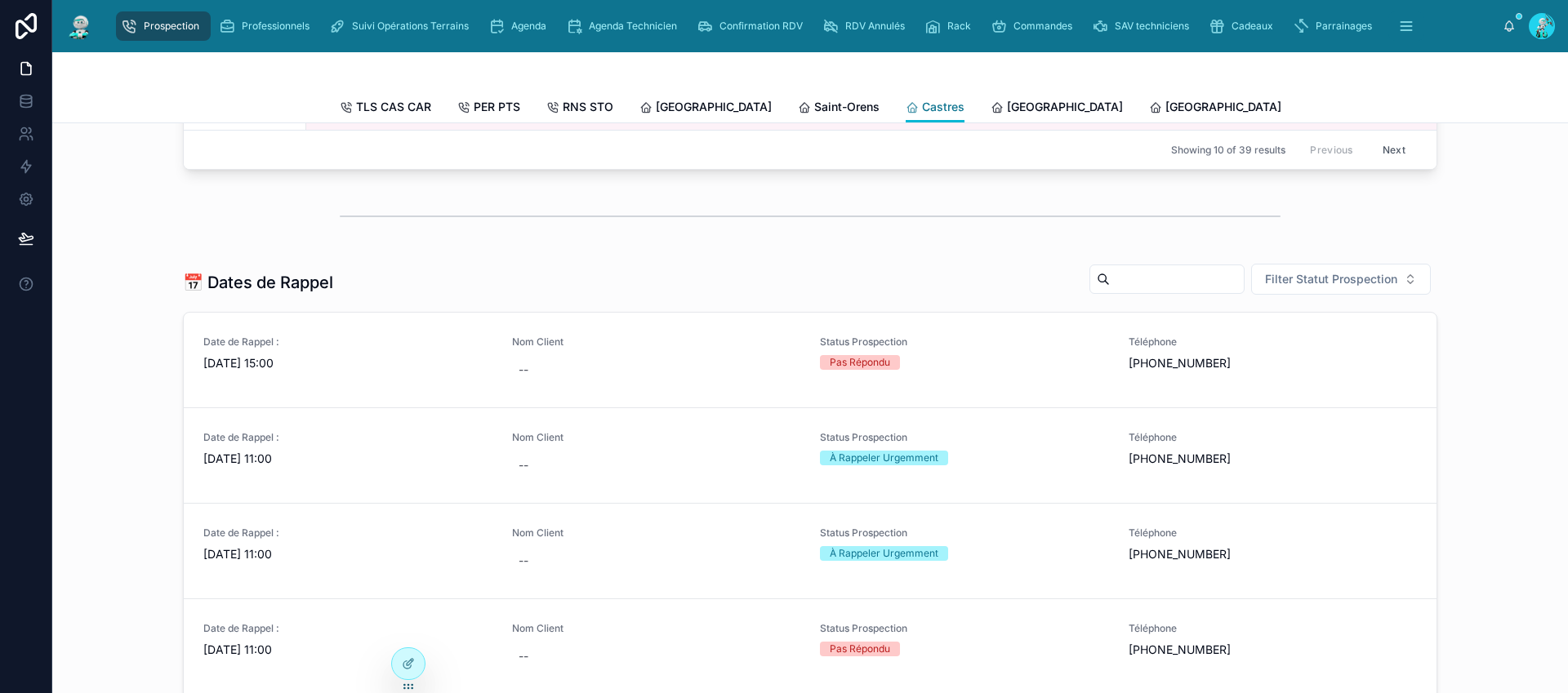
scroll to position [477, 0]
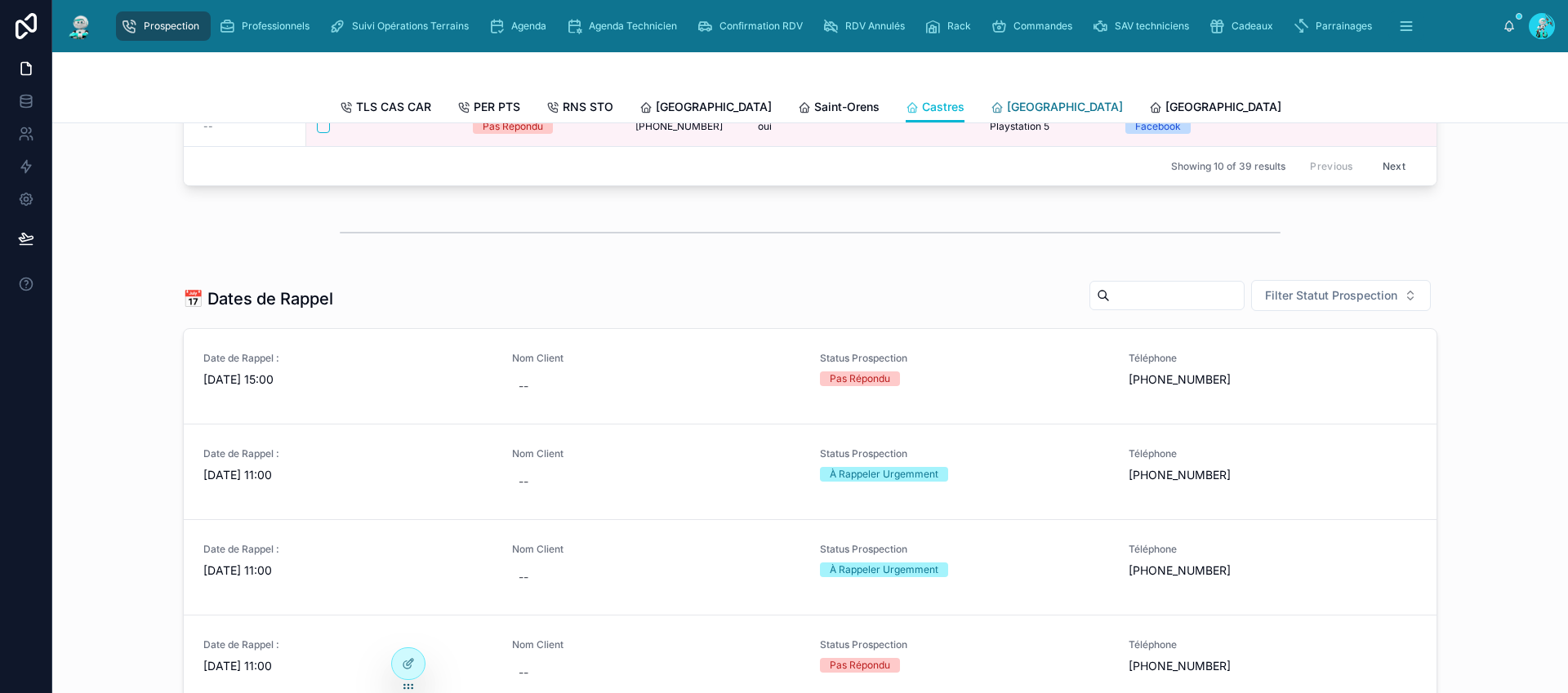
click at [1007, 102] on span "[GEOGRAPHIC_DATA]" at bounding box center [1065, 106] width 116 height 16
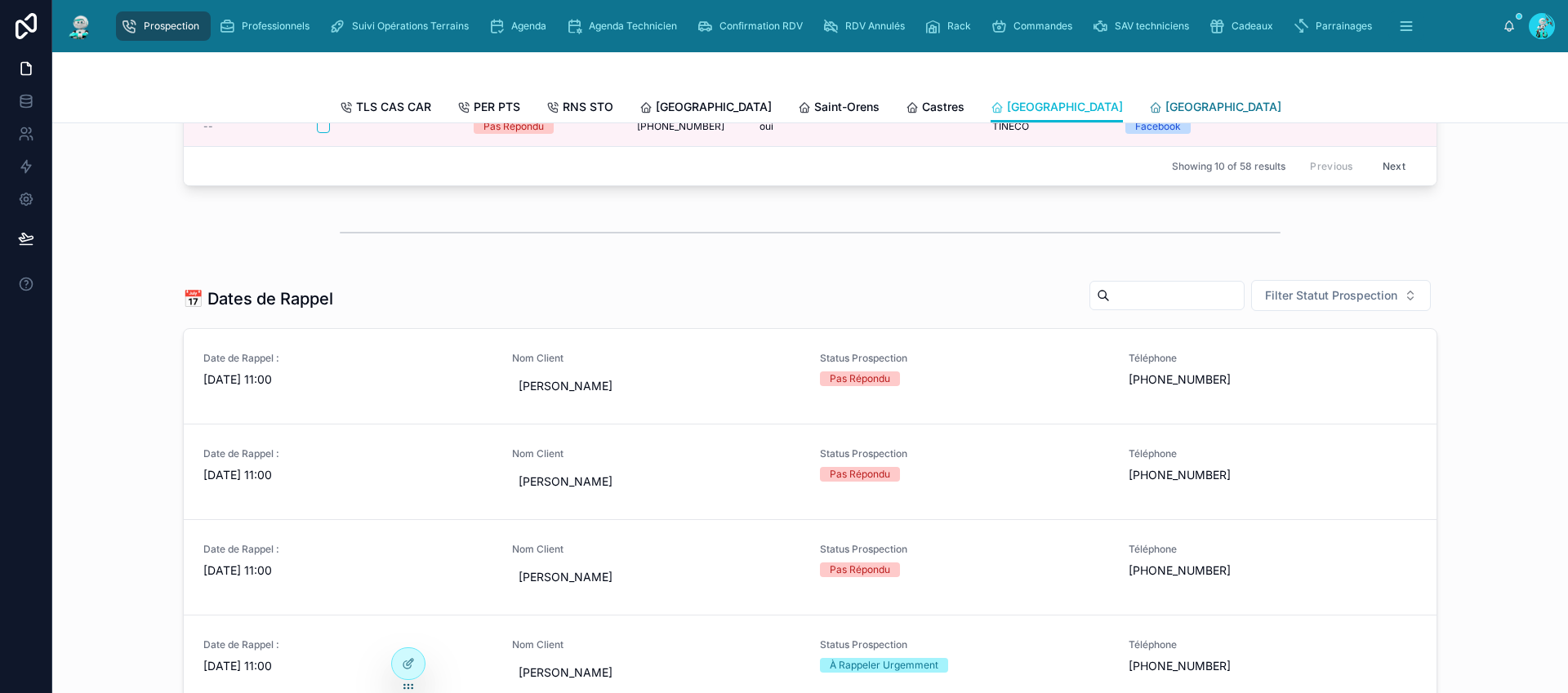
click at [1166, 109] on span "[GEOGRAPHIC_DATA]" at bounding box center [1224, 106] width 116 height 16
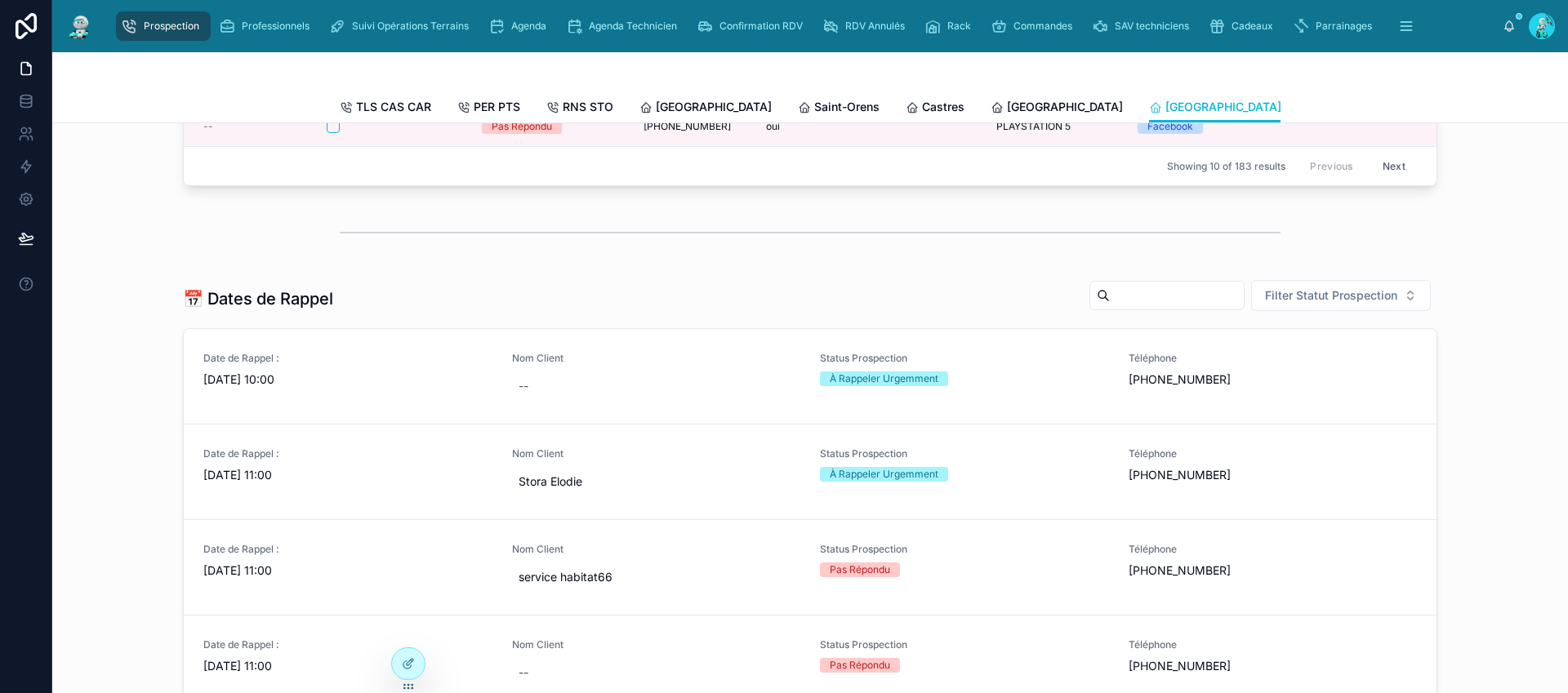
click at [1324, 107] on span "Rennes" at bounding box center [1382, 106] width 116 height 16
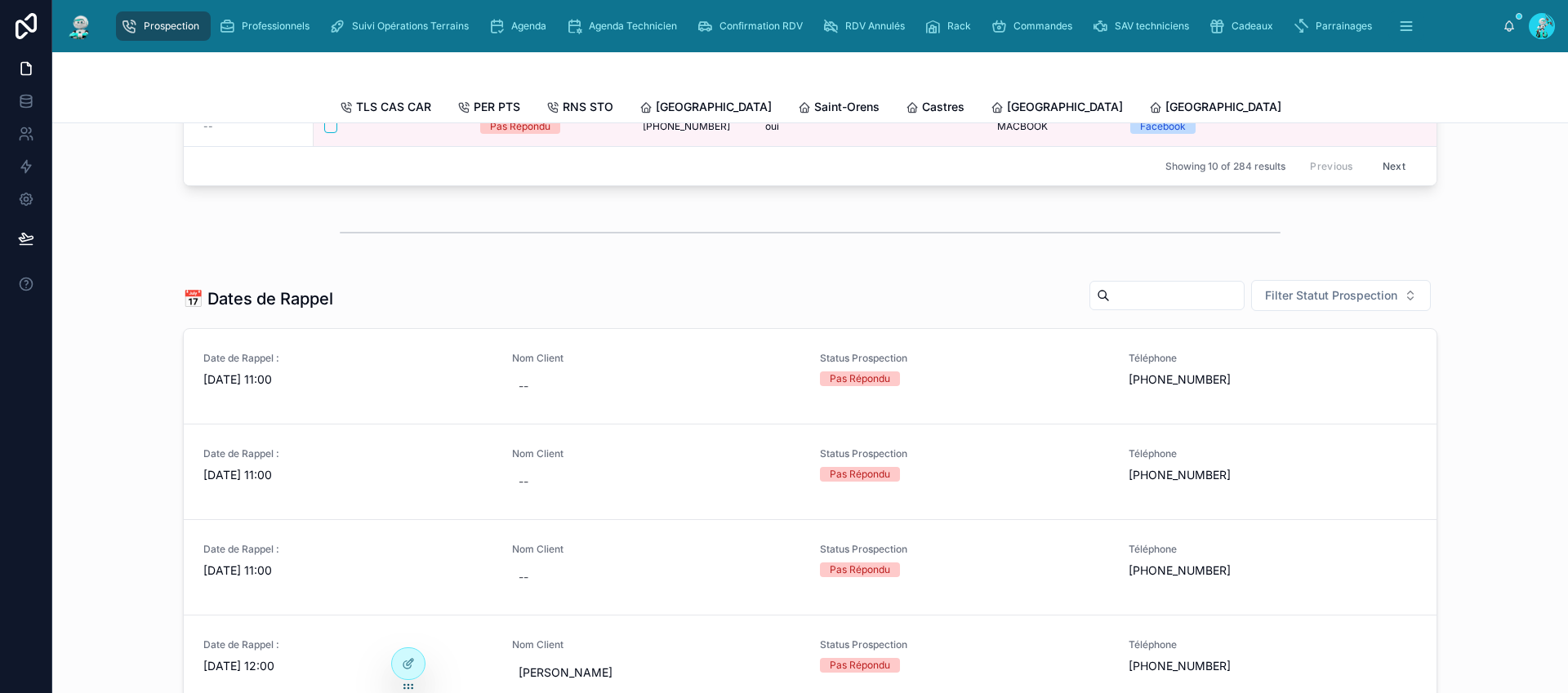
click at [1482, 106] on span "Poitiers" at bounding box center [1540, 106] width 116 height 16
click at [860, 26] on span "RDV Annulés" at bounding box center [875, 26] width 59 height 13
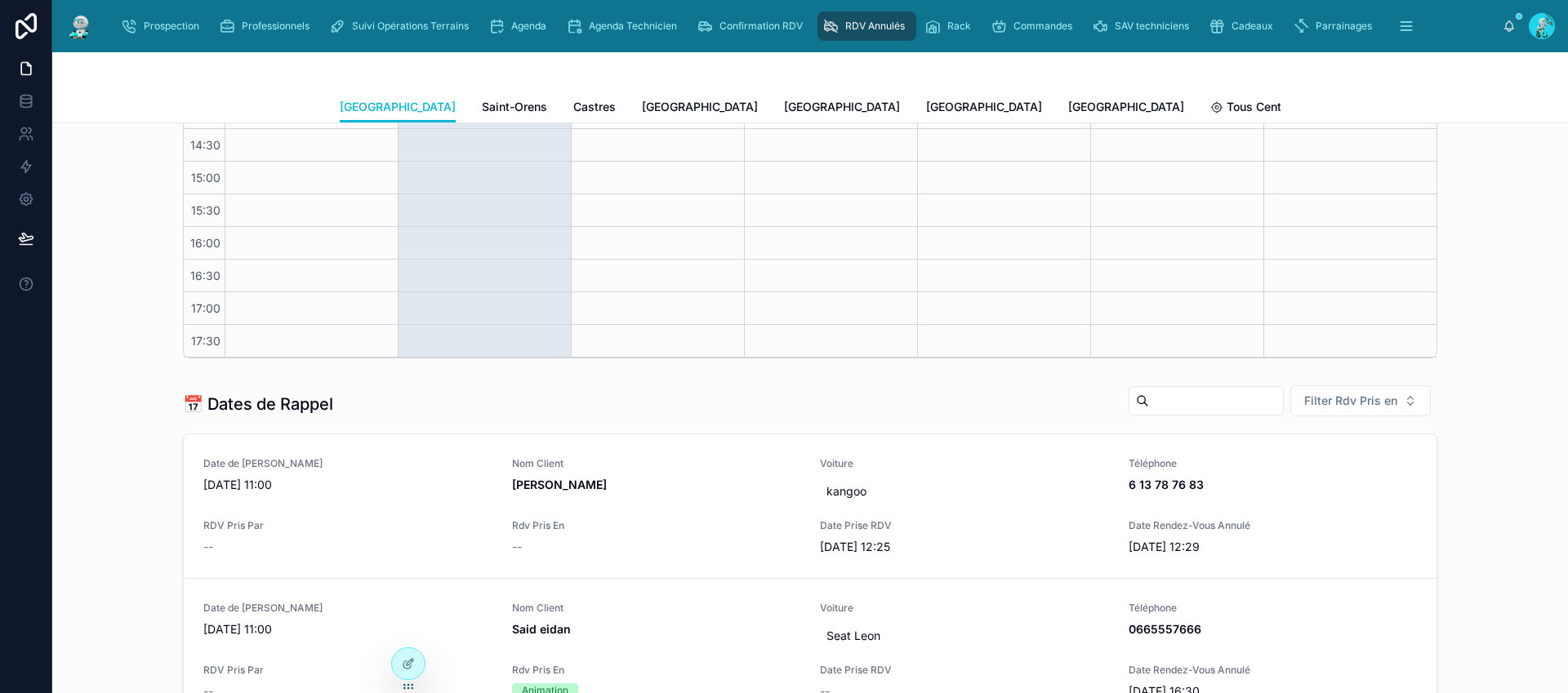
scroll to position [448, 0]
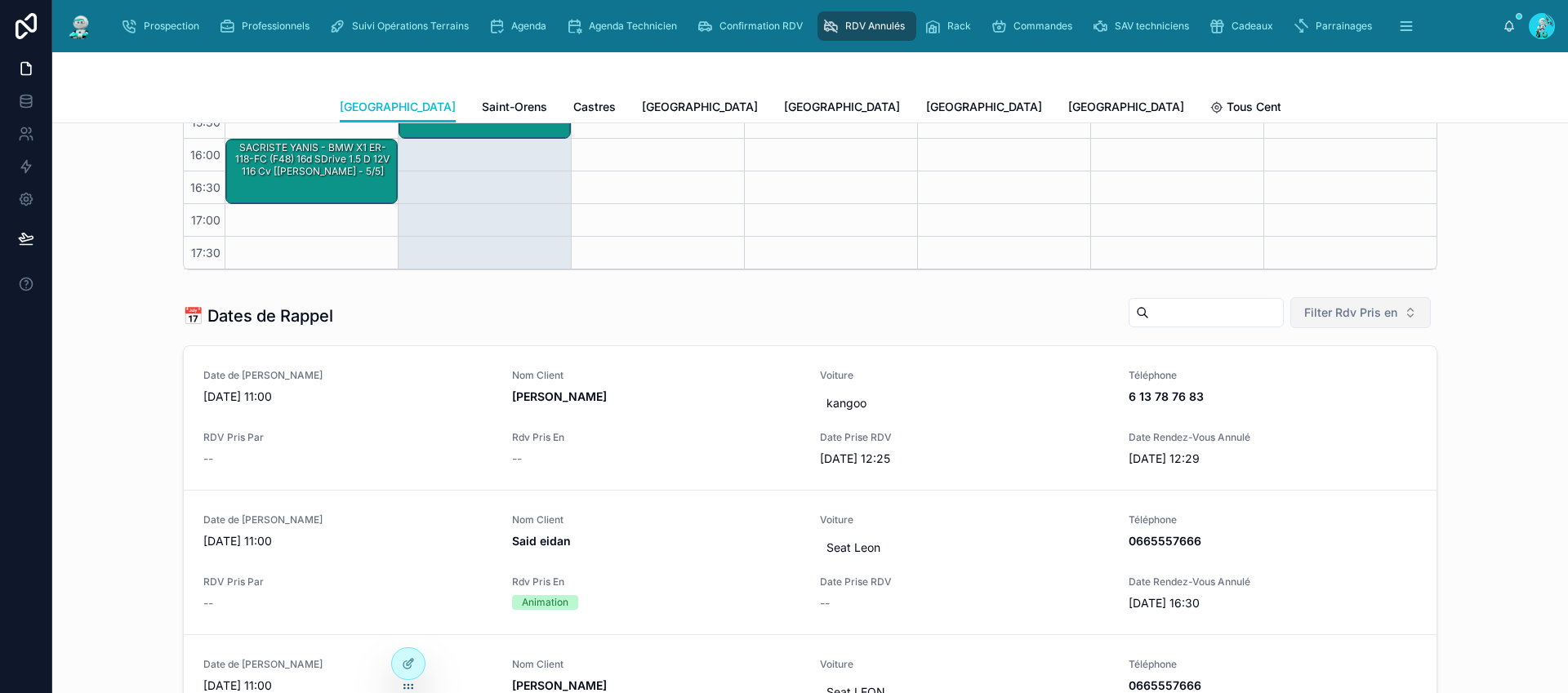
click at [1324, 313] on span "Filter Rdv Pris en" at bounding box center [1350, 312] width 93 height 16
click at [1325, 399] on div "Téléphone" at bounding box center [1355, 404] width 196 height 26
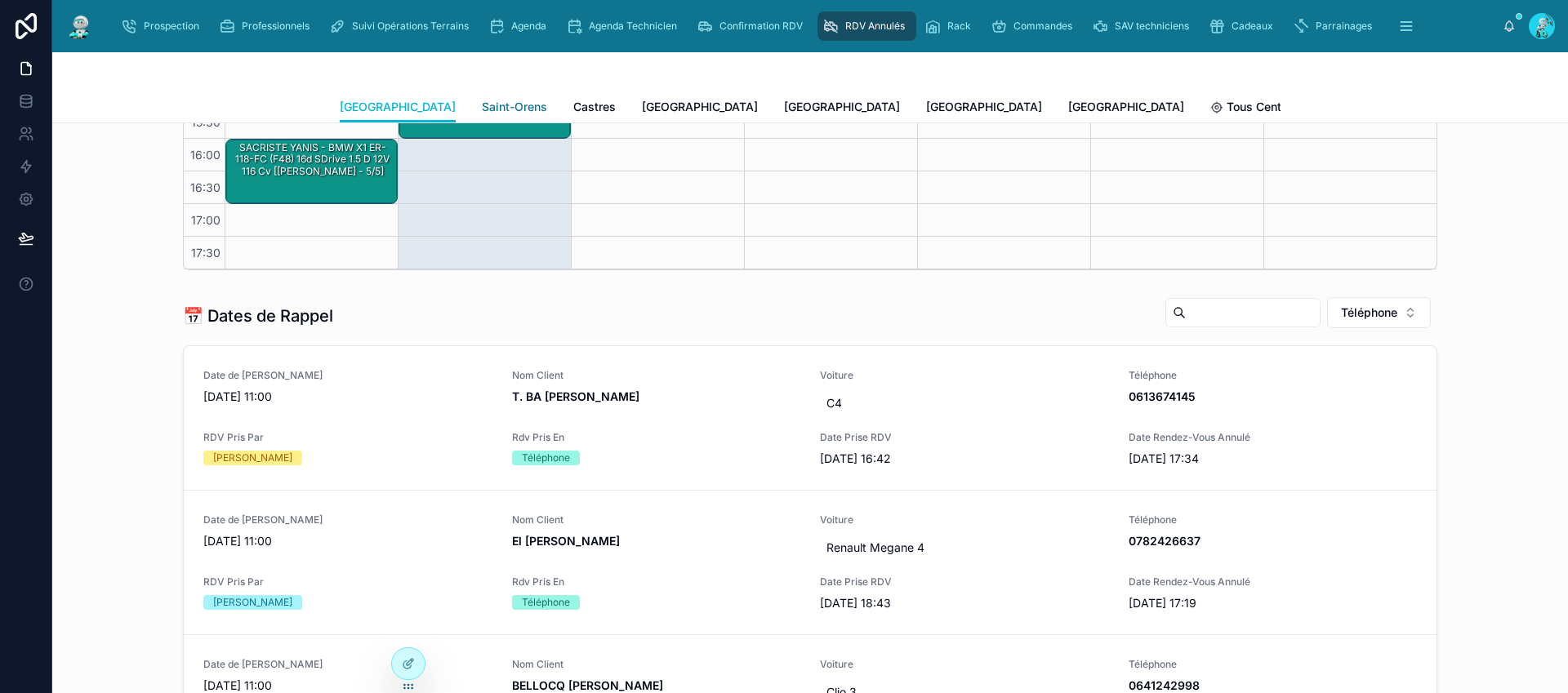
click at [482, 104] on span "Saint-Orens" at bounding box center [515, 106] width 66 height 16
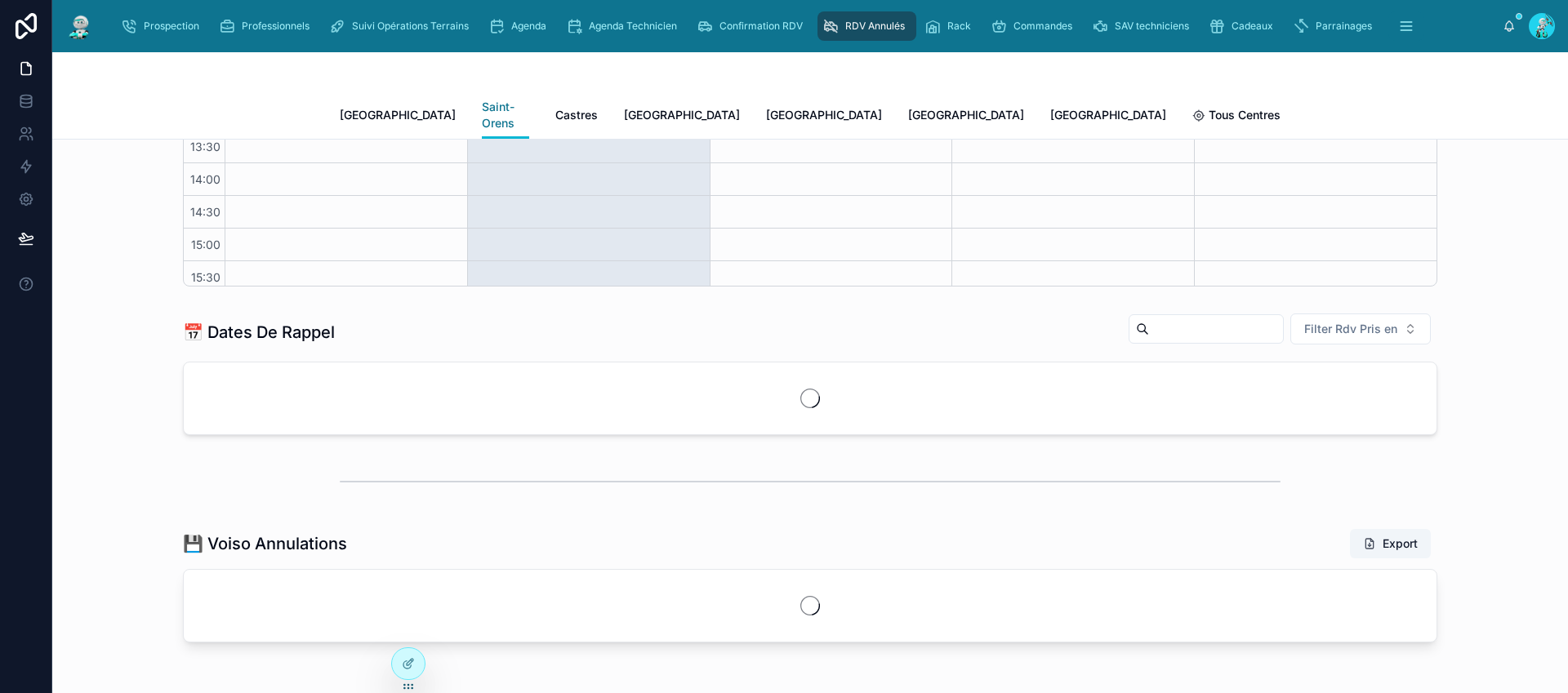
scroll to position [138, 0]
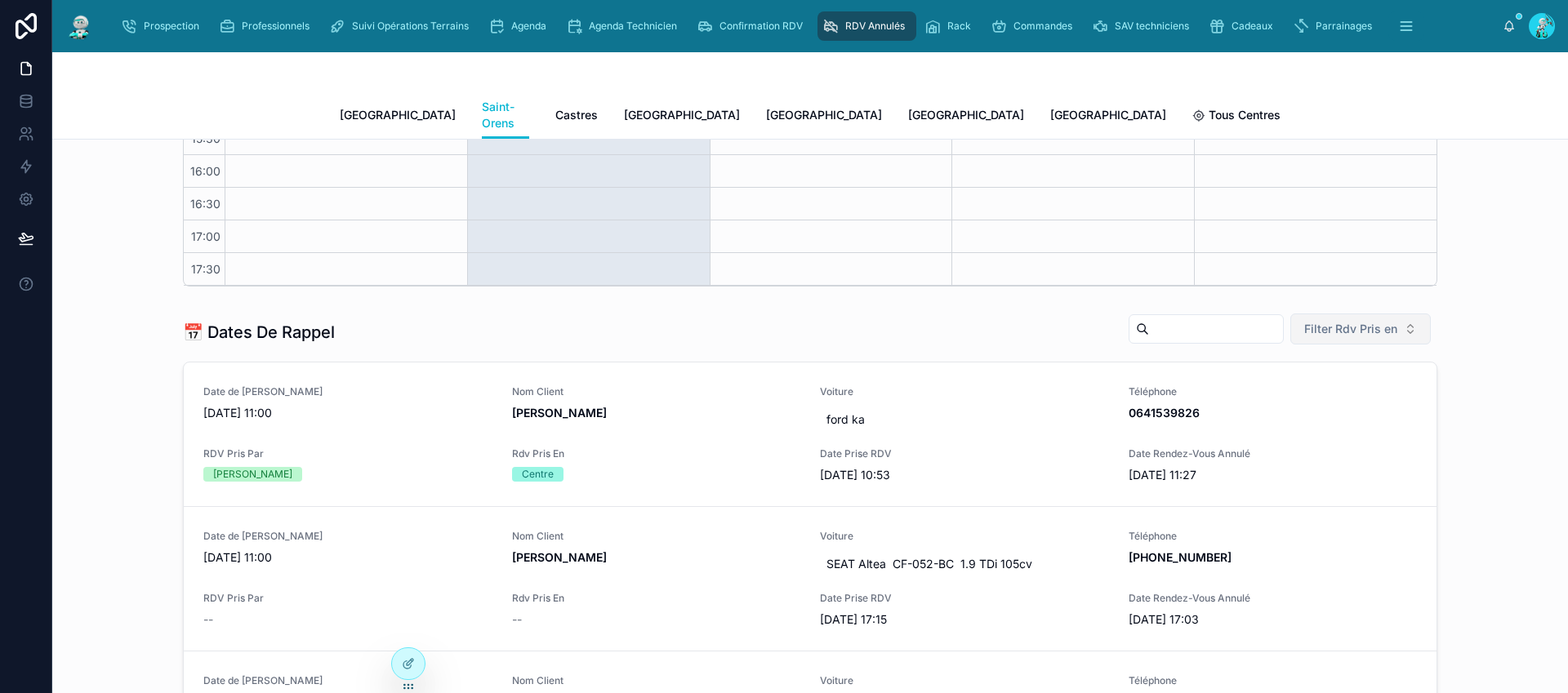
click at [1349, 320] on span "Filter Rdv Pris en" at bounding box center [1350, 328] width 93 height 16
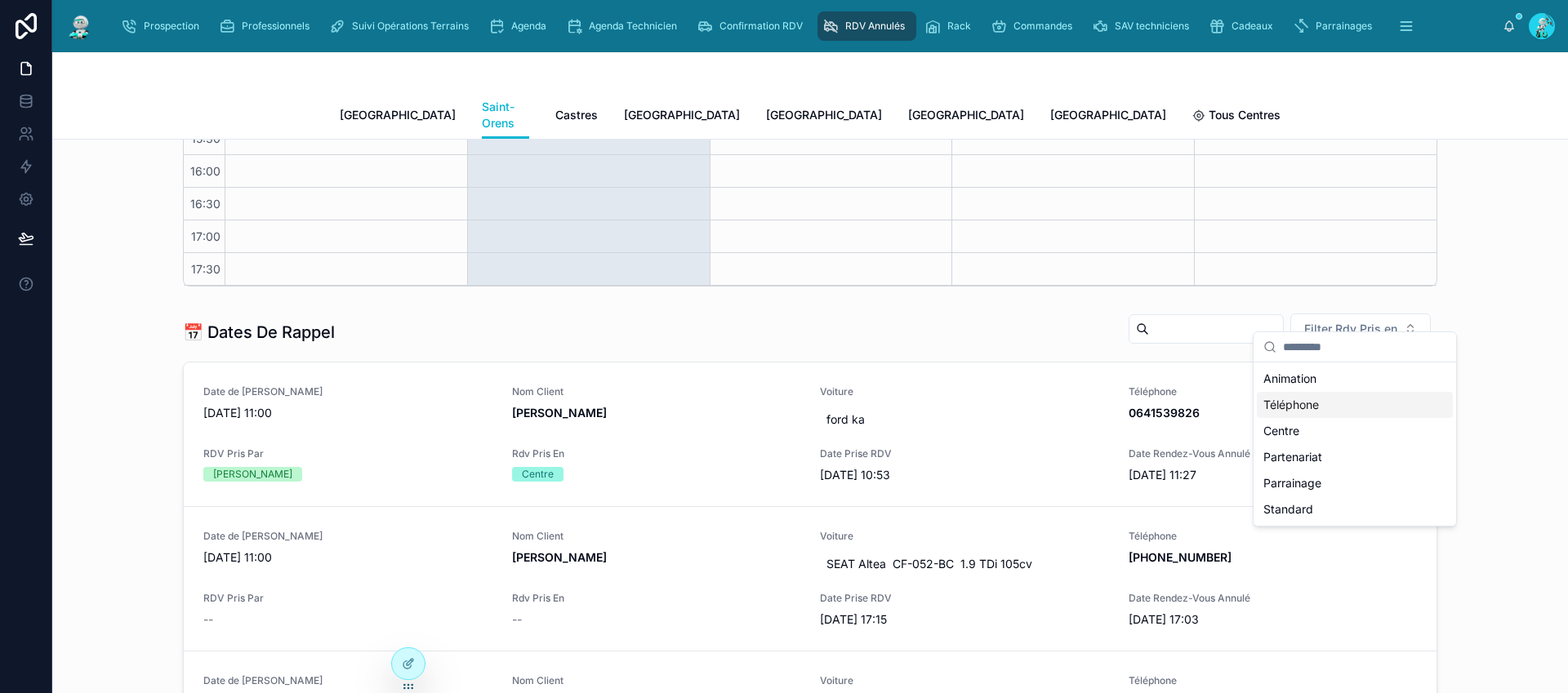
click at [1327, 402] on div "Téléphone" at bounding box center [1355, 404] width 196 height 26
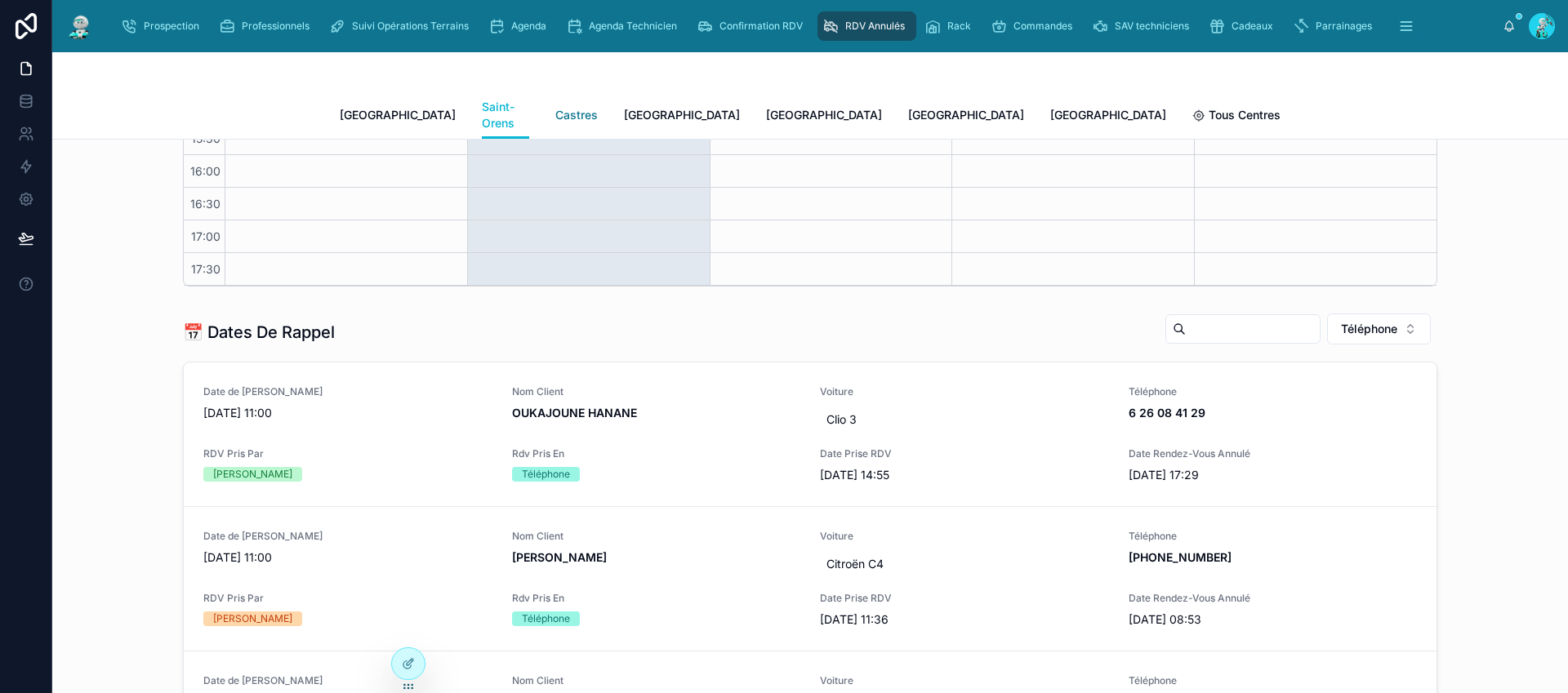
click at [555, 111] on span "Castres" at bounding box center [576, 114] width 43 height 16
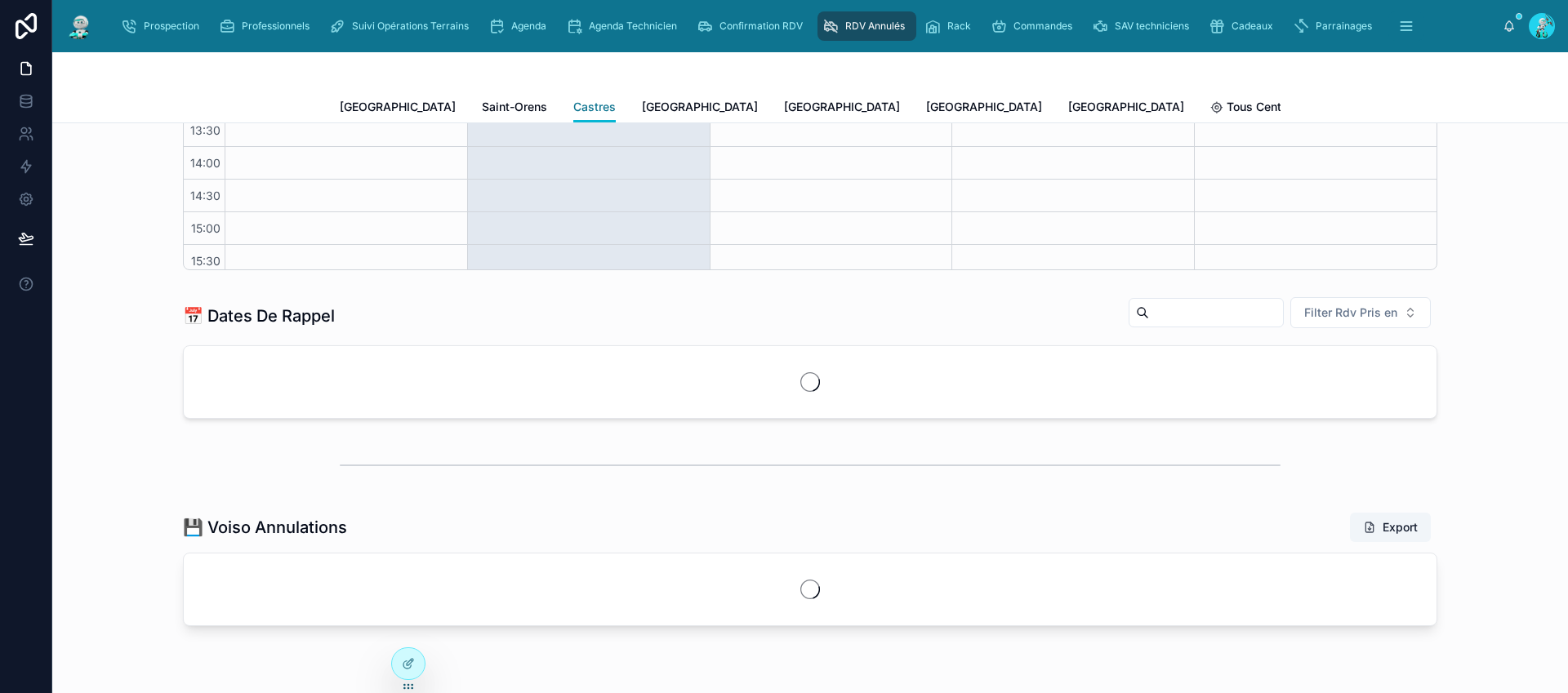
scroll to position [138, 0]
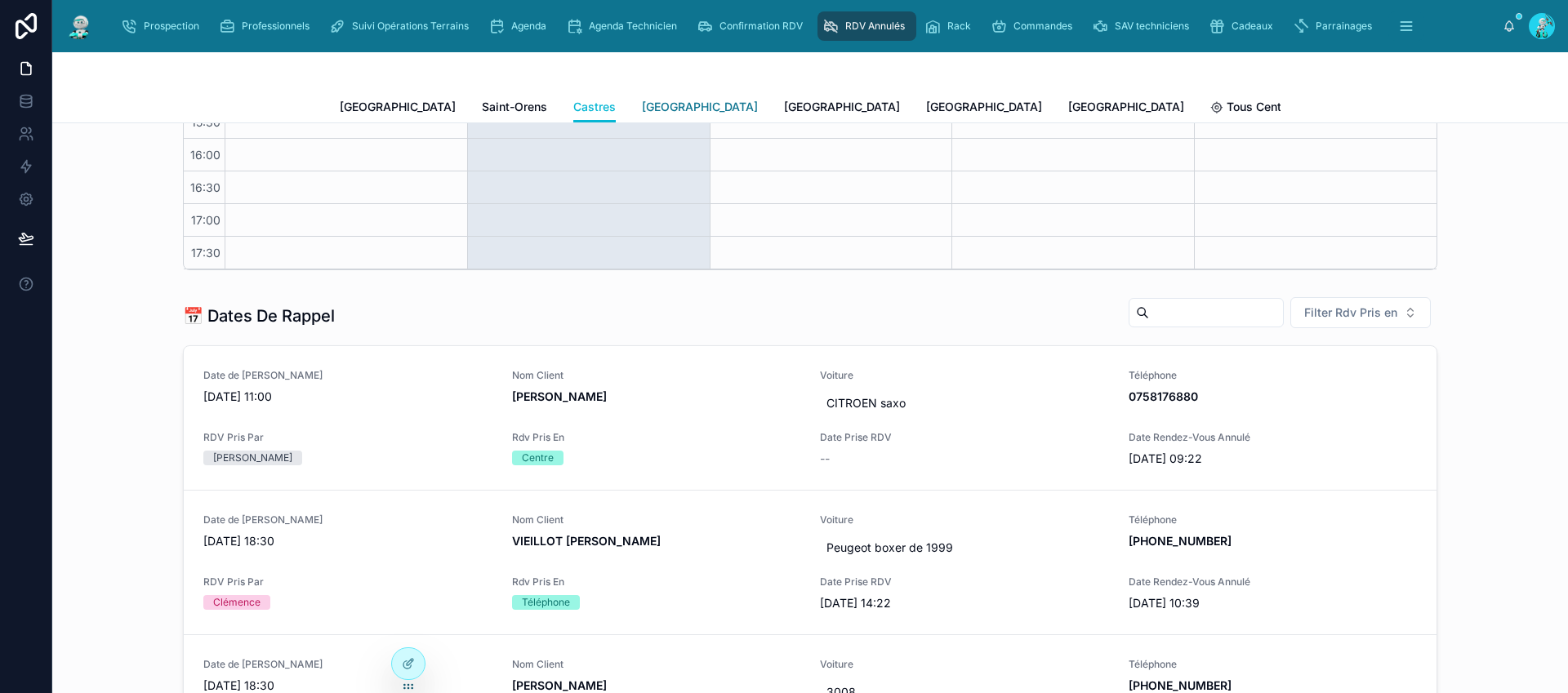
click at [642, 105] on span "[GEOGRAPHIC_DATA]" at bounding box center [700, 106] width 116 height 16
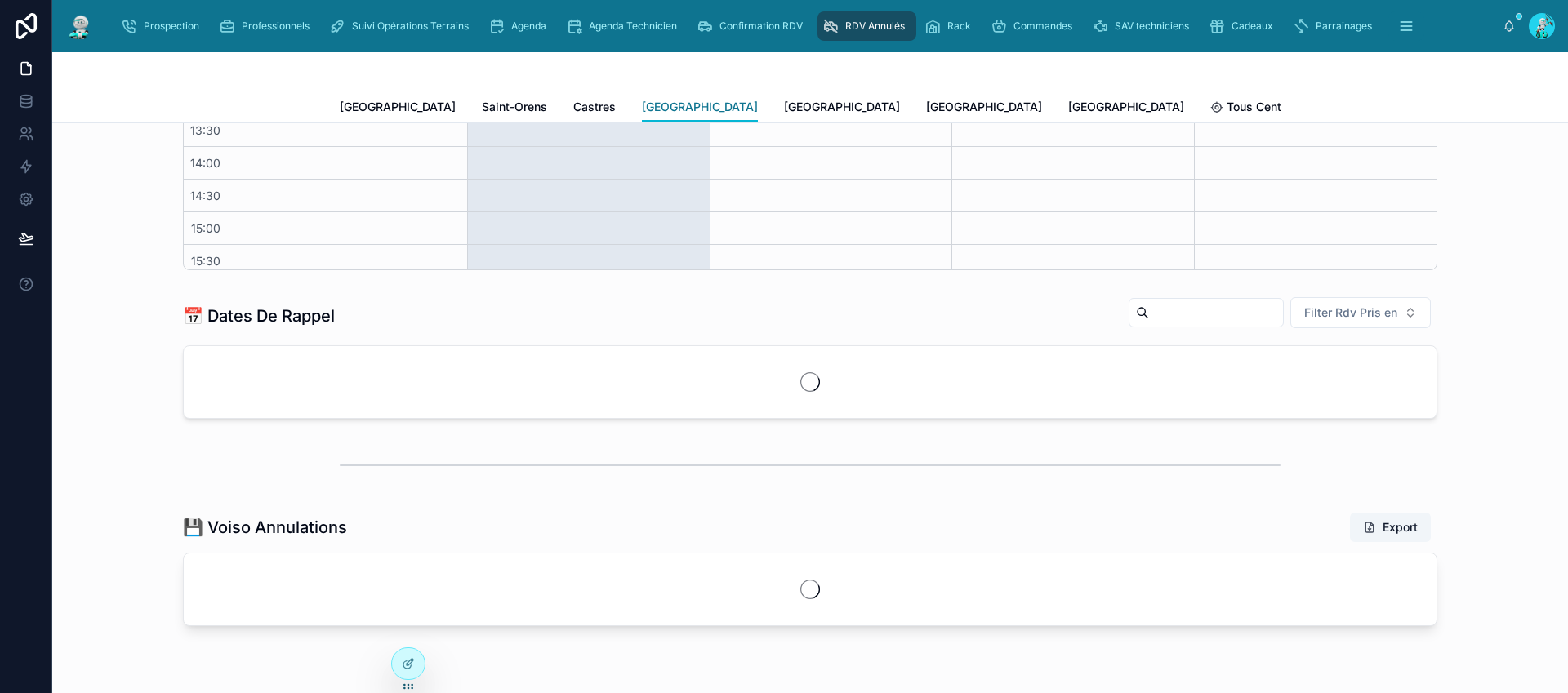
scroll to position [138, 0]
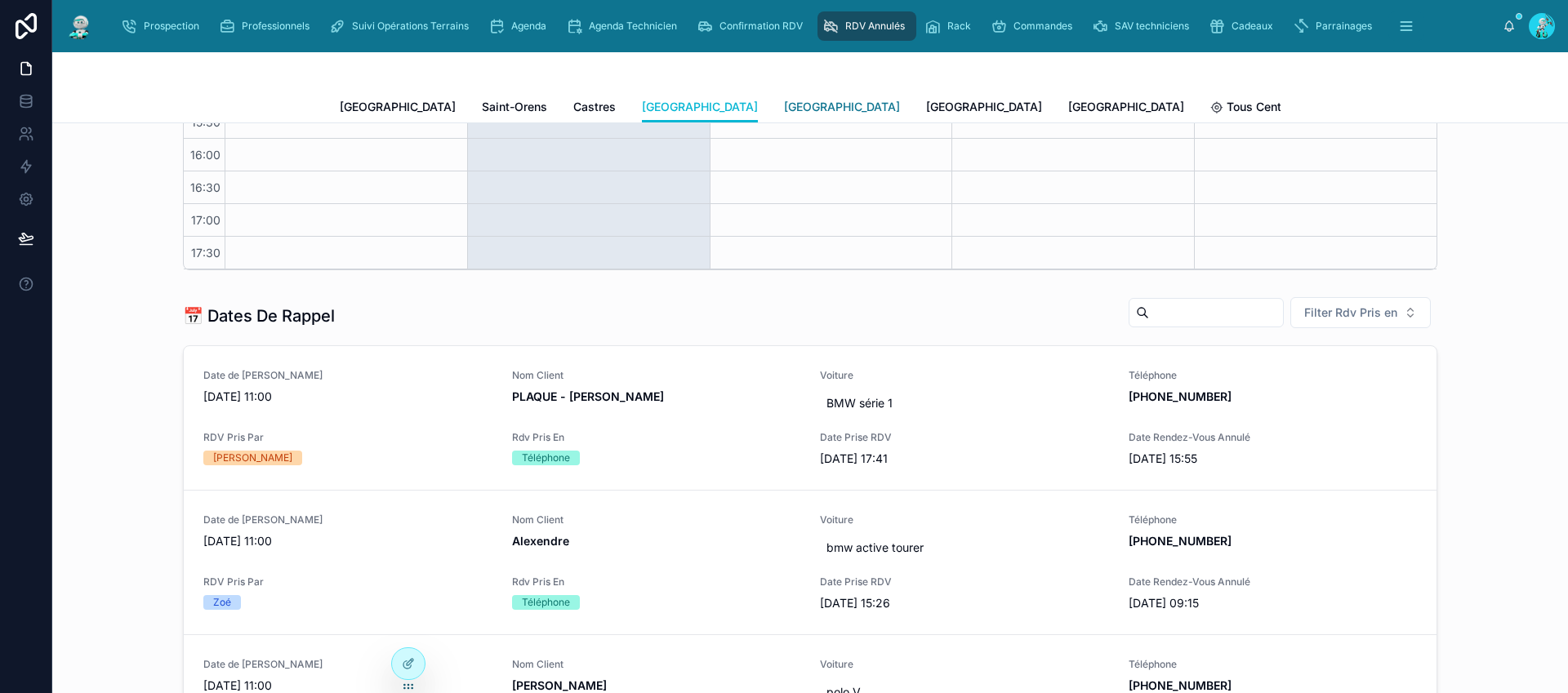
click at [784, 107] on span "[GEOGRAPHIC_DATA]" at bounding box center [842, 106] width 116 height 16
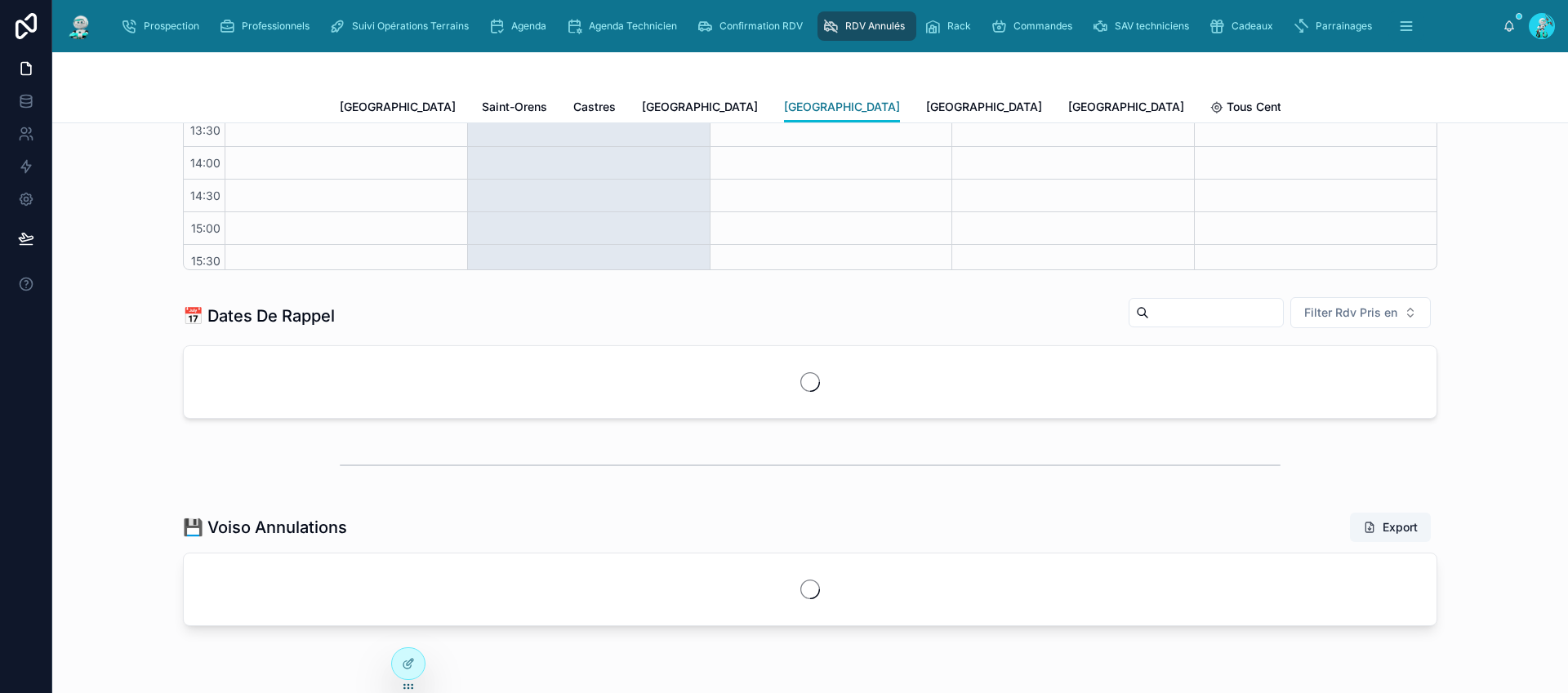
scroll to position [138, 0]
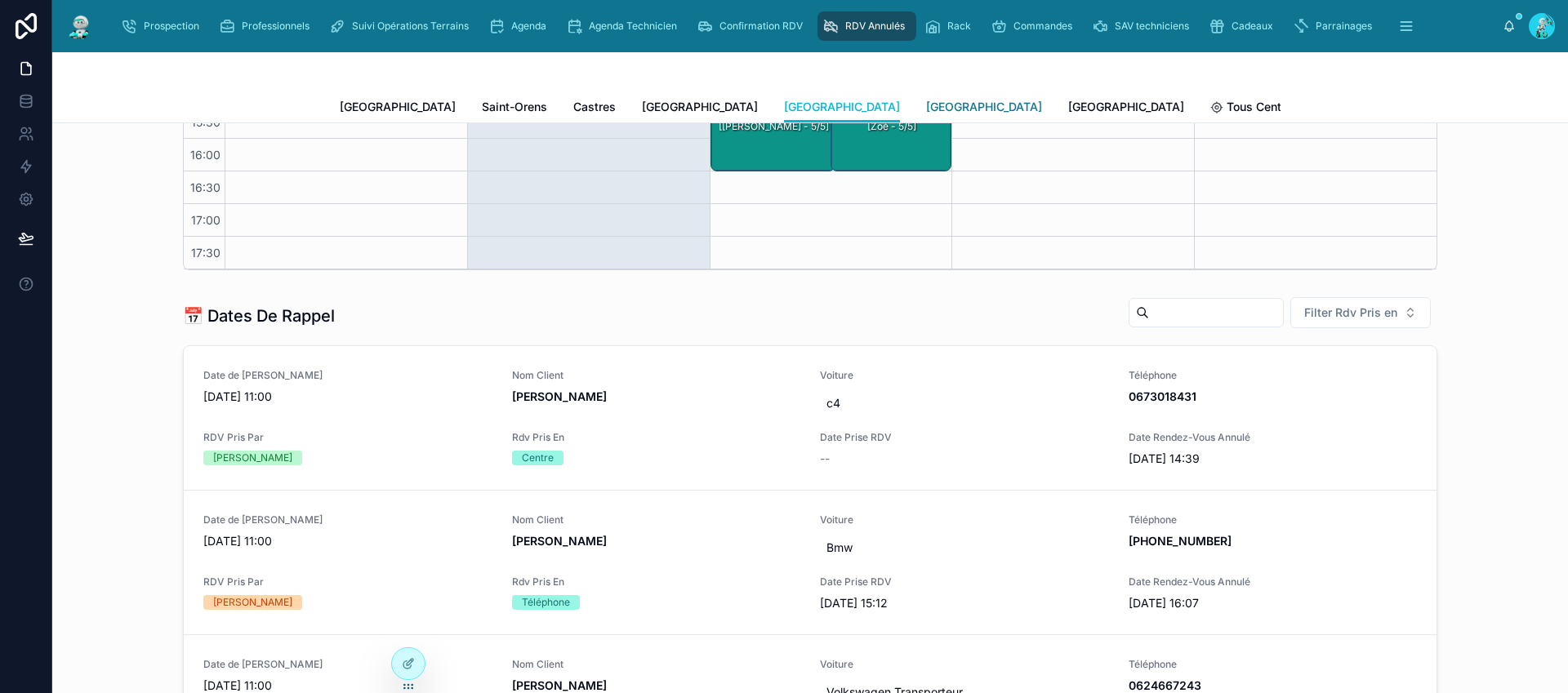
click at [926, 106] on span "[GEOGRAPHIC_DATA]" at bounding box center [984, 106] width 116 height 16
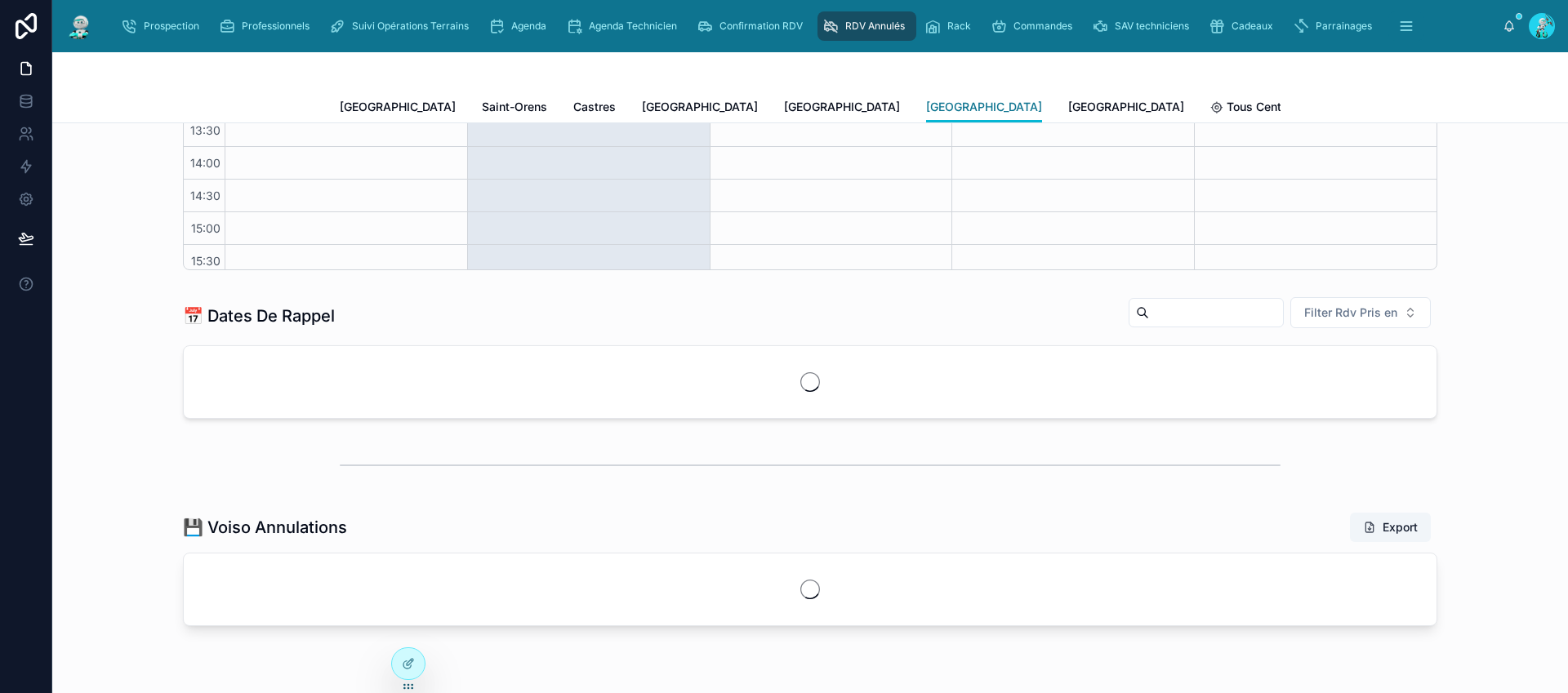
scroll to position [138, 0]
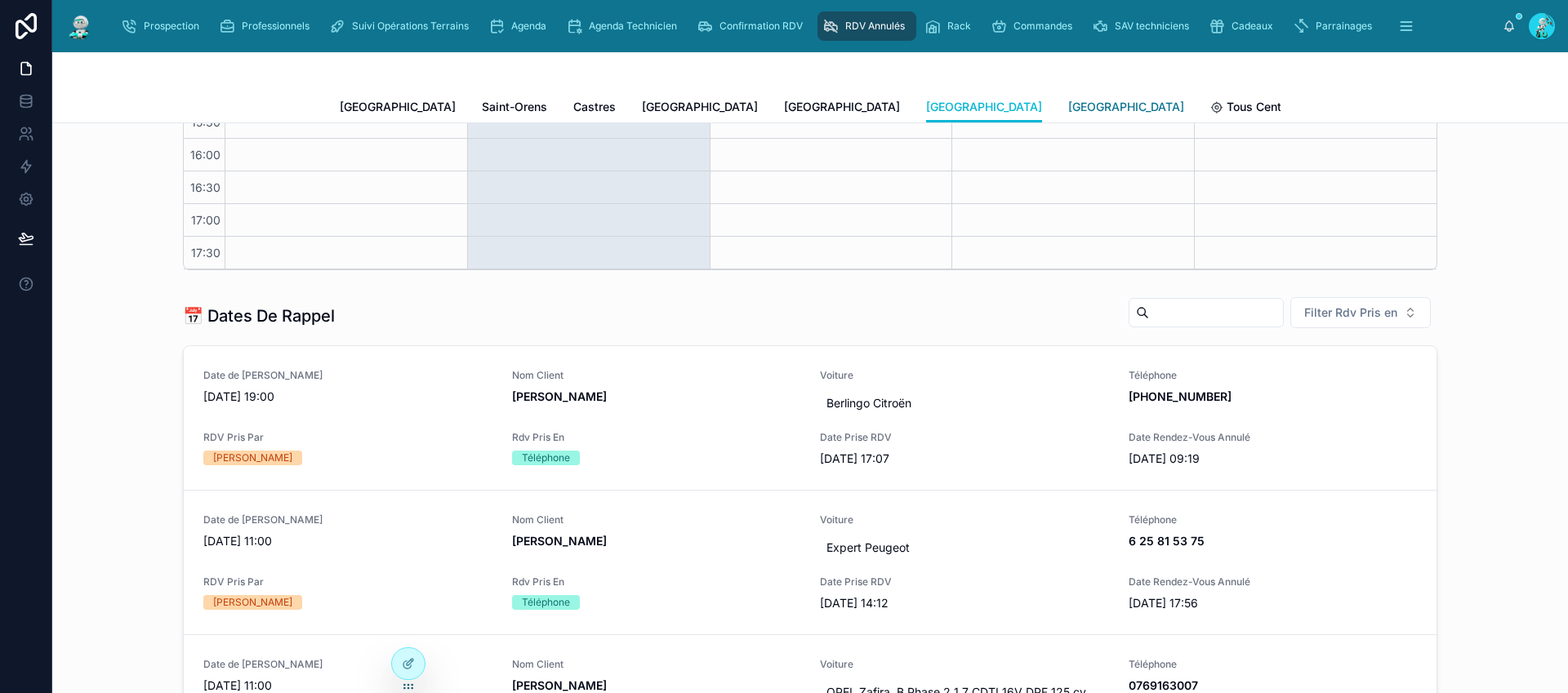
click at [1068, 106] on span "[GEOGRAPHIC_DATA]" at bounding box center [1126, 106] width 116 height 16
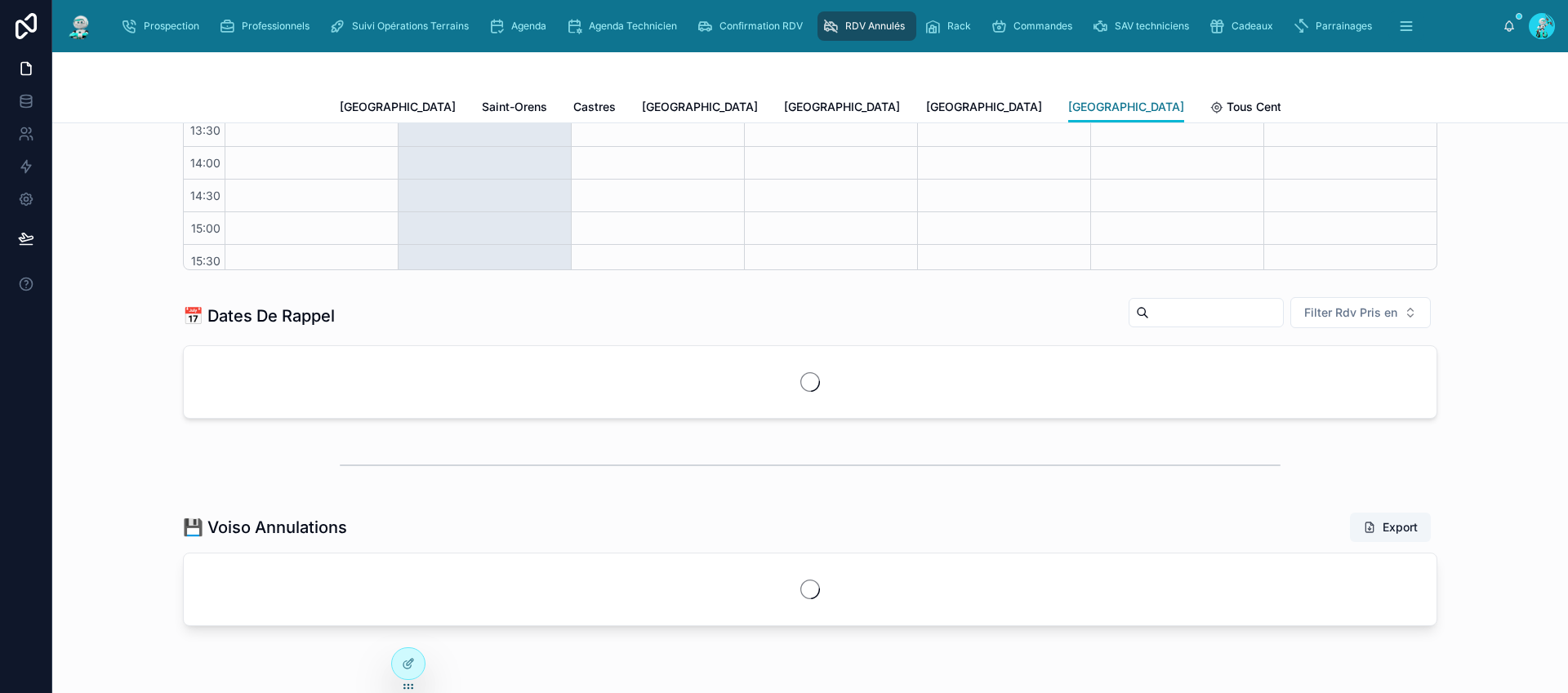
scroll to position [138, 0]
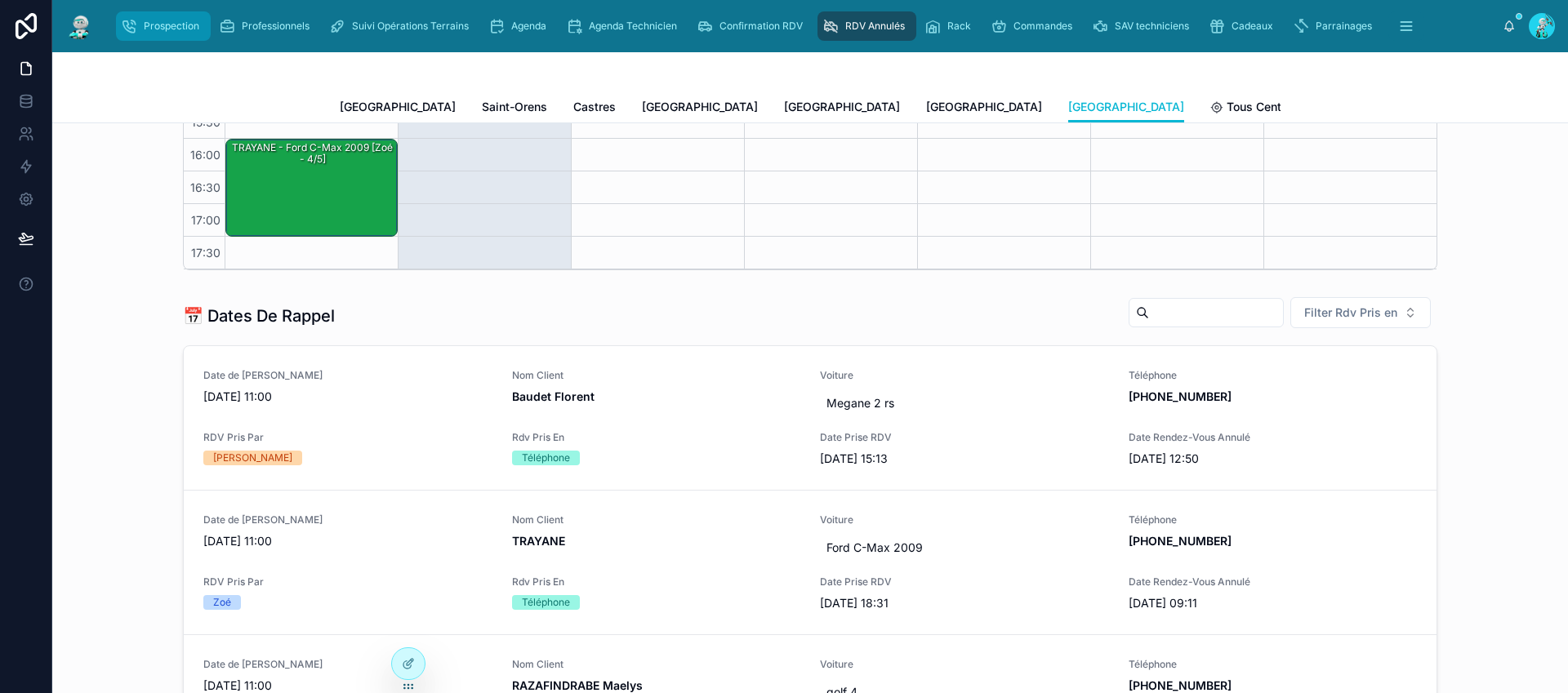
click at [170, 20] on span "Prospection" at bounding box center [171, 26] width 56 height 13
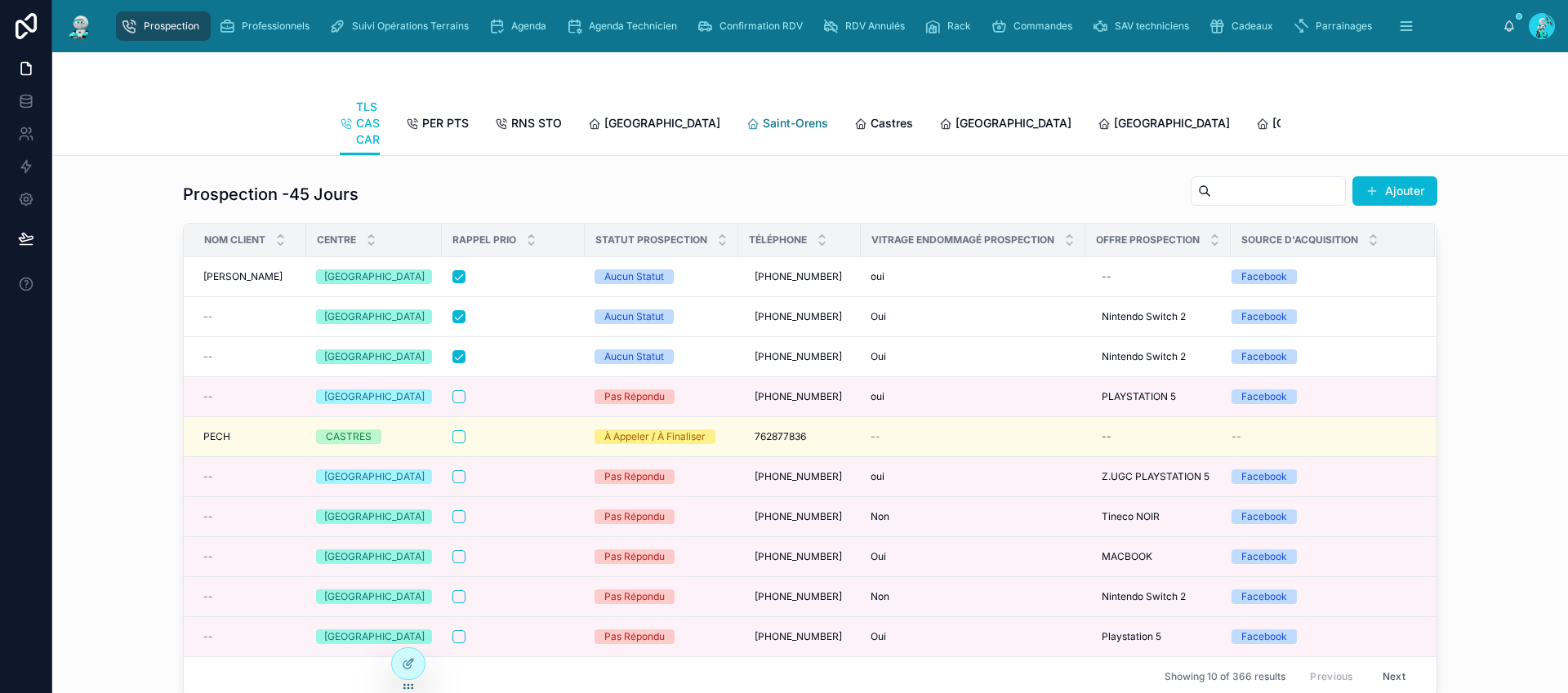
click at [763, 115] on span "Saint-Orens" at bounding box center [796, 123] width 66 height 16
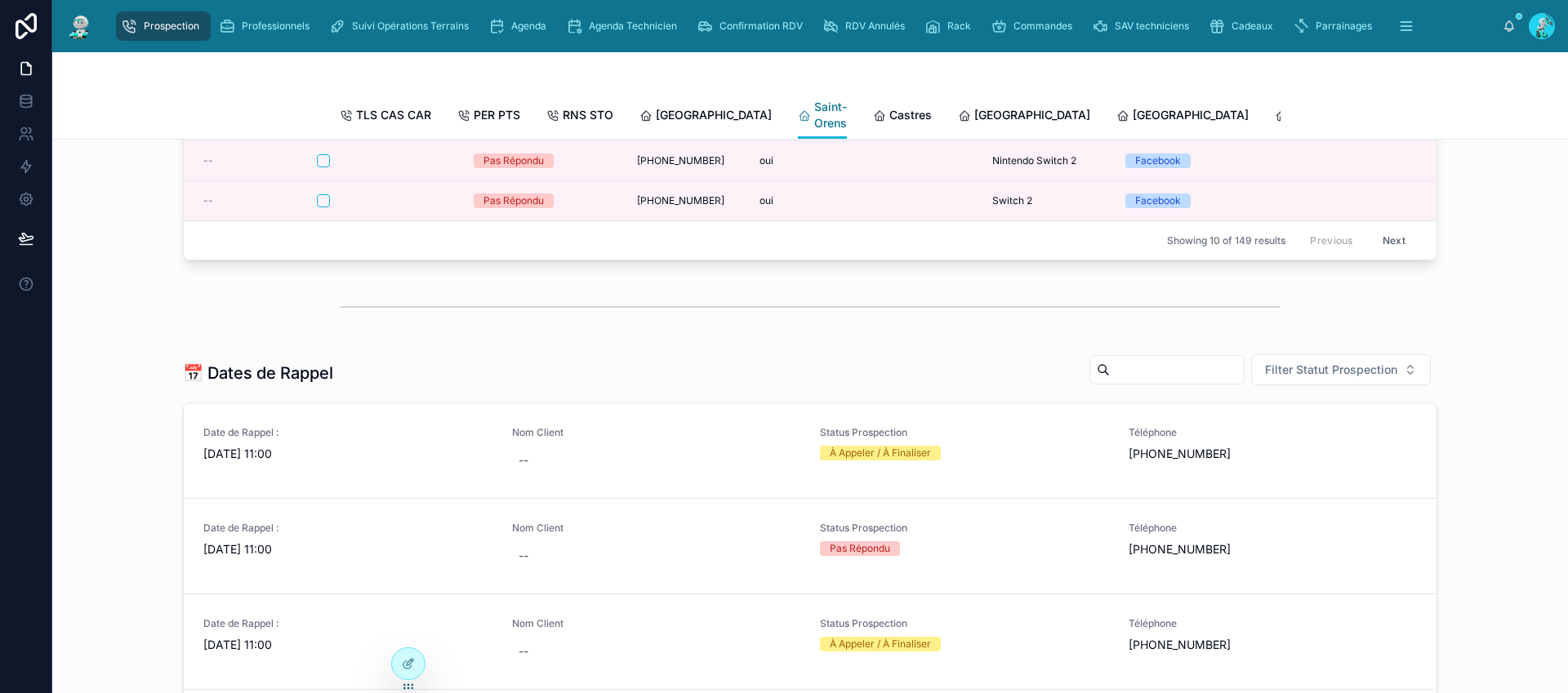
scroll to position [422, 0]
click at [684, 114] on span "[GEOGRAPHIC_DATA]" at bounding box center [714, 114] width 116 height 16
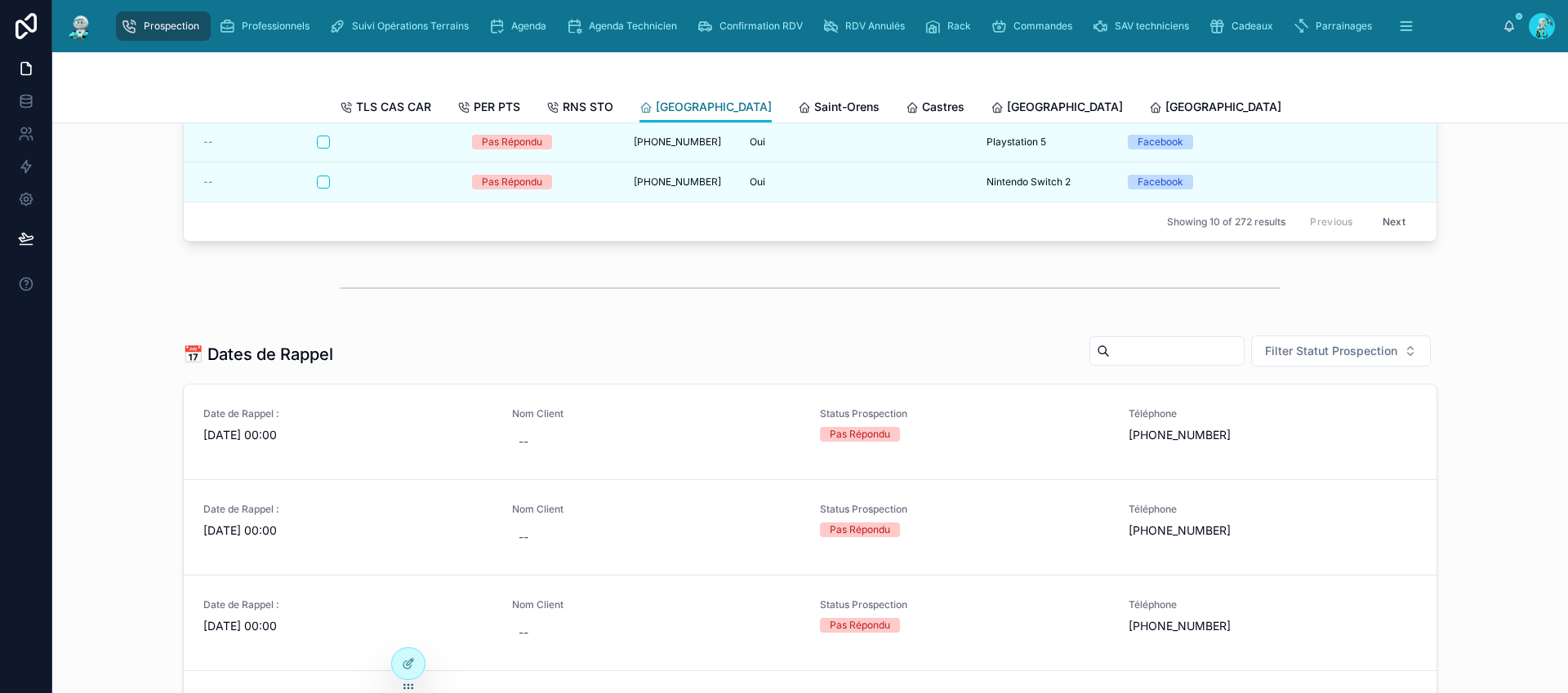
scroll to position [406, 0]
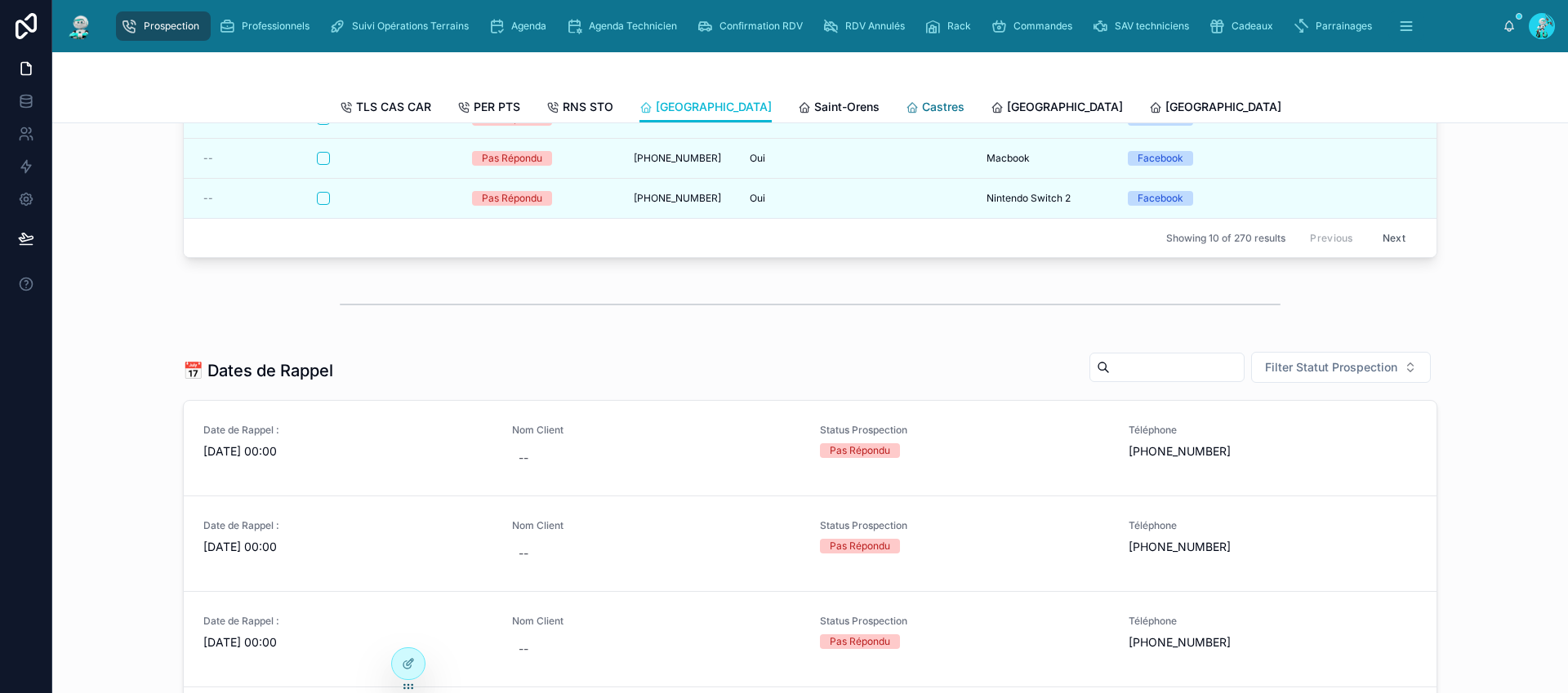
click at [922, 106] on span "Castres" at bounding box center [943, 106] width 43 height 16
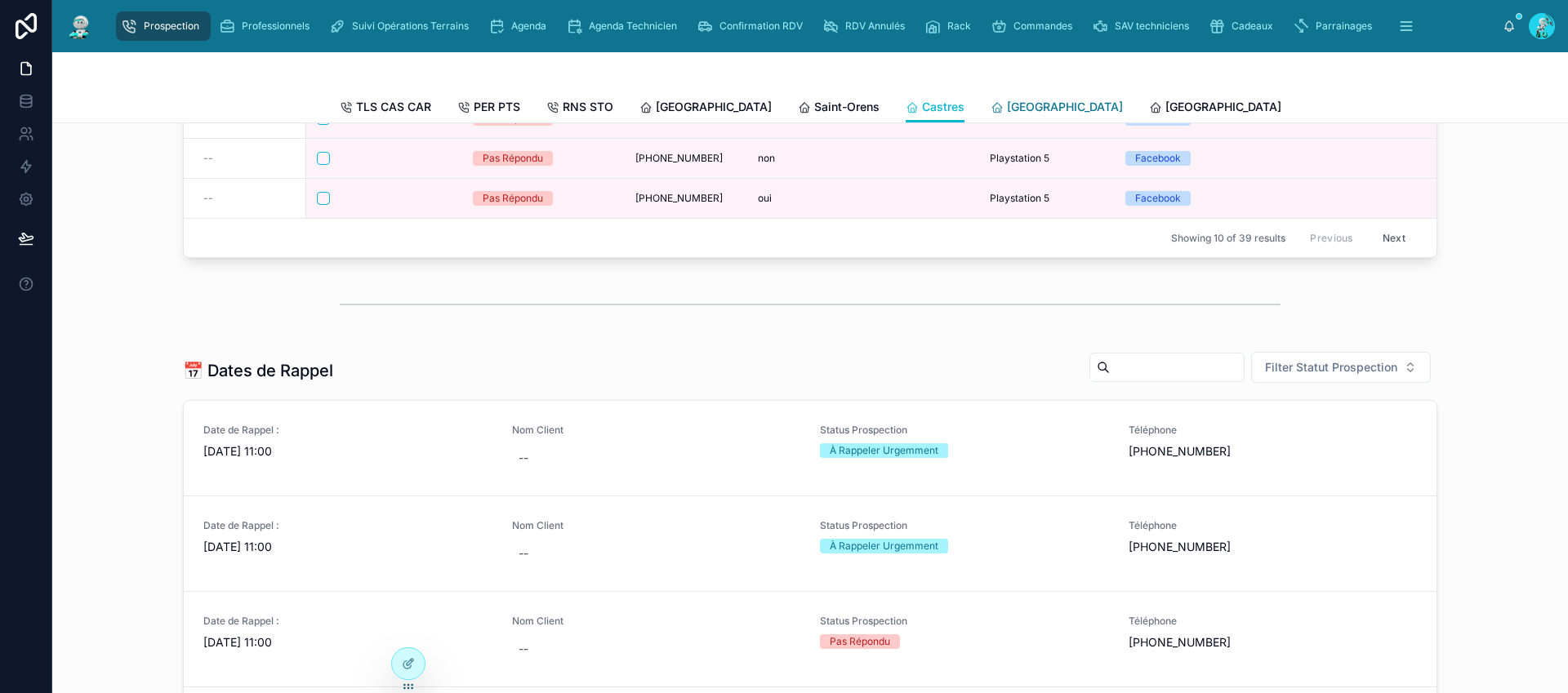
click at [1007, 106] on span "[GEOGRAPHIC_DATA]" at bounding box center [1065, 106] width 116 height 16
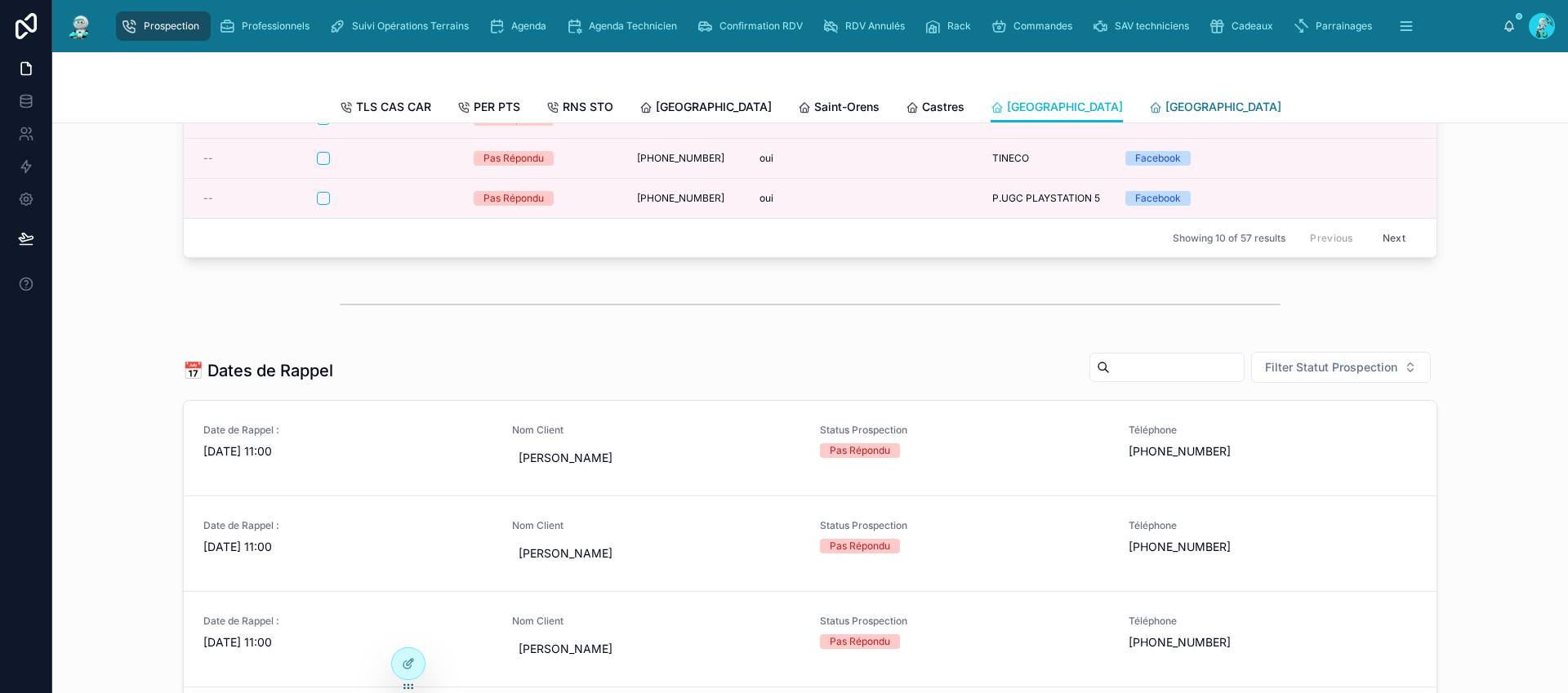
click at [1166, 106] on span "[GEOGRAPHIC_DATA]" at bounding box center [1224, 106] width 116 height 16
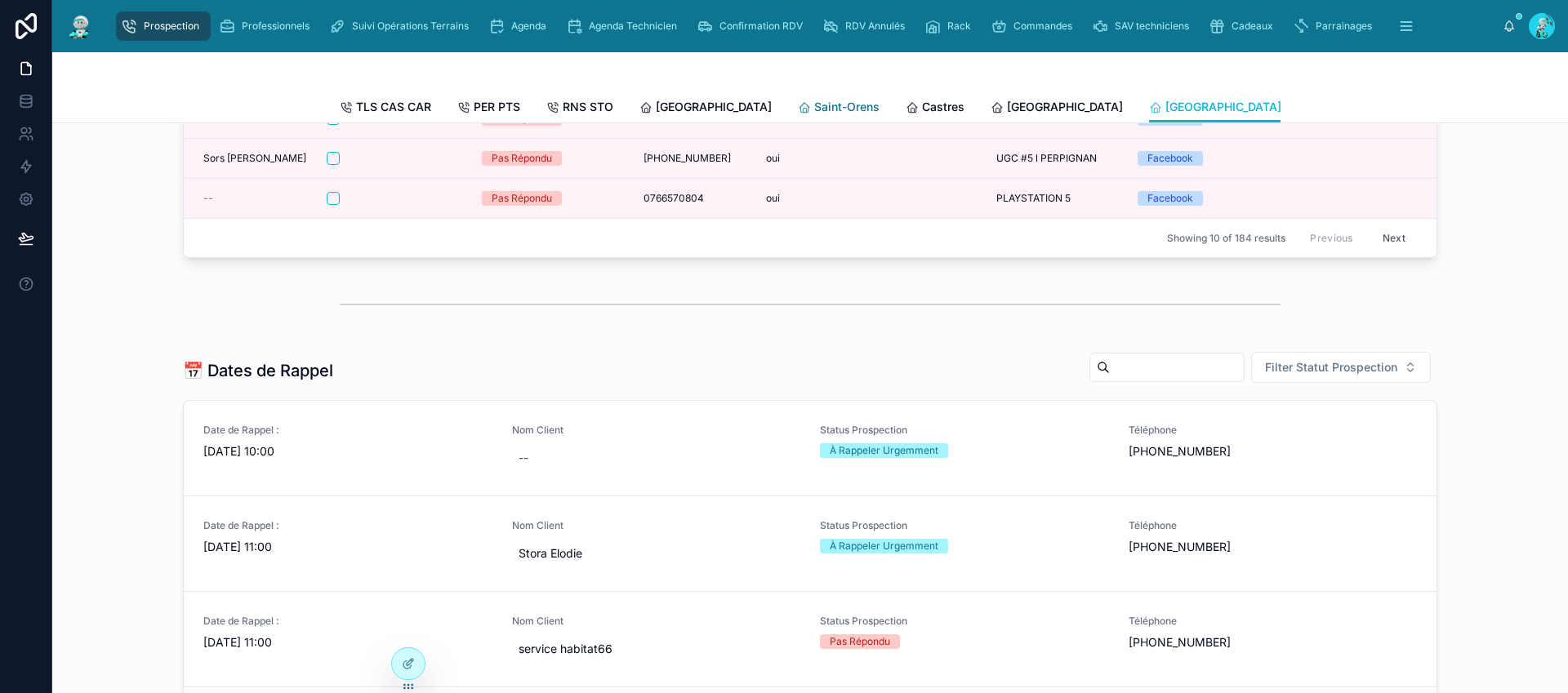
click at [798, 97] on link "Saint-Orens" at bounding box center [839, 108] width 82 height 33
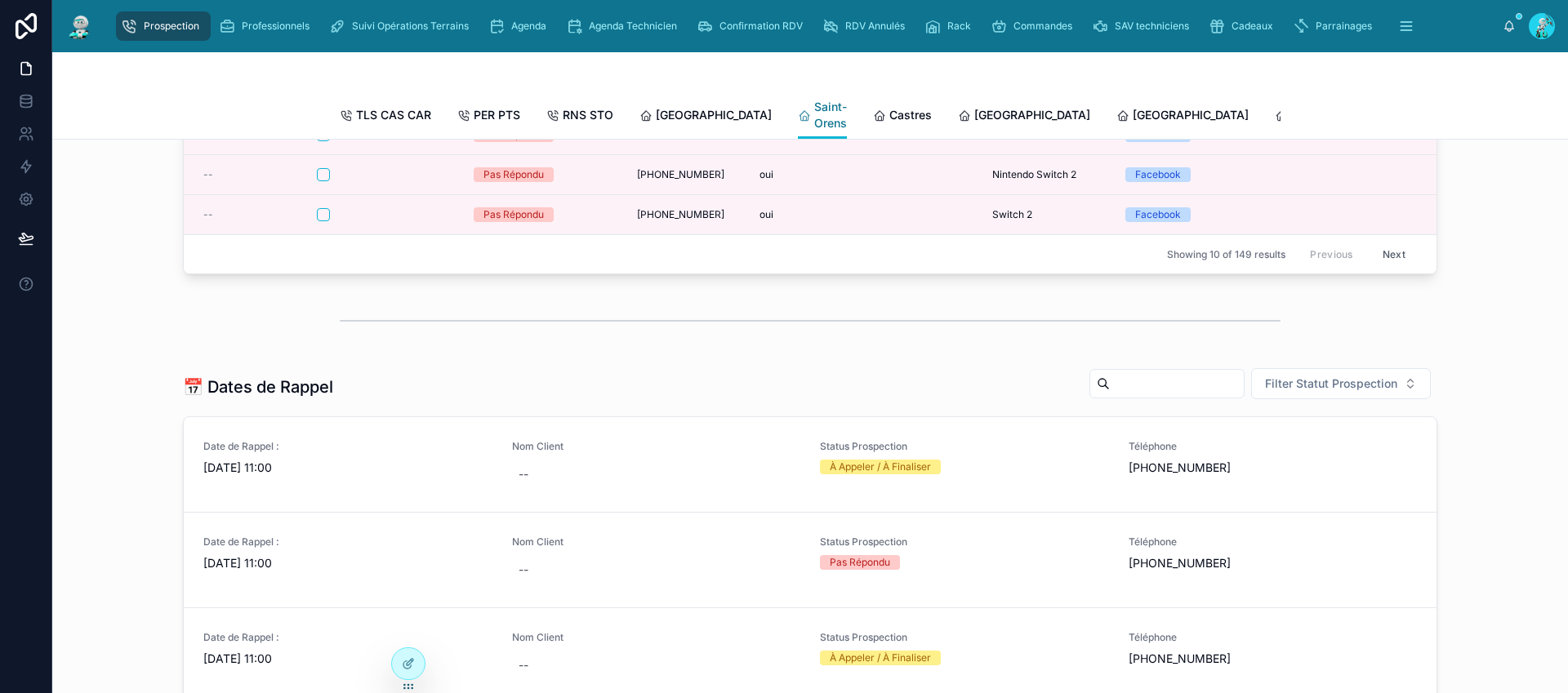
scroll to position [422, 0]
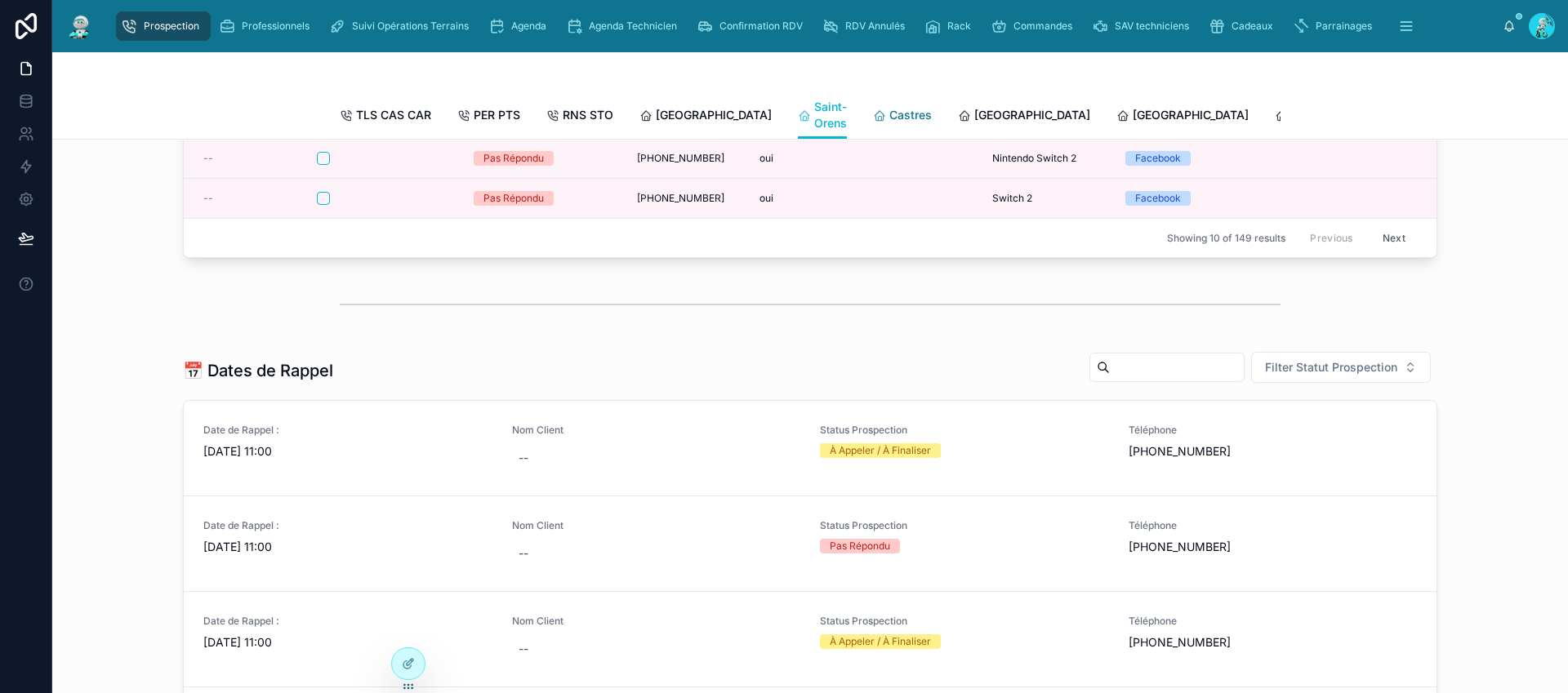
click at [890, 110] on span "Castres" at bounding box center [911, 114] width 43 height 16
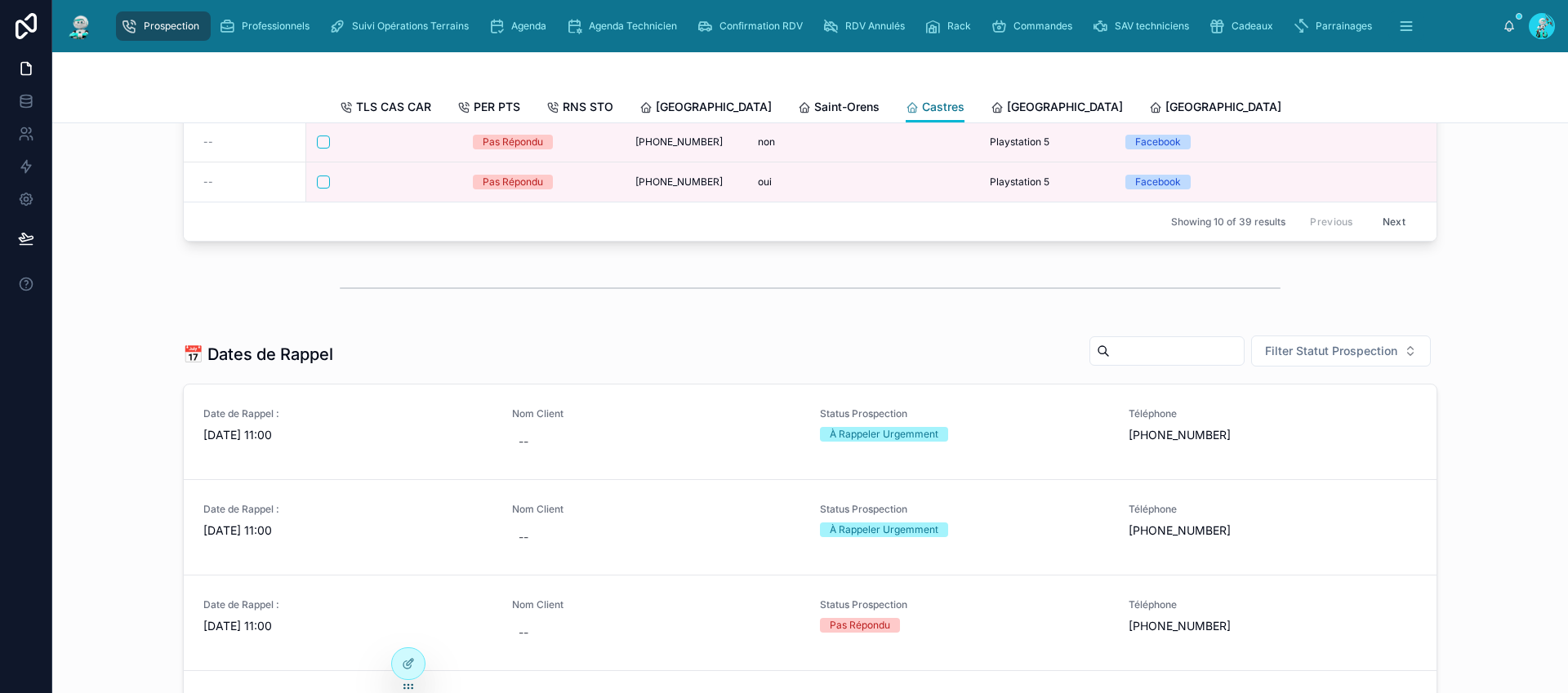
scroll to position [406, 0]
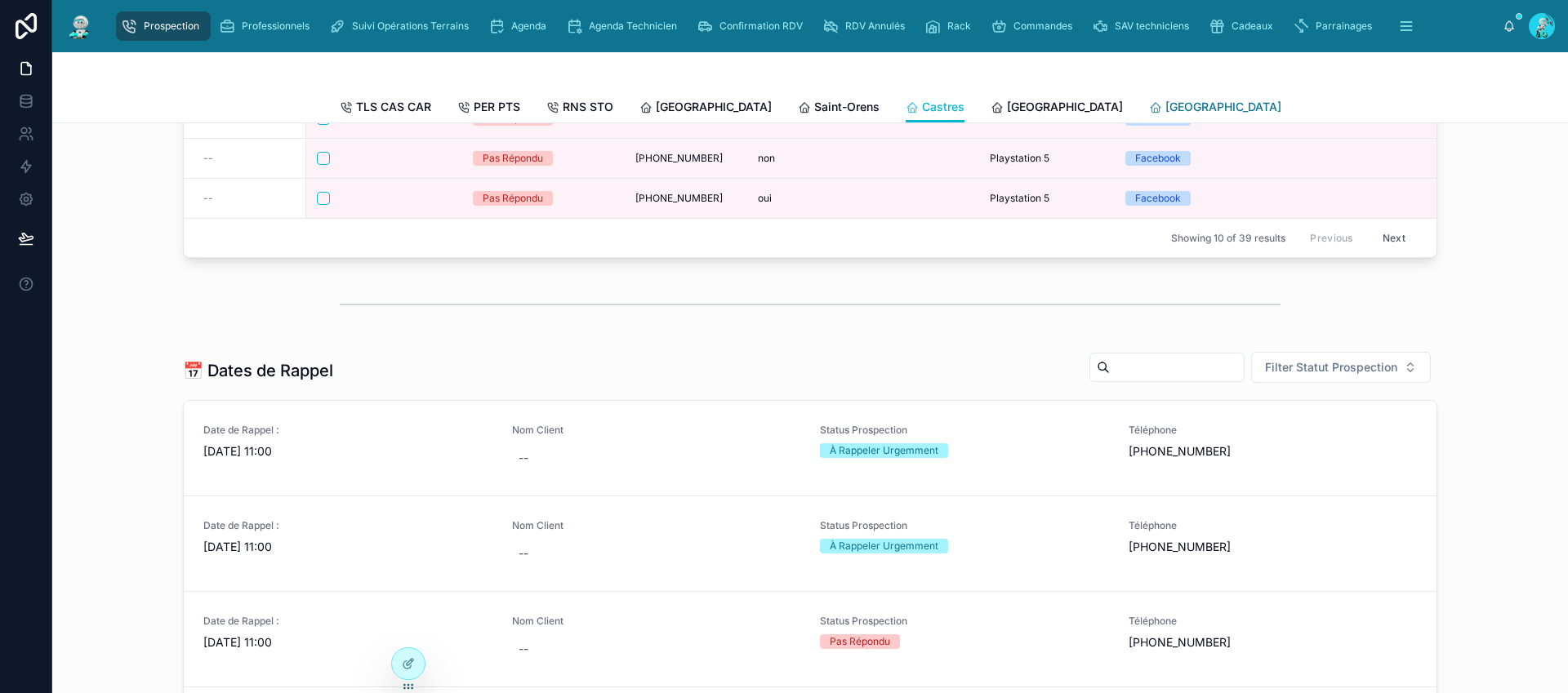
click at [1166, 104] on span "[GEOGRAPHIC_DATA]" at bounding box center [1224, 106] width 116 height 16
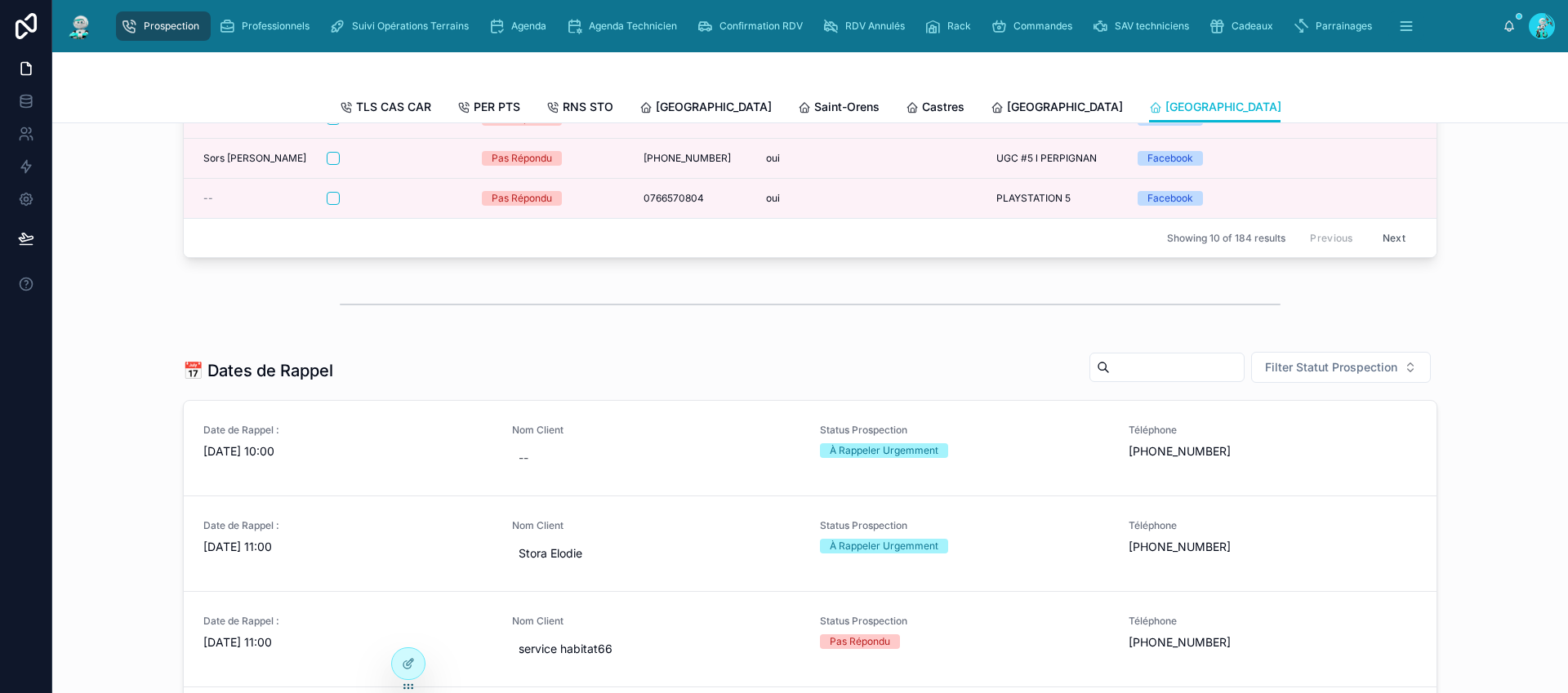
click at [1324, 107] on span "[GEOGRAPHIC_DATA]" at bounding box center [1382, 106] width 116 height 16
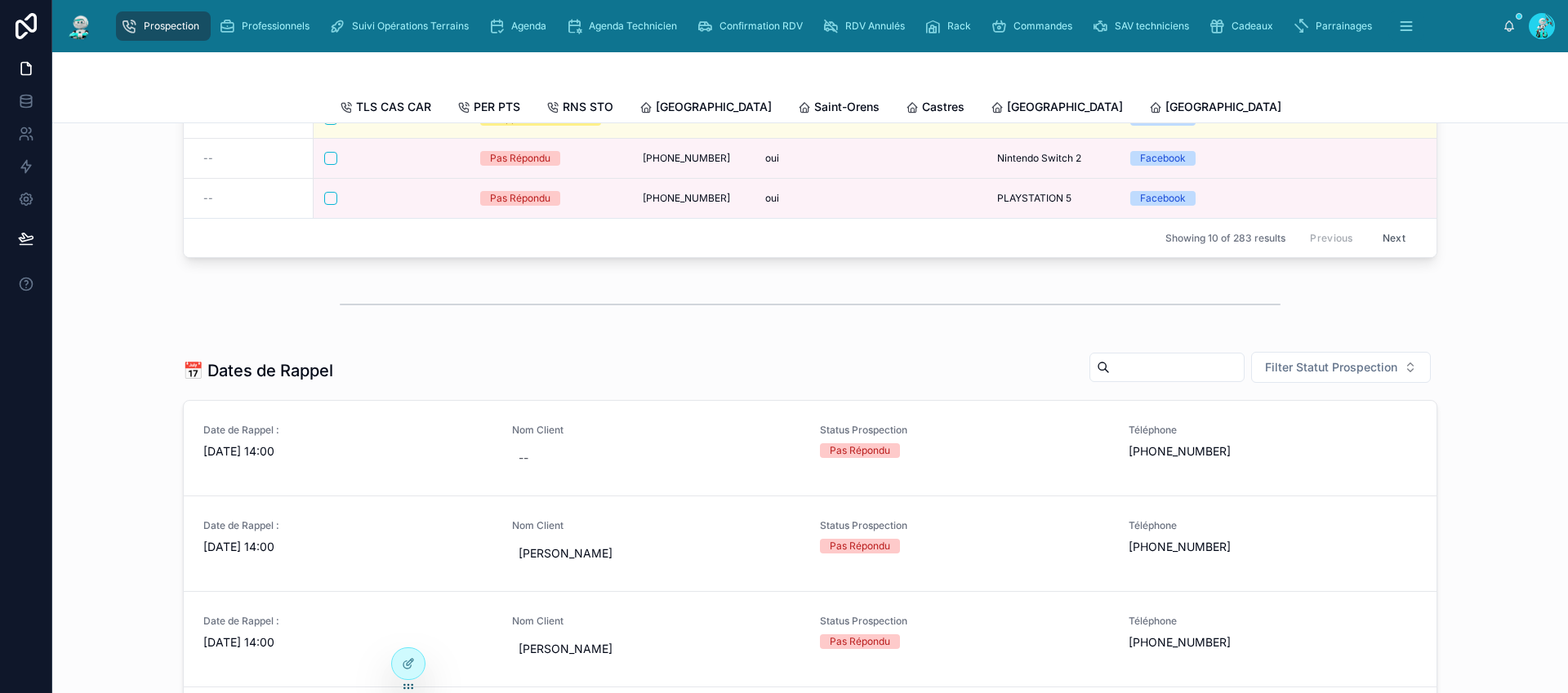
click at [1482, 113] on span "[GEOGRAPHIC_DATA]" at bounding box center [1540, 106] width 116 height 16
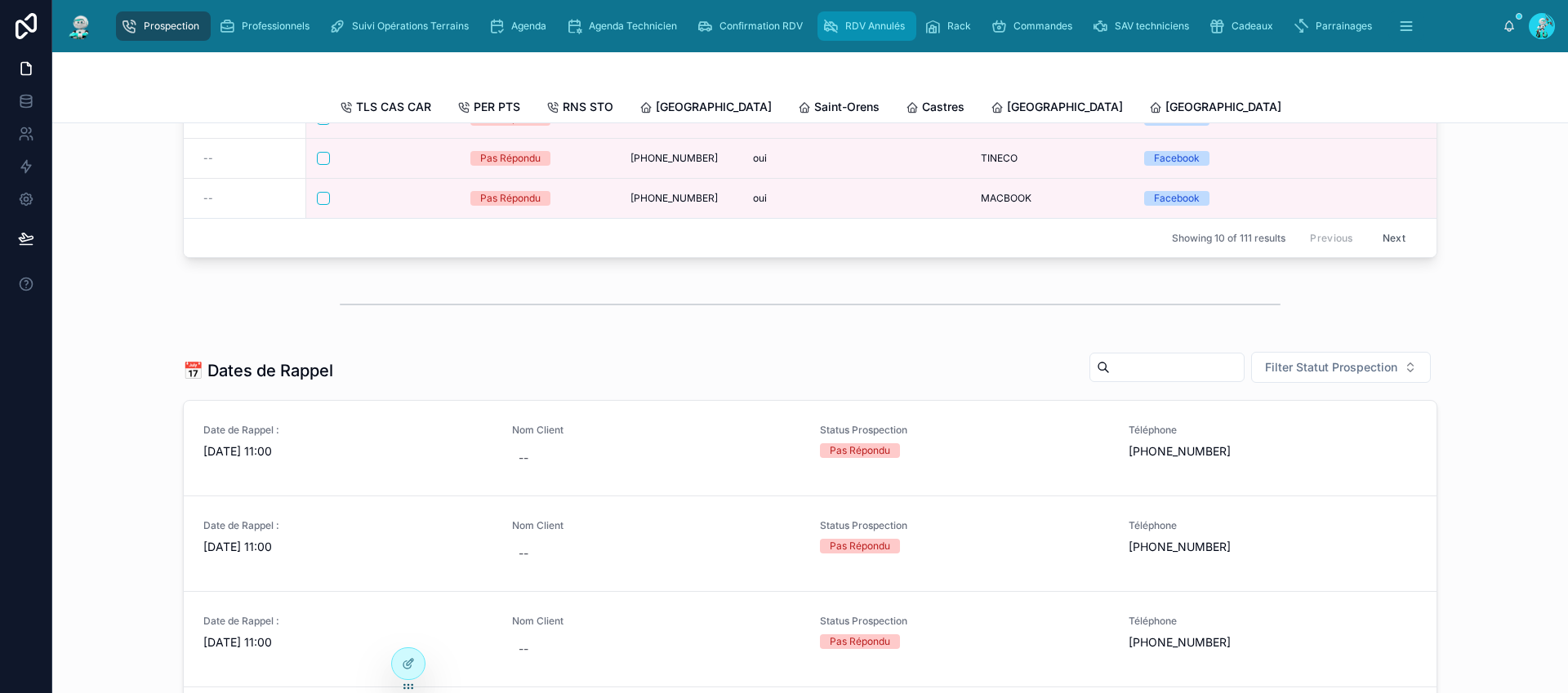
click at [880, 23] on span "RDV Annulés" at bounding box center [875, 26] width 59 height 13
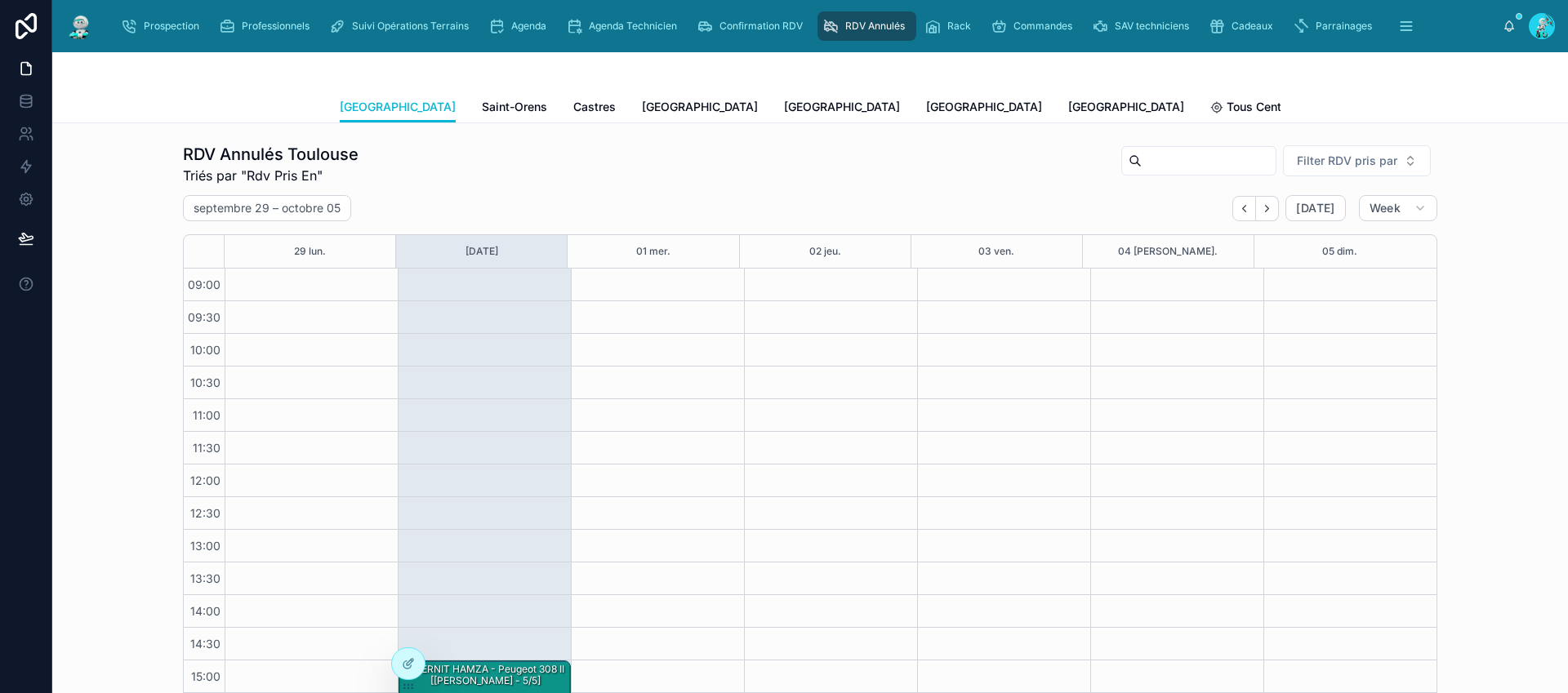
scroll to position [138, 0]
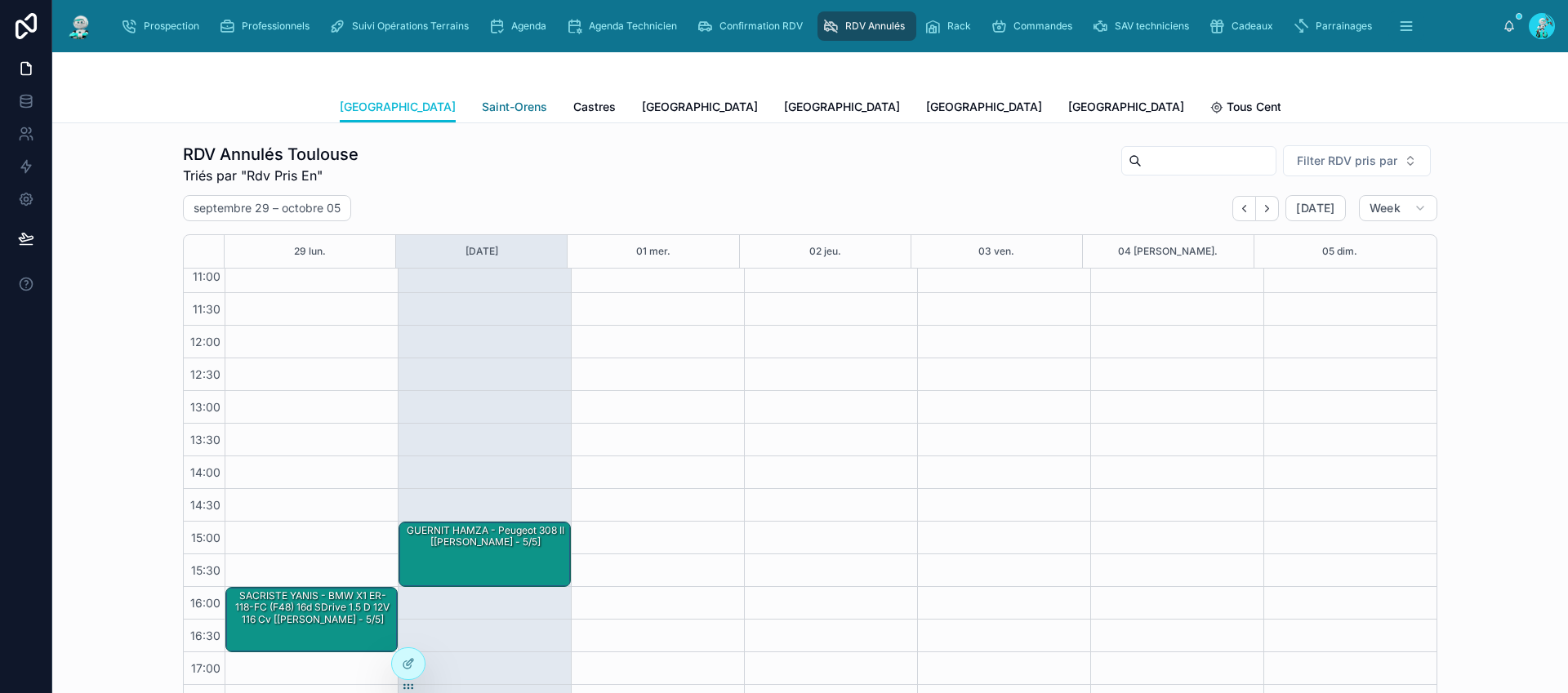
click at [482, 106] on span "Saint-Orens" at bounding box center [515, 106] width 66 height 16
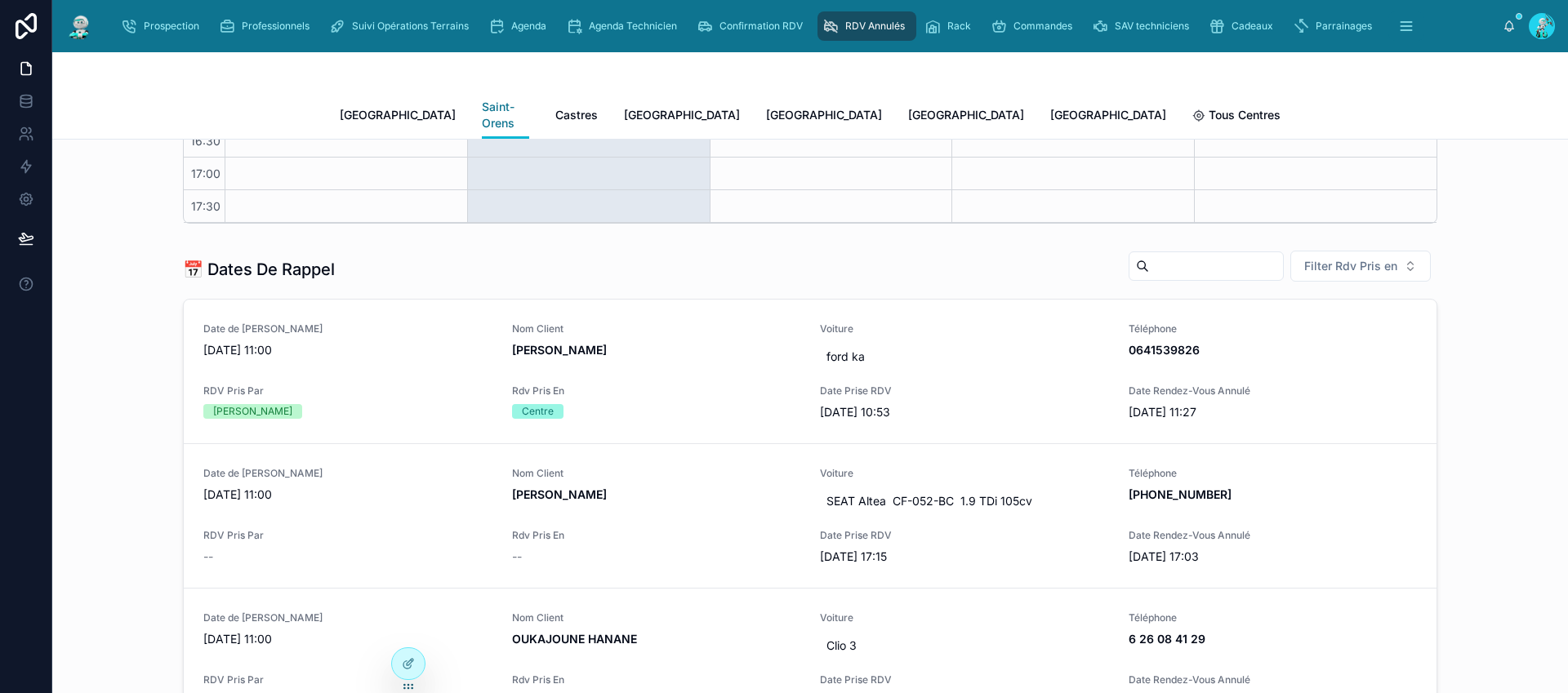
scroll to position [571, 0]
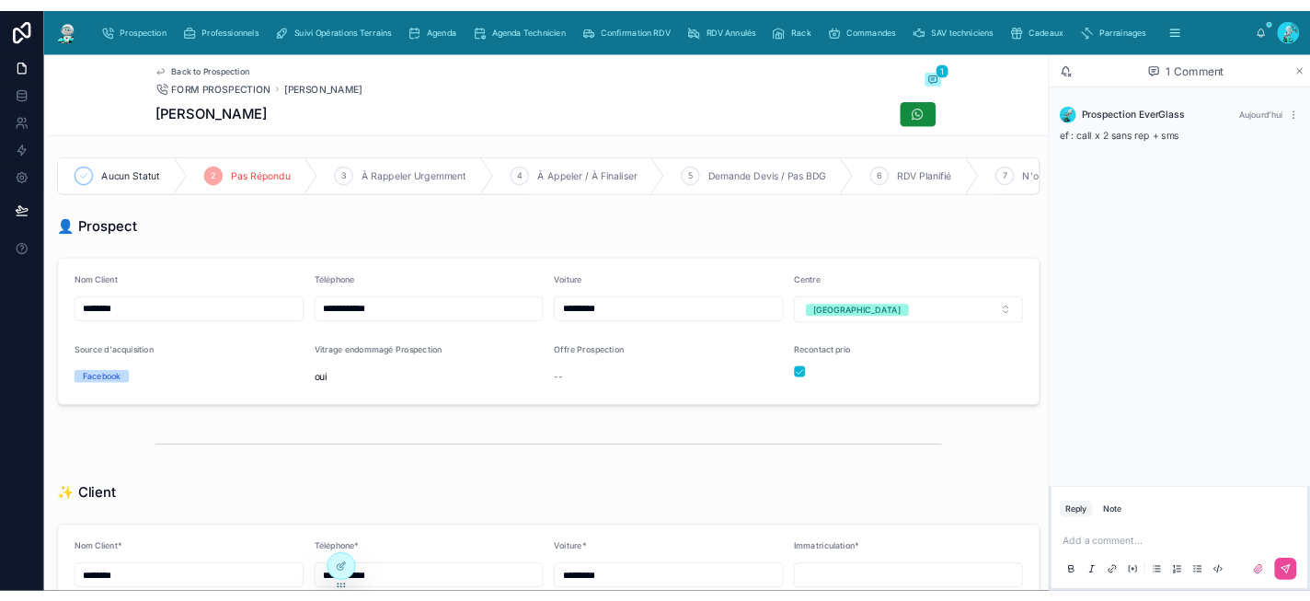
scroll to position [134, 0]
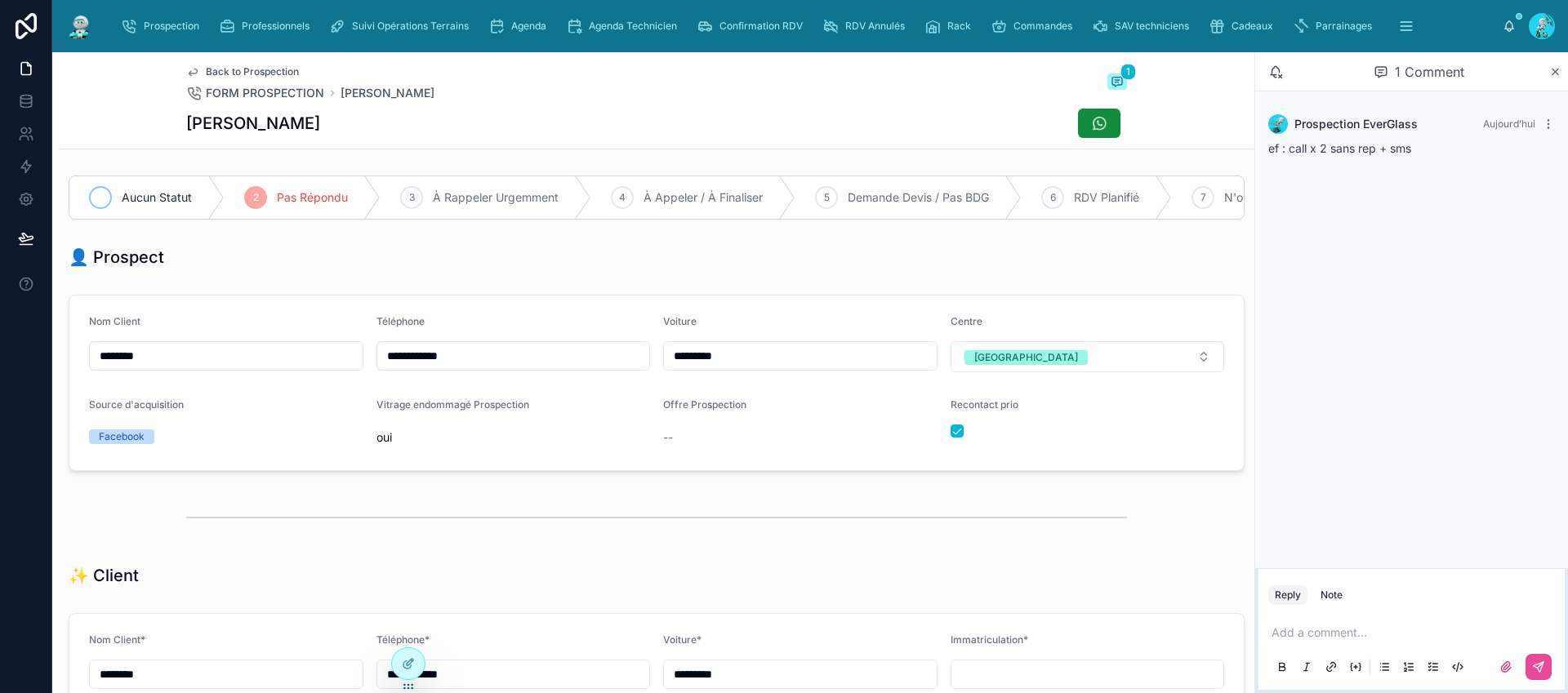
click at [176, 196] on span "Aucun Statut" at bounding box center [156, 197] width 70 height 16
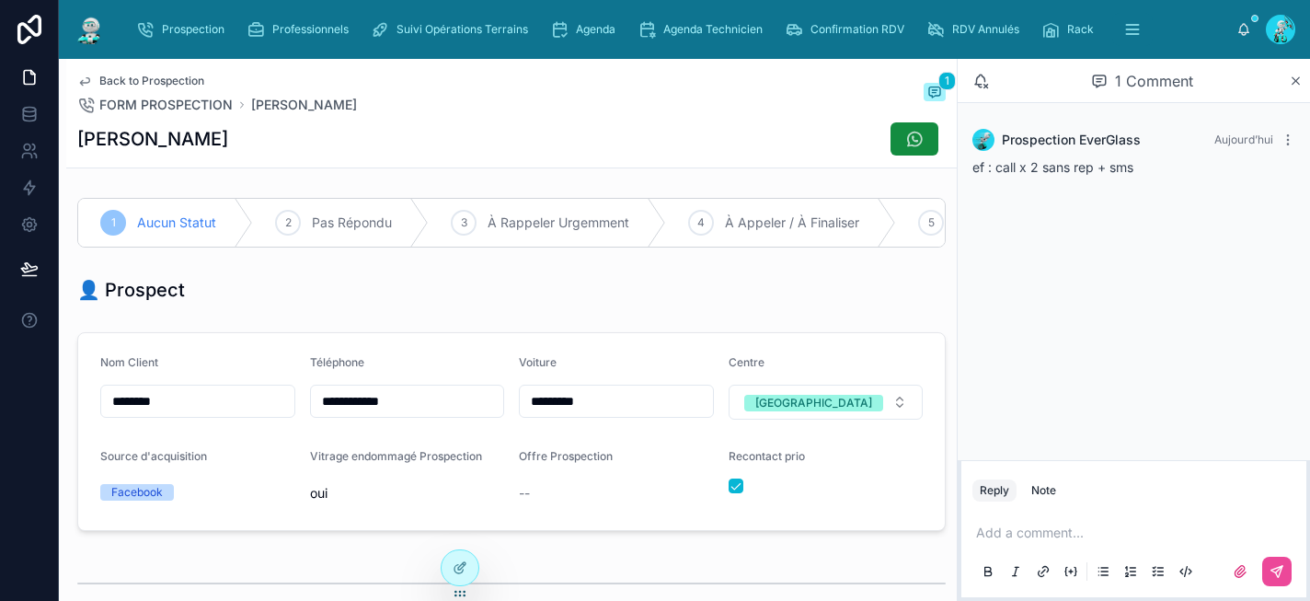
click at [167, 79] on span "Back to Prospection" at bounding box center [151, 81] width 105 height 15
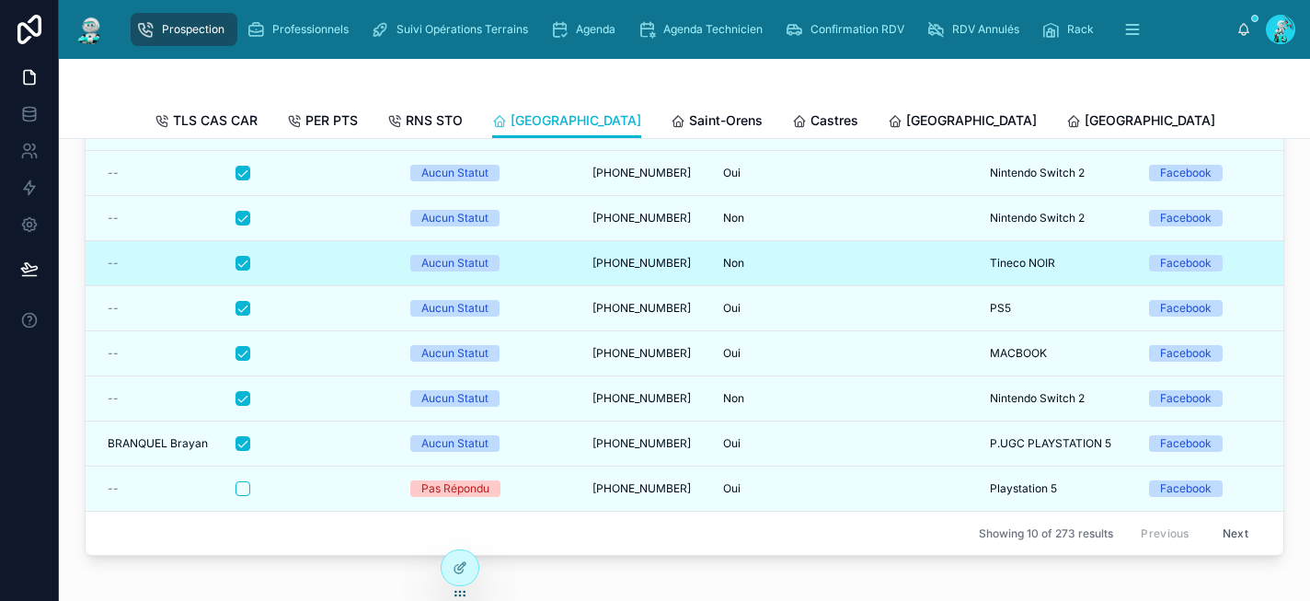
scroll to position [339, 0]
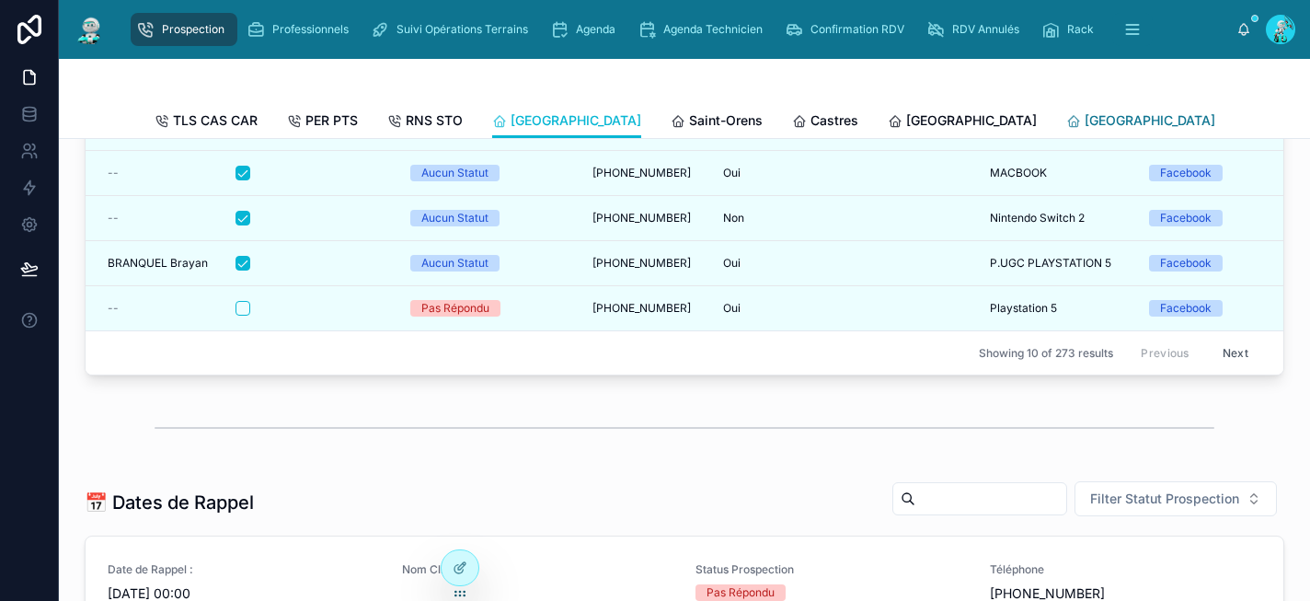
click at [1066, 110] on link "[GEOGRAPHIC_DATA]" at bounding box center [1140, 122] width 149 height 37
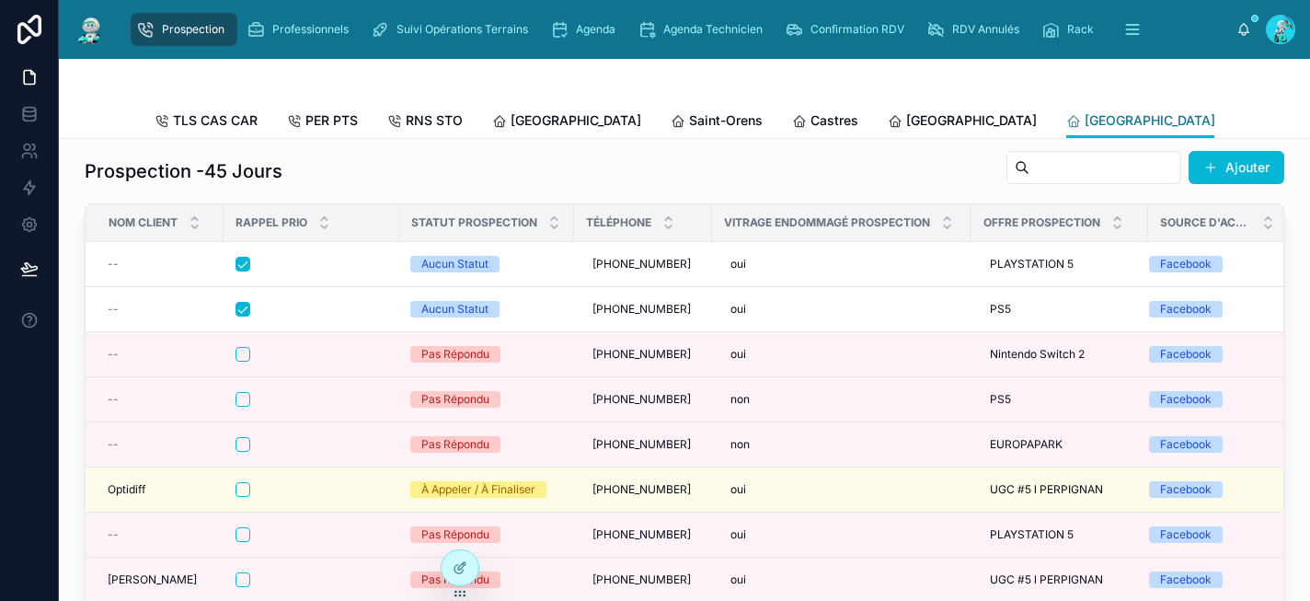
scroll to position [7, 0]
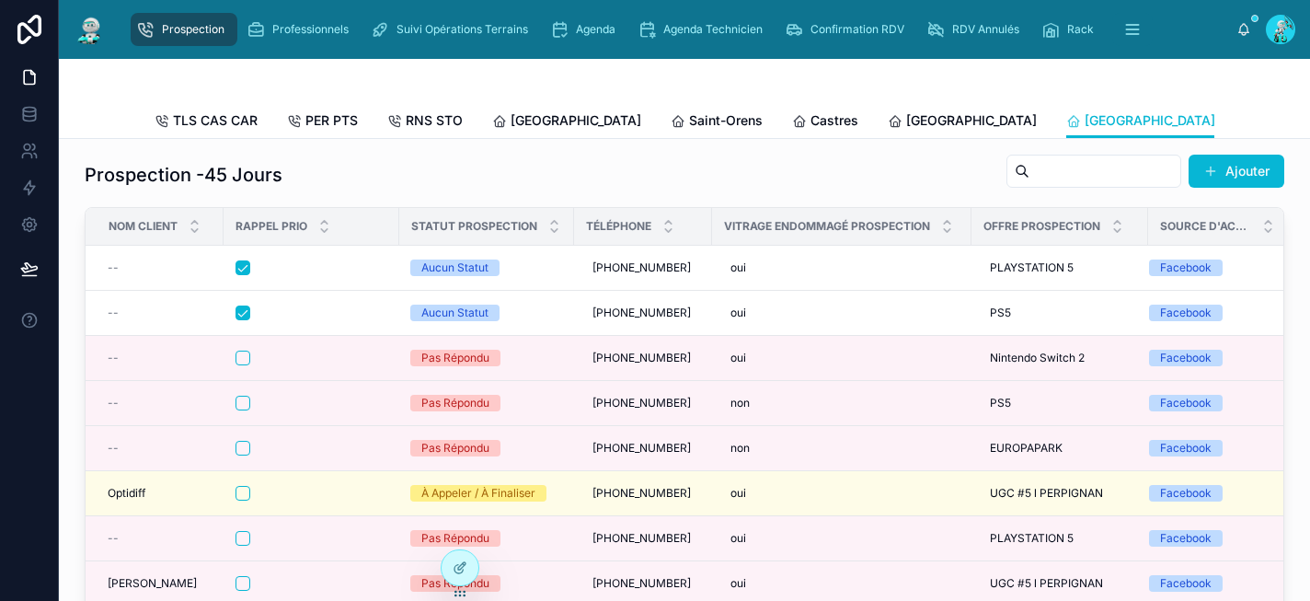
click at [1263, 121] on span "Rennes" at bounding box center [1328, 120] width 131 height 18
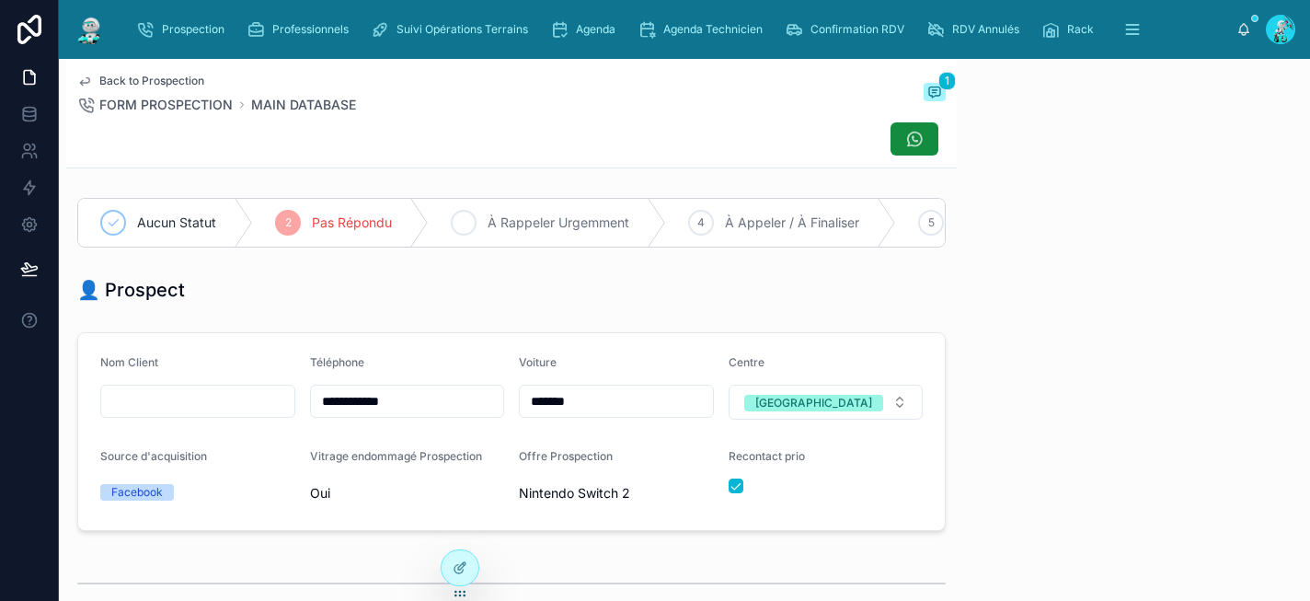
scroll to position [284, 0]
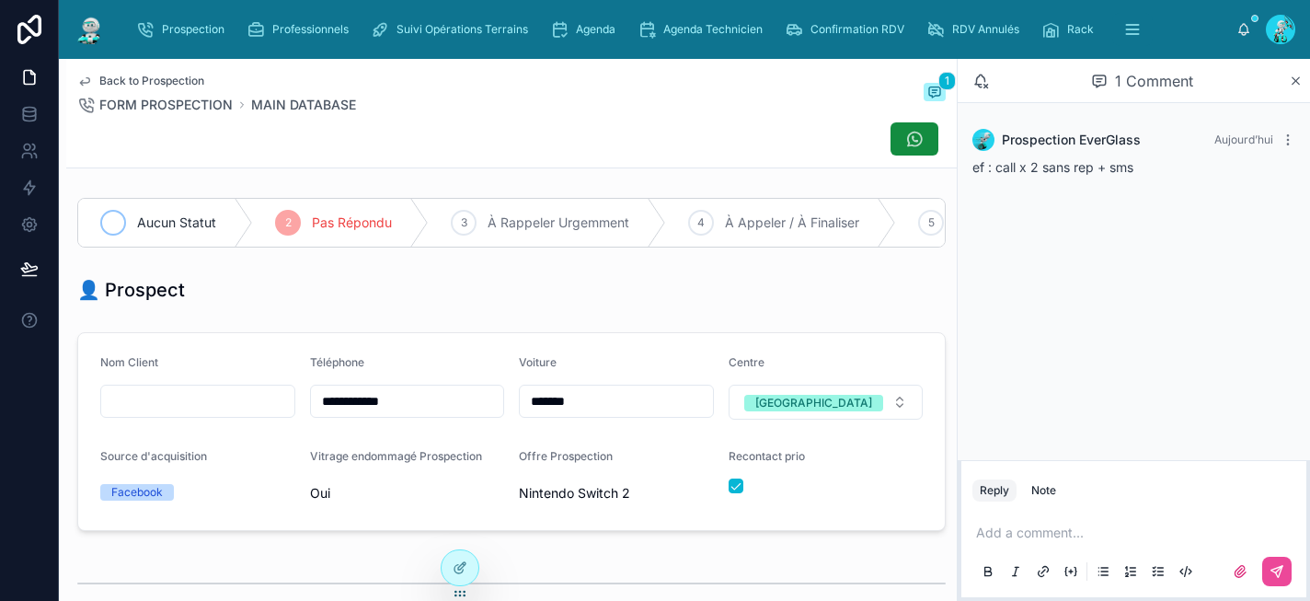
click at [185, 217] on span "Aucun Statut" at bounding box center [176, 222] width 79 height 18
click at [185, 227] on span "Aucun Statut" at bounding box center [176, 222] width 79 height 18
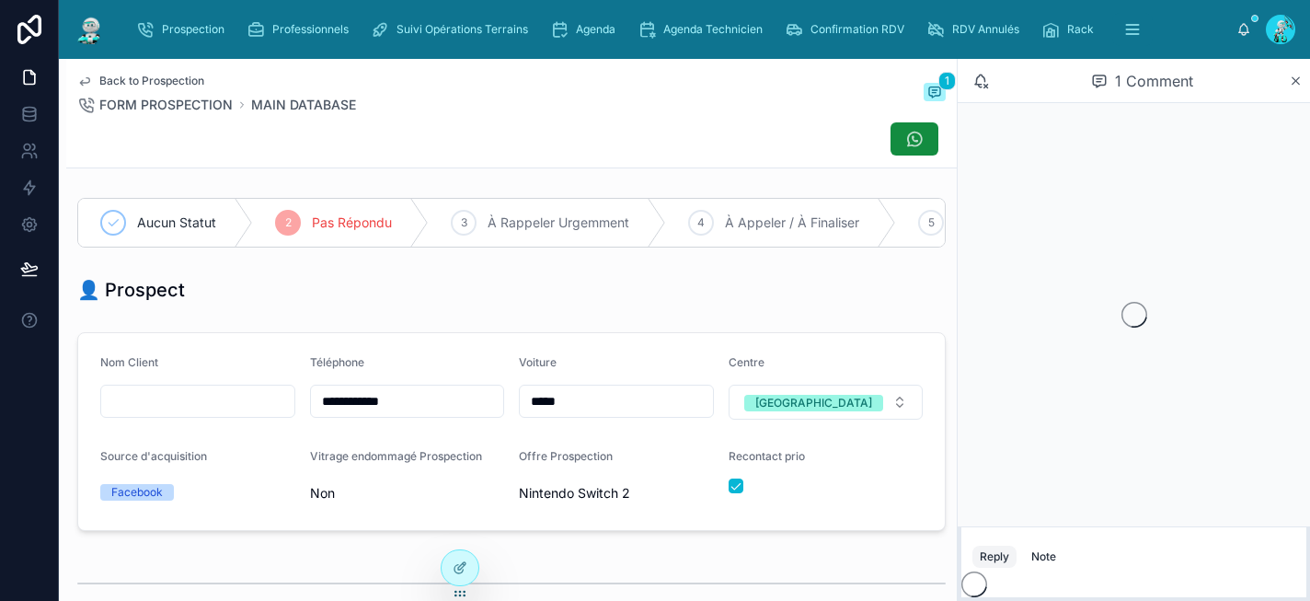
scroll to position [284, 0]
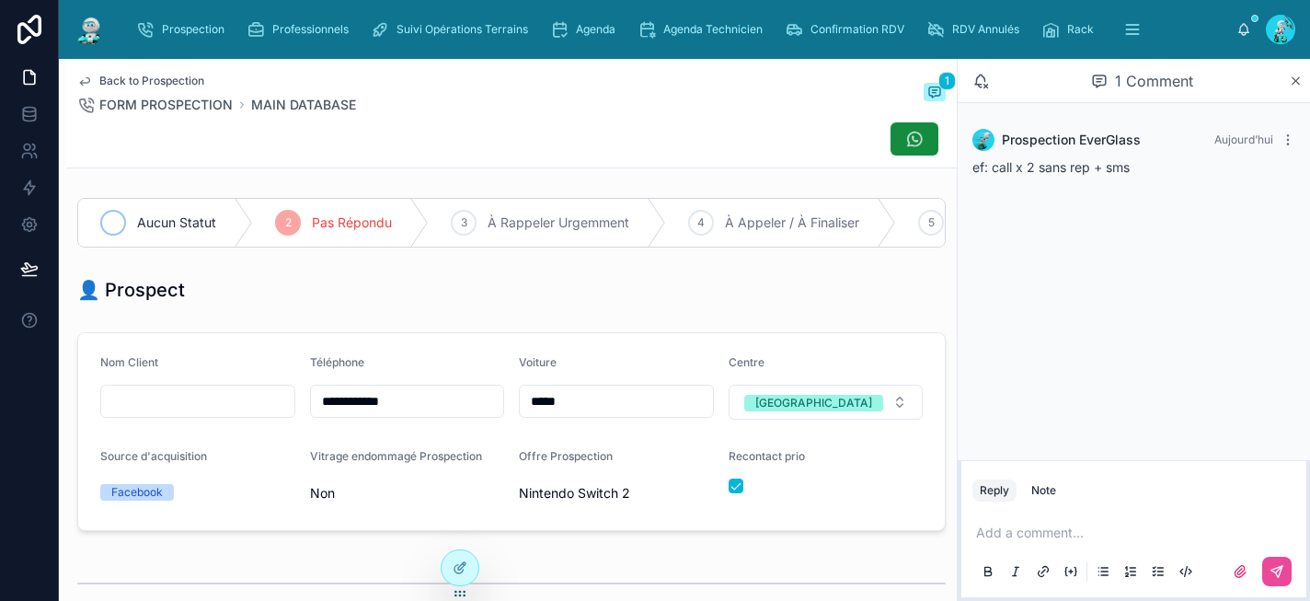
click at [185, 221] on span "Aucun Statut" at bounding box center [176, 222] width 79 height 18
click at [176, 25] on span "Prospection" at bounding box center [193, 29] width 63 height 15
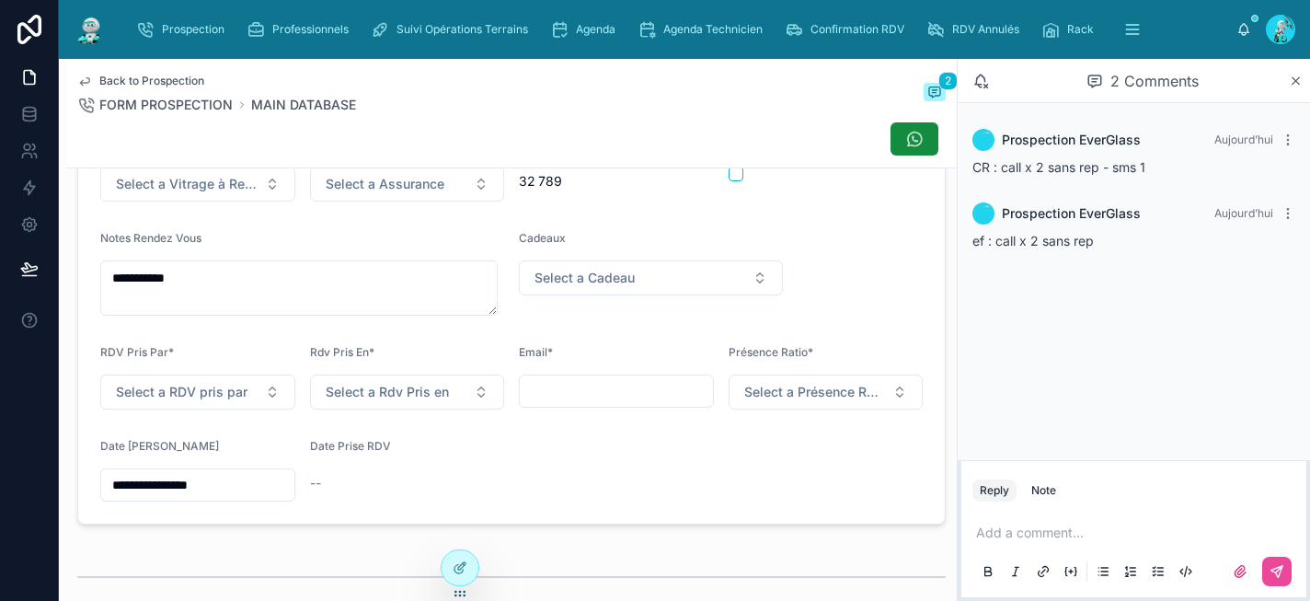
scroll to position [944, 0]
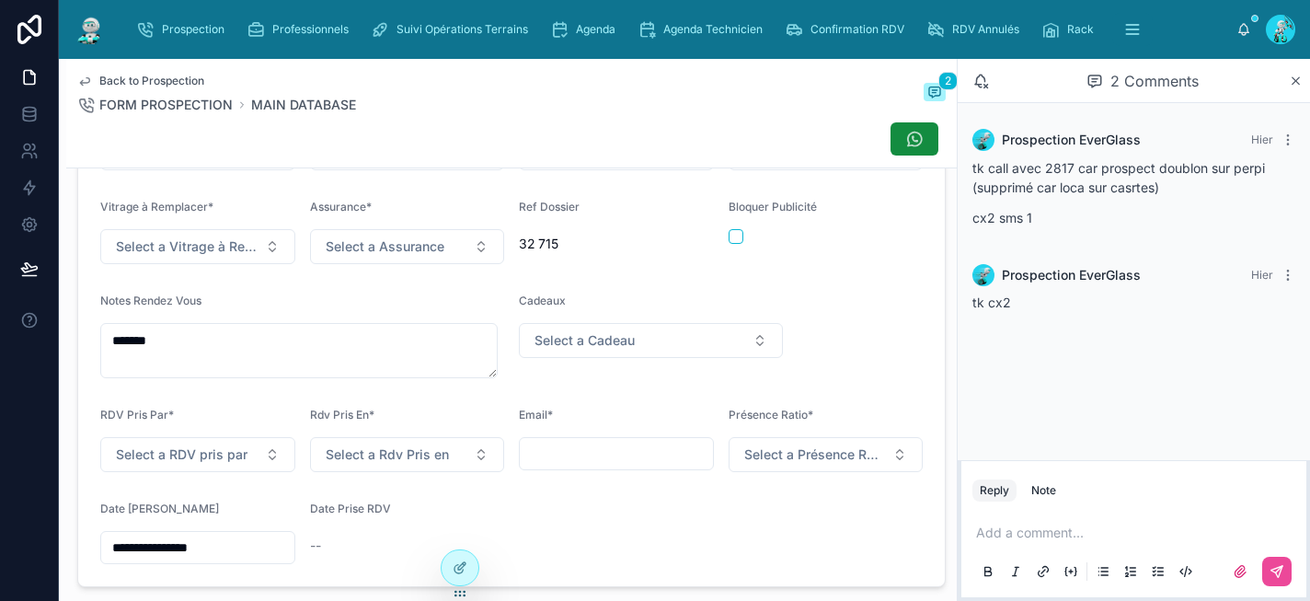
scroll to position [684, 0]
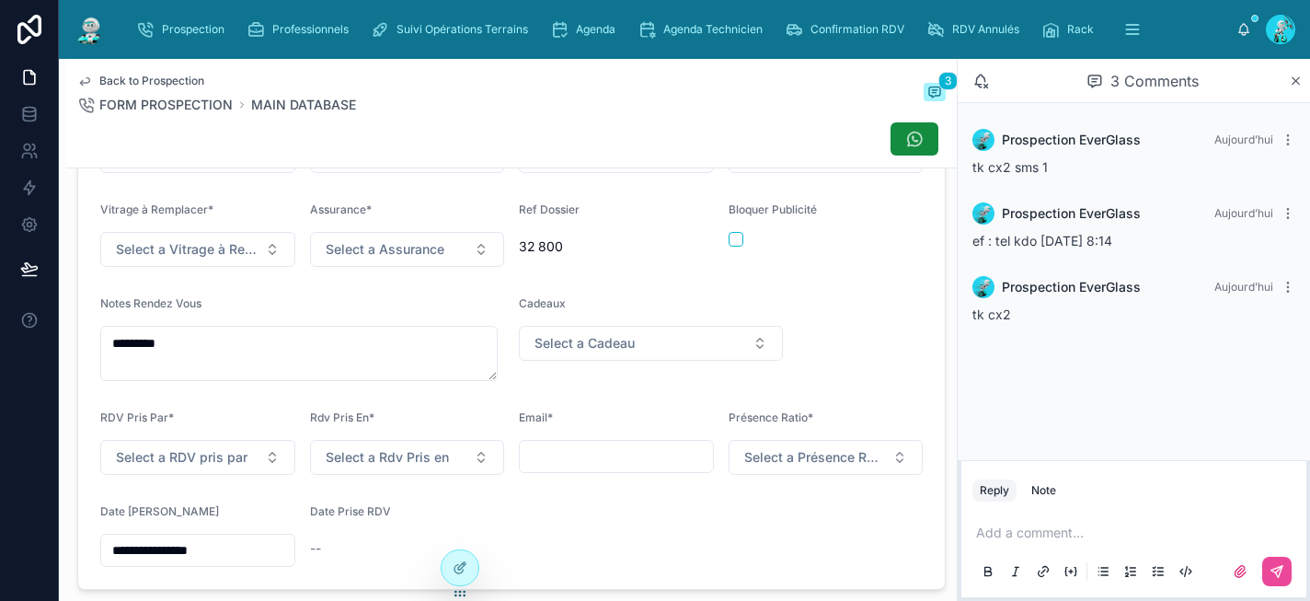
scroll to position [693, 0]
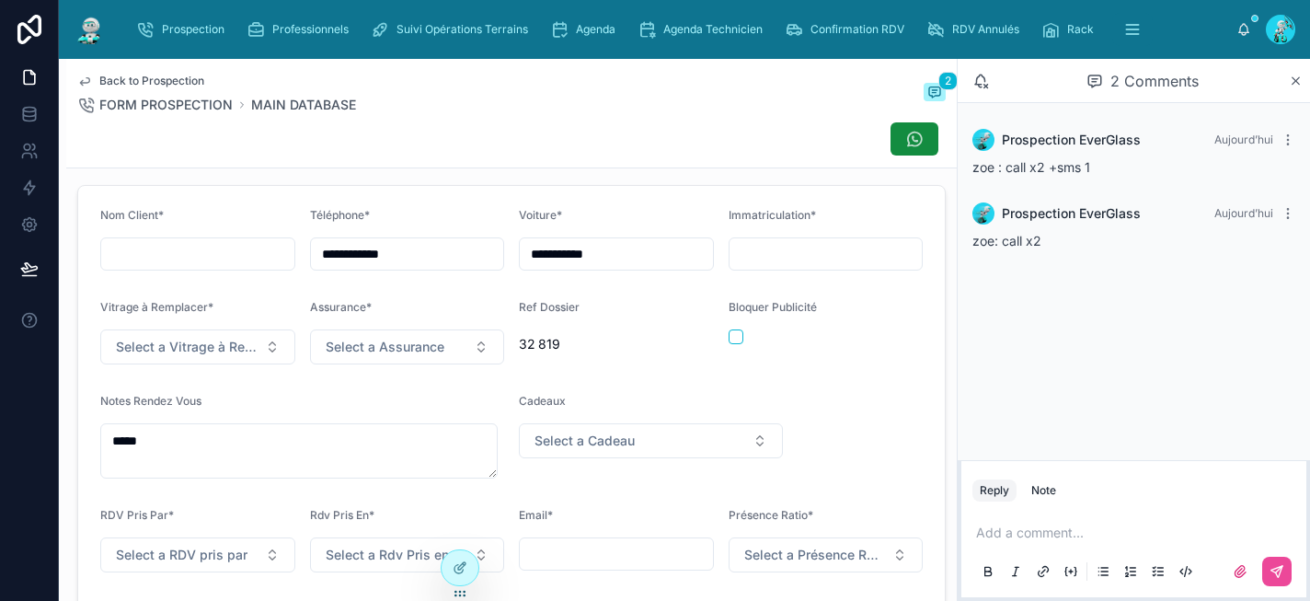
scroll to position [666, 0]
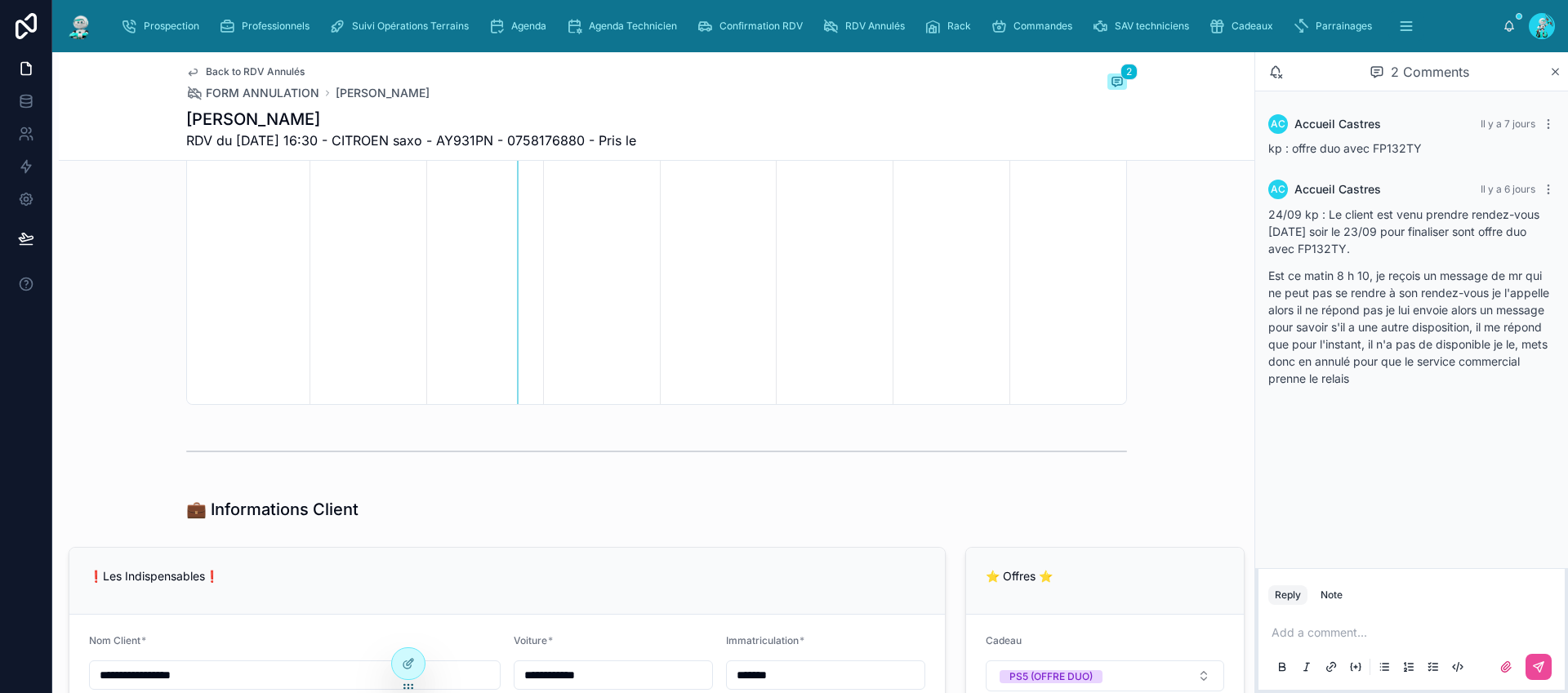
scroll to position [547, 0]
drag, startPoint x: 1422, startPoint y: 146, endPoint x: 1374, endPoint y: 148, distance: 48.0
click at [1374, 148] on div "kp : offre duo avec FP132TY" at bounding box center [1411, 148] width 287 height 16
copy span "FP132TY"
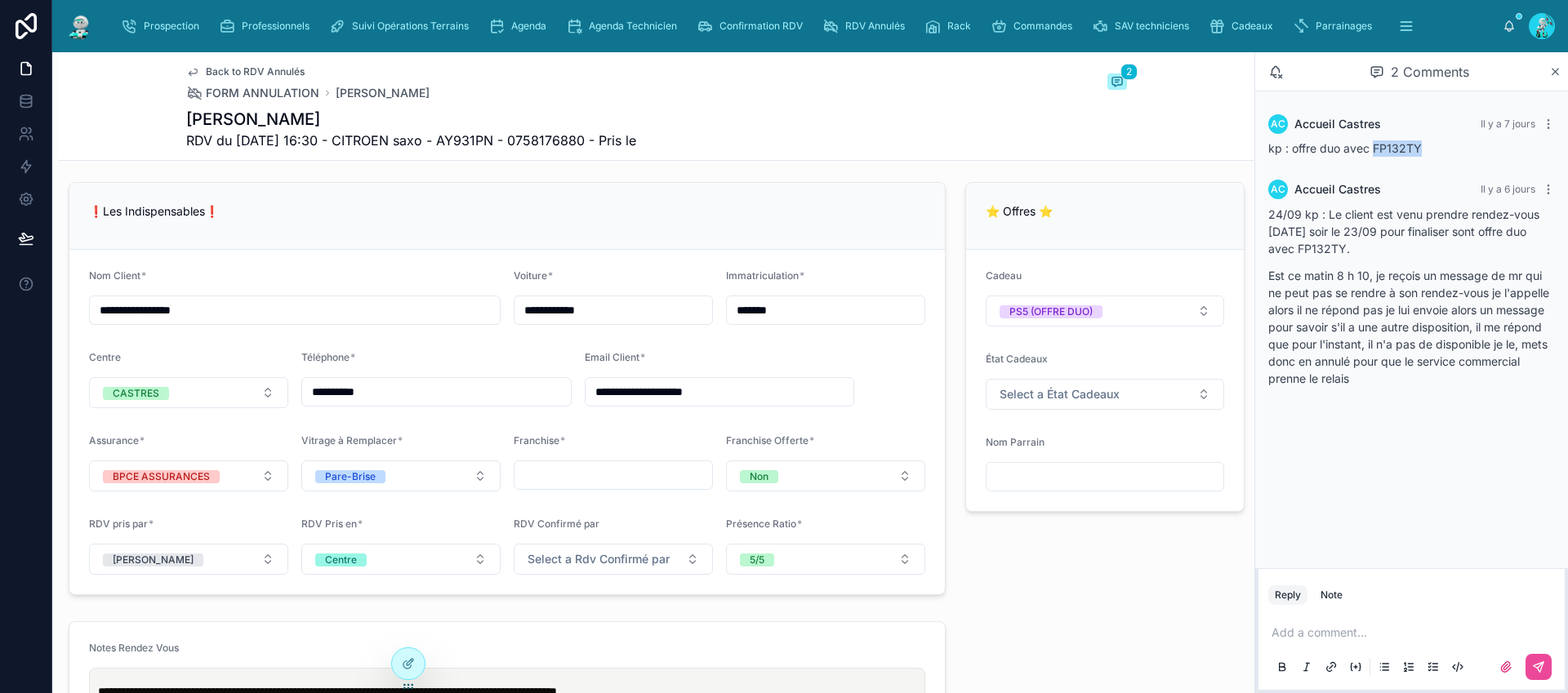
scroll to position [959, 0]
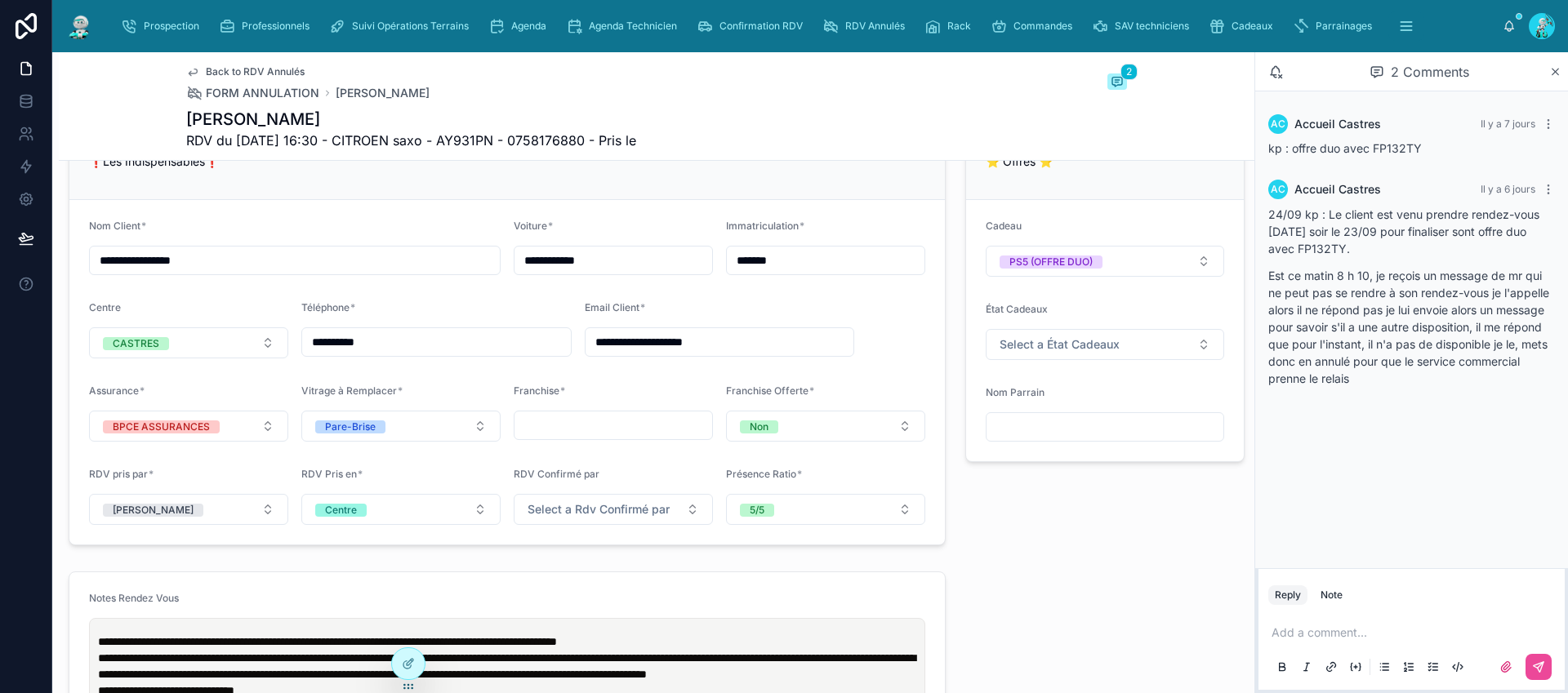
click at [1303, 636] on p at bounding box center [1414, 633] width 287 height 16
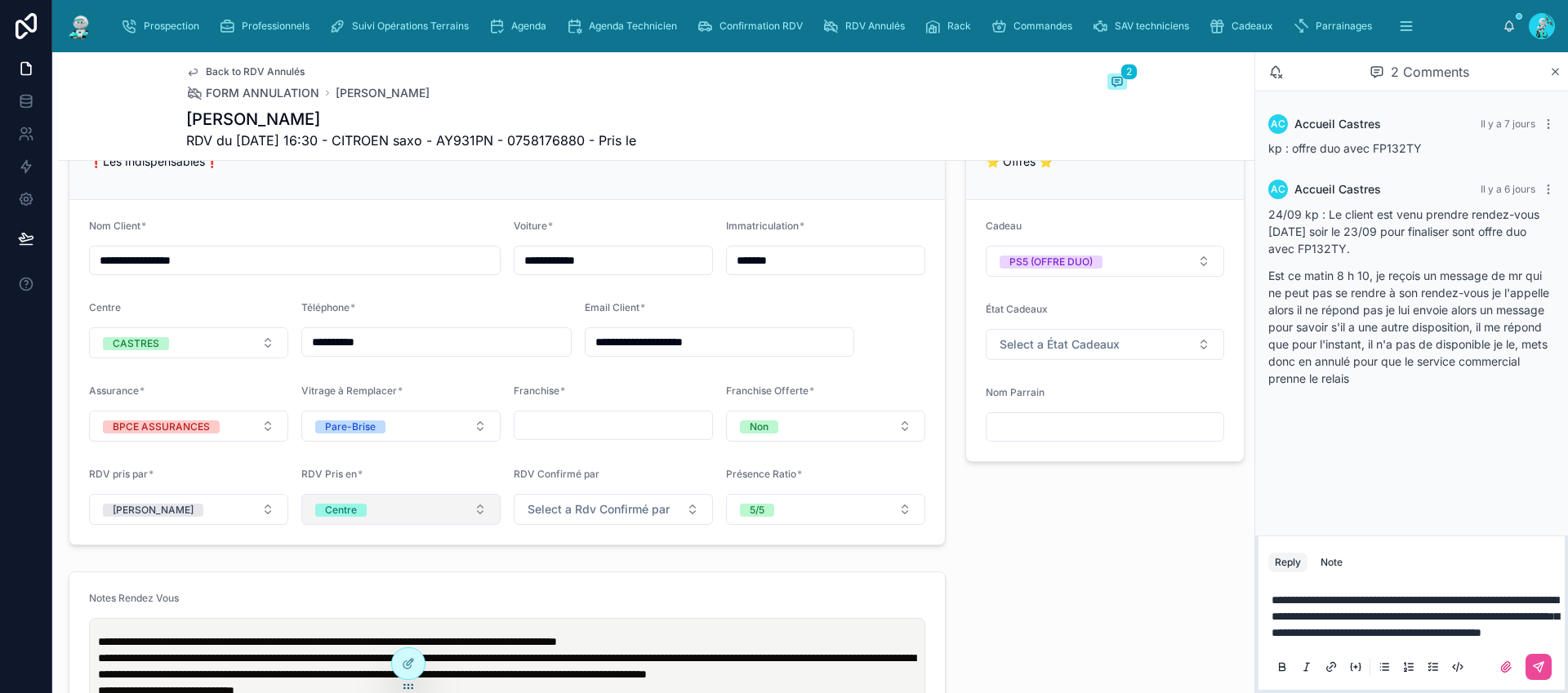
click at [394, 505] on button "Centre" at bounding box center [400, 508] width 199 height 31
click at [432, 389] on div "Téléphone" at bounding box center [398, 383] width 196 height 23
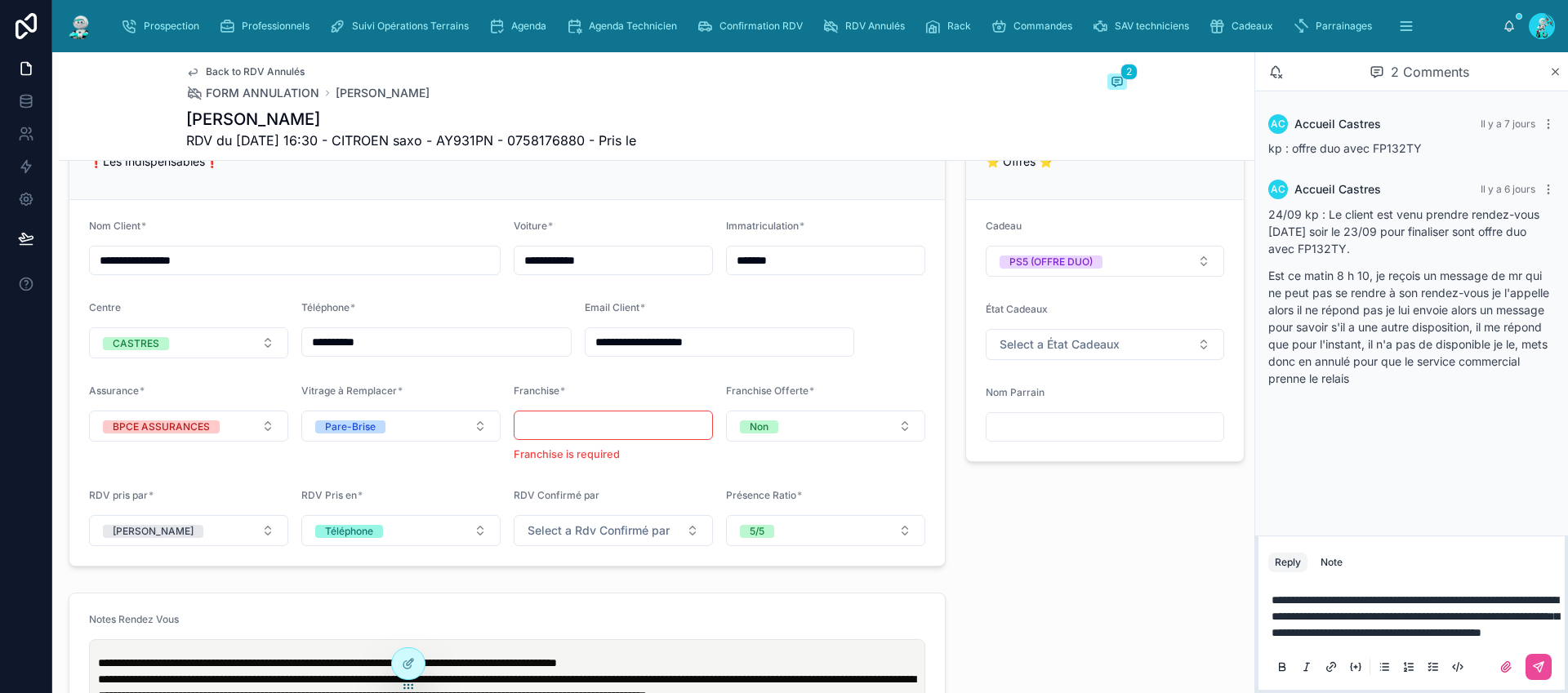
click at [575, 429] on input "text" at bounding box center [613, 425] width 198 height 23
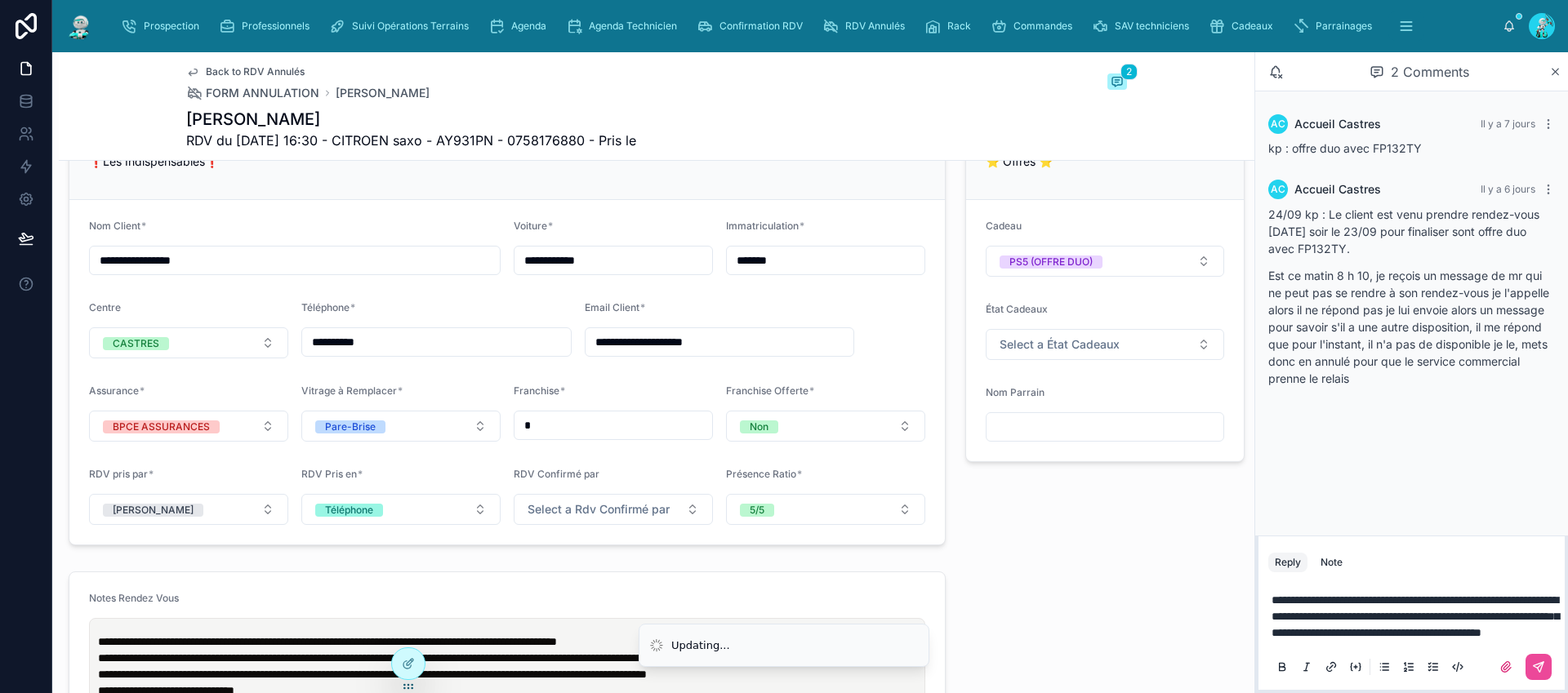
click at [1041, 566] on div "**********" at bounding box center [656, 595] width 1196 height 2745
click at [228, 514] on button "Kris" at bounding box center [188, 508] width 199 height 31
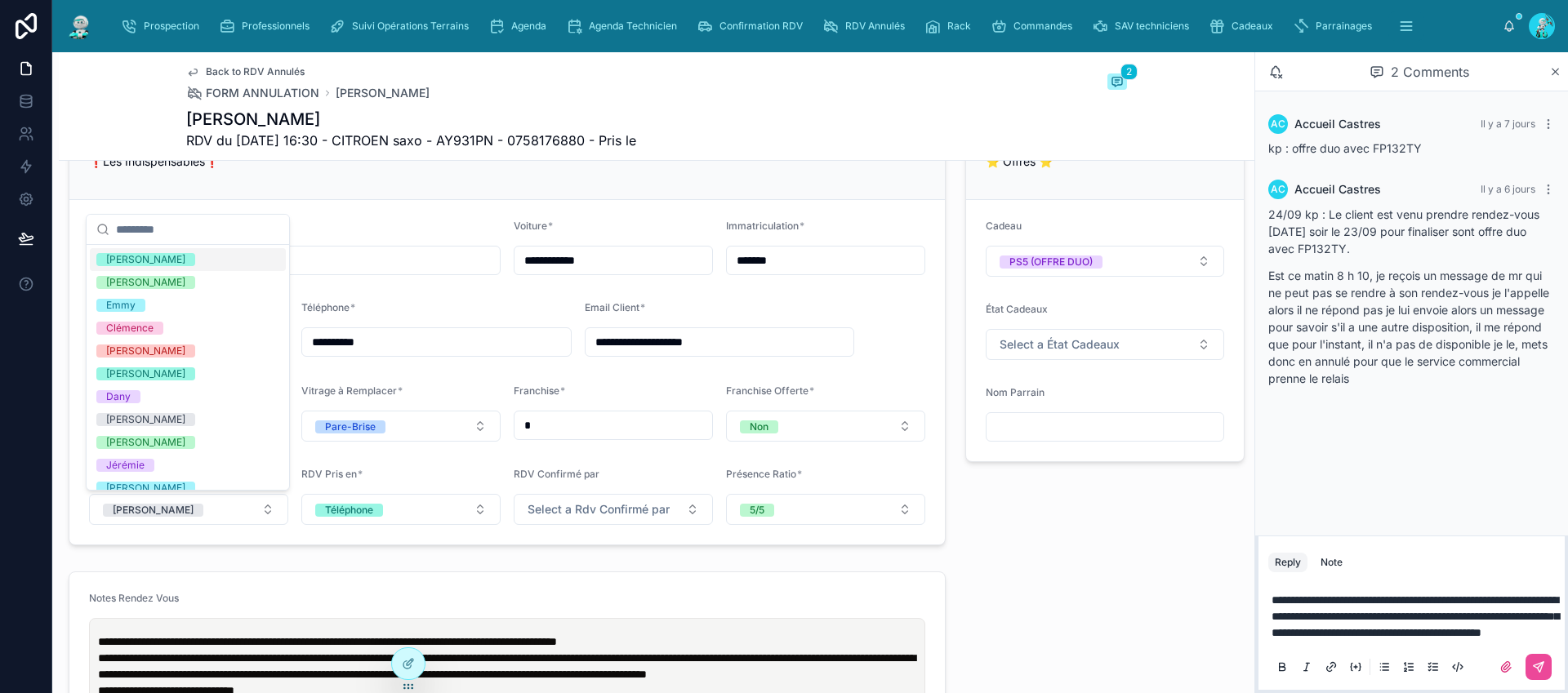
click at [1485, 634] on p "**********" at bounding box center [1414, 616] width 287 height 49
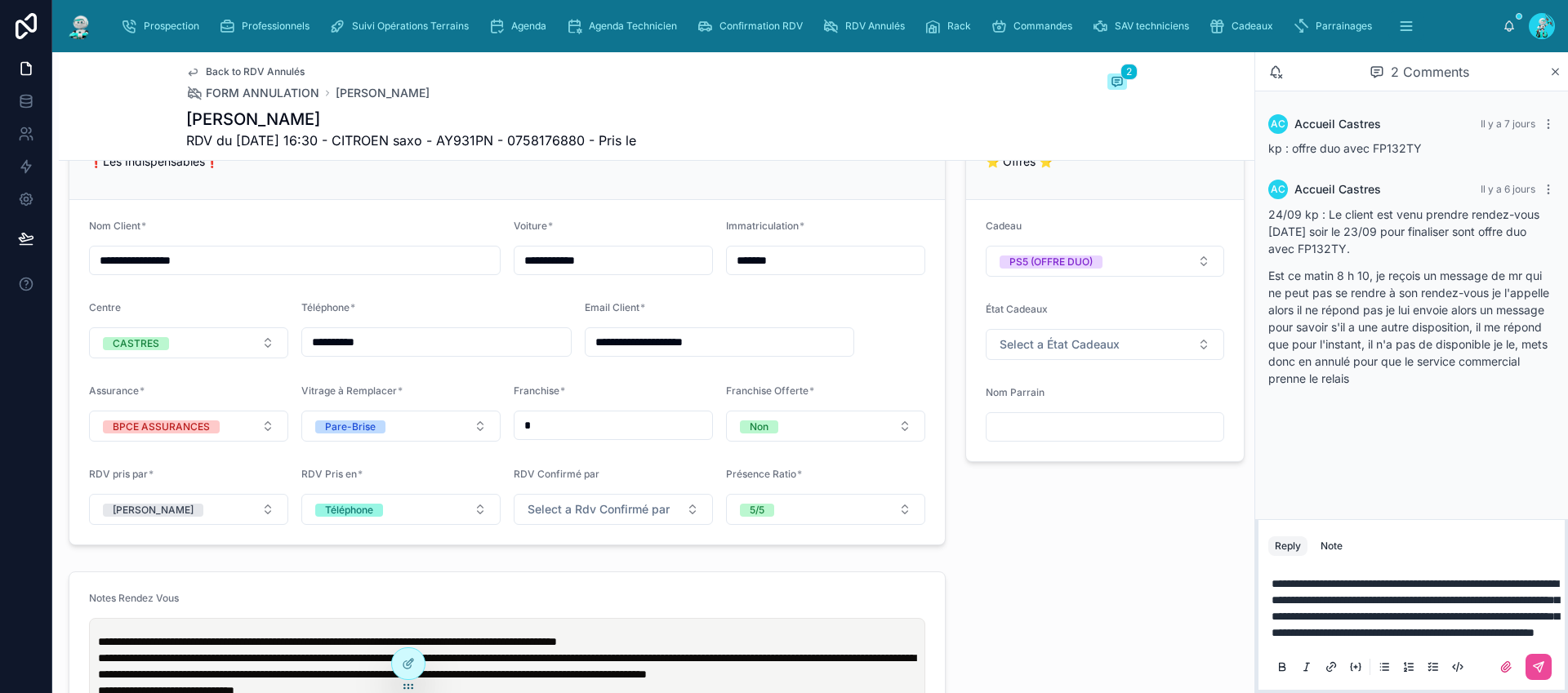
click at [1504, 578] on span "**********" at bounding box center [1415, 608] width 288 height 60
click at [1398, 634] on p "**********" at bounding box center [1414, 608] width 287 height 66
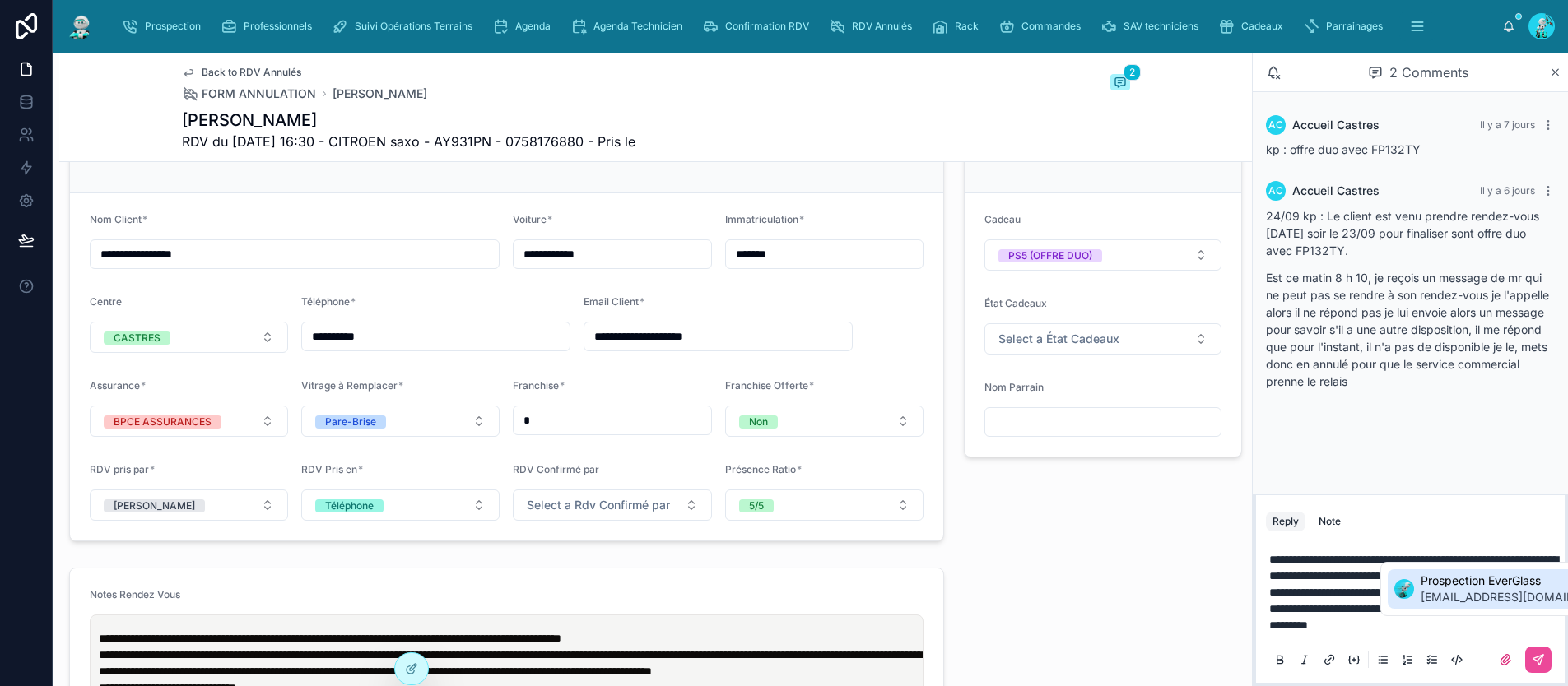
click at [1465, 585] on span "Prospection EverGlass" at bounding box center [1521, 580] width 199 height 16
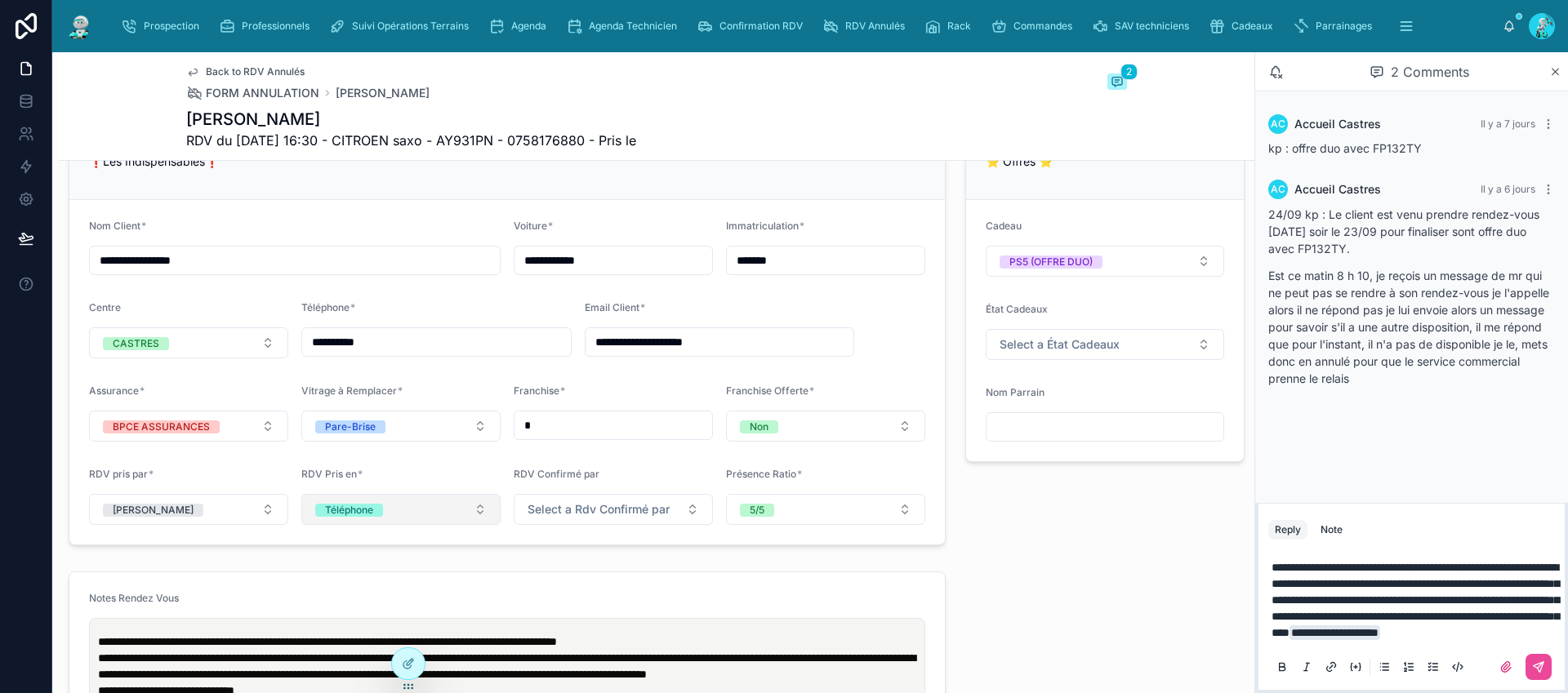
click at [394, 508] on button "Téléphone" at bounding box center [400, 508] width 199 height 31
click at [392, 413] on div "Centre" at bounding box center [398, 406] width 196 height 23
click at [1539, 664] on icon at bounding box center [1538, 666] width 10 height 10
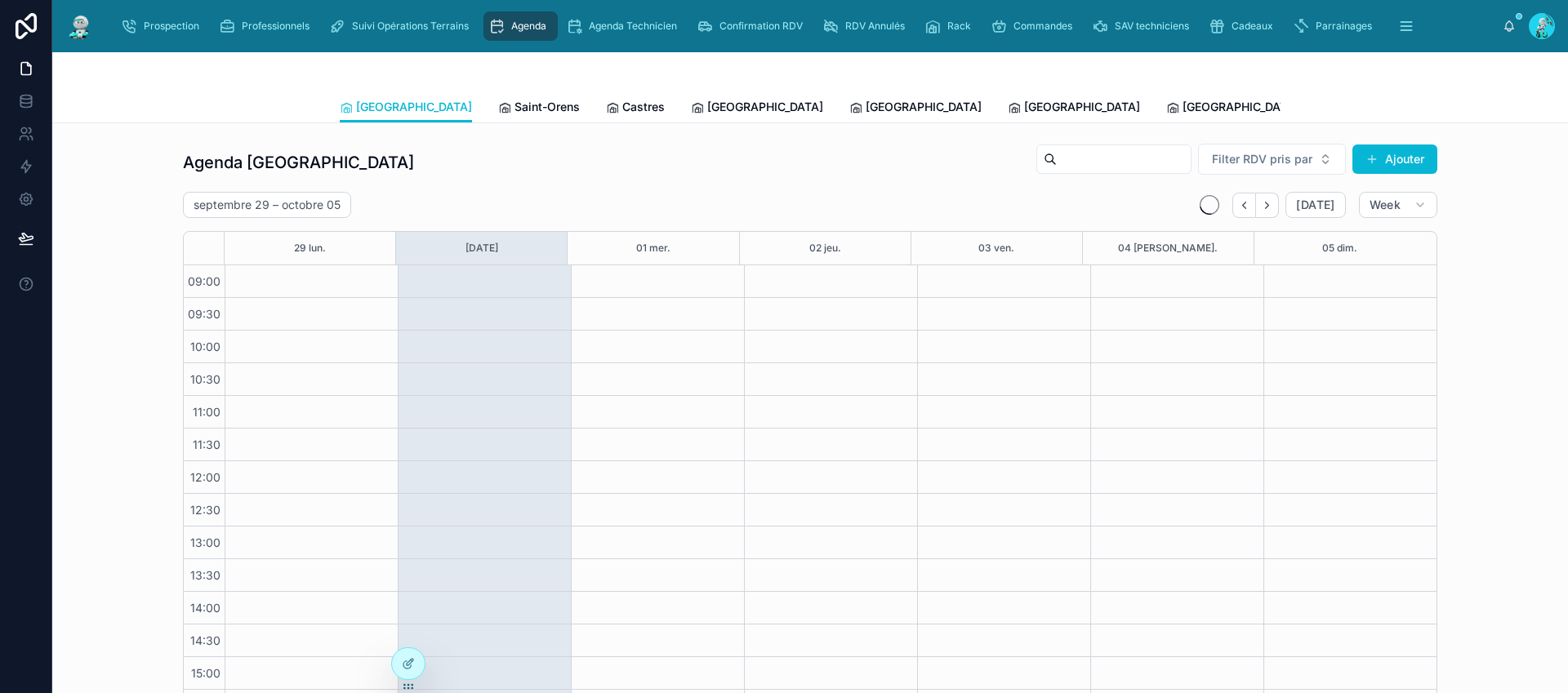
scroll to position [136, 0]
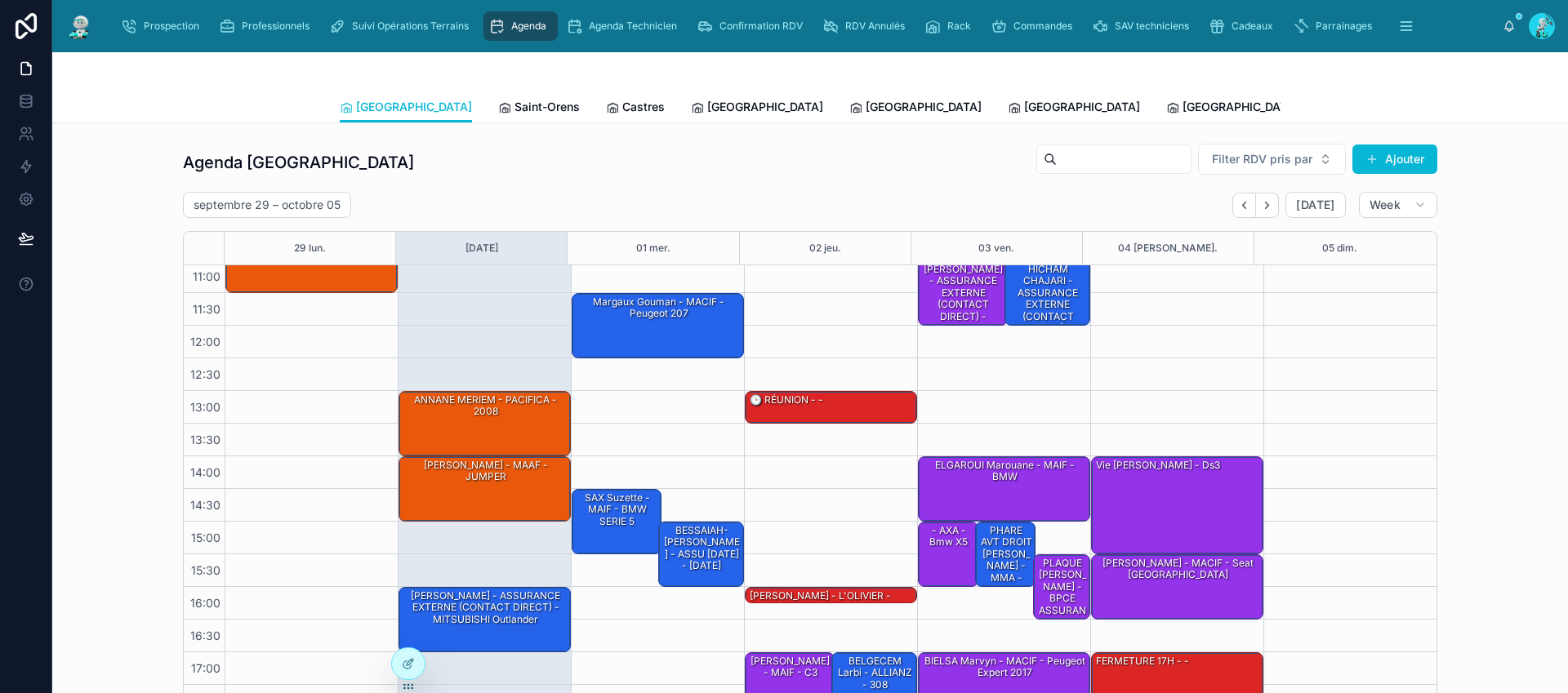
click at [1477, 100] on span "Tous Centres" at bounding box center [1513, 106] width 72 height 16
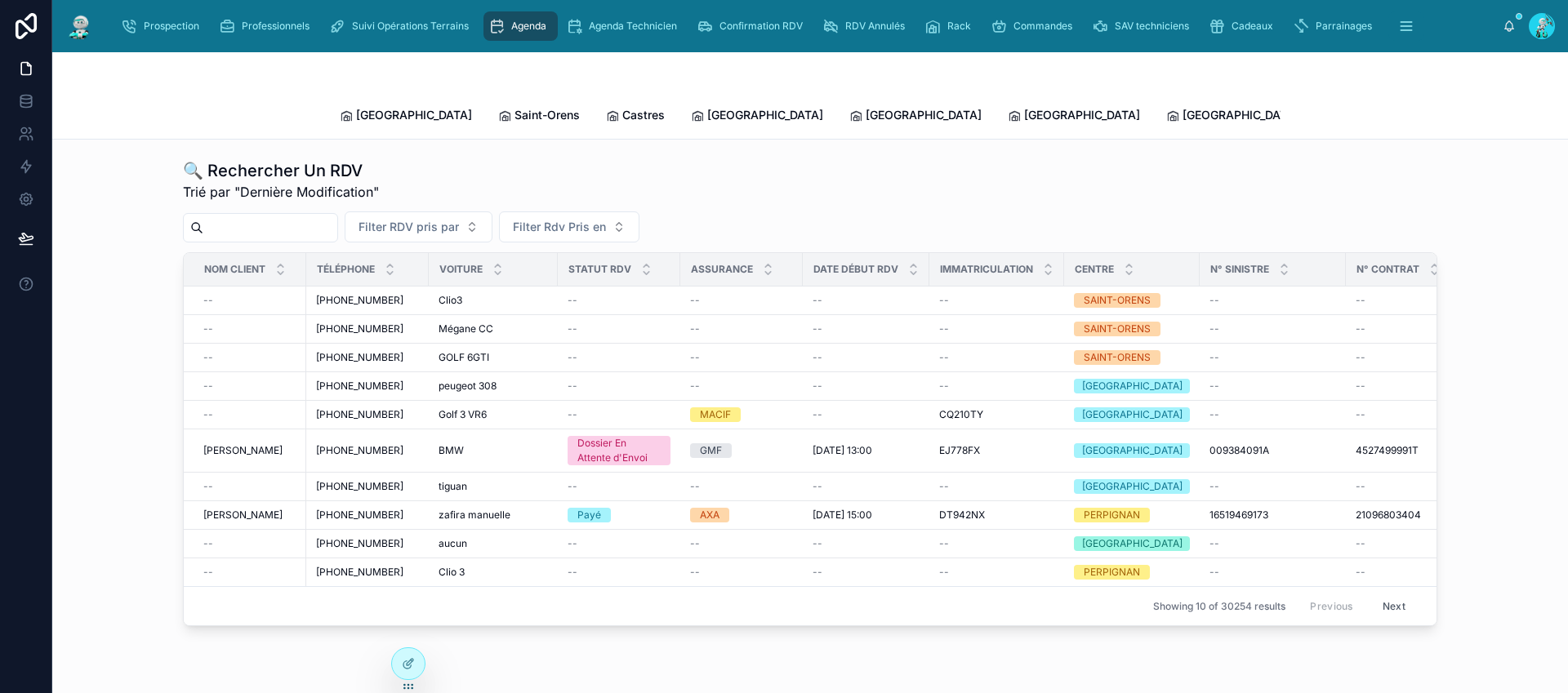
click at [274, 217] on input "text" at bounding box center [270, 228] width 134 height 23
paste input "*******"
type input "*******"
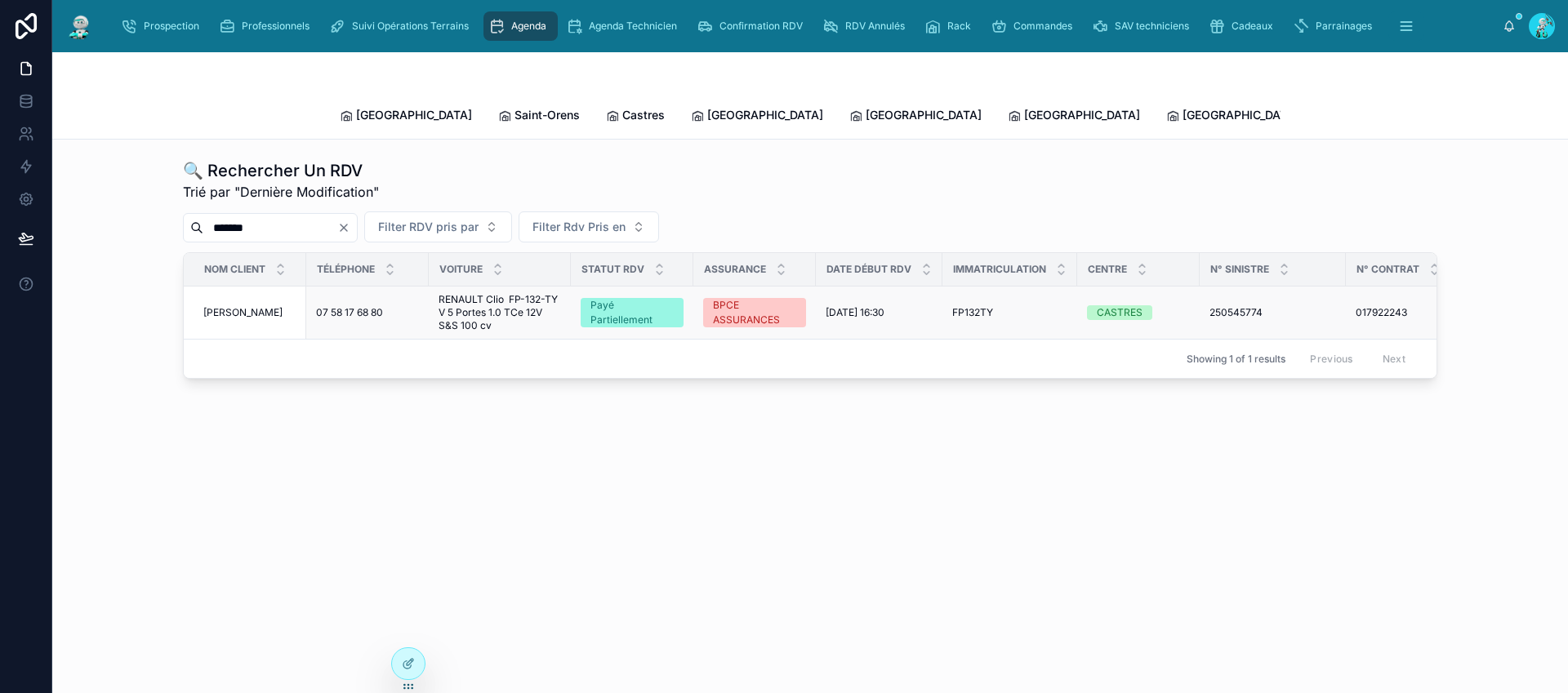
click at [528, 303] on span "RENAULT Clio FP-132-TY V 5 Portes 1.0 TCe 12V S&S 100 cv" at bounding box center [500, 312] width 123 height 39
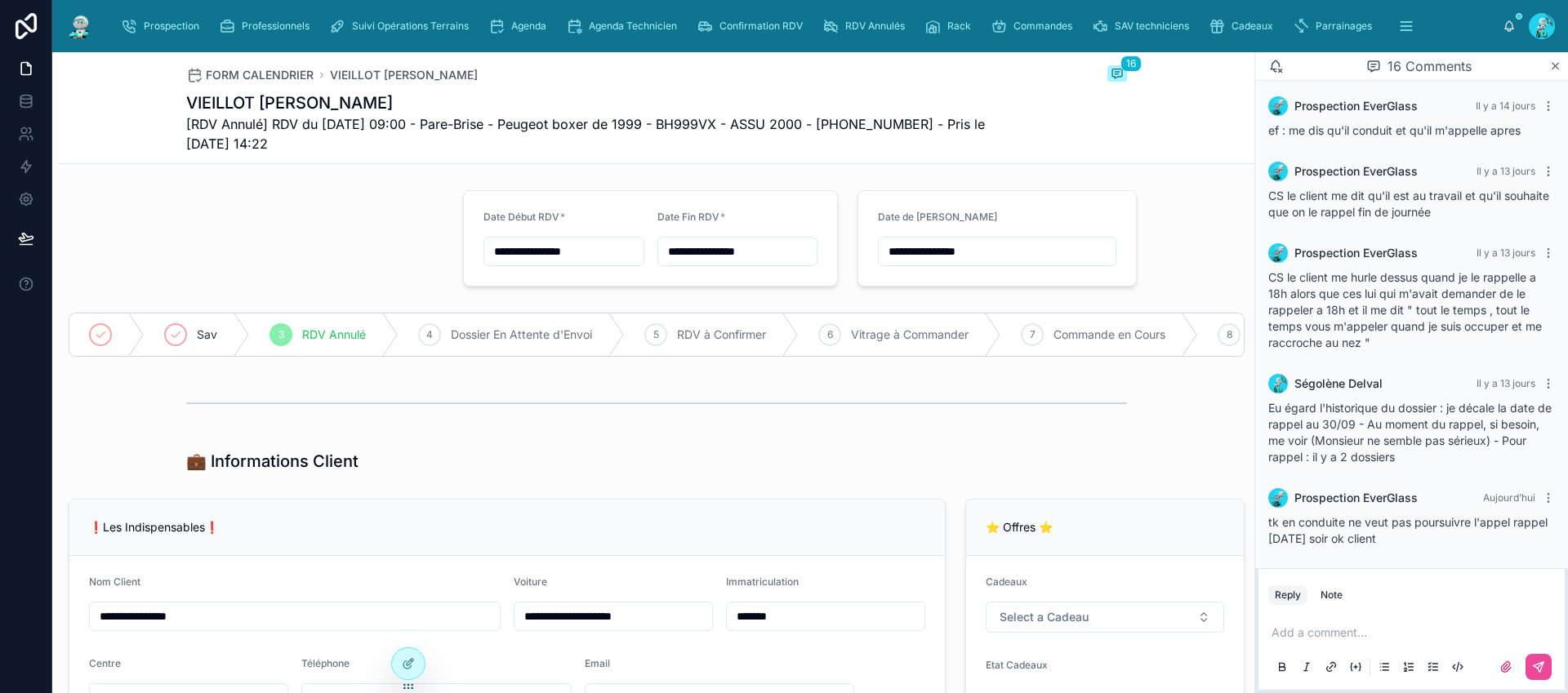
scroll to position [1512, 0]
click at [1366, 622] on div "Add a comment..." at bounding box center [1411, 649] width 287 height 68
click at [1360, 634] on p at bounding box center [1414, 633] width 287 height 16
click at [1326, 630] on p at bounding box center [1414, 633] width 287 height 16
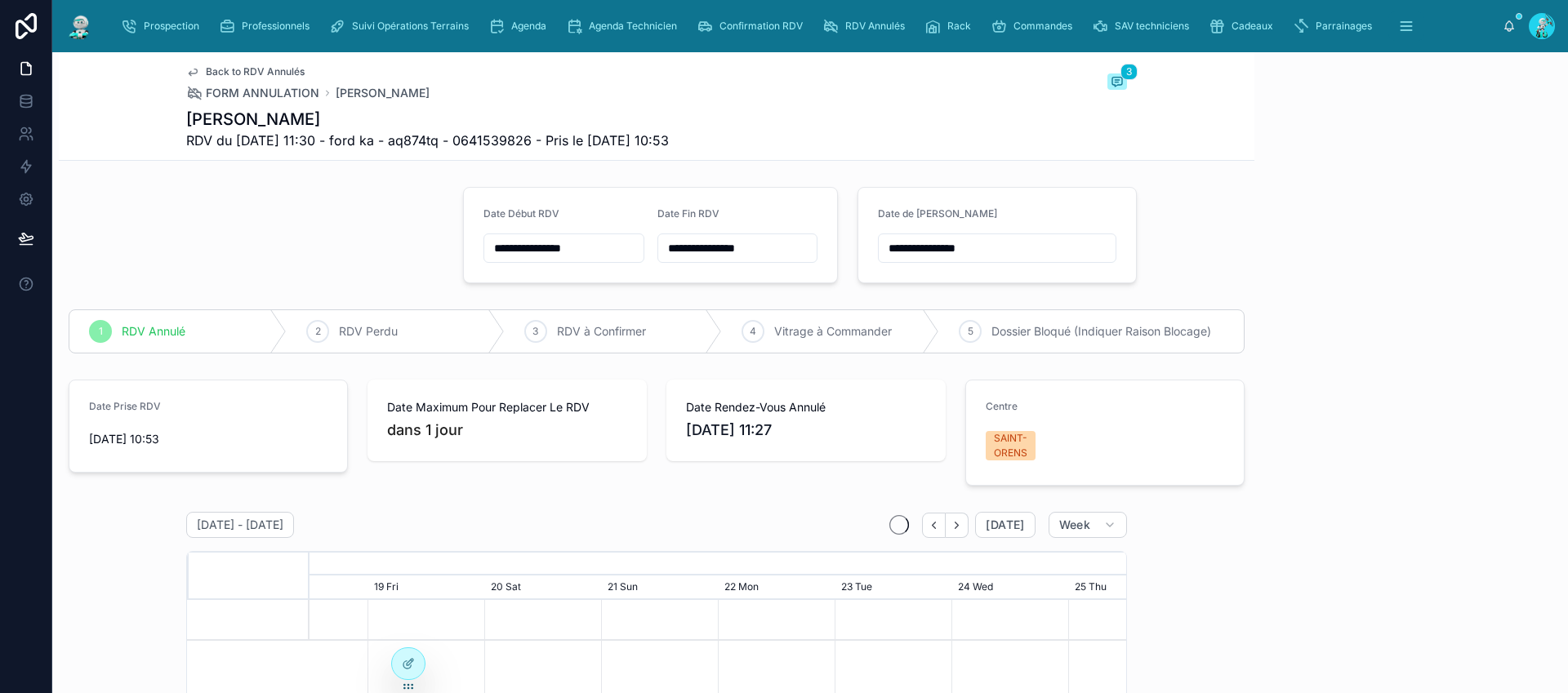
scroll to position [134, 0]
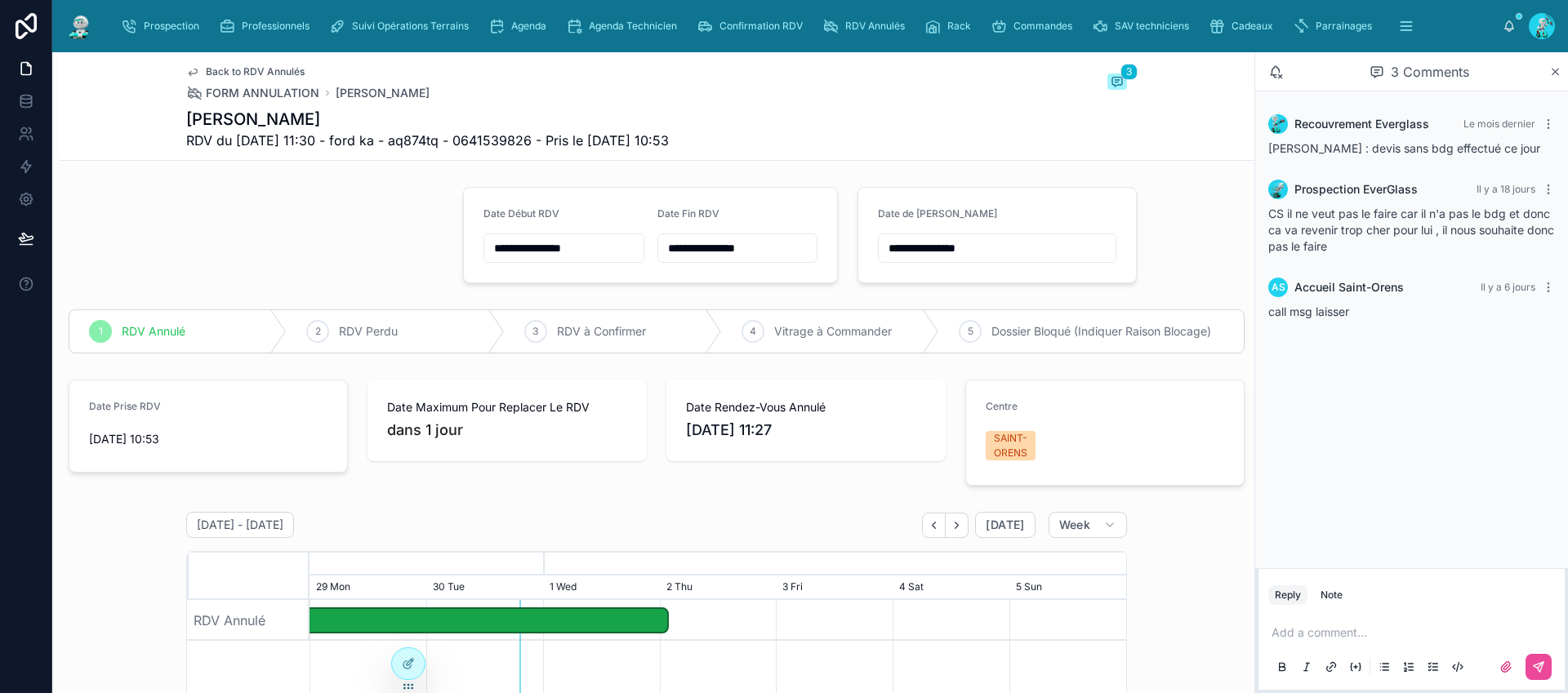
click at [1032, 231] on div "**********" at bounding box center [997, 235] width 239 height 56
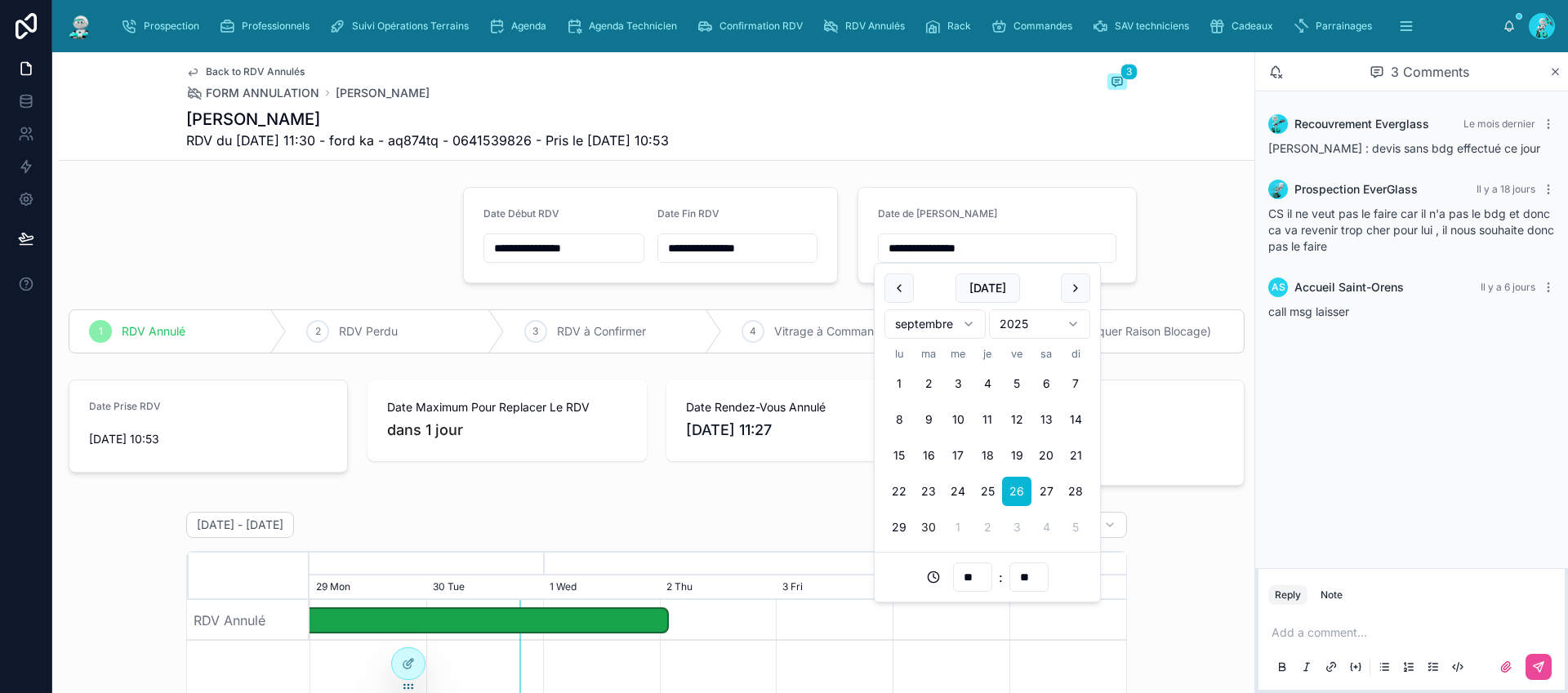
drag, startPoint x: 1014, startPoint y: 248, endPoint x: 731, endPoint y: 243, distance: 283.0
type input "**"
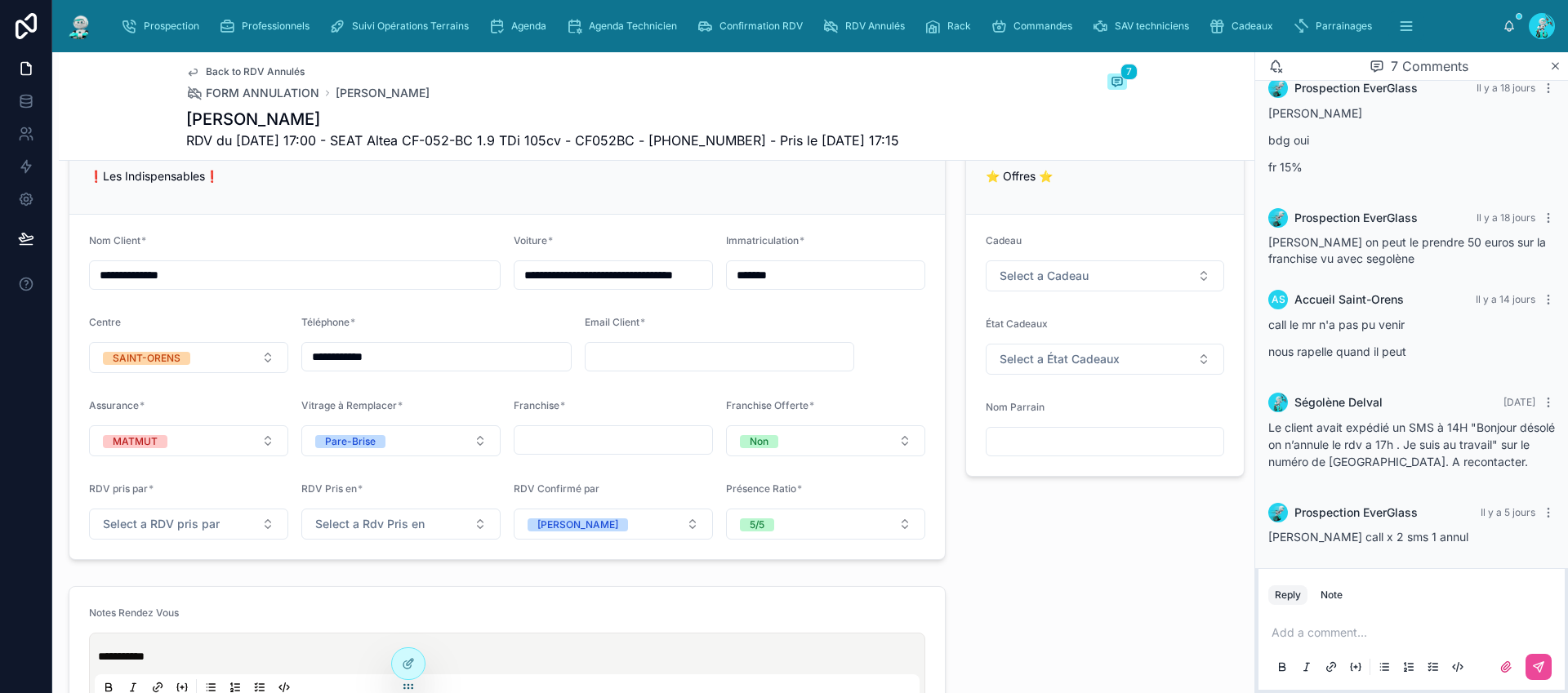
scroll to position [960, 0]
click at [165, 531] on button "Select a RDV pris par" at bounding box center [188, 521] width 199 height 31
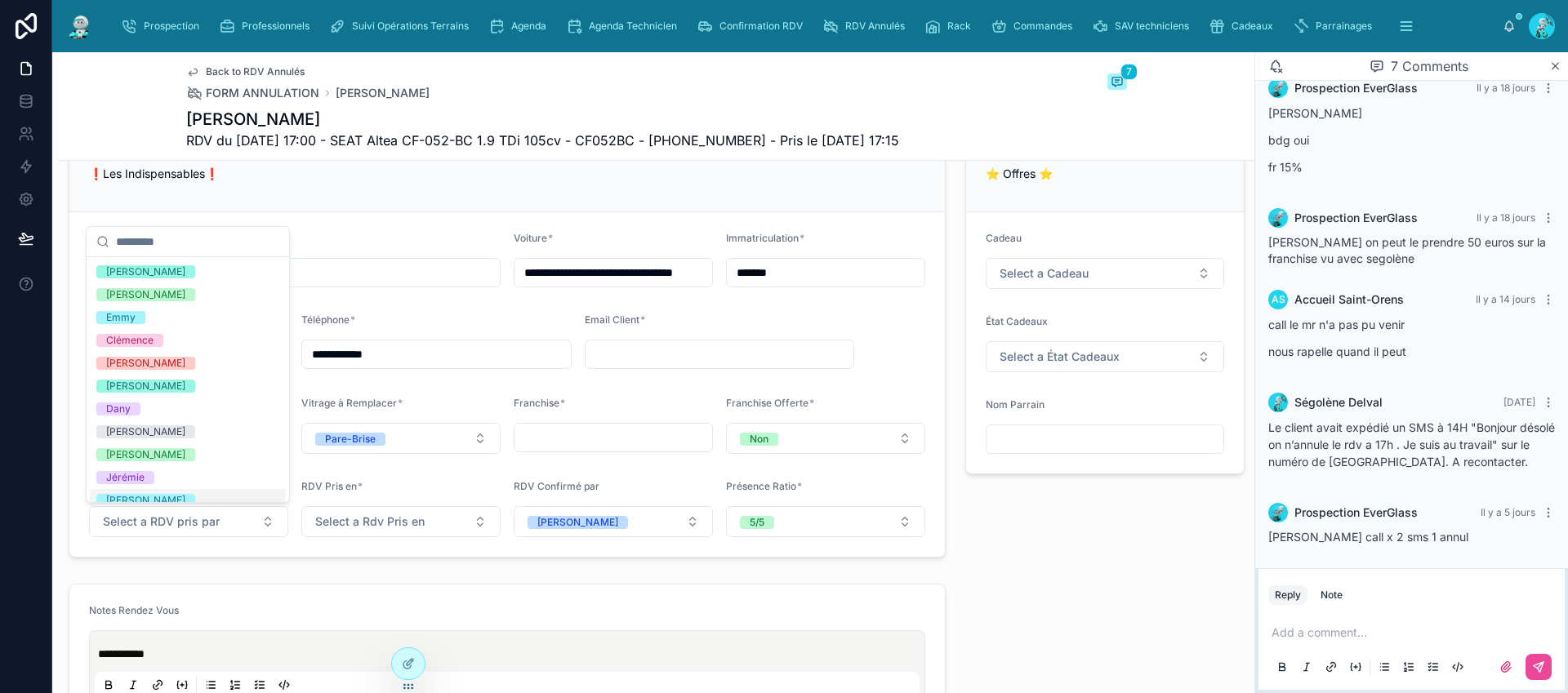
click at [194, 500] on div "[PERSON_NAME]" at bounding box center [187, 500] width 196 height 23
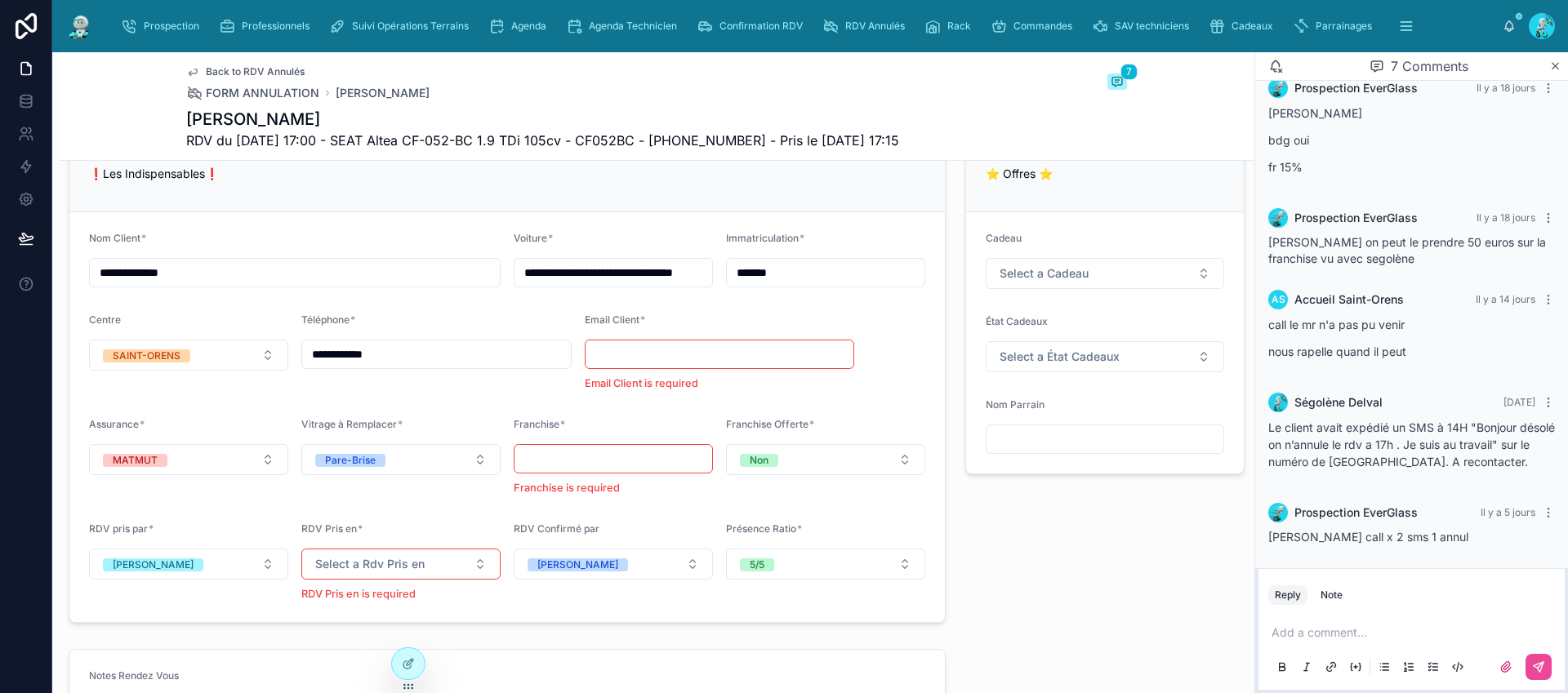
click at [1105, 579] on div "⭐ Offres ⭐ Cadeau Select a Cadeau État [GEOGRAPHIC_DATA] Select a État Cadeaux …" at bounding box center [1105, 383] width 299 height 492
click at [482, 562] on button "Select a Rdv Pris en" at bounding box center [400, 563] width 199 height 31
click at [432, 445] on div "Téléphone" at bounding box center [398, 438] width 196 height 23
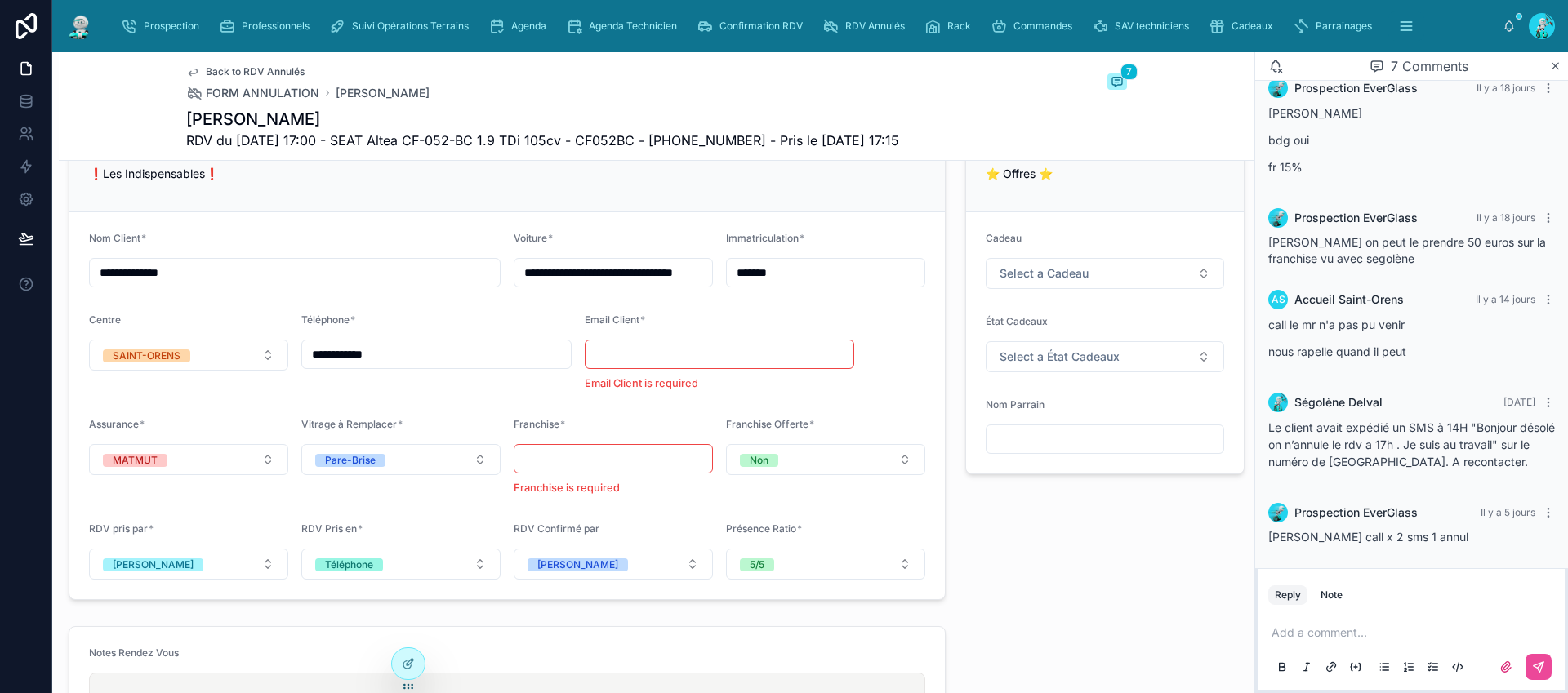
click at [1141, 534] on div "⭐ Offres ⭐ Cadeau Select a Cadeau État Cadeaux Select a État Cadeaux Nom Parrain" at bounding box center [1105, 372] width 299 height 469
click at [605, 352] on input "text" at bounding box center [719, 354] width 269 height 23
click at [573, 463] on input "text" at bounding box center [613, 459] width 198 height 23
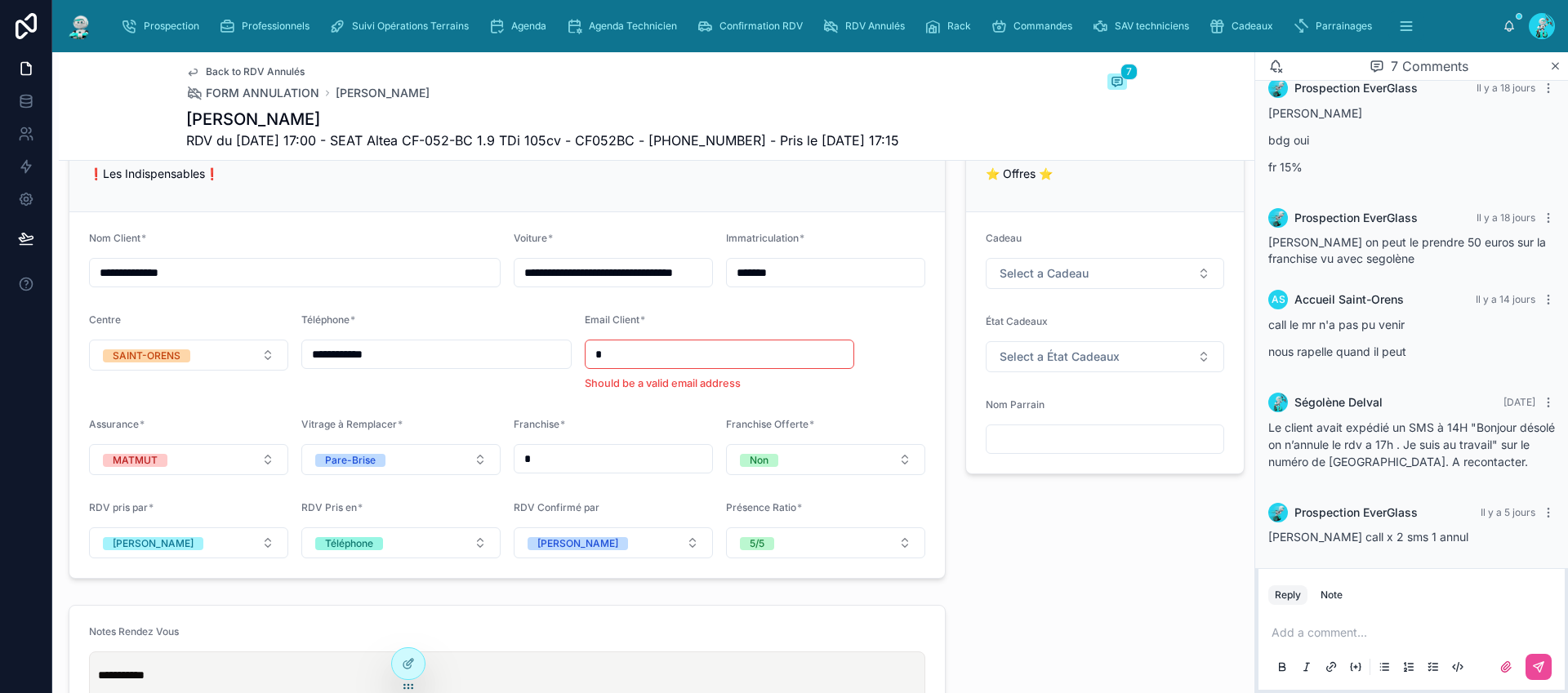
click at [697, 405] on form "**********" at bounding box center [507, 395] width 875 height 366
click at [886, 360] on form "**********" at bounding box center [507, 395] width 875 height 366
click at [636, 352] on input "text" at bounding box center [719, 354] width 269 height 23
click at [837, 360] on input "text" at bounding box center [719, 354] width 269 height 23
click at [888, 368] on form "**********" at bounding box center [507, 395] width 875 height 366
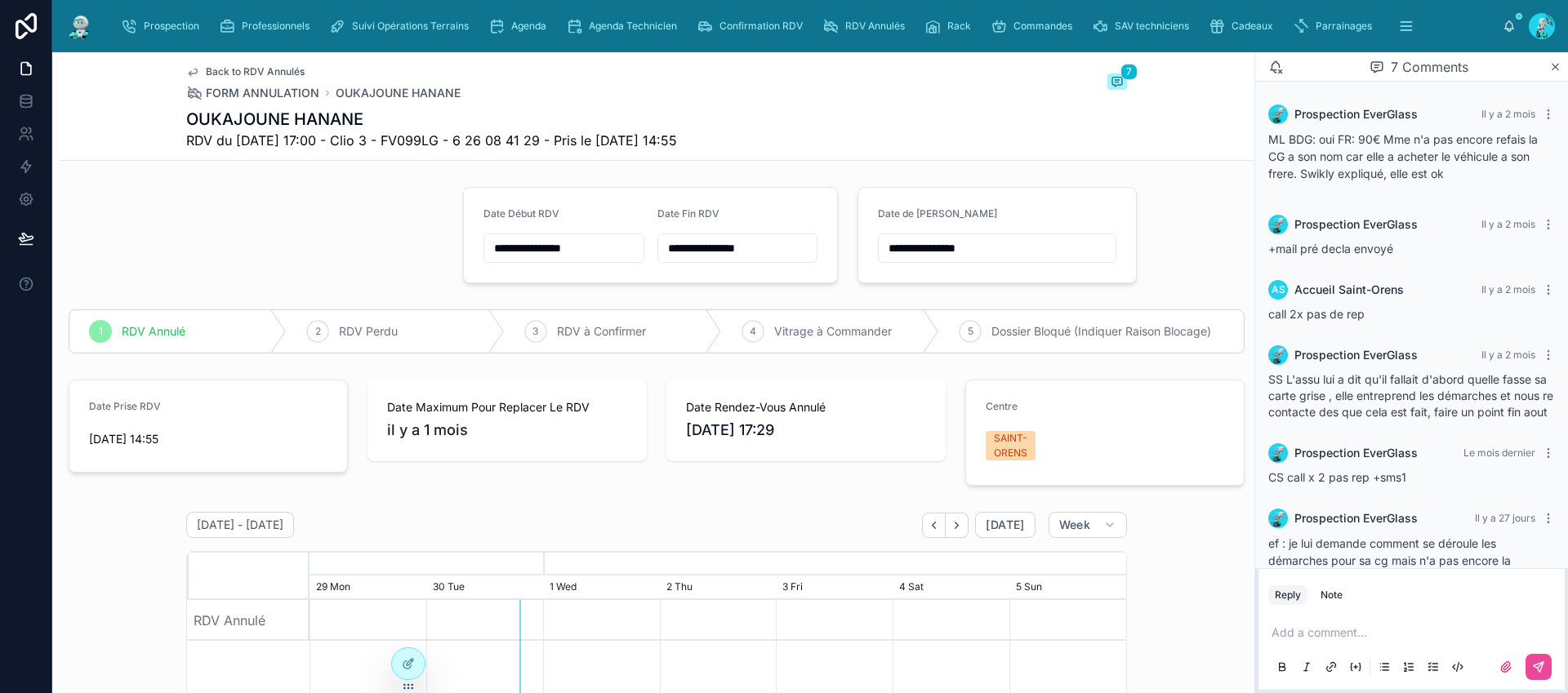
scroll to position [192, 0]
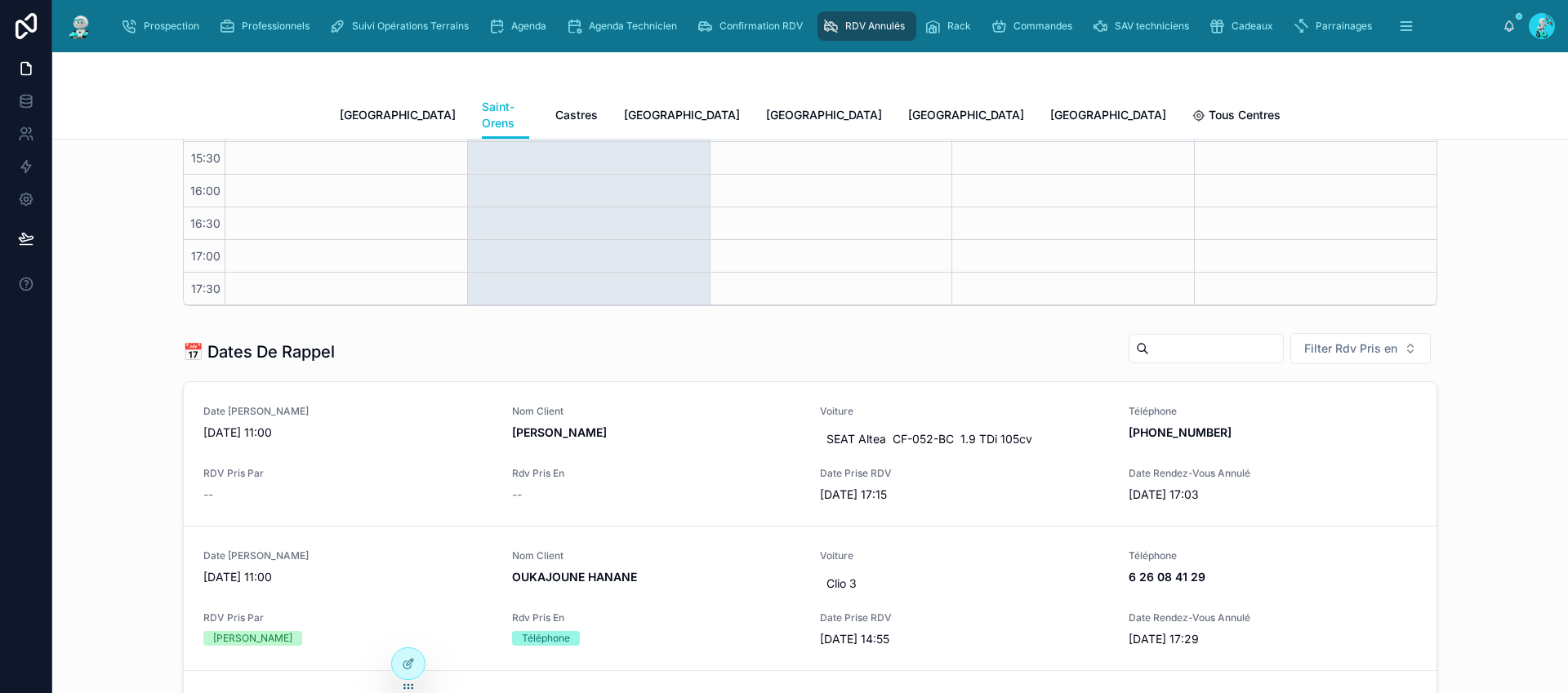
scroll to position [459, 0]
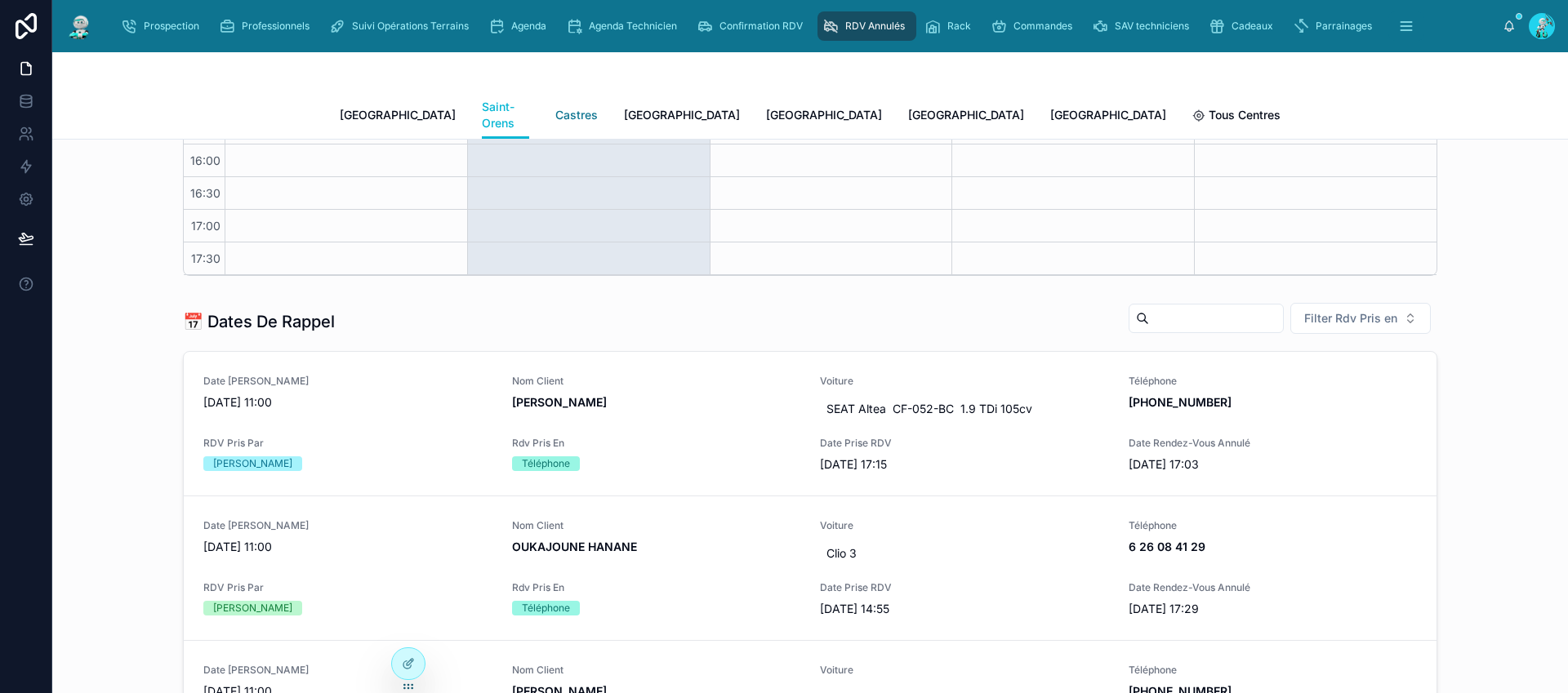
click at [555, 106] on span "Castres" at bounding box center [576, 114] width 43 height 16
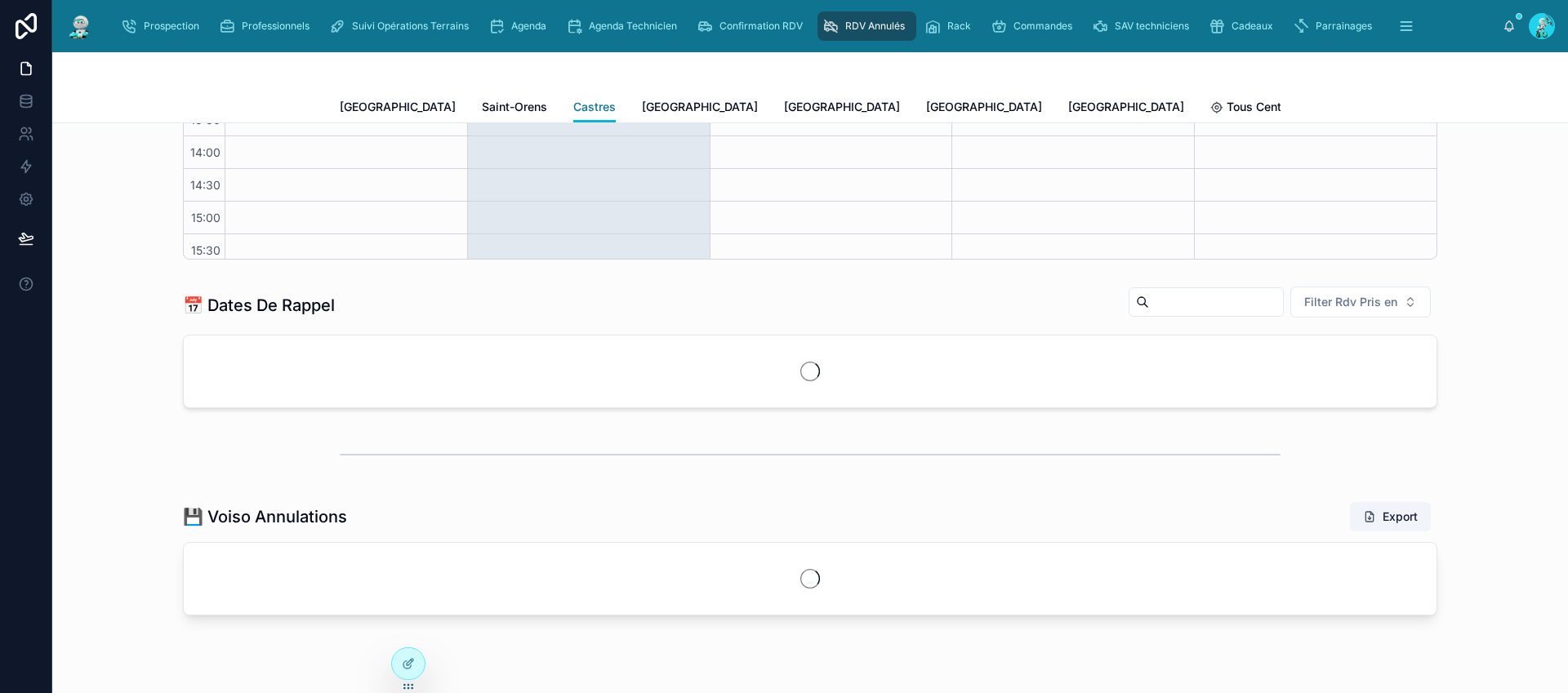
scroll to position [138, 0]
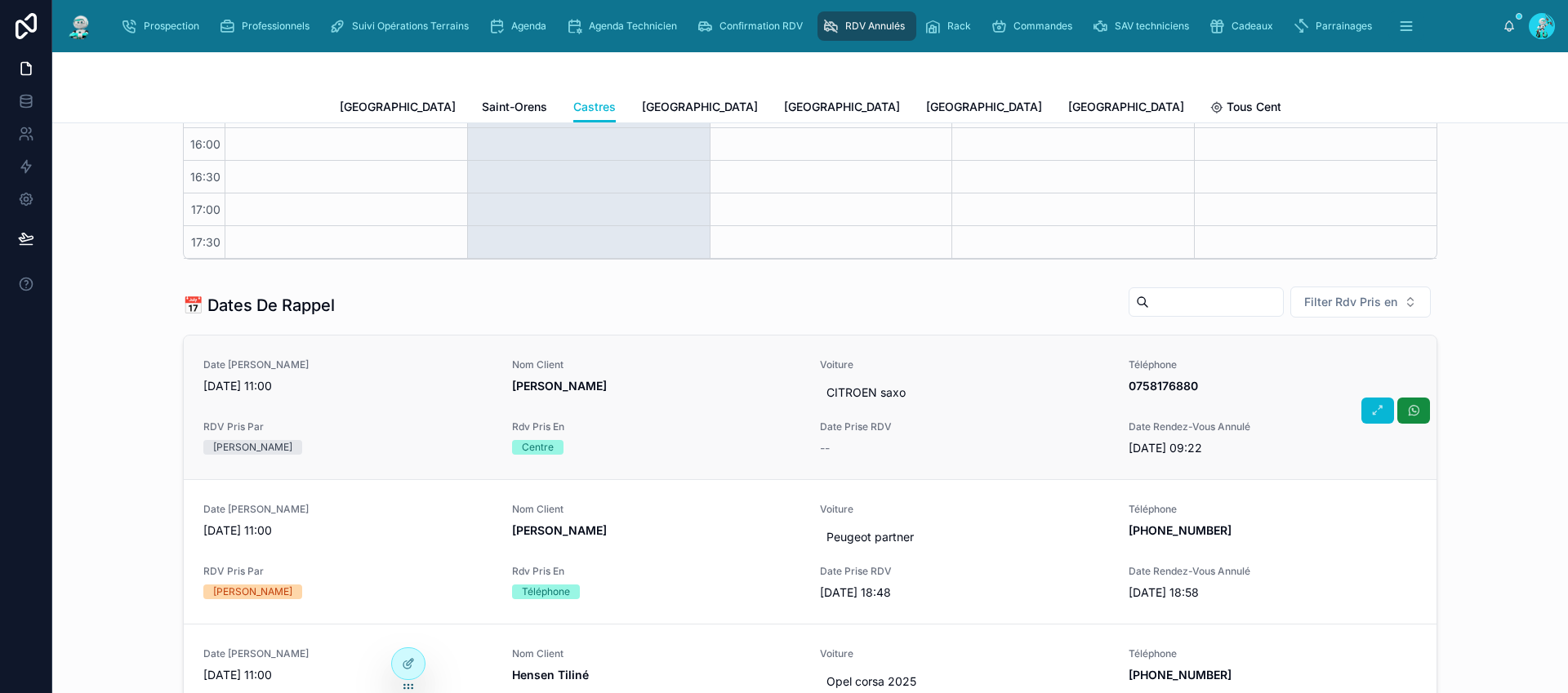
click at [426, 412] on div "Date de Rappel [DATE] 11:00 Nom Client [PERSON_NAME] Voiture CITROEN saxo Télép…" at bounding box center [810, 407] width 1214 height 98
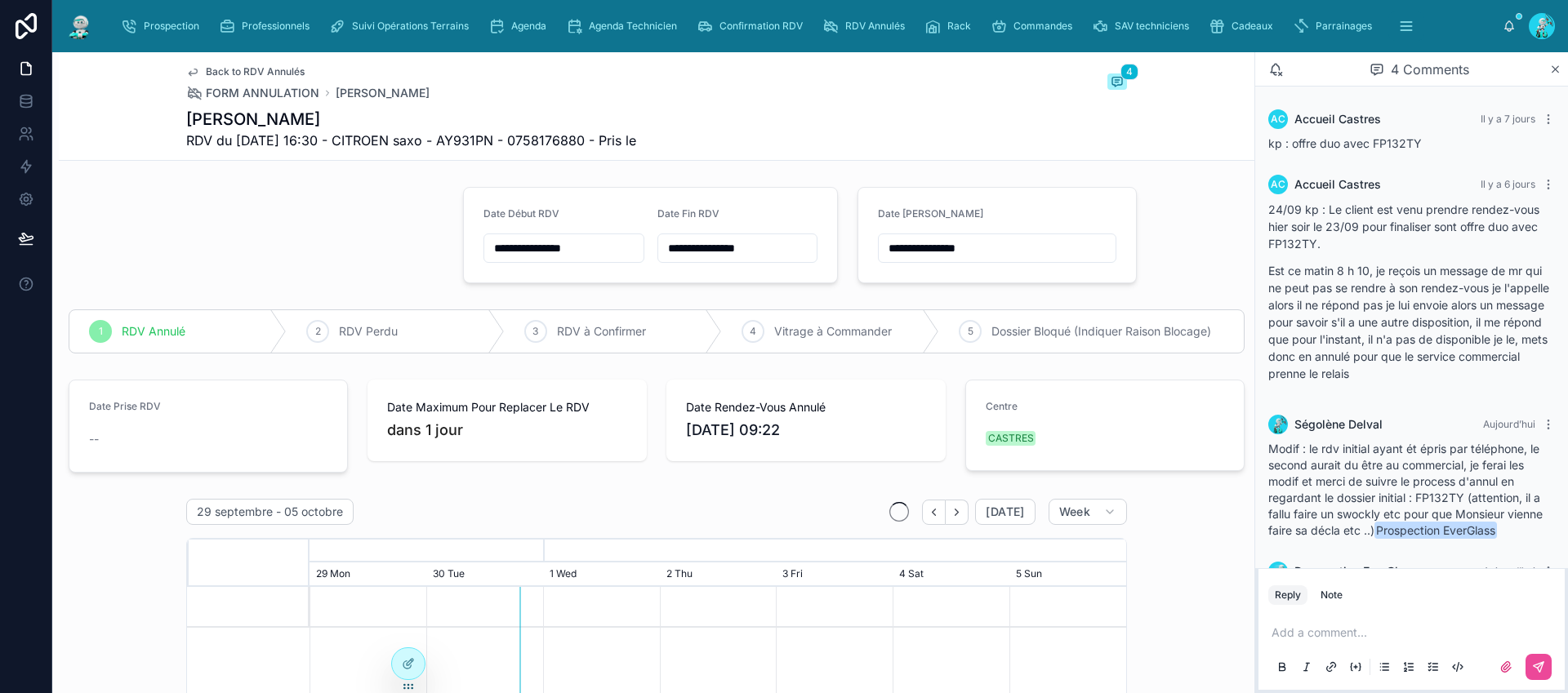
scroll to position [75, 0]
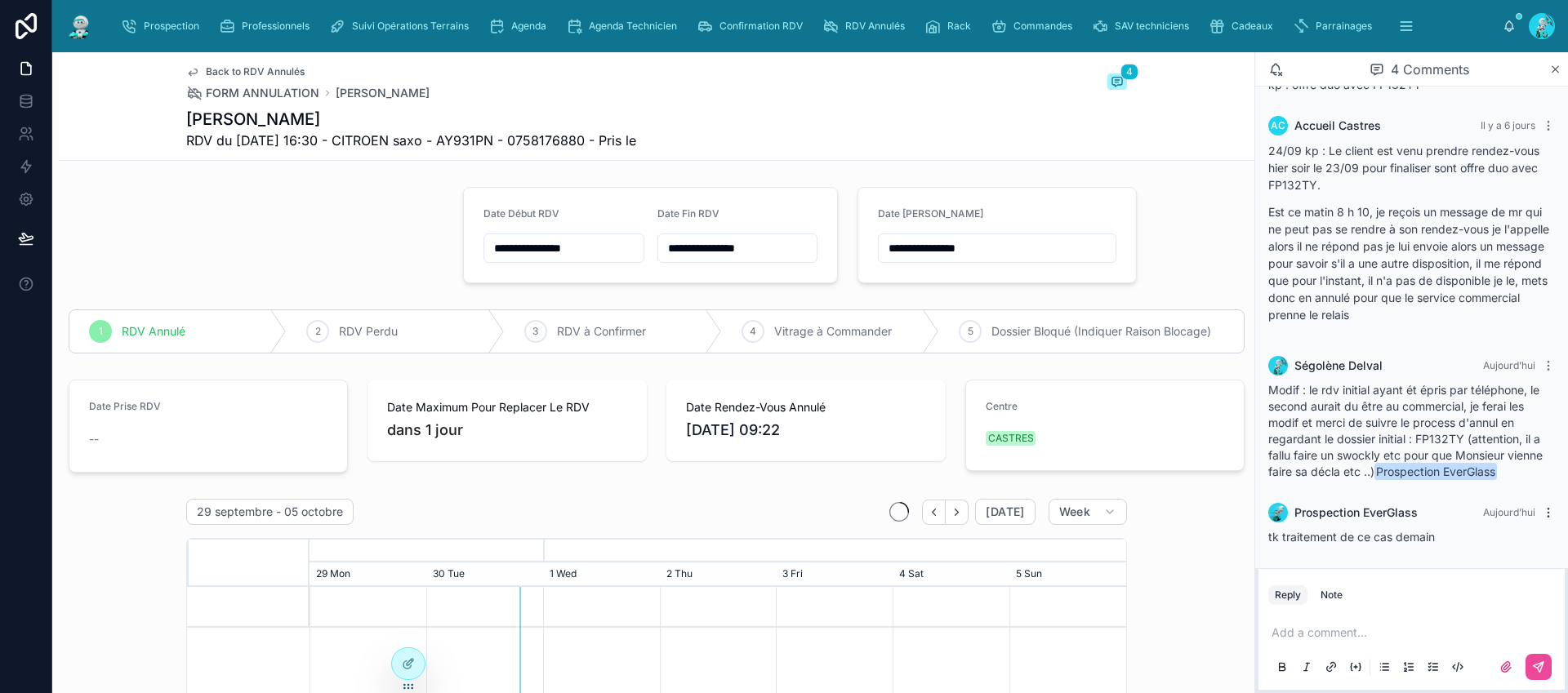
click at [1542, 514] on icon at bounding box center [1548, 512] width 13 height 13
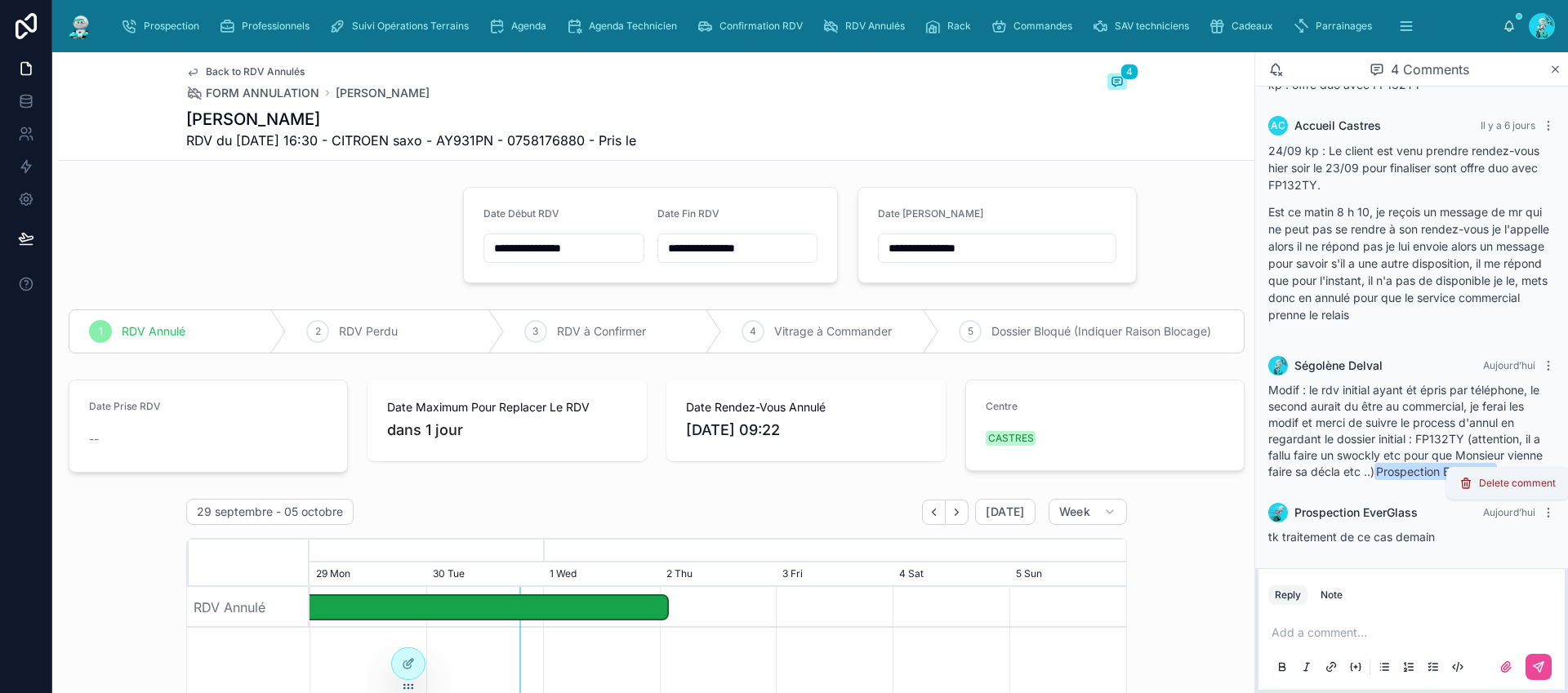
click at [1532, 484] on span "Delete comment" at bounding box center [1517, 483] width 76 height 13
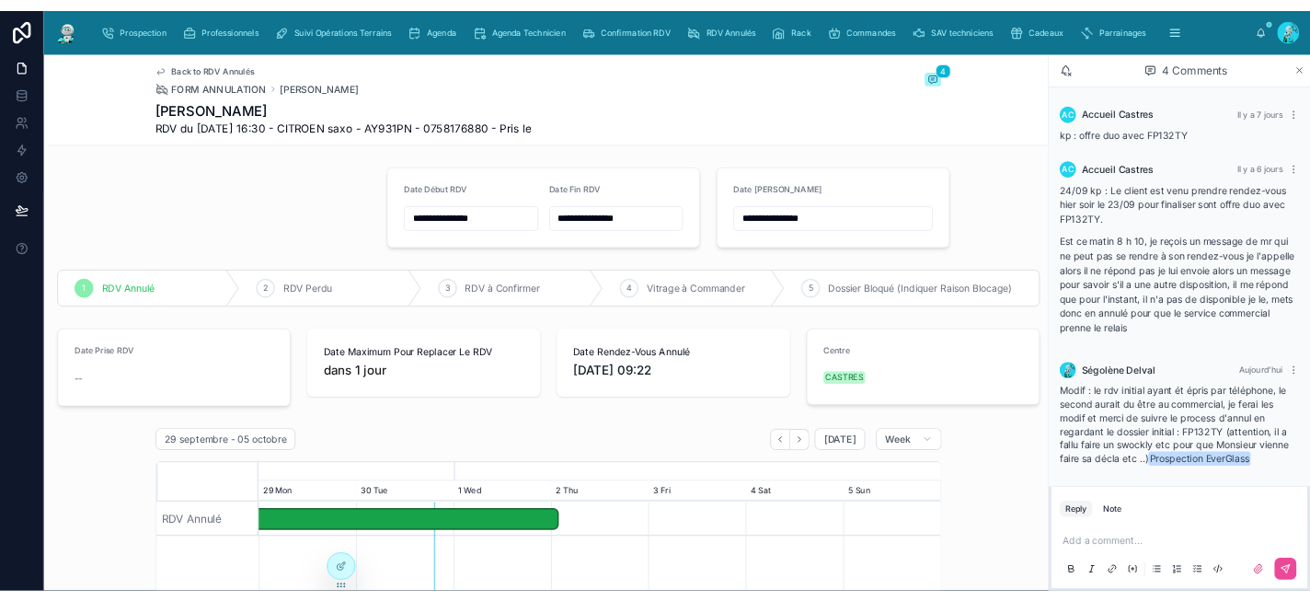
scroll to position [0, 0]
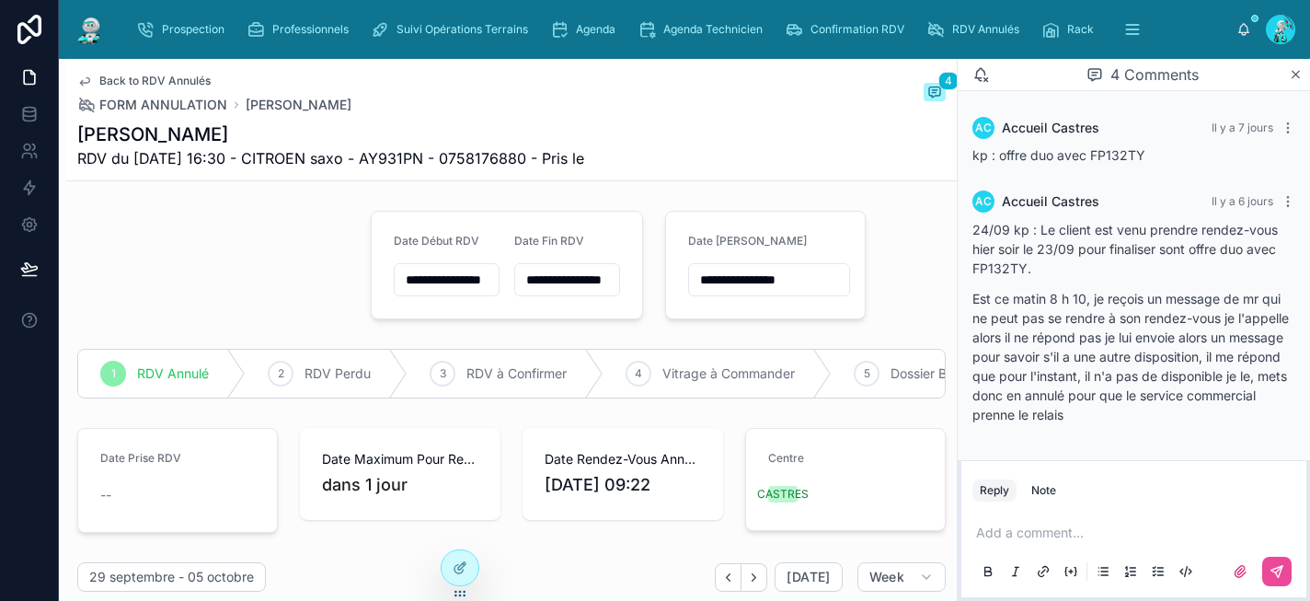
scroll to position [151, 0]
